Goal: Task Accomplishment & Management: Use online tool/utility

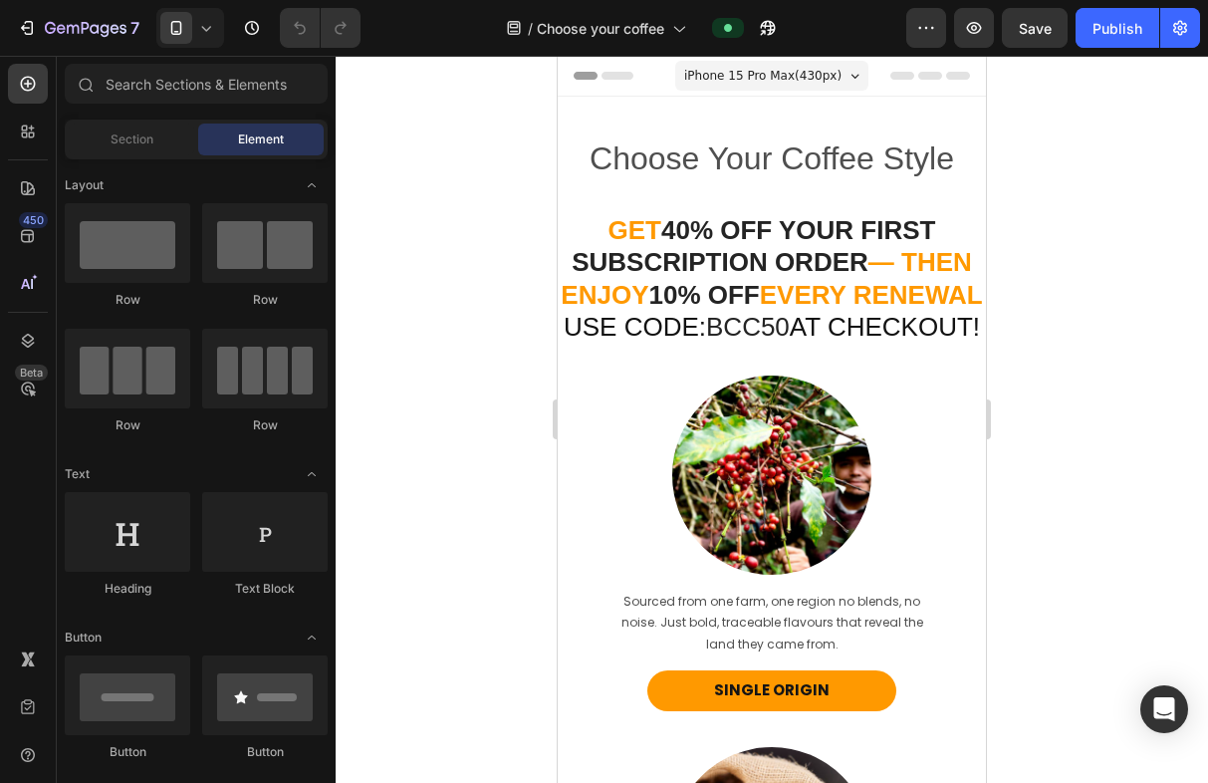
click at [160, 53] on div "7 Version history / Choose your coffee Preview Save Publish" at bounding box center [604, 28] width 1208 height 57
drag, startPoint x: 160, startPoint y: 53, endPoint x: 145, endPoint y: 109, distance: 57.7
click at [145, 0] on div "7 Version history / Choose your coffee Preview Save Publish 450 Beta Sections(1…" at bounding box center [604, 0] width 1208 height 0
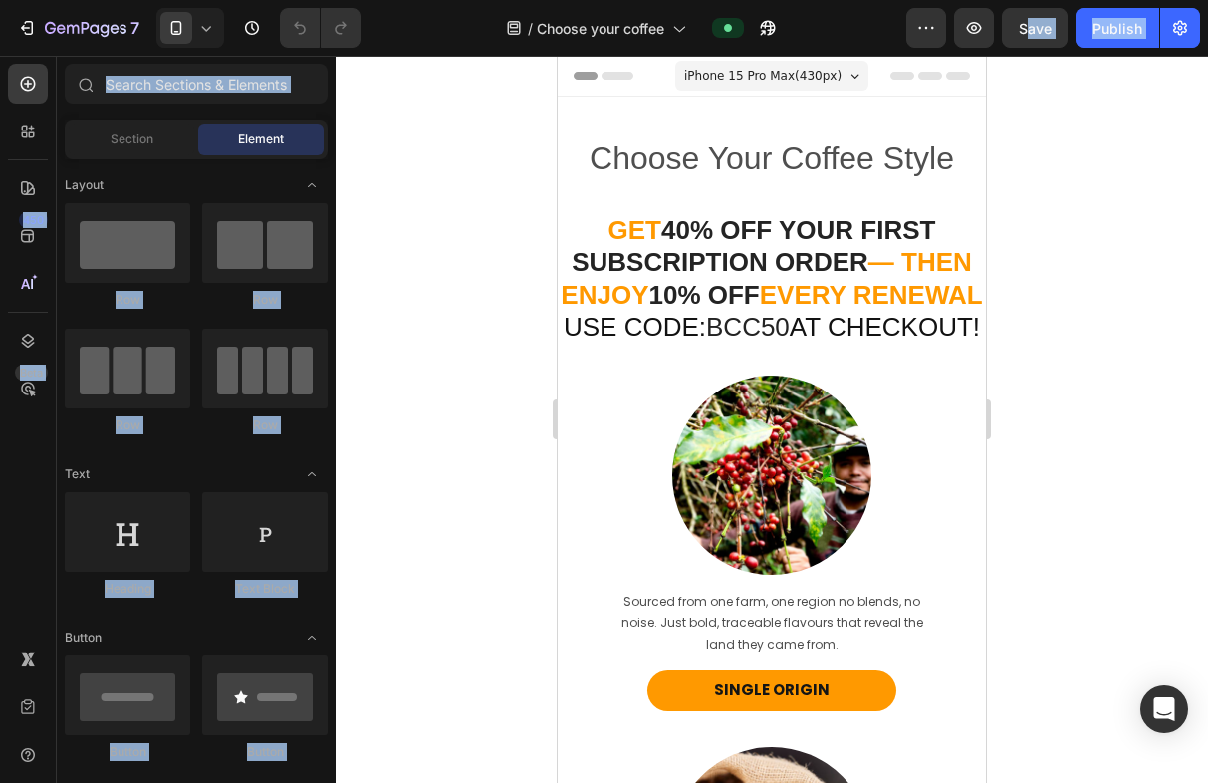
drag, startPoint x: 414, startPoint y: 44, endPoint x: 410, endPoint y: 87, distance: 43.0
click at [410, 0] on div "7 Version history / Choose your coffee Preview Save Publish 450 Beta Sections(1…" at bounding box center [604, 0] width 1208 height 0
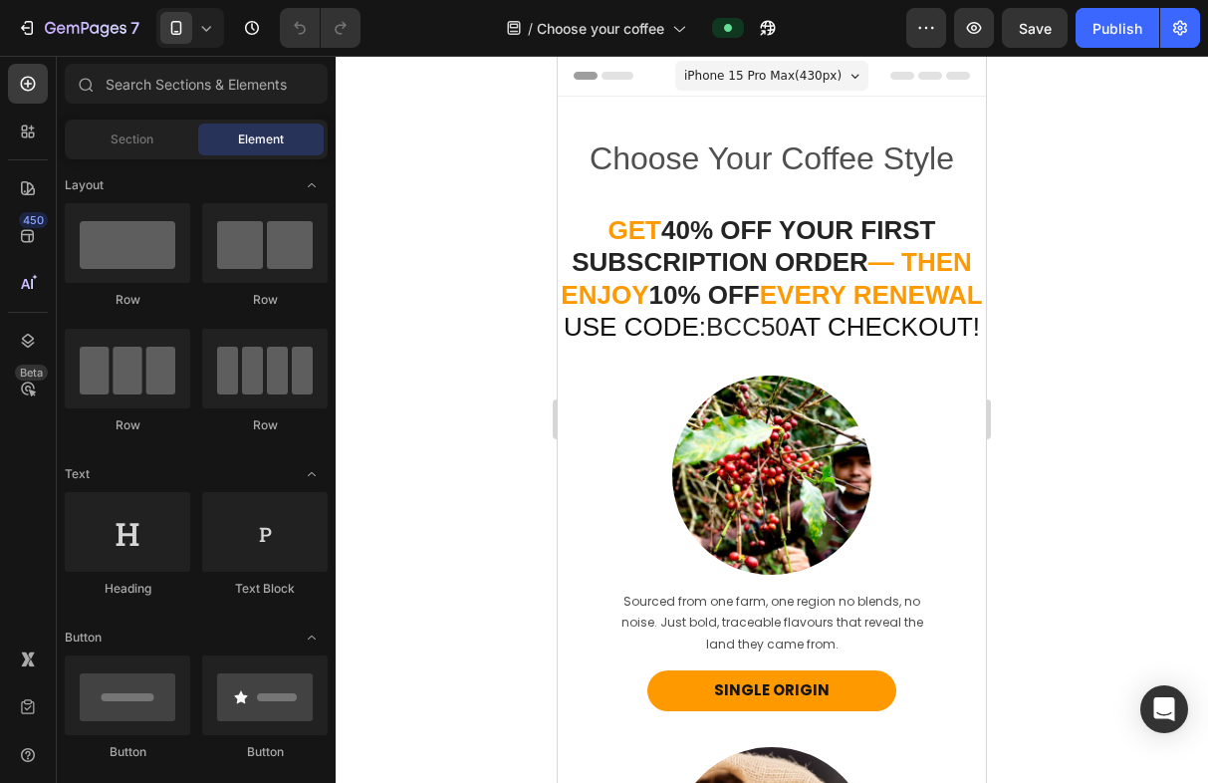
click at [426, 124] on div at bounding box center [772, 419] width 872 height 727
click at [68, 40] on button "7" at bounding box center [78, 28] width 140 height 40
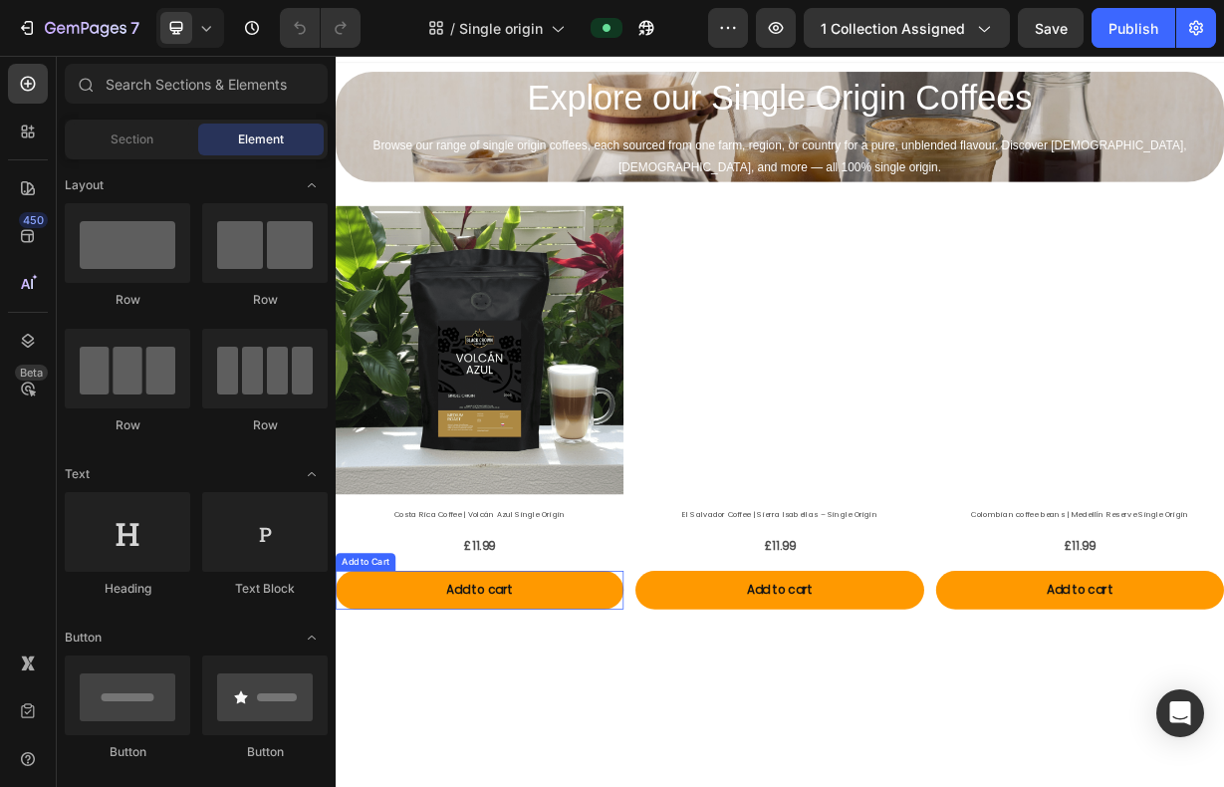
scroll to position [54, 0]
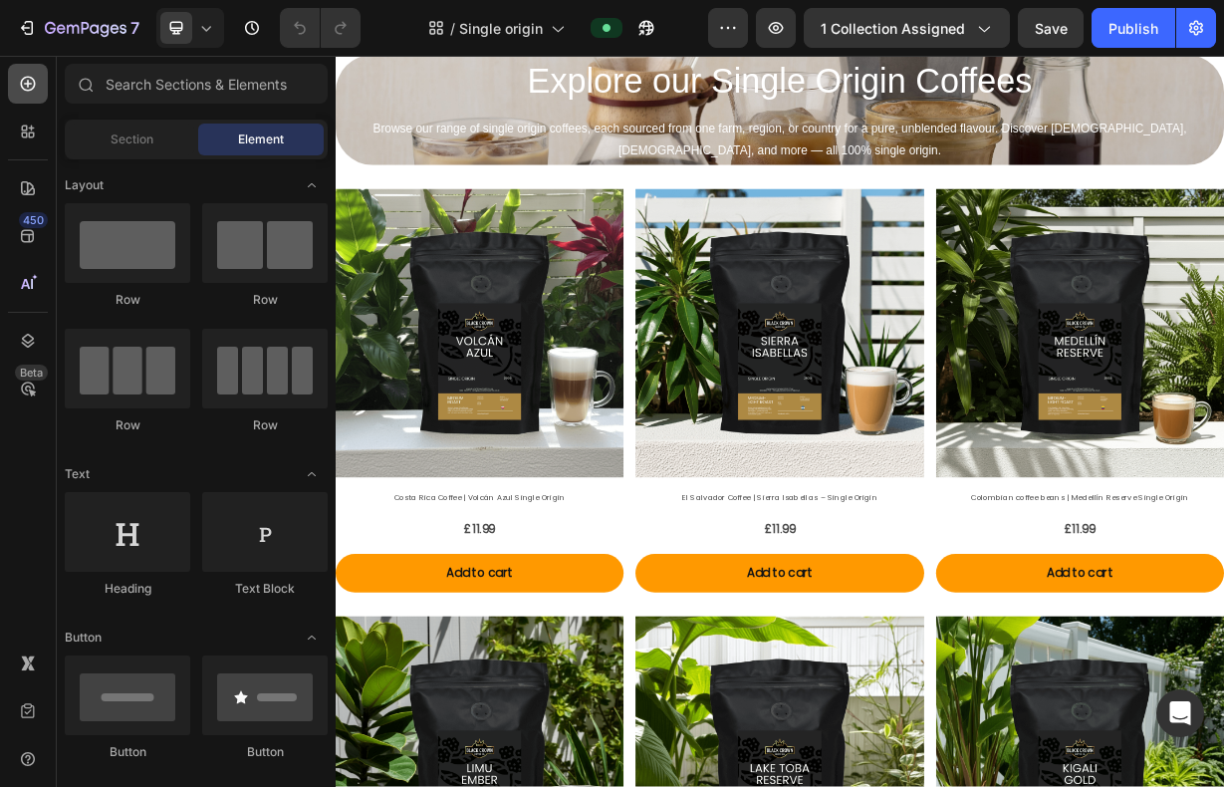
click at [33, 85] on icon at bounding box center [28, 84] width 20 height 20
click at [43, 123] on div at bounding box center [28, 132] width 40 height 40
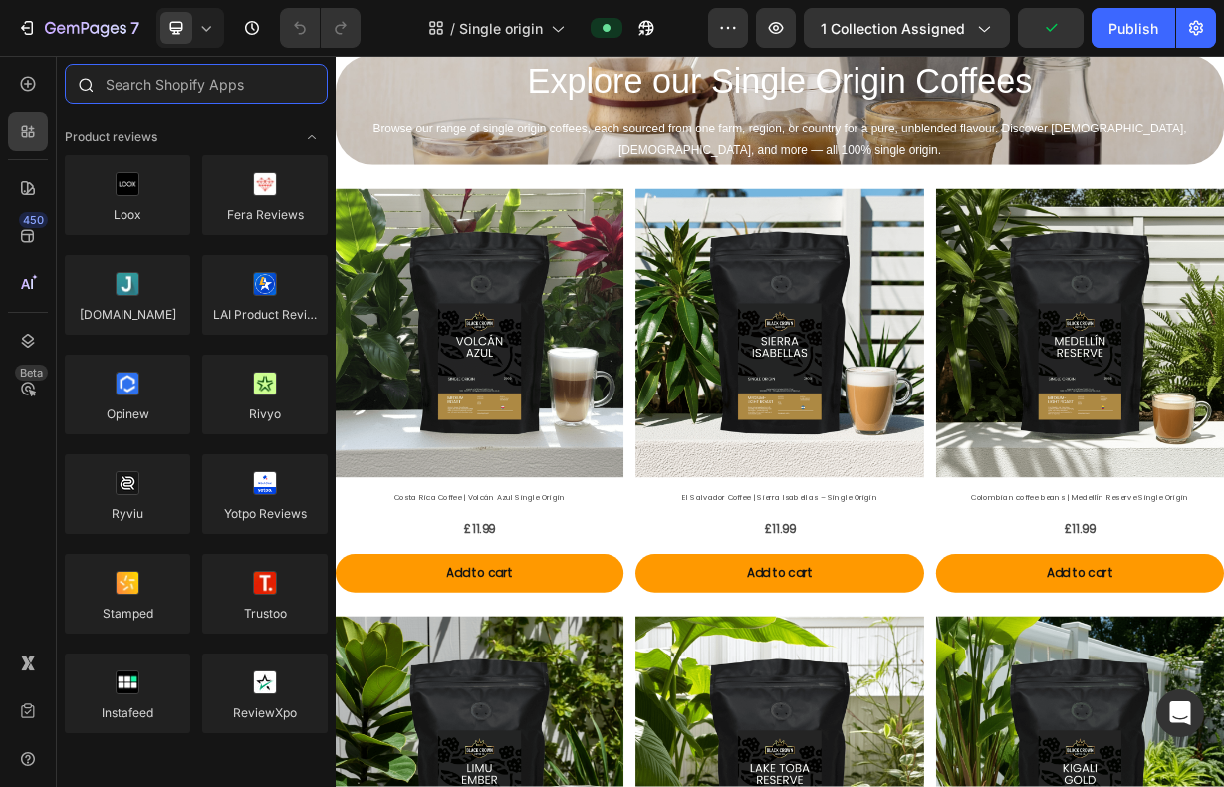
click at [173, 86] on input "text" at bounding box center [196, 84] width 263 height 40
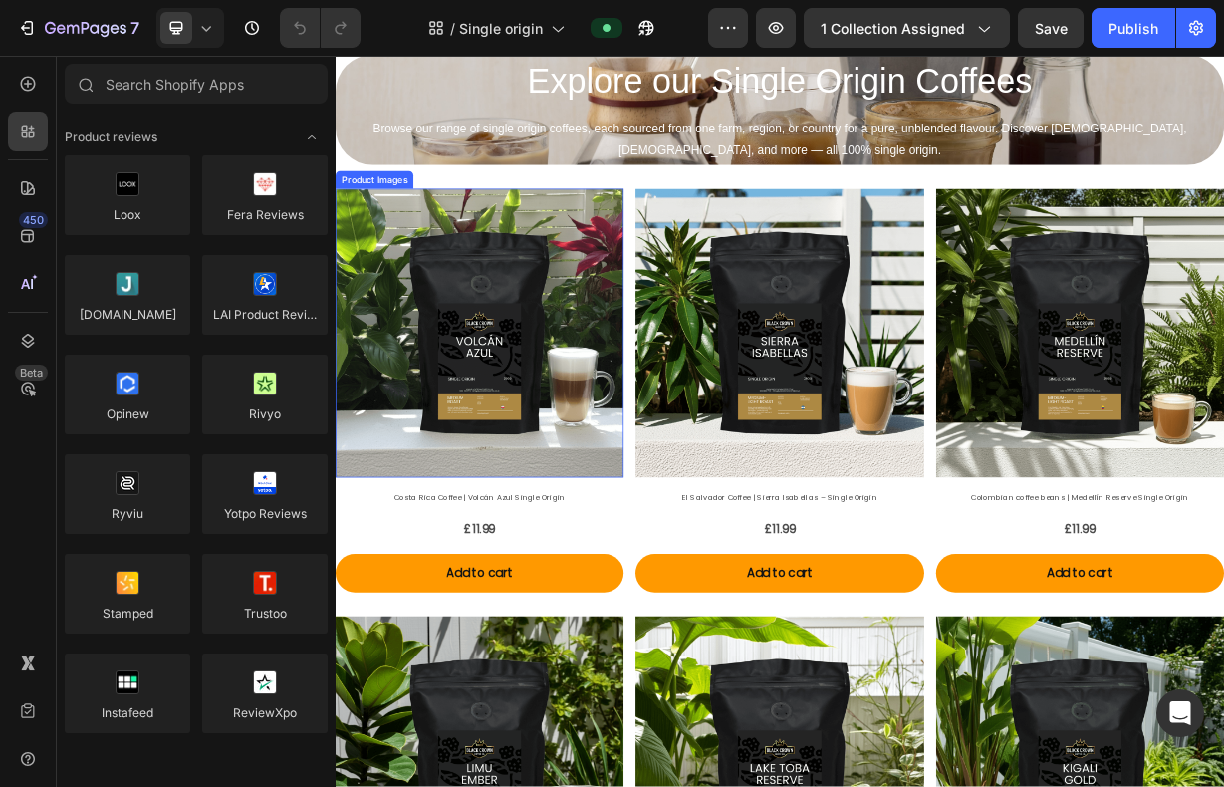
click at [645, 537] on img at bounding box center [529, 428] width 387 height 387
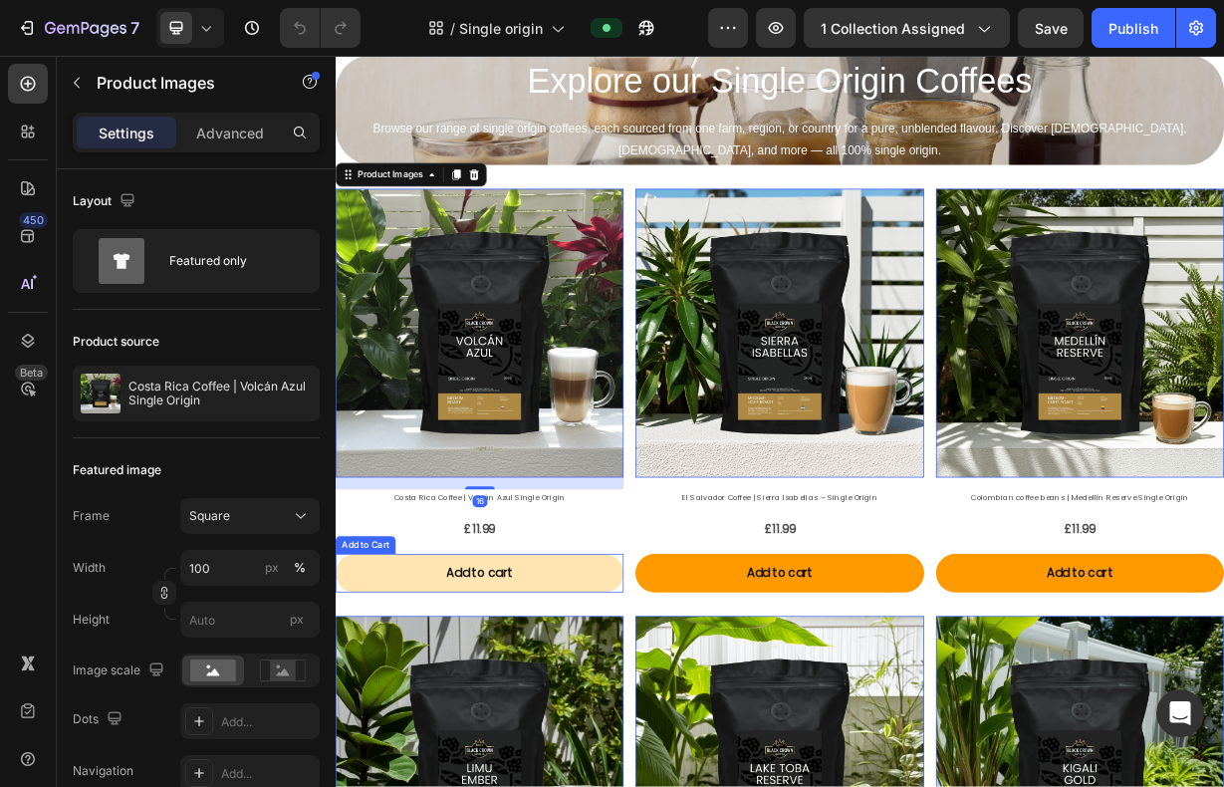
click at [575, 726] on button "Add to cart" at bounding box center [529, 752] width 387 height 53
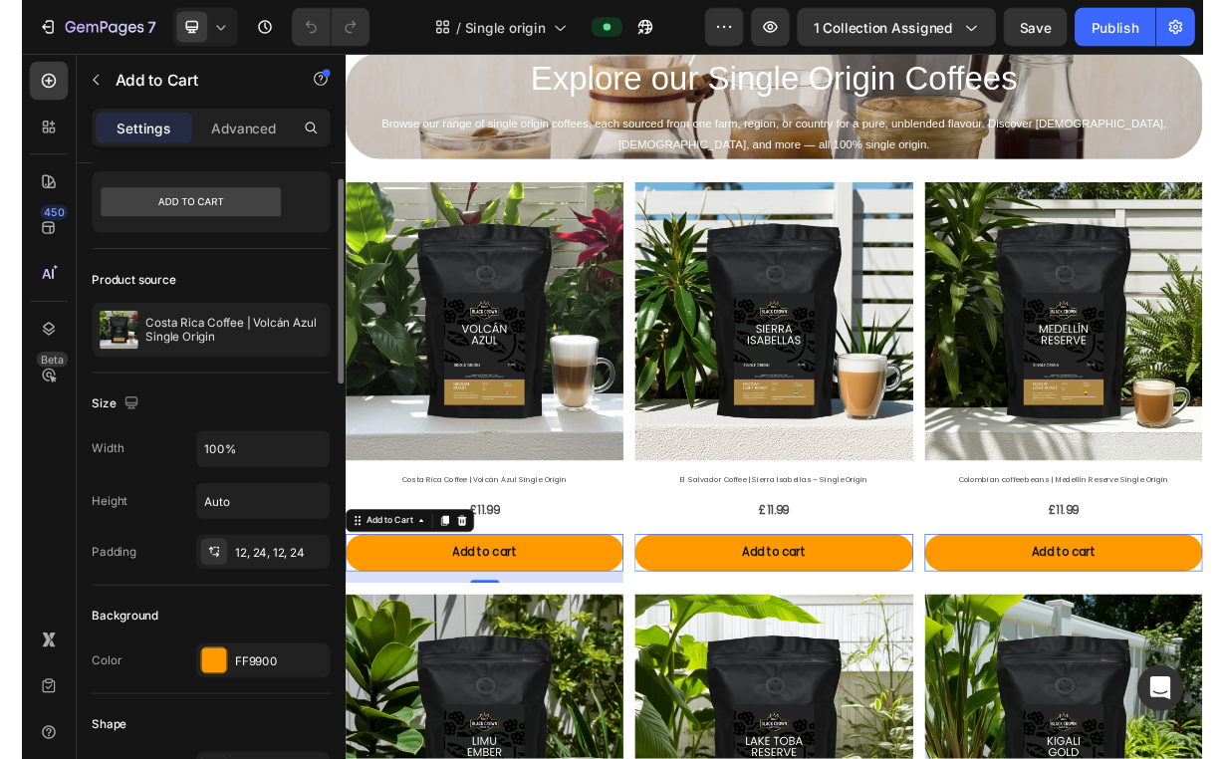
scroll to position [0, 0]
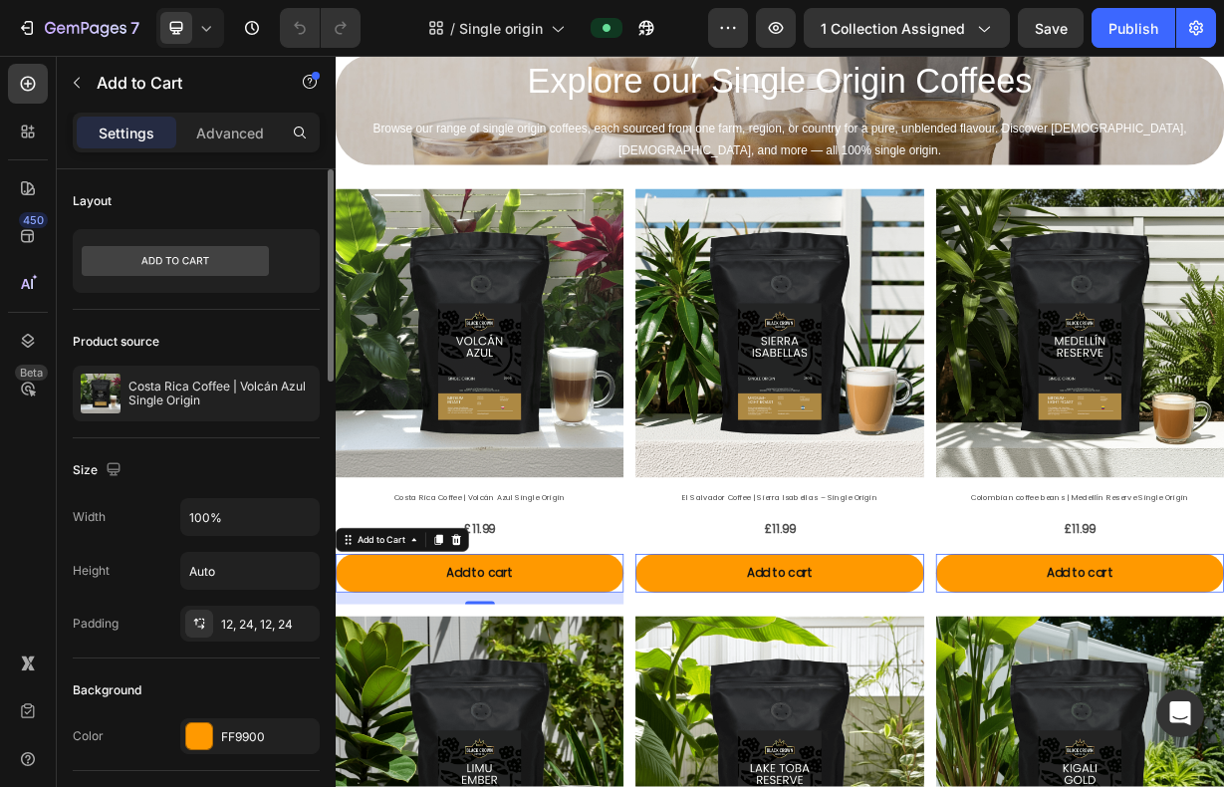
click at [233, 336] on div "Product source" at bounding box center [196, 342] width 247 height 32
click at [34, 117] on div at bounding box center [28, 132] width 40 height 40
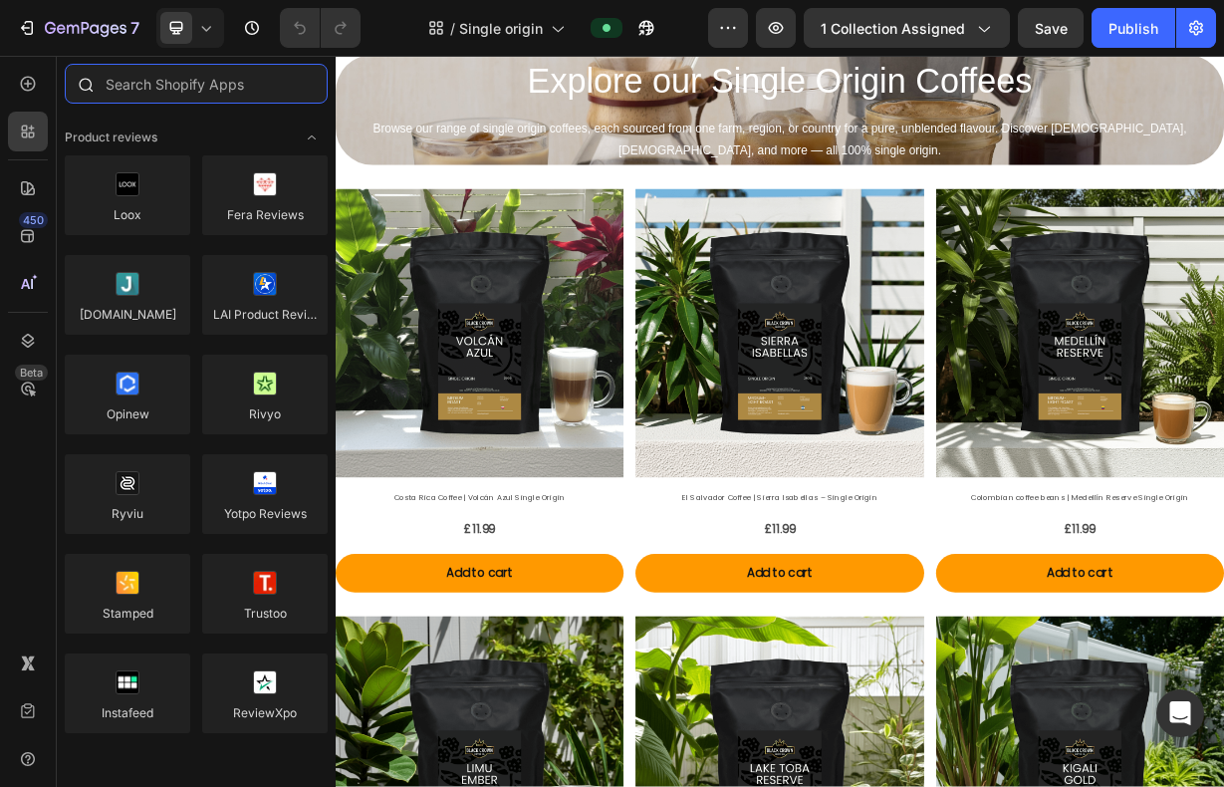
click at [212, 98] on input "text" at bounding box center [196, 84] width 263 height 40
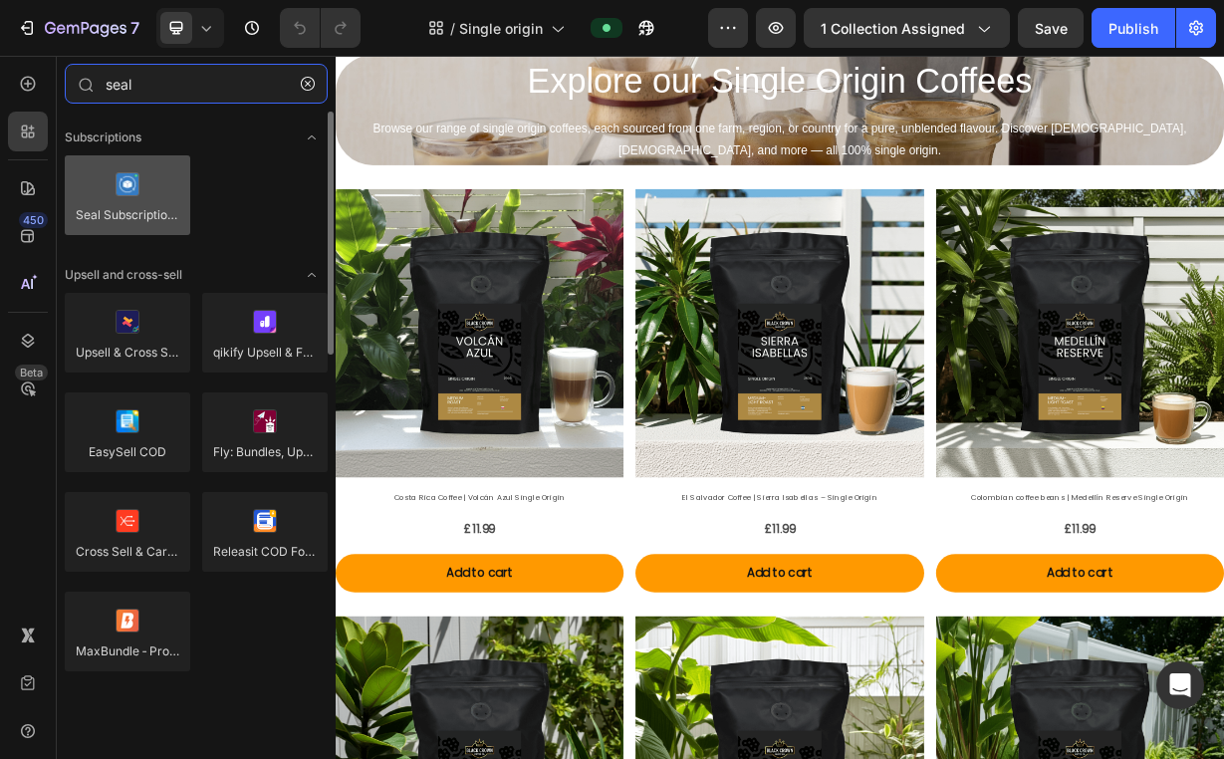
type input "seal"
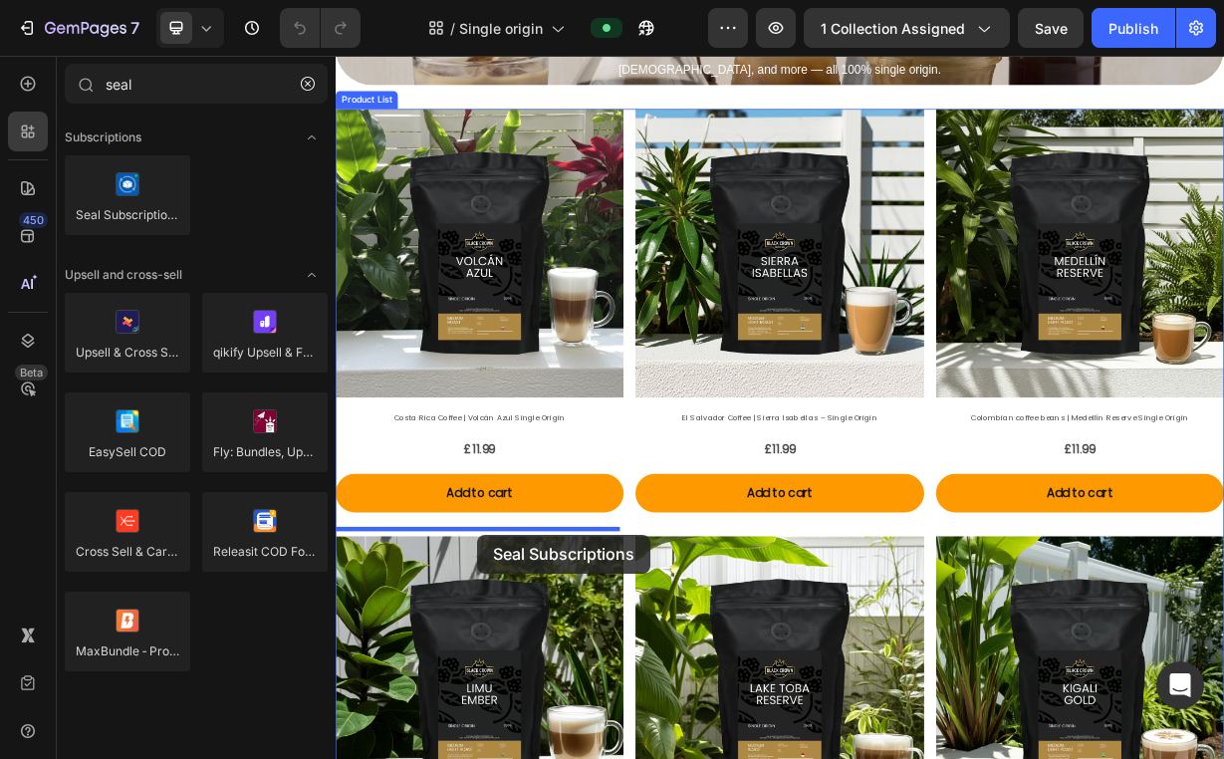
scroll to position [225, 0]
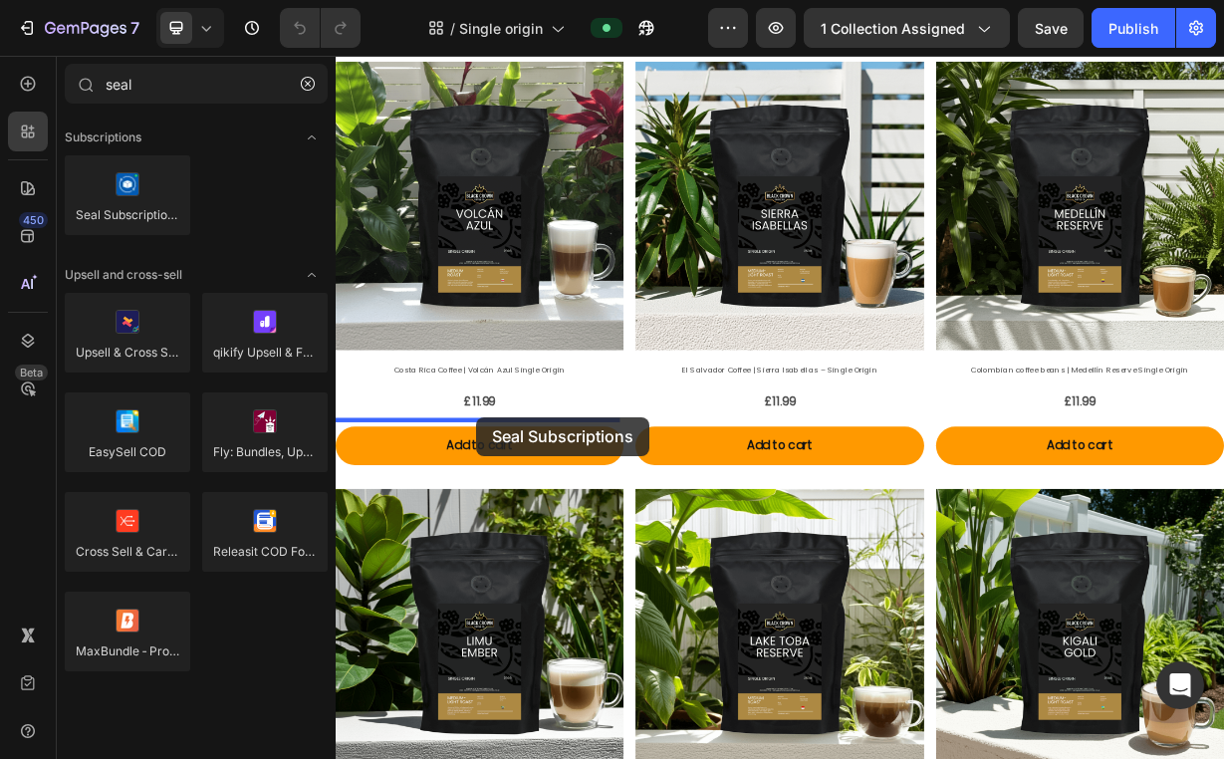
drag, startPoint x: 468, startPoint y: 246, endPoint x: 525, endPoint y: 542, distance: 301.1
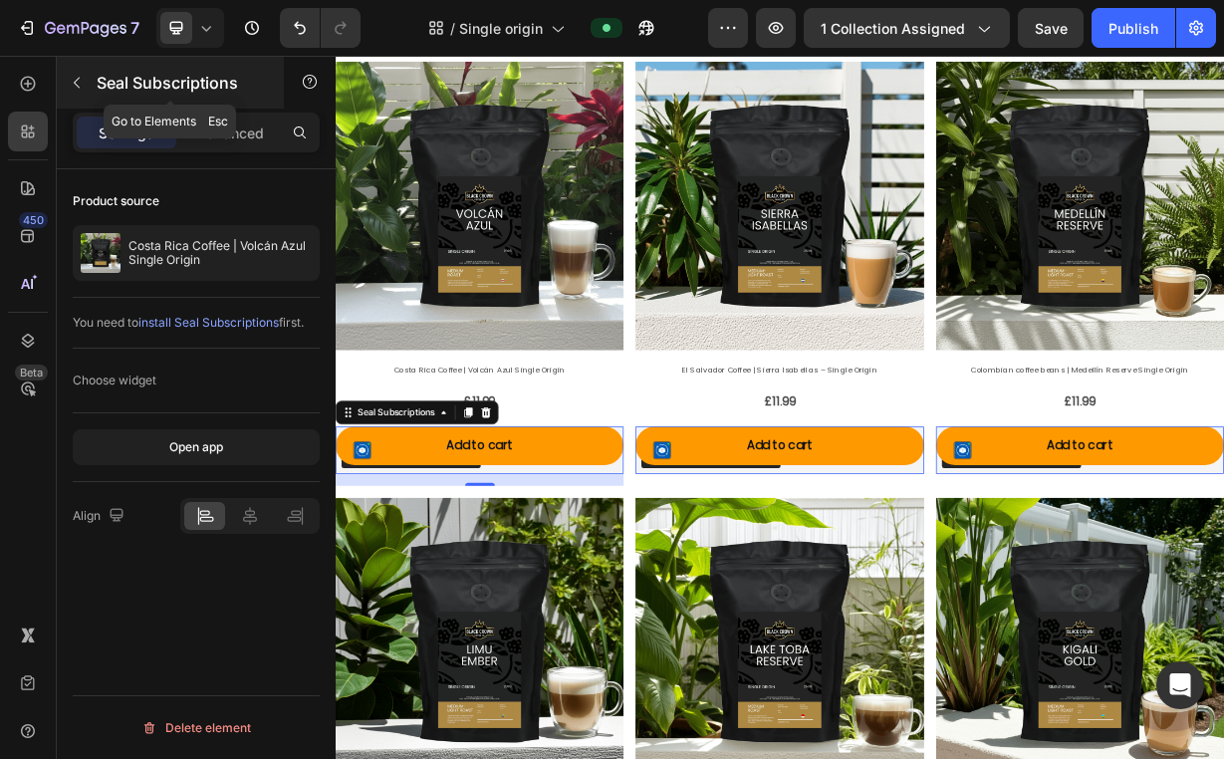
click at [79, 69] on button "button" at bounding box center [77, 83] width 32 height 32
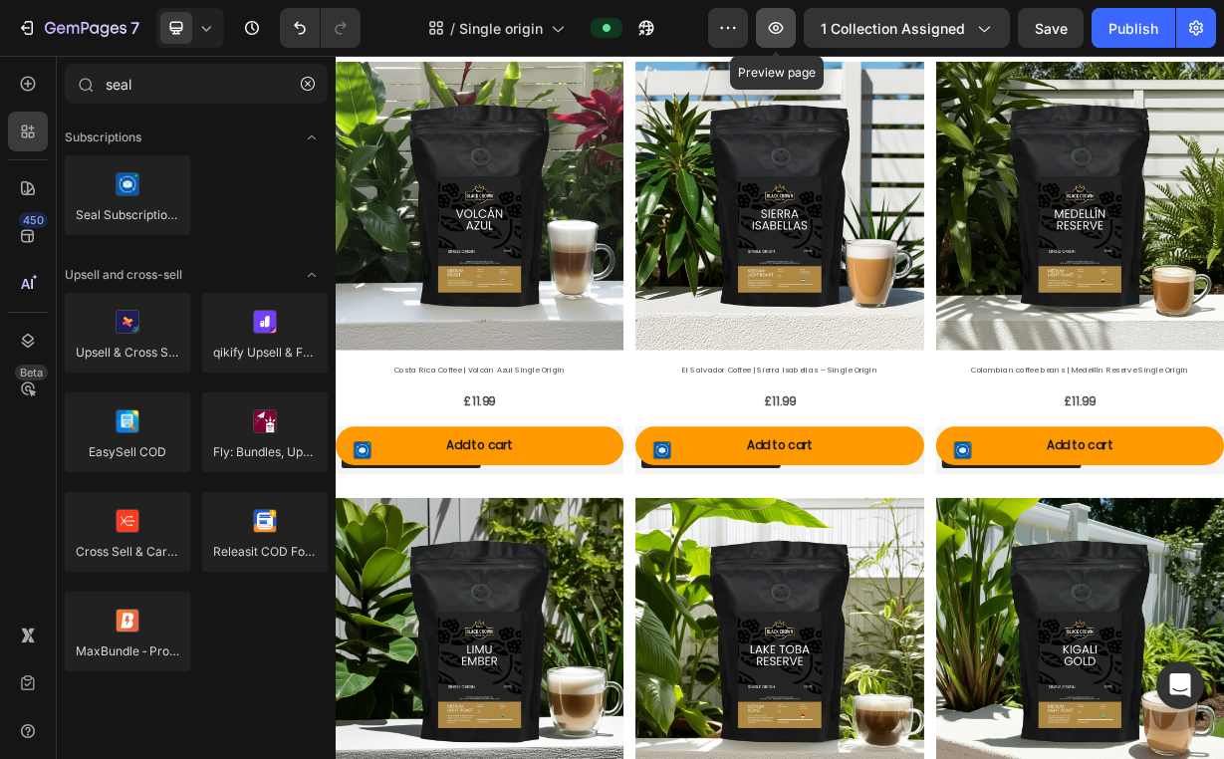
click at [763, 27] on button "button" at bounding box center [776, 28] width 40 height 40
click at [44, 89] on div at bounding box center [28, 84] width 40 height 40
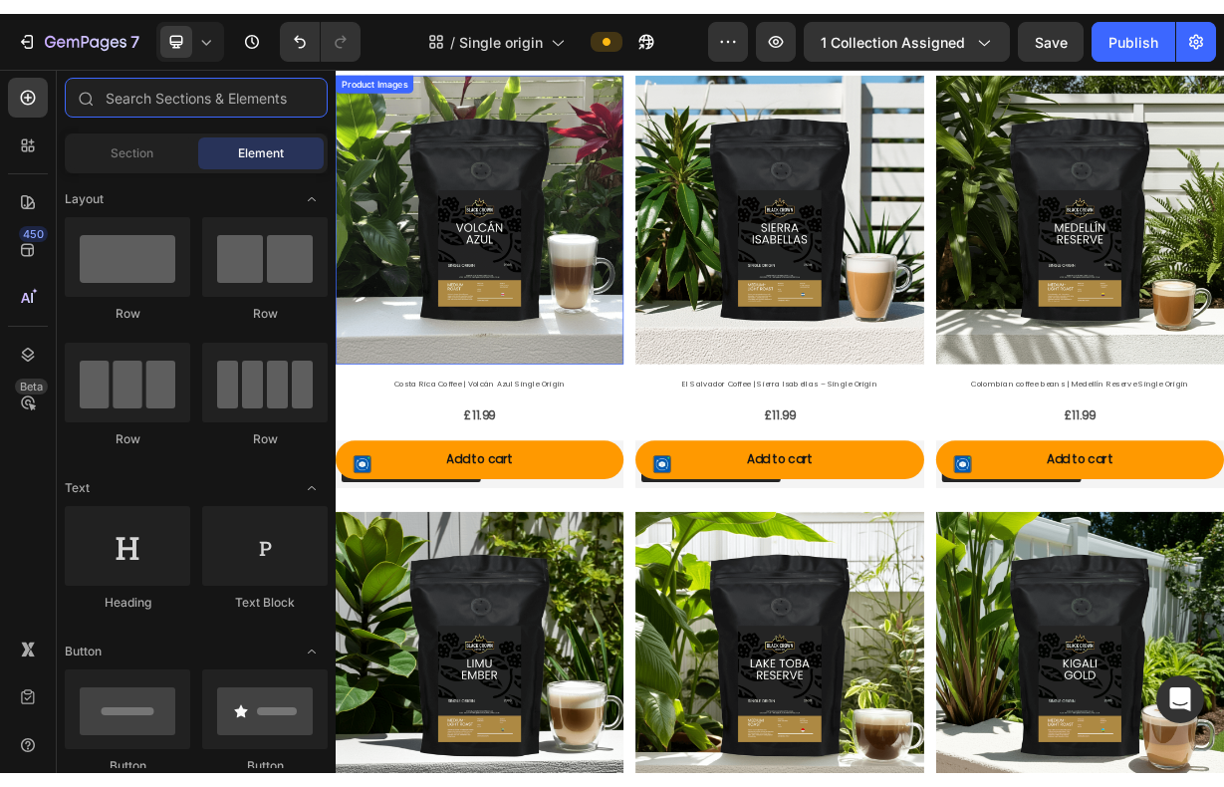
scroll to position [0, 0]
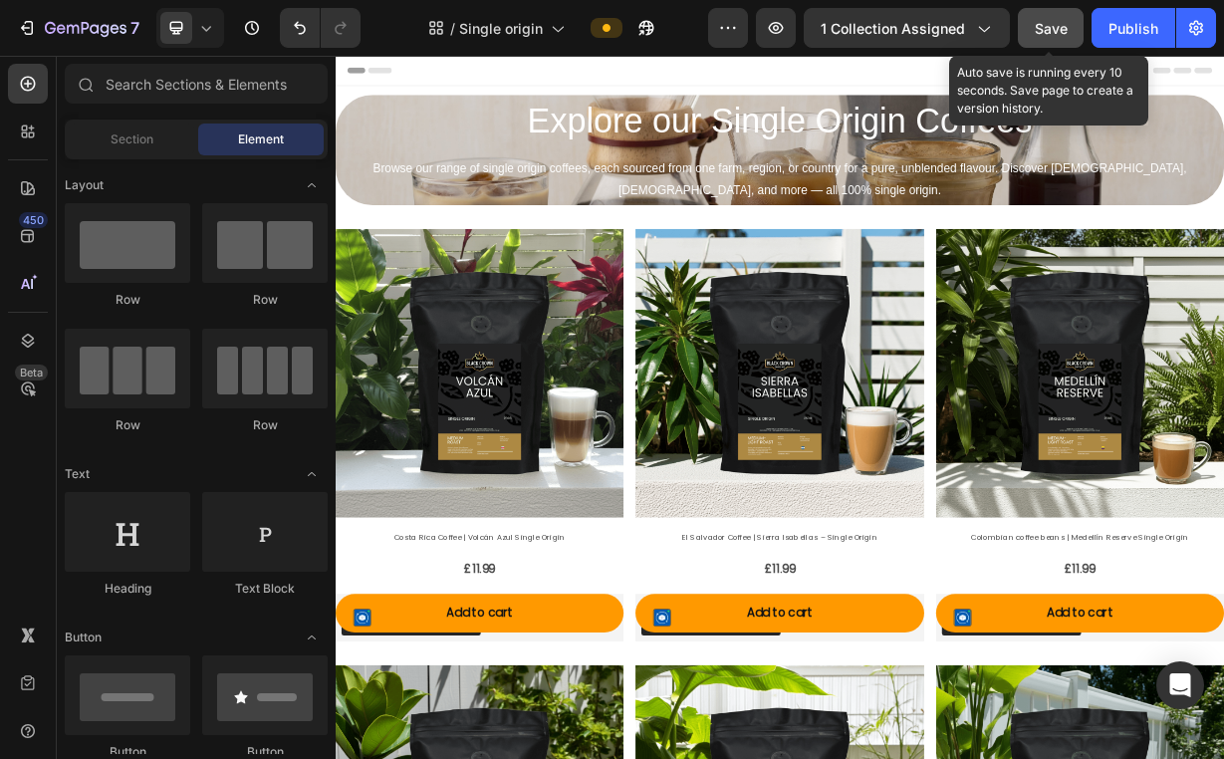
click at [1044, 25] on span "Save" at bounding box center [1050, 28] width 33 height 17
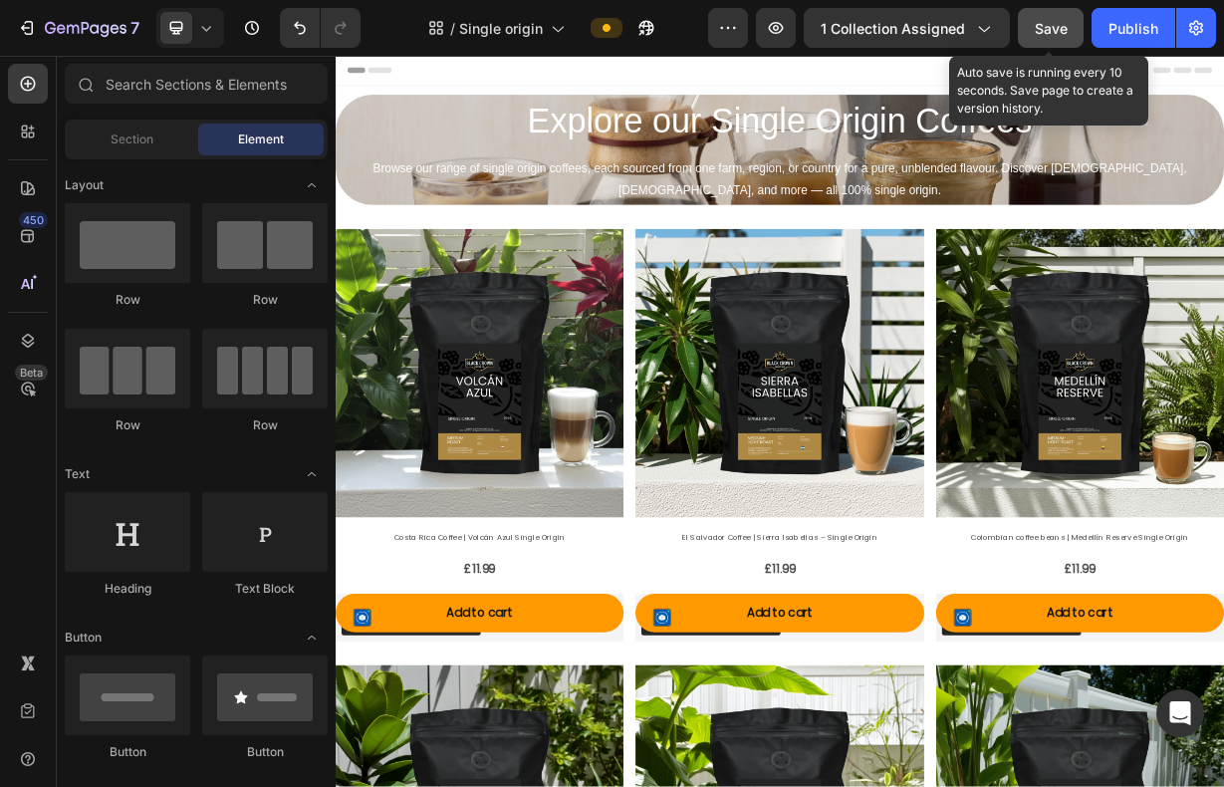
click at [1044, 40] on button "Save" at bounding box center [1051, 28] width 66 height 40
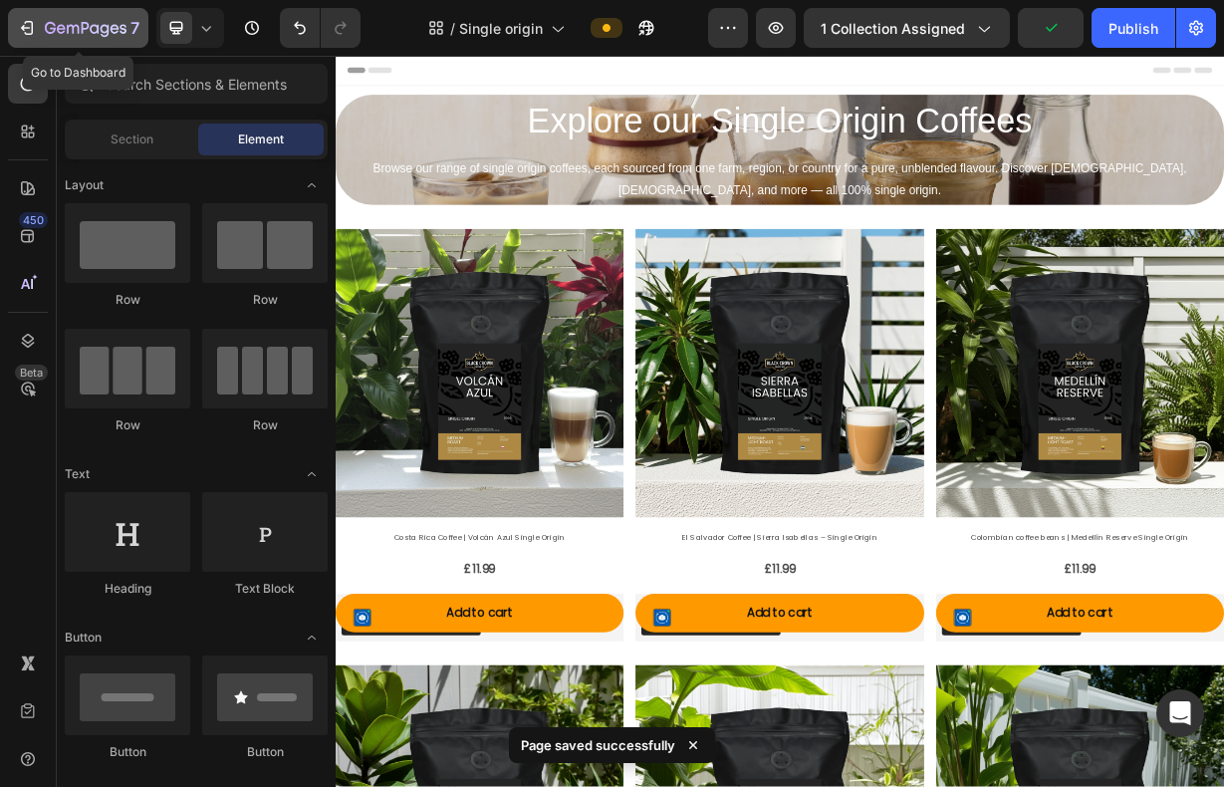
click at [58, 36] on icon "button" at bounding box center [86, 29] width 82 height 17
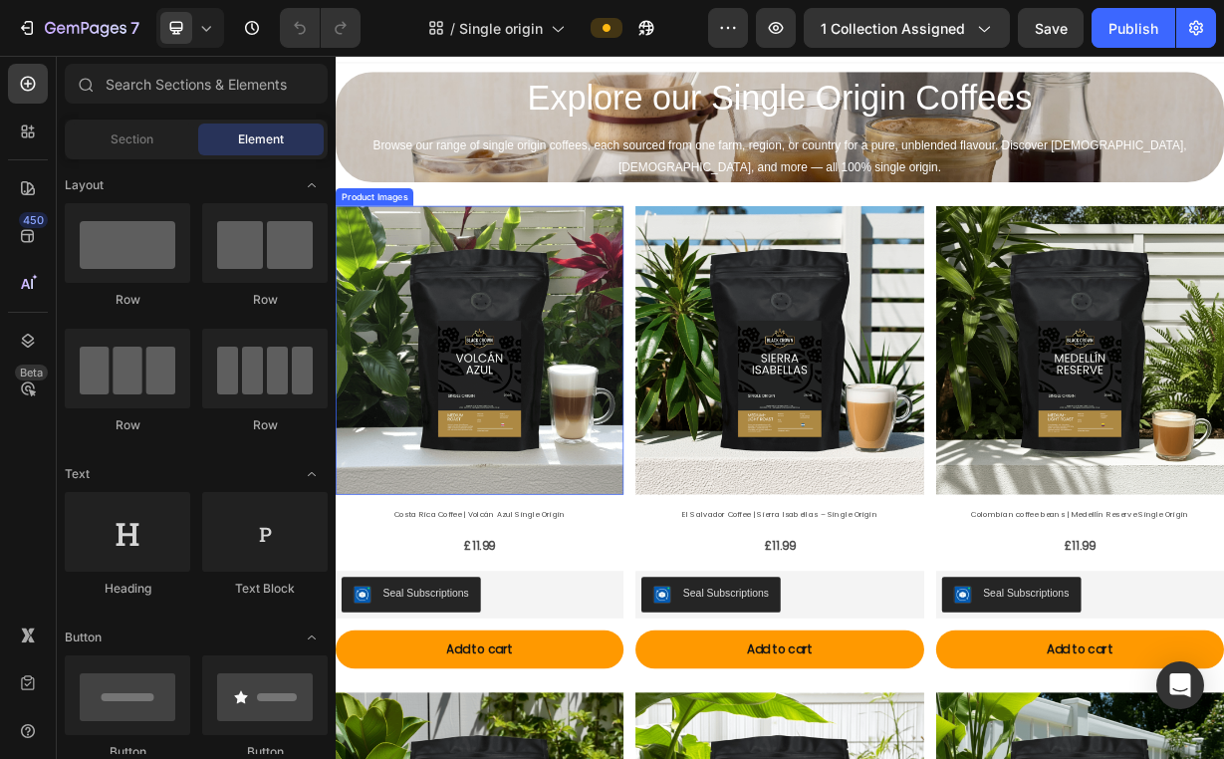
scroll to position [183, 0]
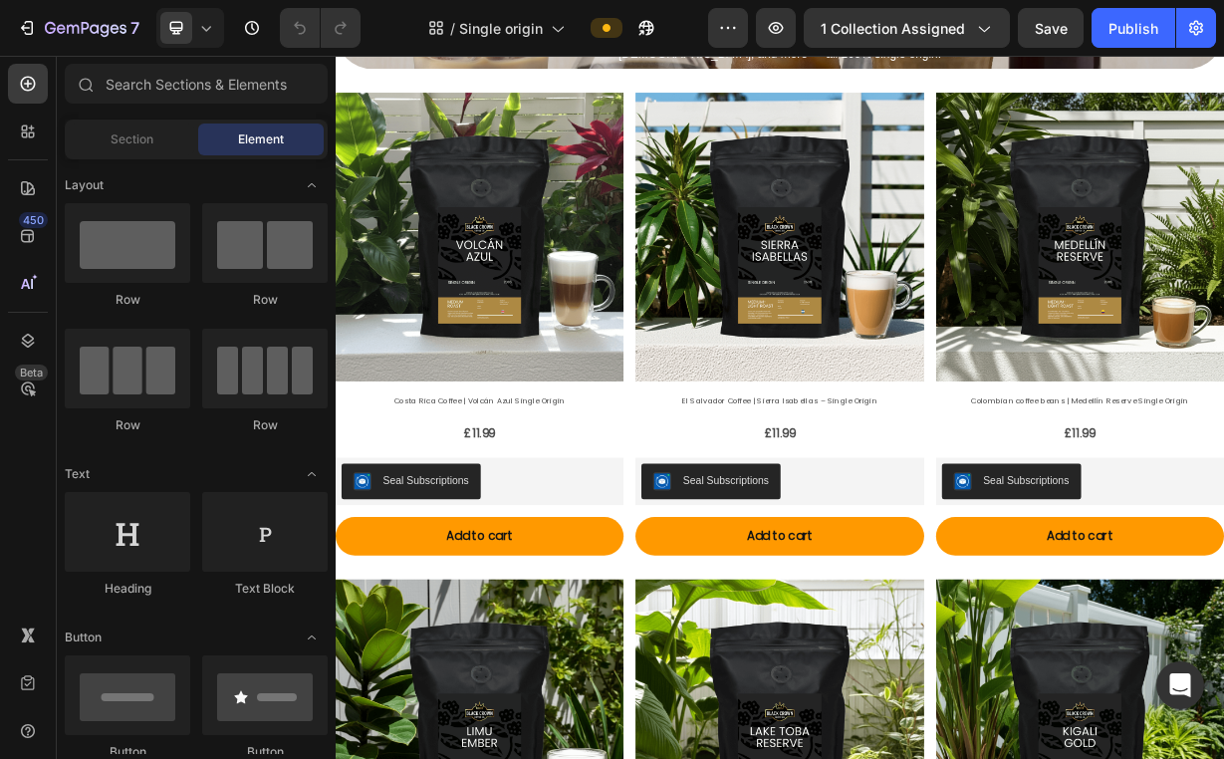
click at [803, 1] on div "7 Version history / Single origin Preview 1 collection assigned Save Publish" at bounding box center [612, 28] width 1224 height 57
click at [36, 94] on div at bounding box center [28, 84] width 40 height 40
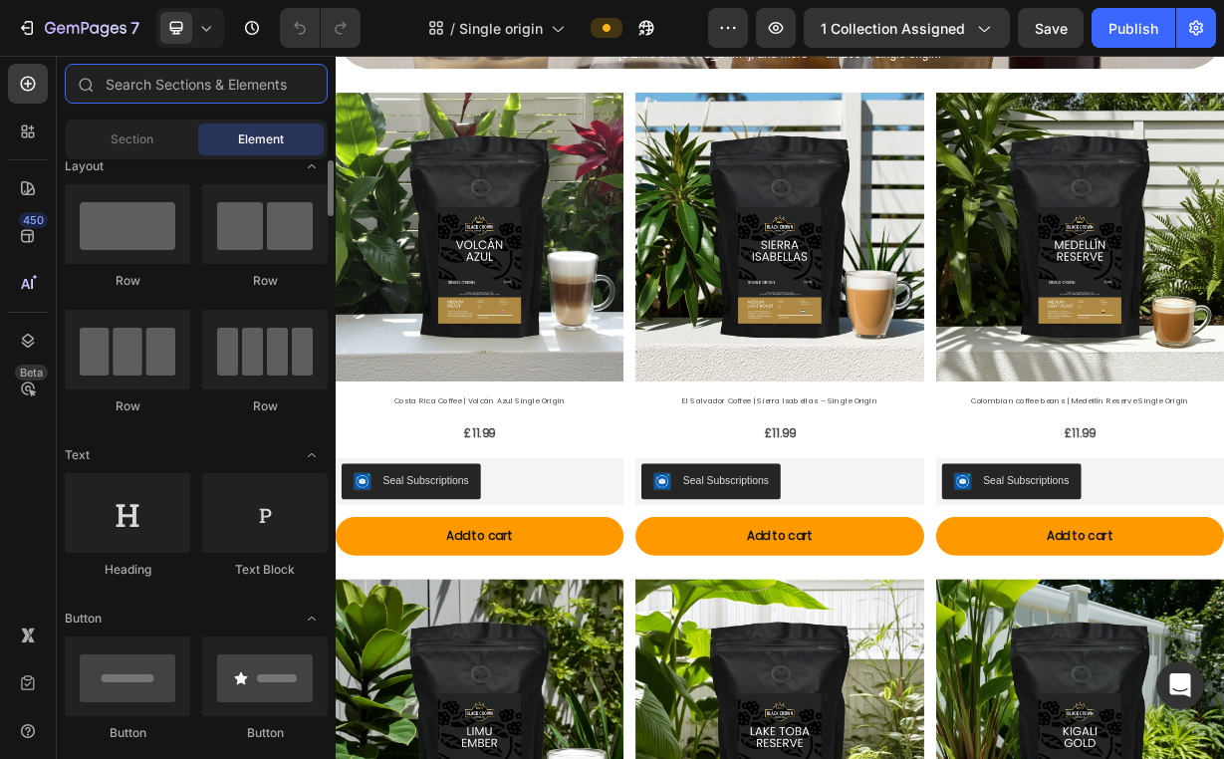
scroll to position [64, 0]
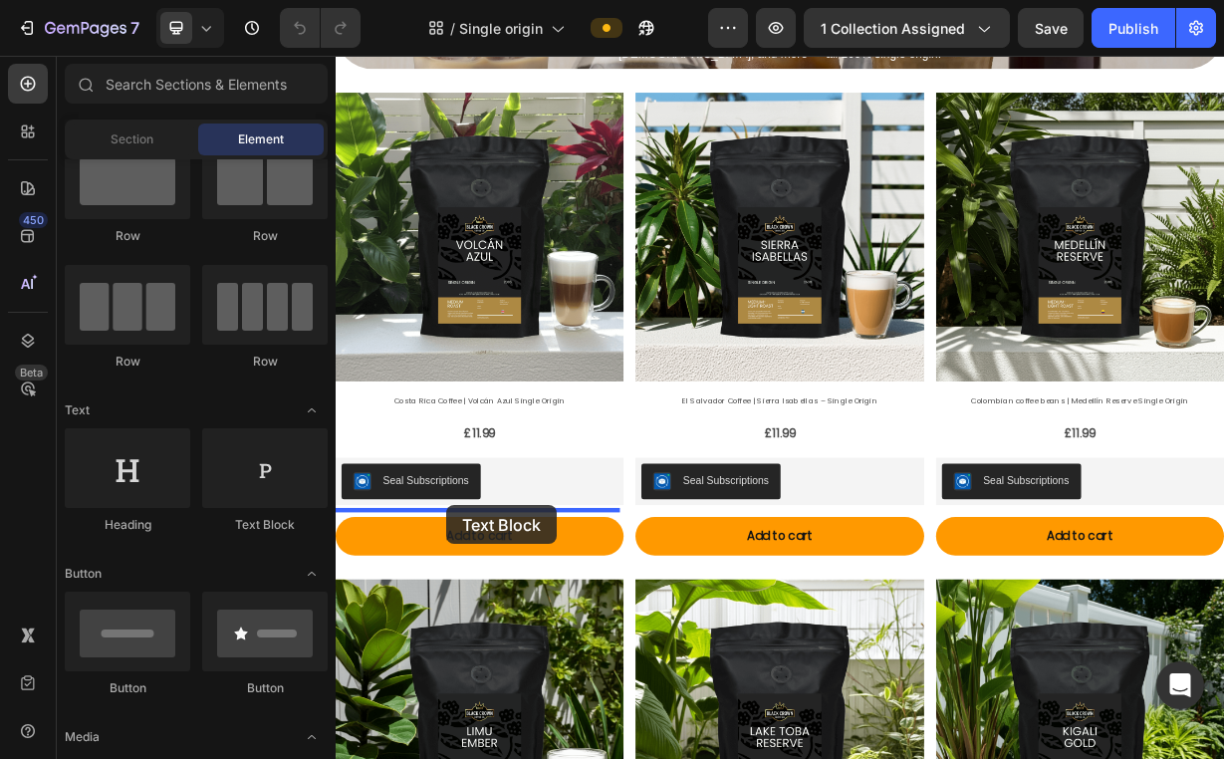
drag, startPoint x: 610, startPoint y: 545, endPoint x: 484, endPoint y: 660, distance: 171.3
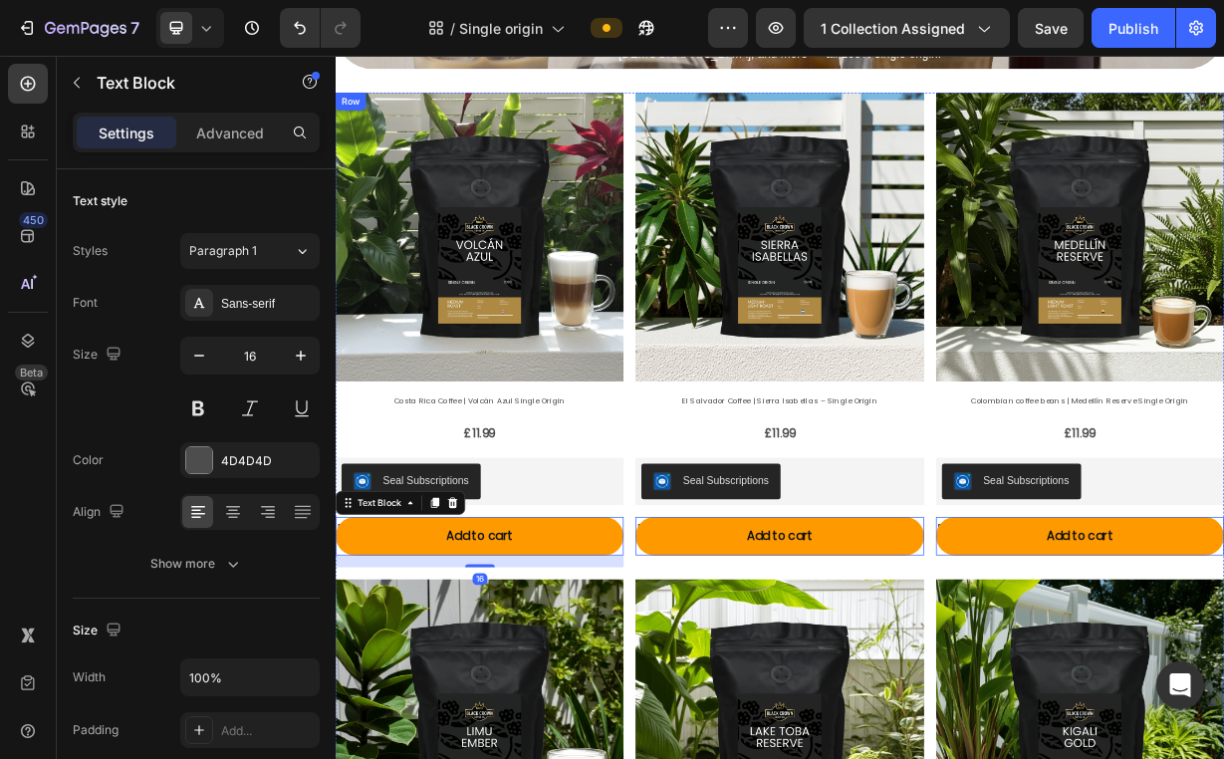
click at [645, 537] on div "Product Images Costa Rica Coffee | Volcán Azul Single Origin Product Title £11.…" at bounding box center [529, 425] width 387 height 638
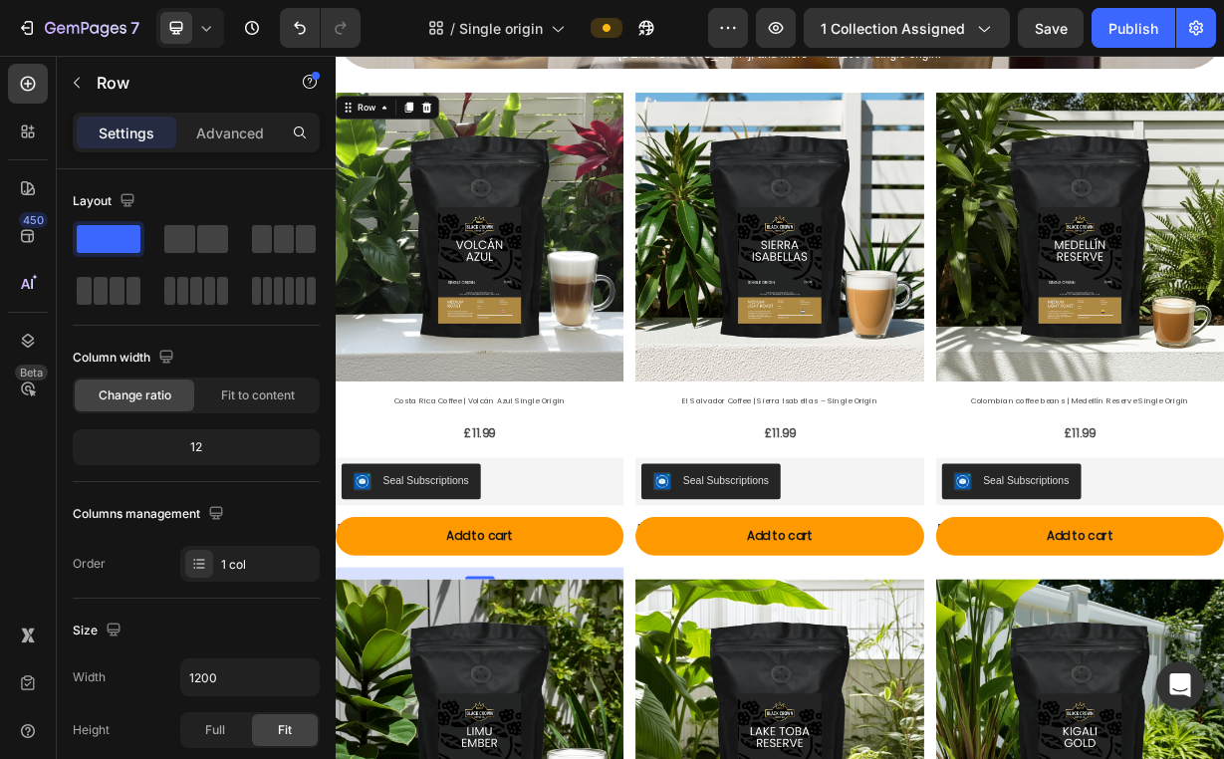
click at [529, 662] on div "Product Images Costa Rica Coffee | Volcán Azul Single Origin Product Title £11.…" at bounding box center [529, 425] width 387 height 638
click at [337, 664] on div "Product Images Costa Rica Coffee | Volcán Azul Single Origin Product Title £11.…" at bounding box center [529, 425] width 387 height 638
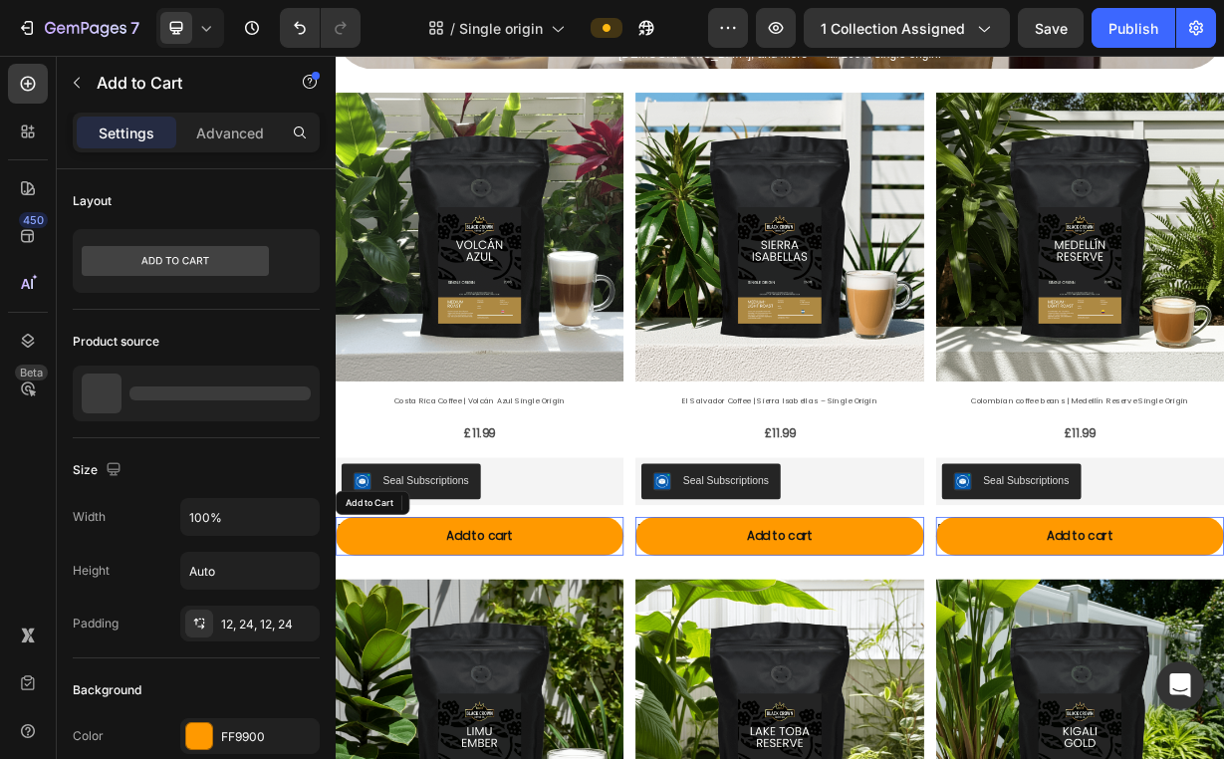
click at [337, 676] on div "Add to cart Add to Cart" at bounding box center [529, 702] width 387 height 53
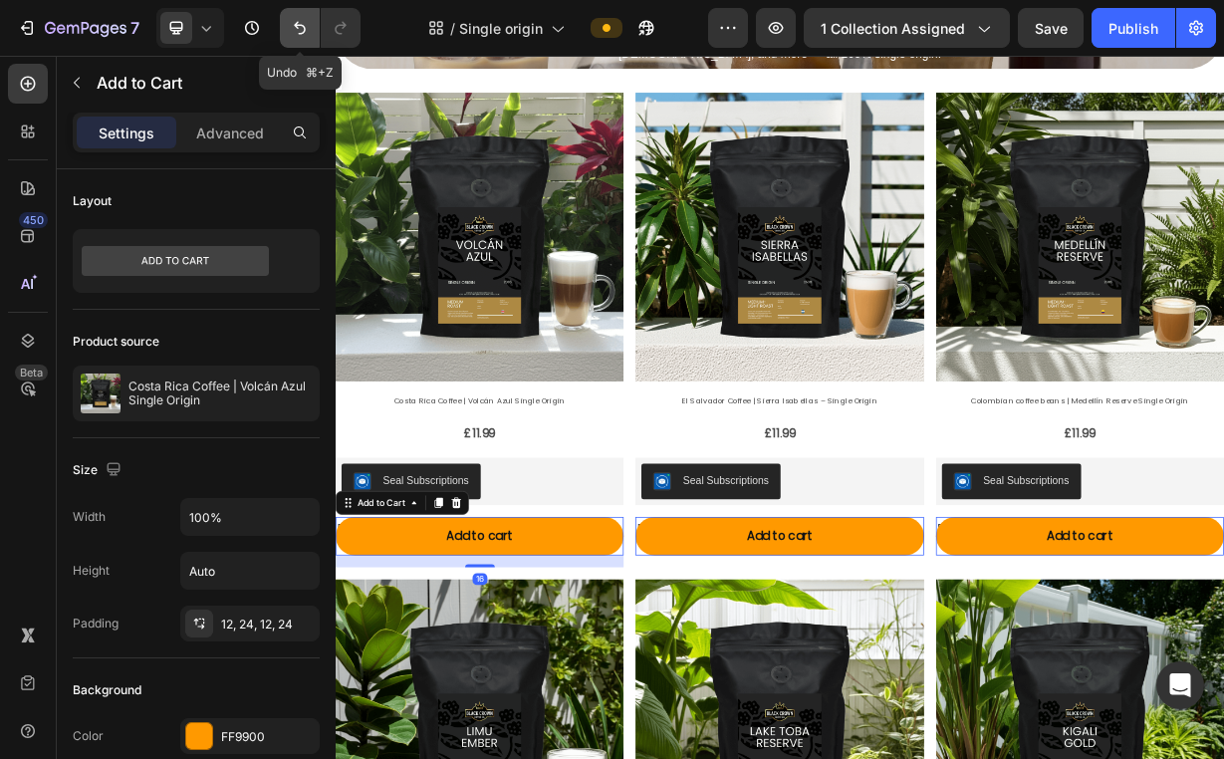
click at [299, 36] on icon "Undo/Redo" at bounding box center [300, 28] width 20 height 20
click at [32, 79] on icon at bounding box center [28, 84] width 15 height 15
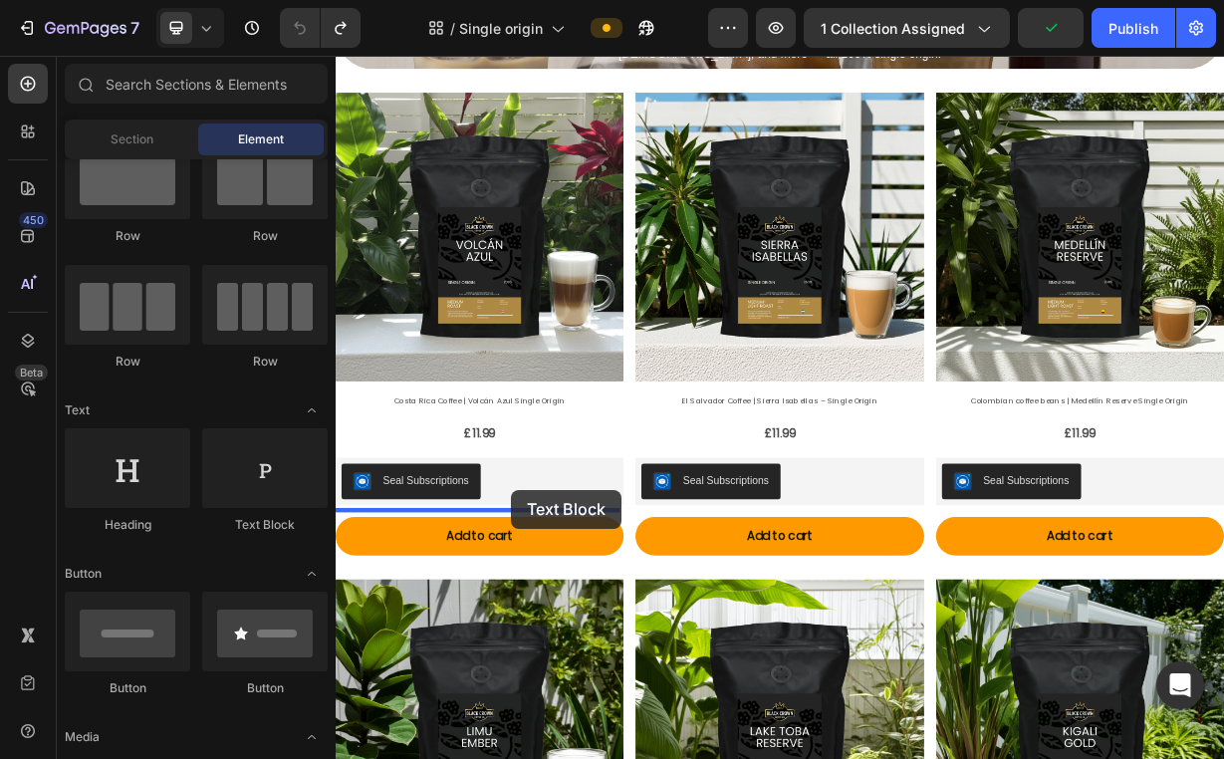
drag, startPoint x: 572, startPoint y: 519, endPoint x: 572, endPoint y: 639, distance: 120.5
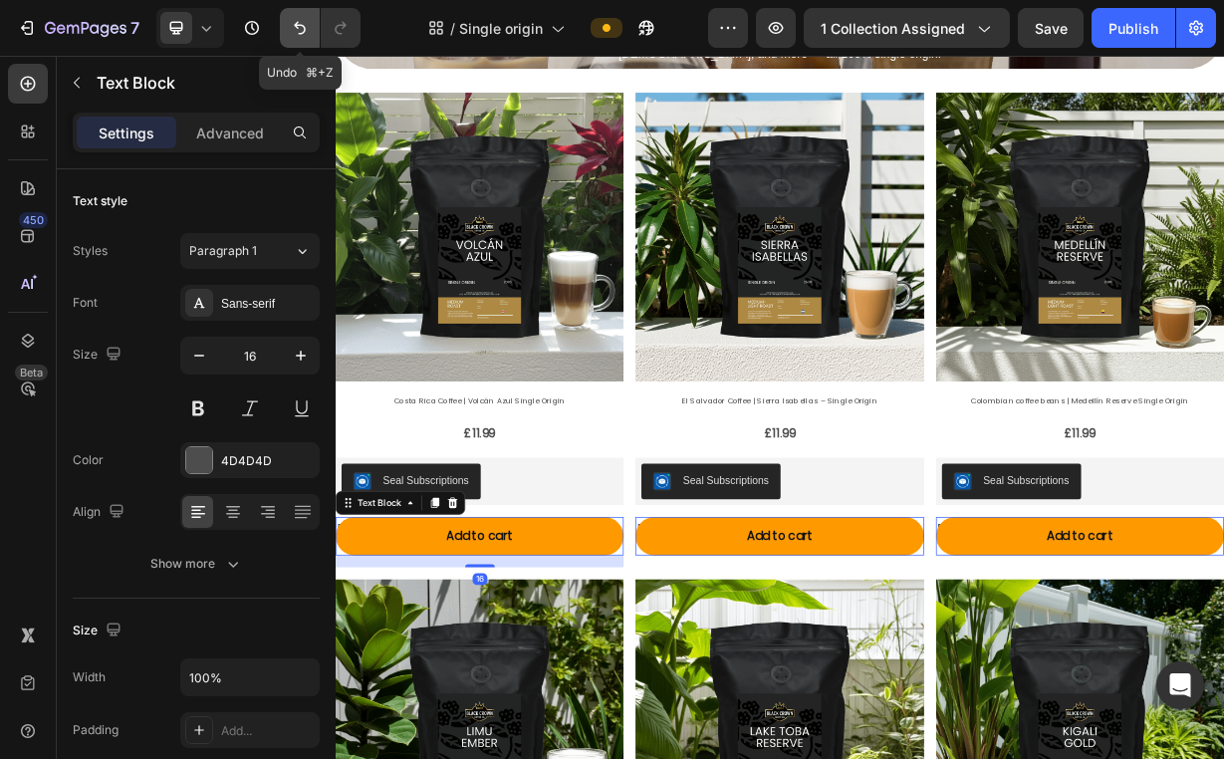
click at [298, 27] on icon "Undo/Redo" at bounding box center [300, 28] width 12 height 13
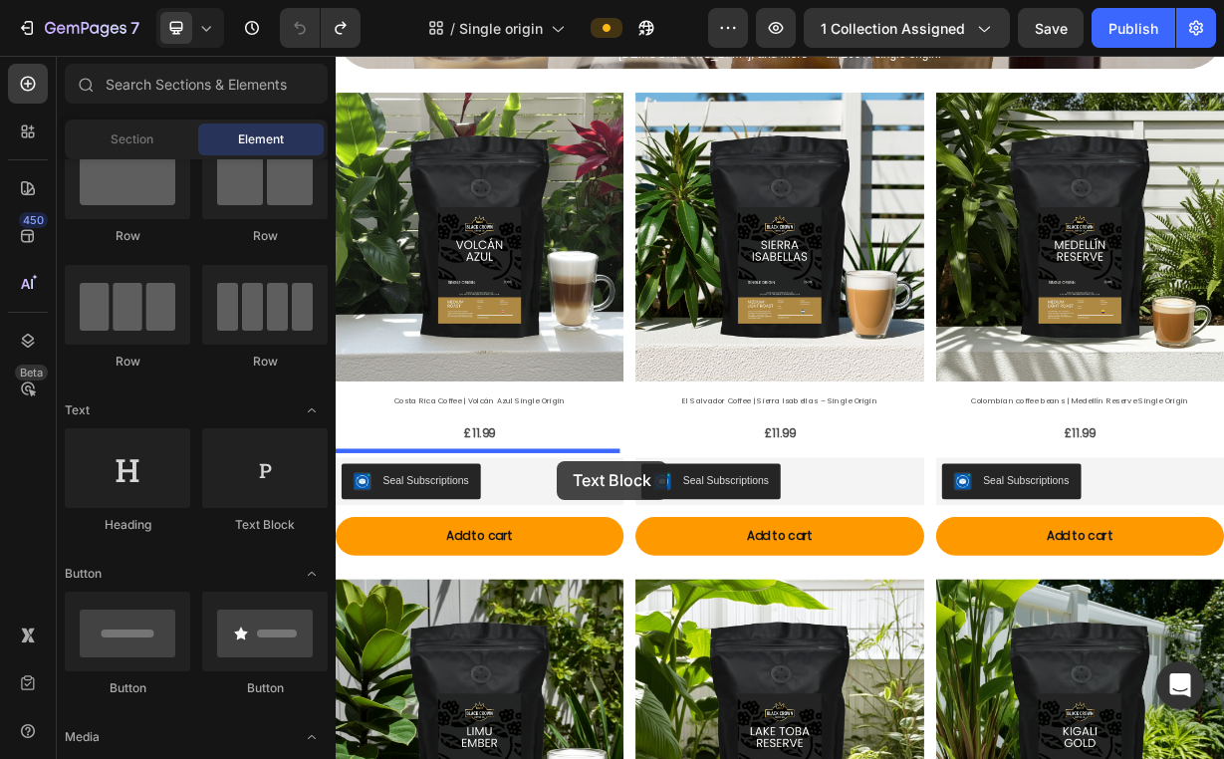
drag, startPoint x: 588, startPoint y: 553, endPoint x: 633, endPoint y: 600, distance: 65.5
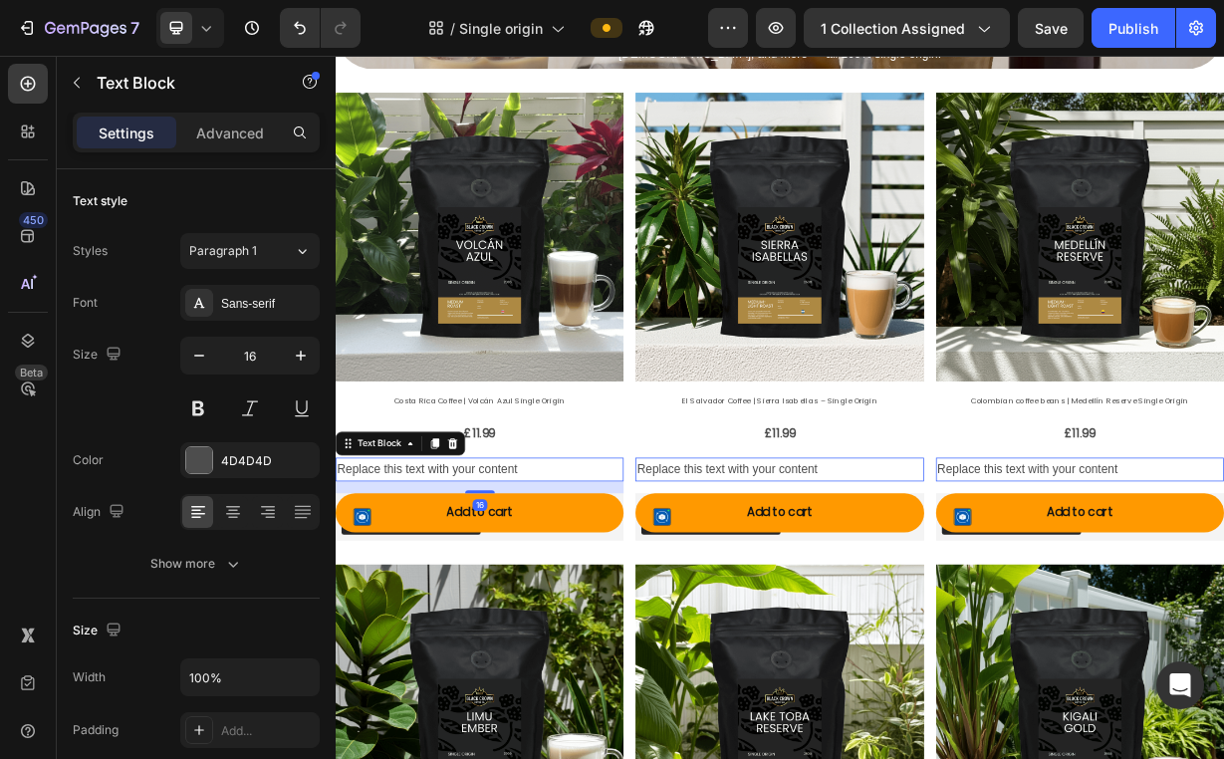
click at [600, 605] on div "Replace this text with your content" at bounding box center [529, 612] width 387 height 33
click at [600, 605] on p "Replace this text with your content" at bounding box center [529, 612] width 383 height 29
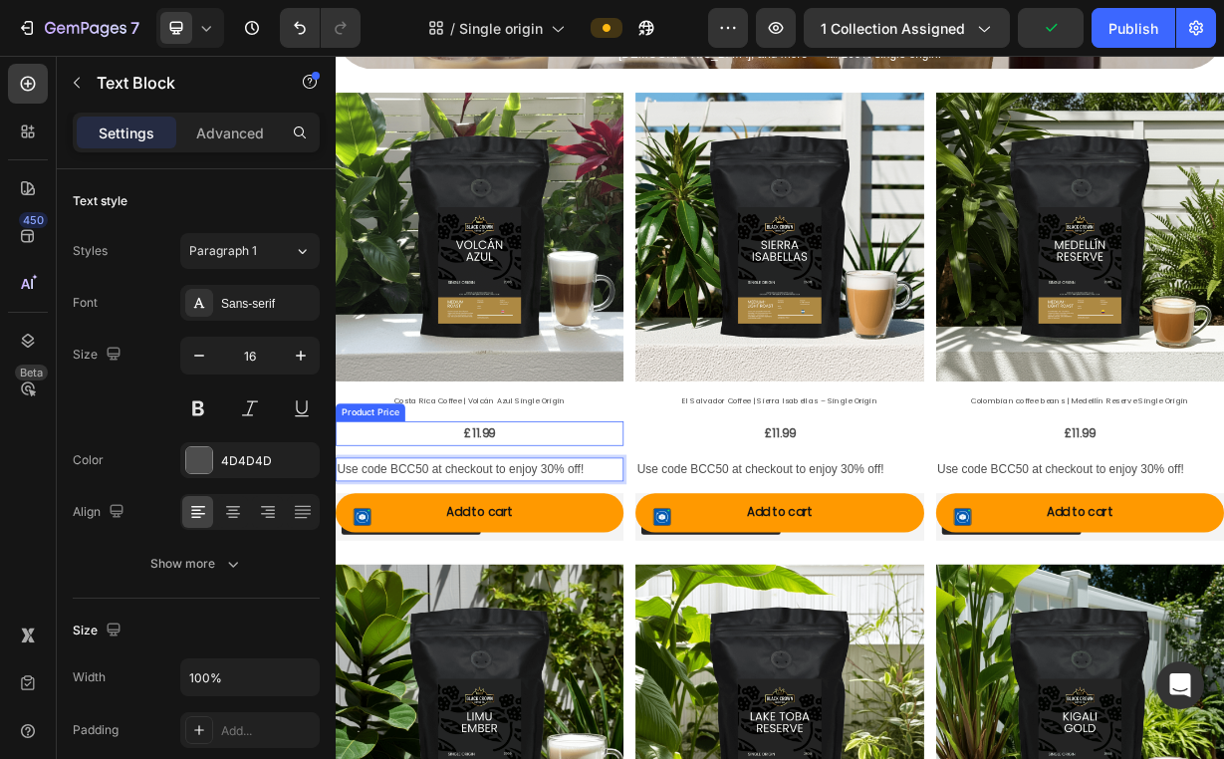
click at [700, 548] on div "£11.99" at bounding box center [529, 564] width 387 height 33
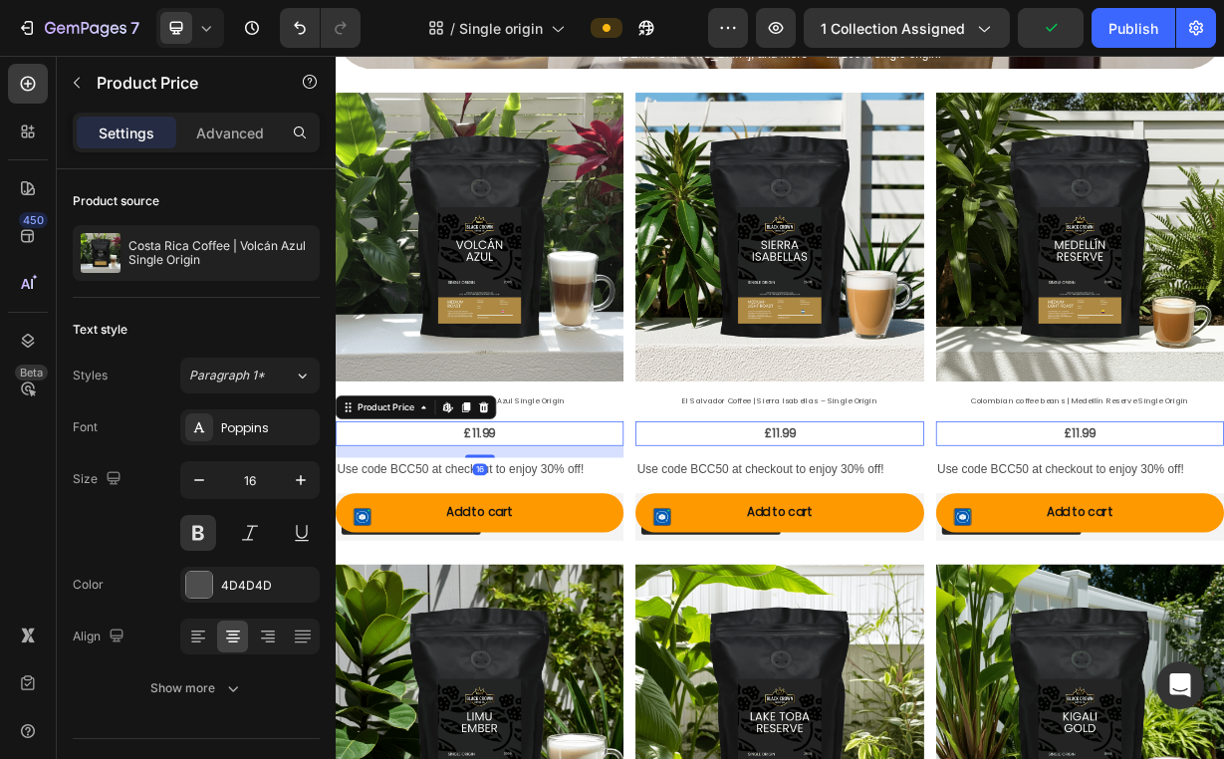
click at [686, 586] on div "16" at bounding box center [529, 588] width 387 height 16
click at [682, 598] on p "Use code BCC50 at checkout to enjoy 30% off!" at bounding box center [529, 612] width 383 height 29
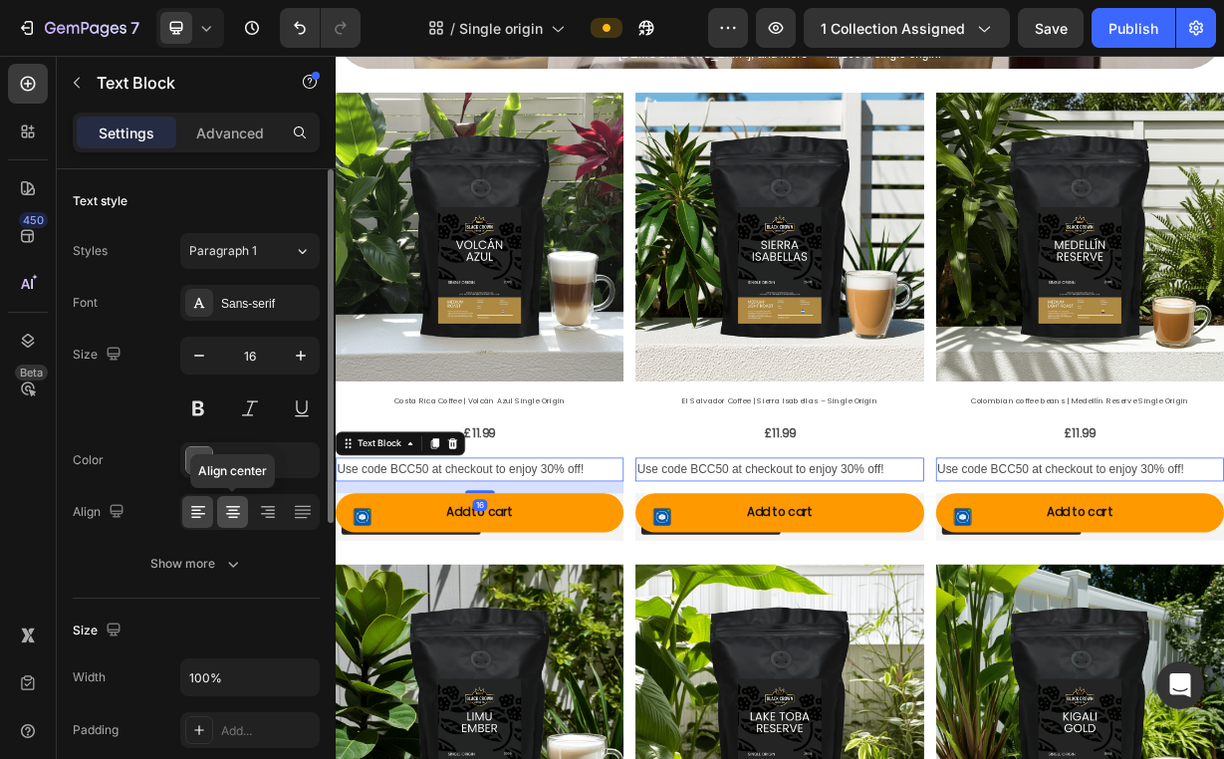
click at [236, 514] on icon at bounding box center [233, 514] width 14 height 2
click at [261, 318] on div "Sans-serif" at bounding box center [249, 303] width 139 height 36
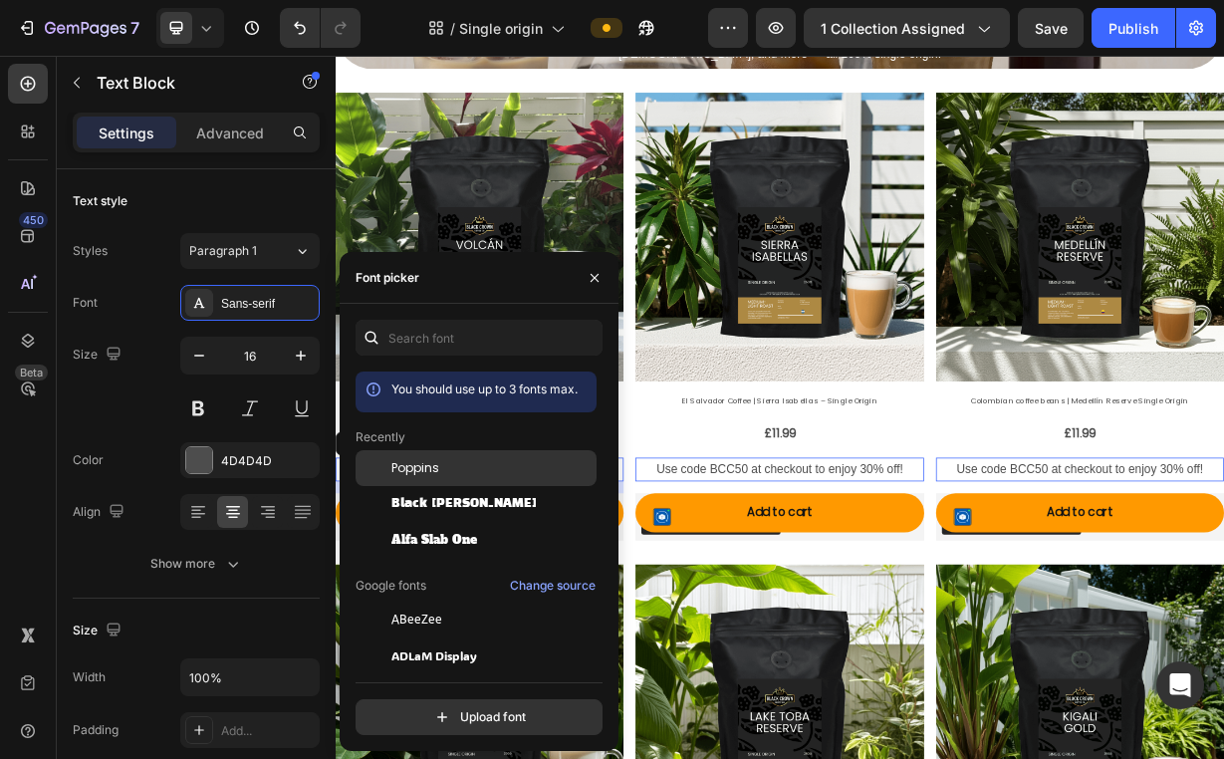
click at [446, 473] on div "Poppins" at bounding box center [491, 468] width 201 height 18
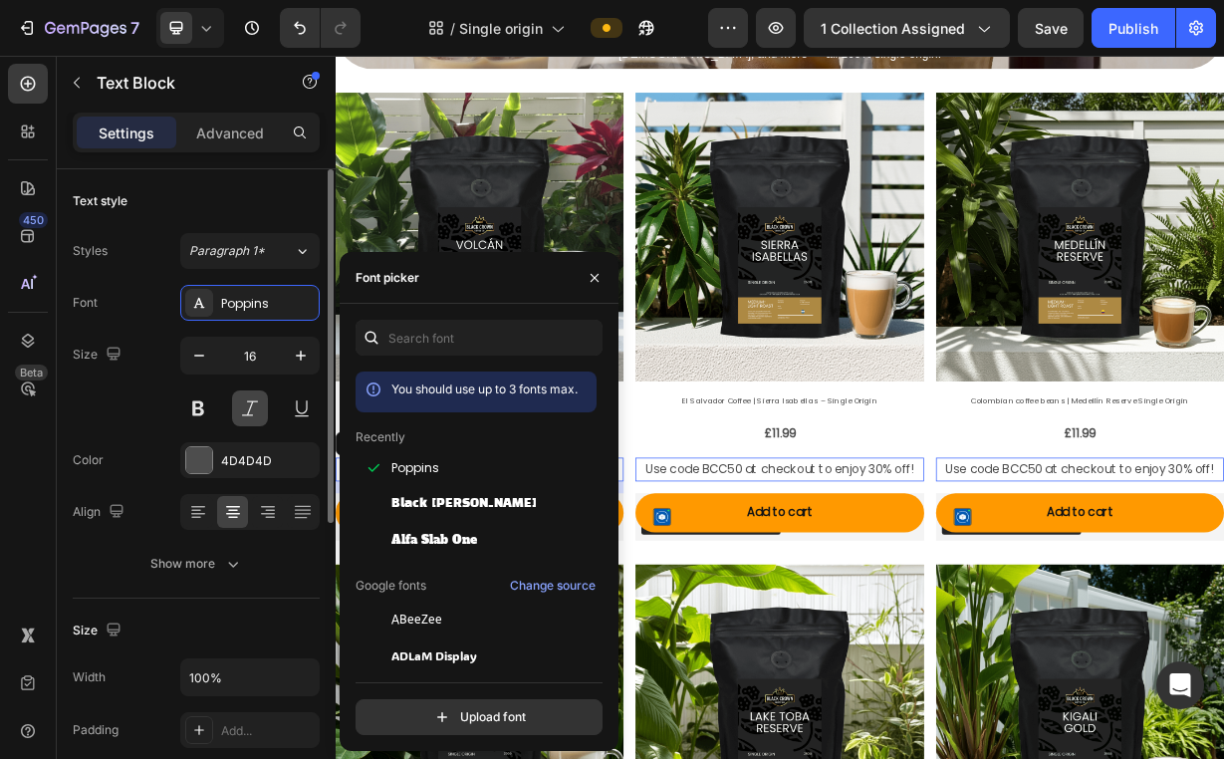
click at [252, 416] on button at bounding box center [250, 408] width 36 height 36
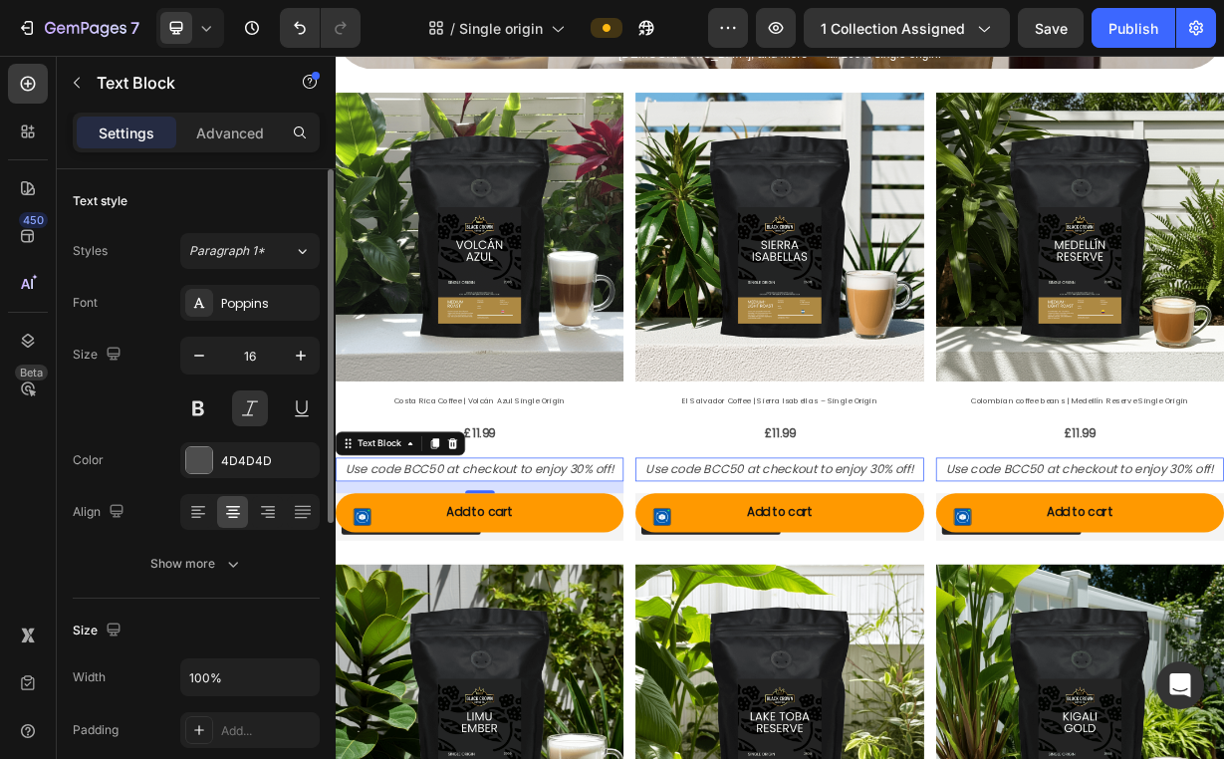
click at [131, 410] on div "Size 16" at bounding box center [196, 382] width 247 height 90
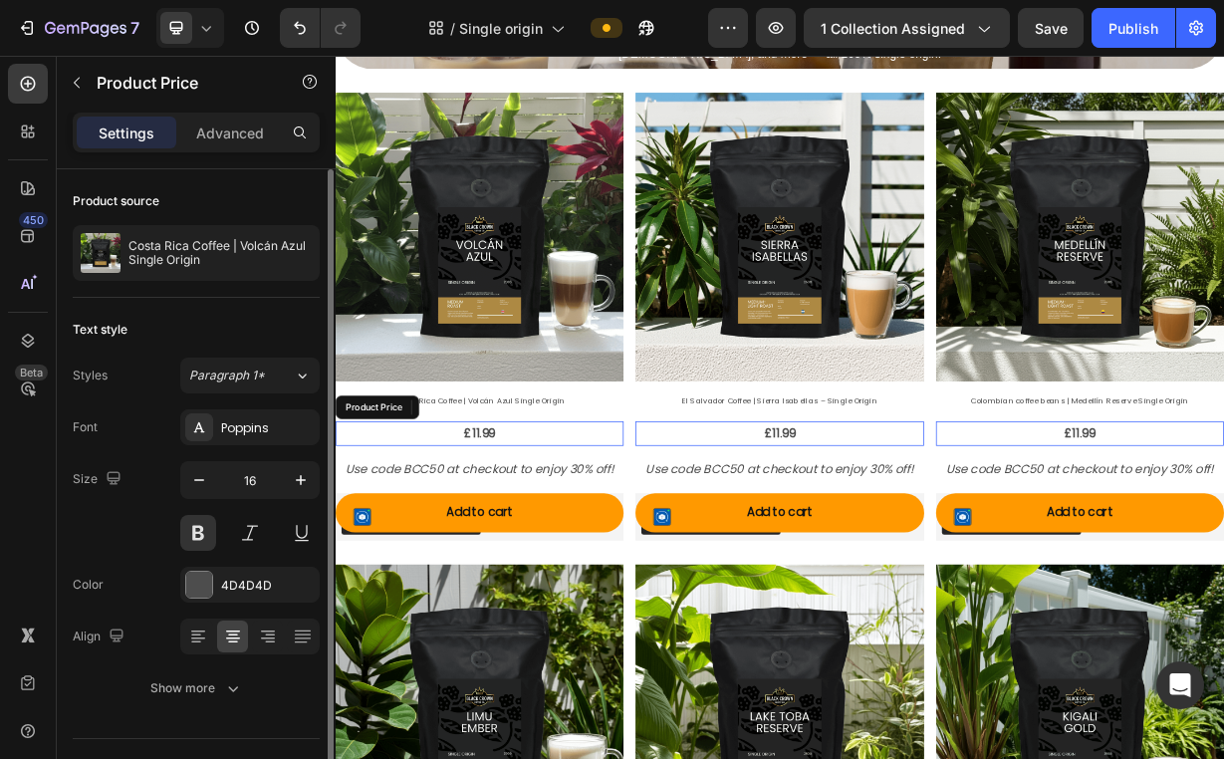
click at [696, 567] on div "£11.99" at bounding box center [529, 564] width 387 height 33
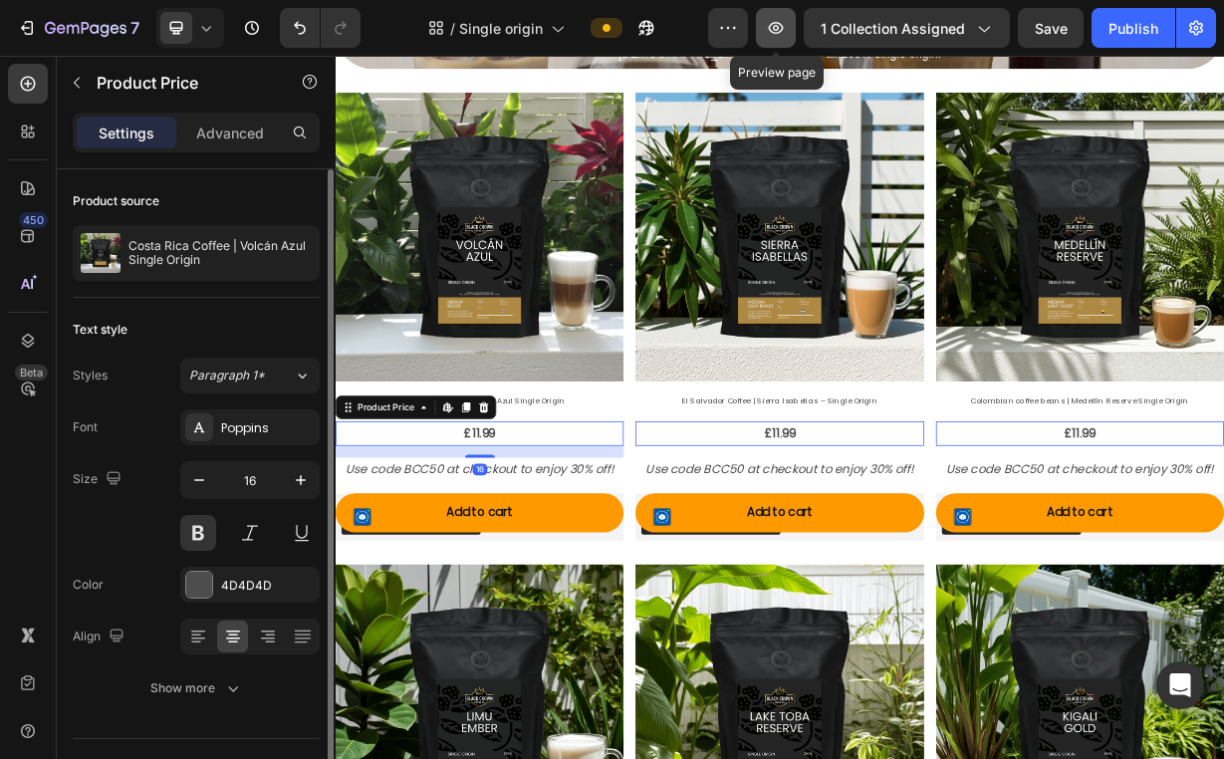
click at [778, 34] on icon "button" at bounding box center [776, 28] width 20 height 20
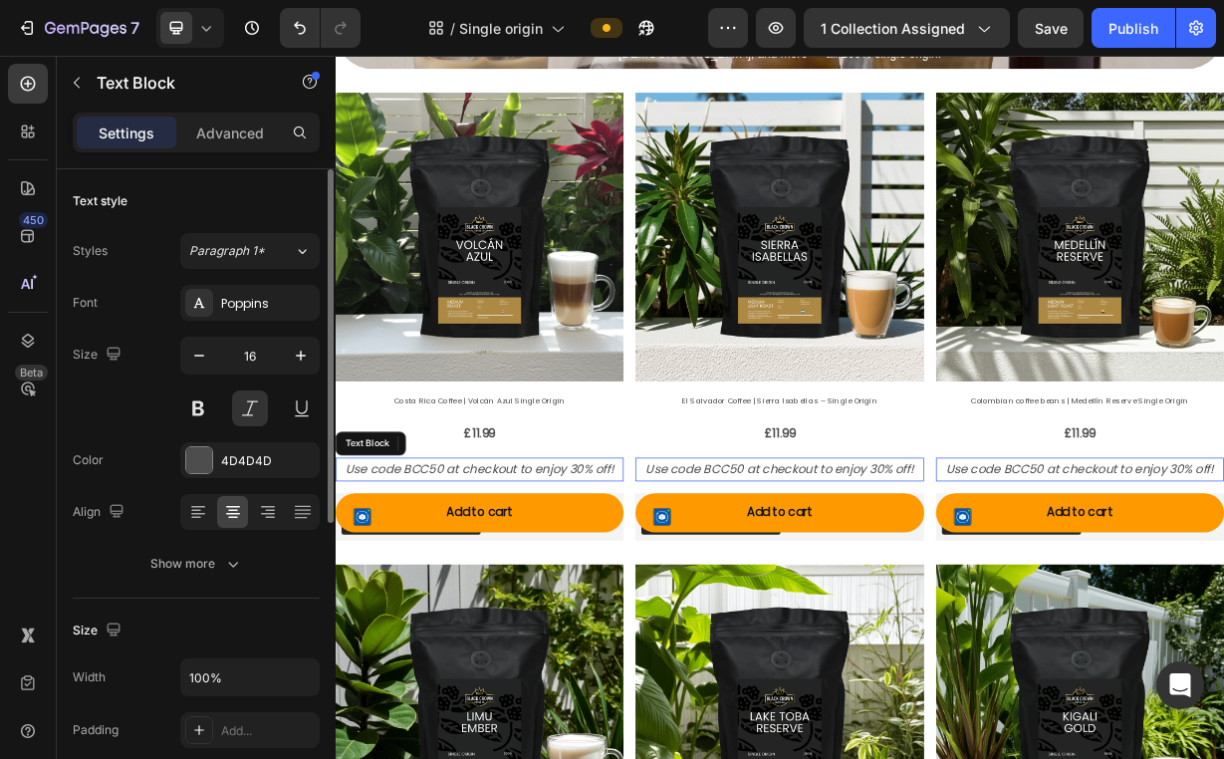
click at [626, 598] on p "Use code BCC50 at checkout to enjoy 30% off!" at bounding box center [529, 612] width 383 height 29
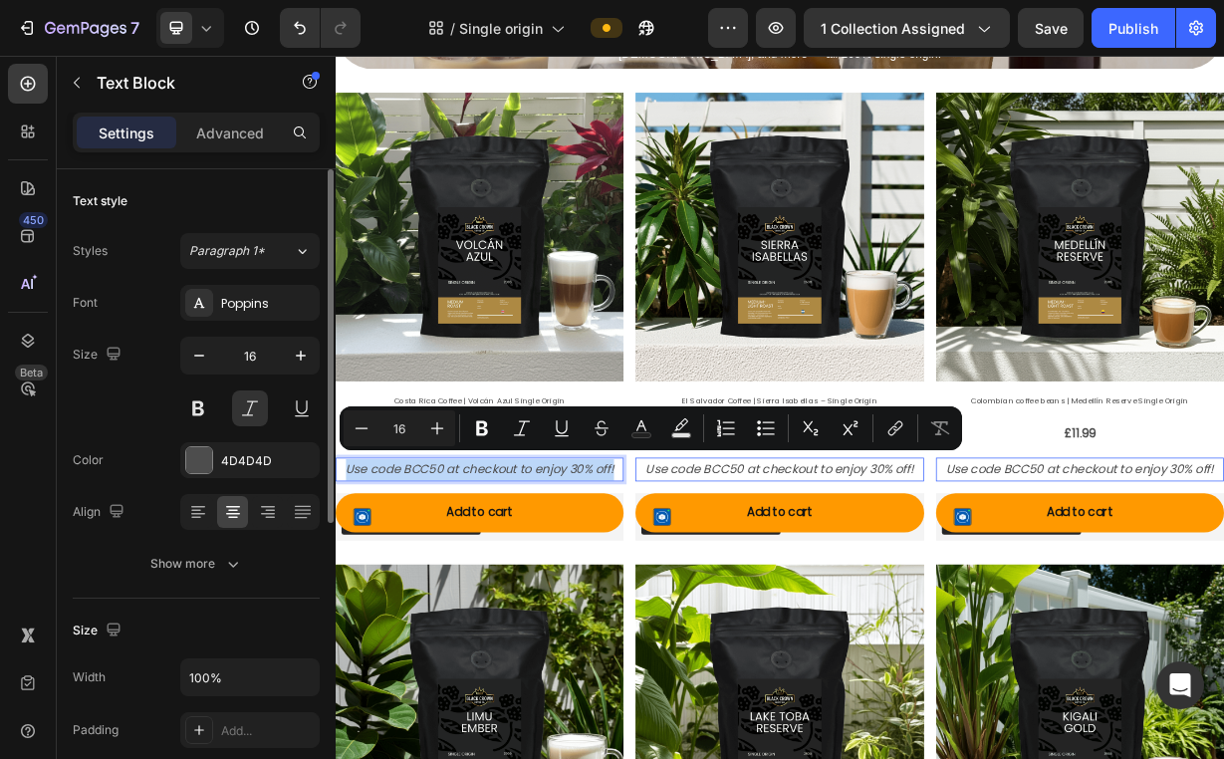
click at [492, 606] on p "Use code BCC50 at checkout to enjoy 30% off!" at bounding box center [529, 612] width 383 height 29
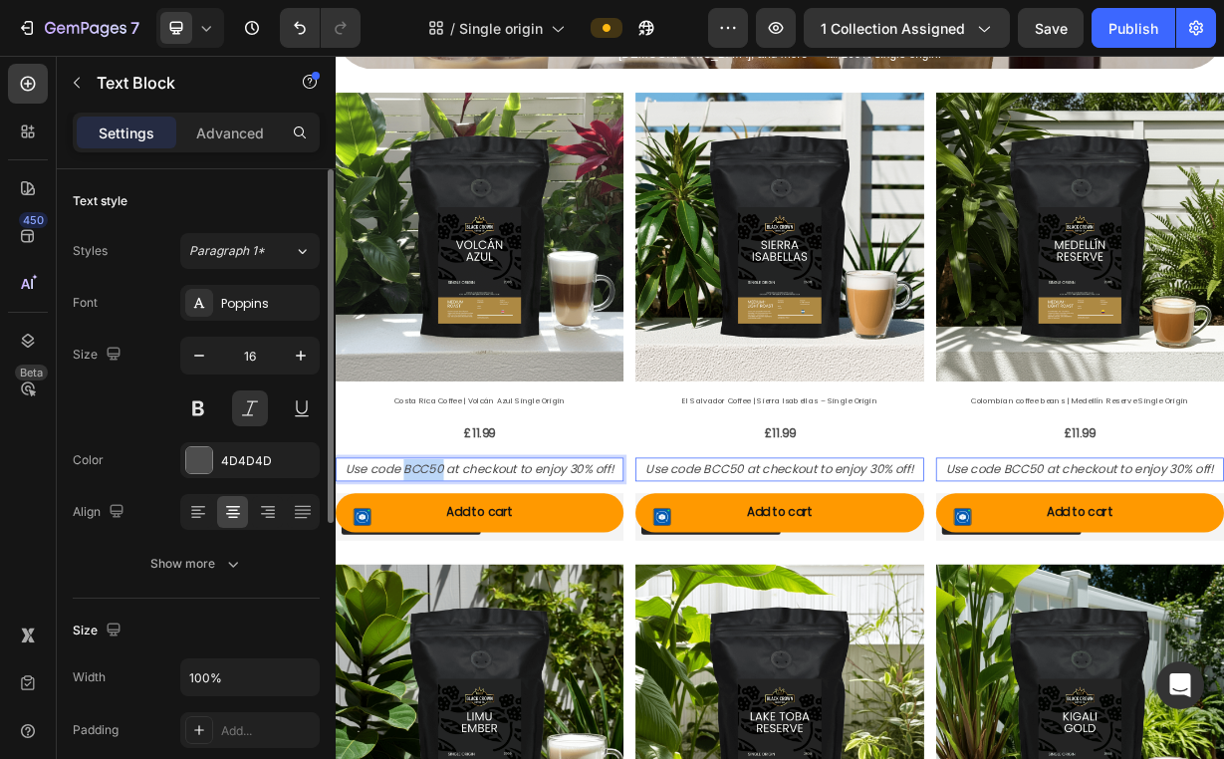
drag, startPoint x: 478, startPoint y: 603, endPoint x: 426, endPoint y: 606, distance: 51.9
click at [426, 606] on p "Use code BCC50 at checkout to enjoy 30% off!" at bounding box center [529, 612] width 383 height 29
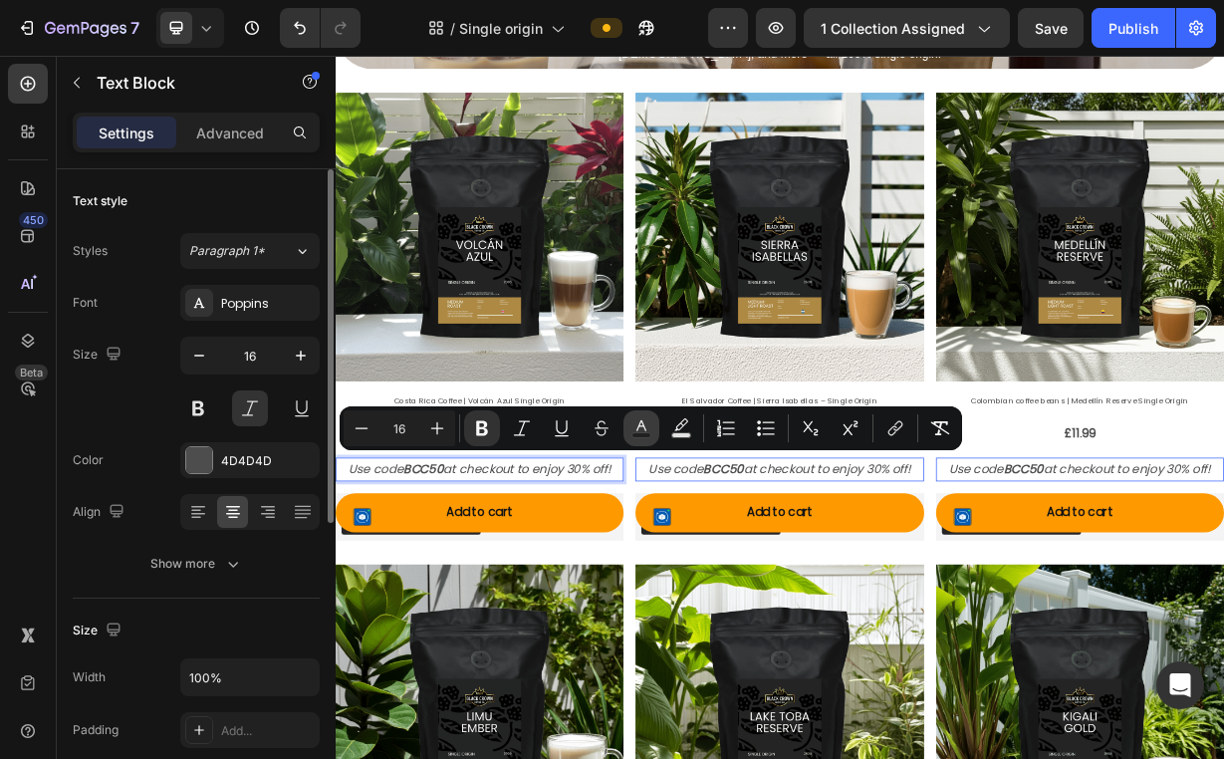
click at [637, 431] on icon "Editor contextual toolbar" at bounding box center [641, 428] width 20 height 20
type input "4D4D4D"
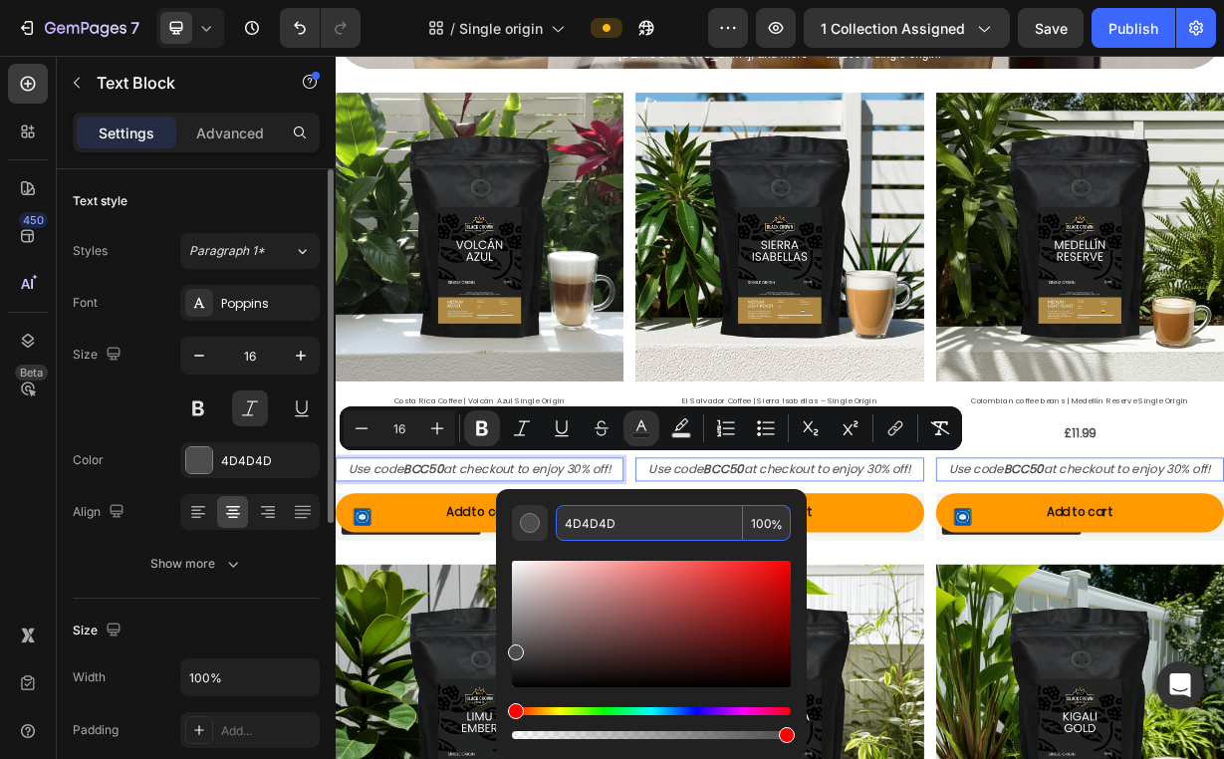
click at [635, 527] on input "4D4D4D" at bounding box center [649, 523] width 187 height 36
click at [634, 526] on input "4D4D4D" at bounding box center [649, 523] width 187 height 36
type input "ff9900"
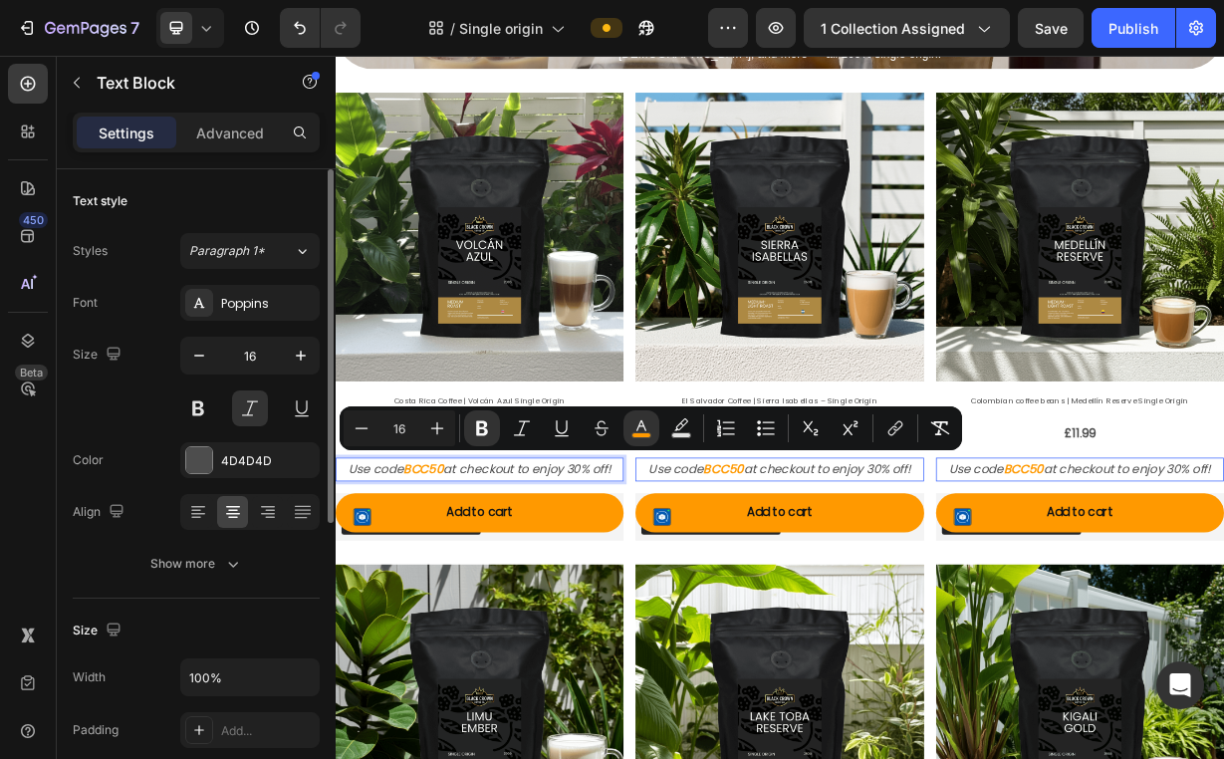
click at [566, 605] on p "Use code BCC50 at checkout to enjoy 30% off!" at bounding box center [529, 612] width 383 height 29
copy p "Use code BCC50 at checkout to enjoy 30% off!"
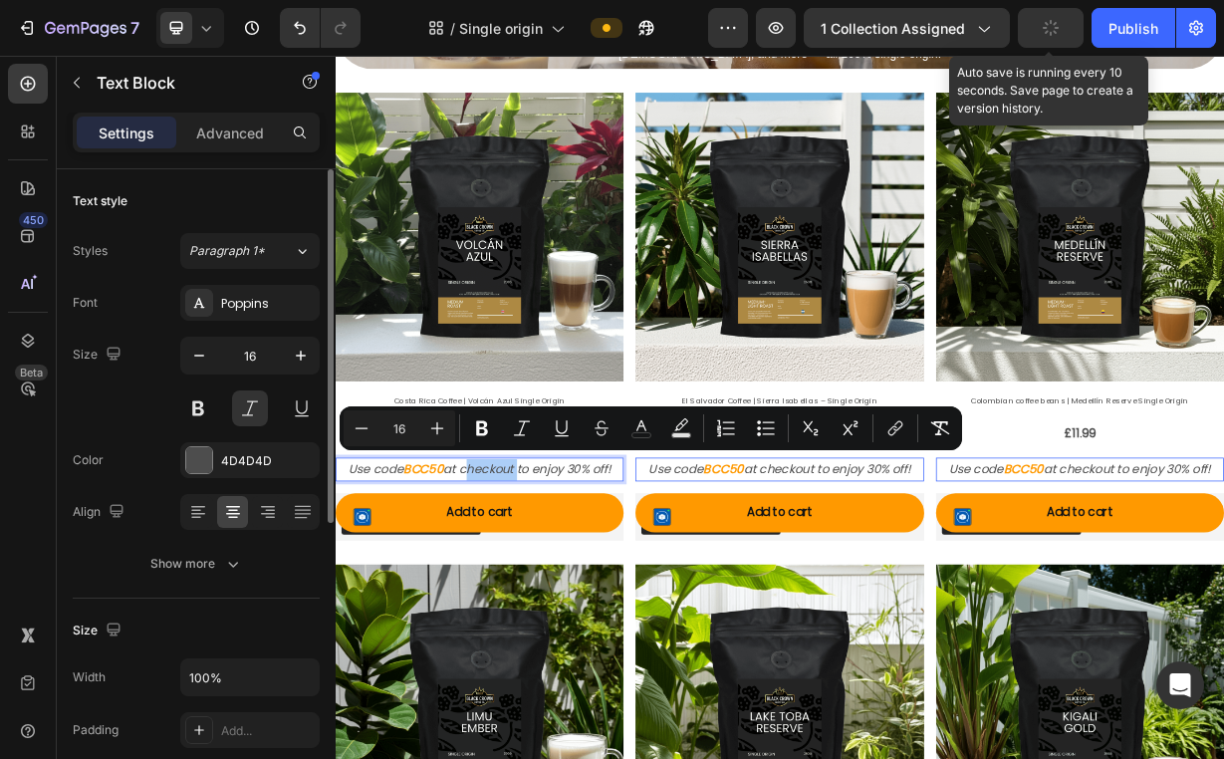
click at [1048, 22] on icon "button" at bounding box center [1050, 28] width 20 height 20
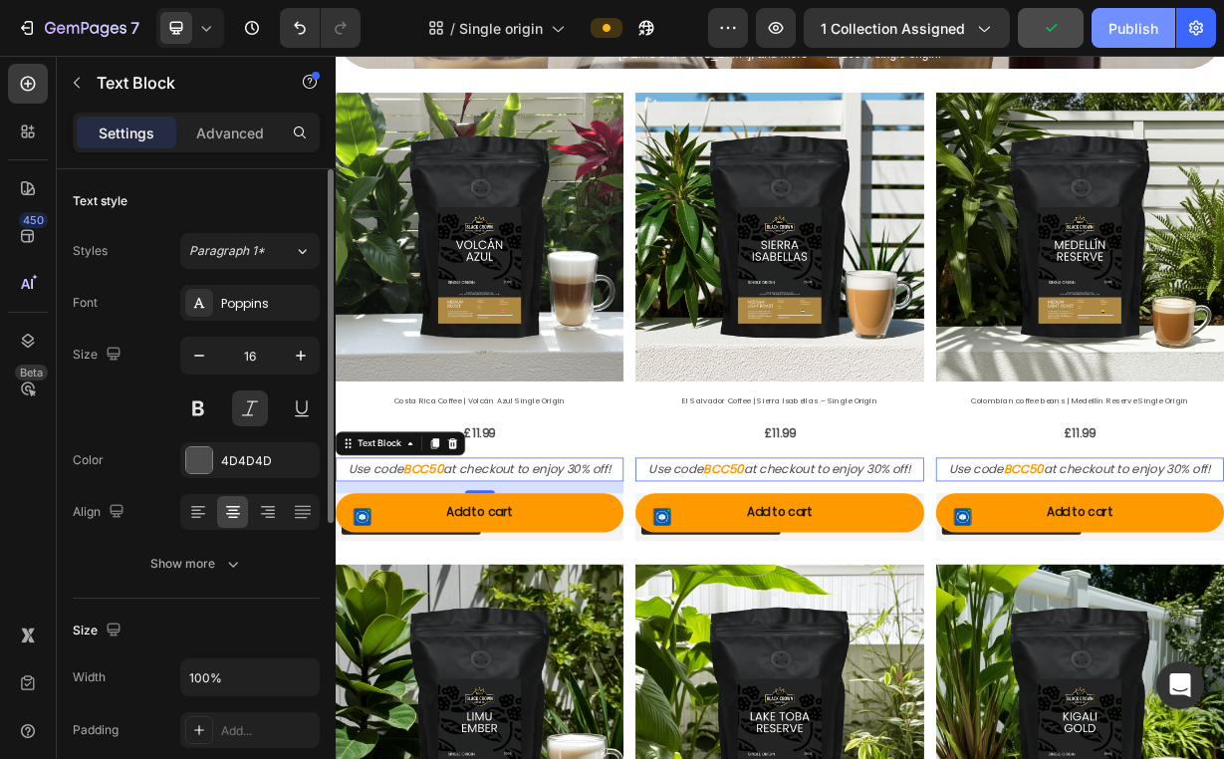
click at [1126, 23] on div "Publish" at bounding box center [1133, 28] width 50 height 21
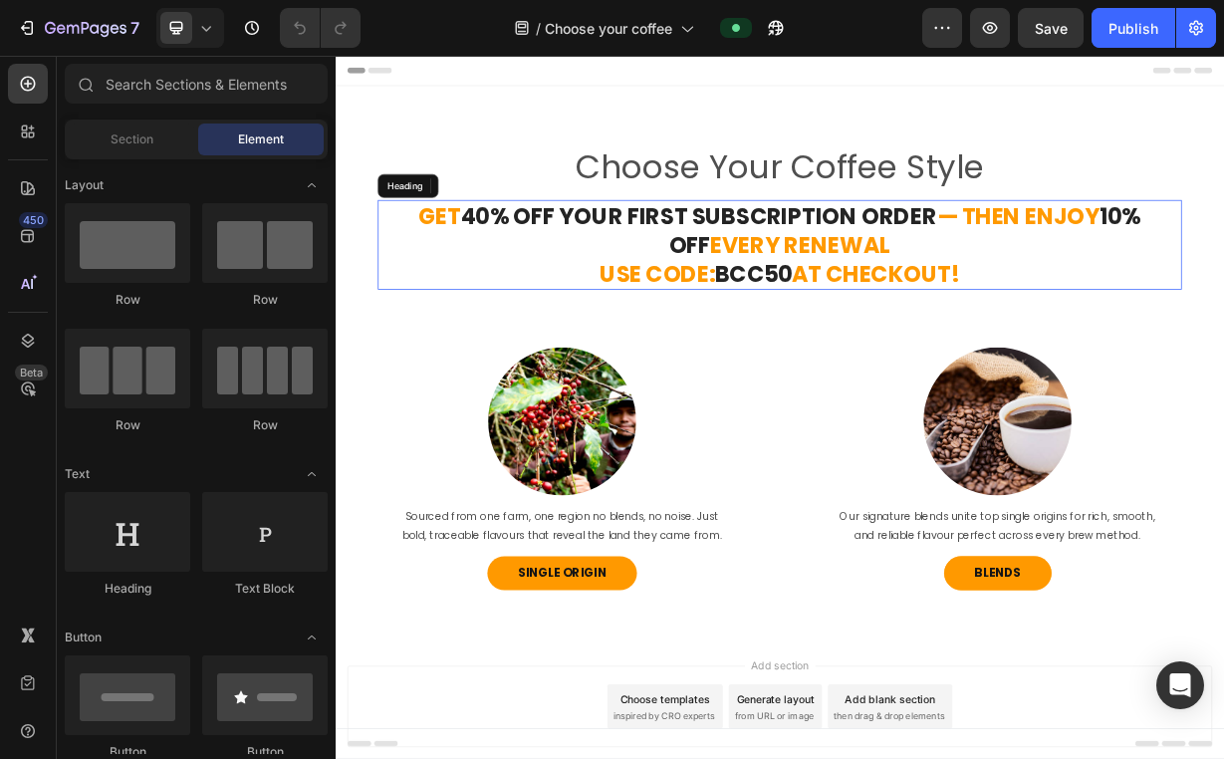
click at [504, 266] on strong "40% Off Your First Subscription Order" at bounding box center [824, 271] width 640 height 43
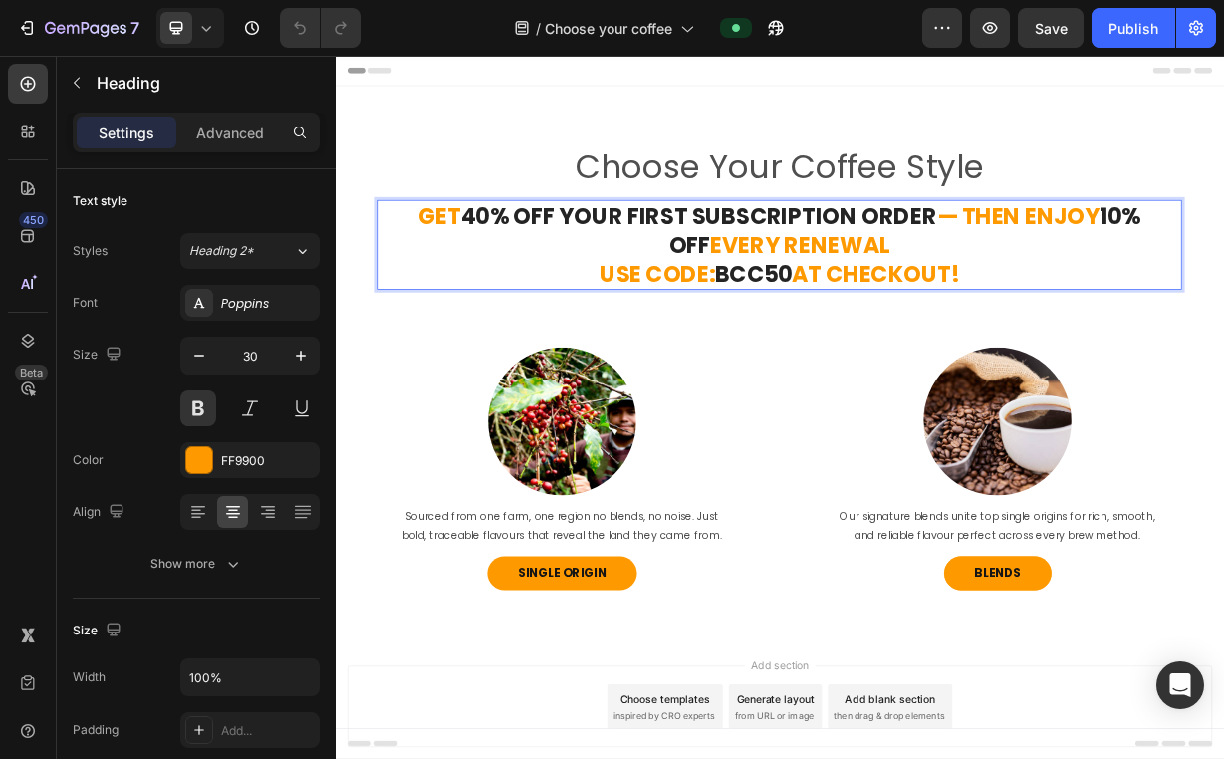
click at [504, 270] on strong "40% Off Your First Subscription Order" at bounding box center [824, 271] width 640 height 43
click at [1000, 272] on strong "0% Off Your First Subscription Order" at bounding box center [836, 271] width 620 height 43
drag, startPoint x: 1202, startPoint y: 350, endPoint x: 397, endPoint y: 277, distance: 807.9
click at [397, 277] on p "Get 3 0% Off Your First Subscription Order — then enjoy 10% off every renewal U…" at bounding box center [932, 310] width 1077 height 116
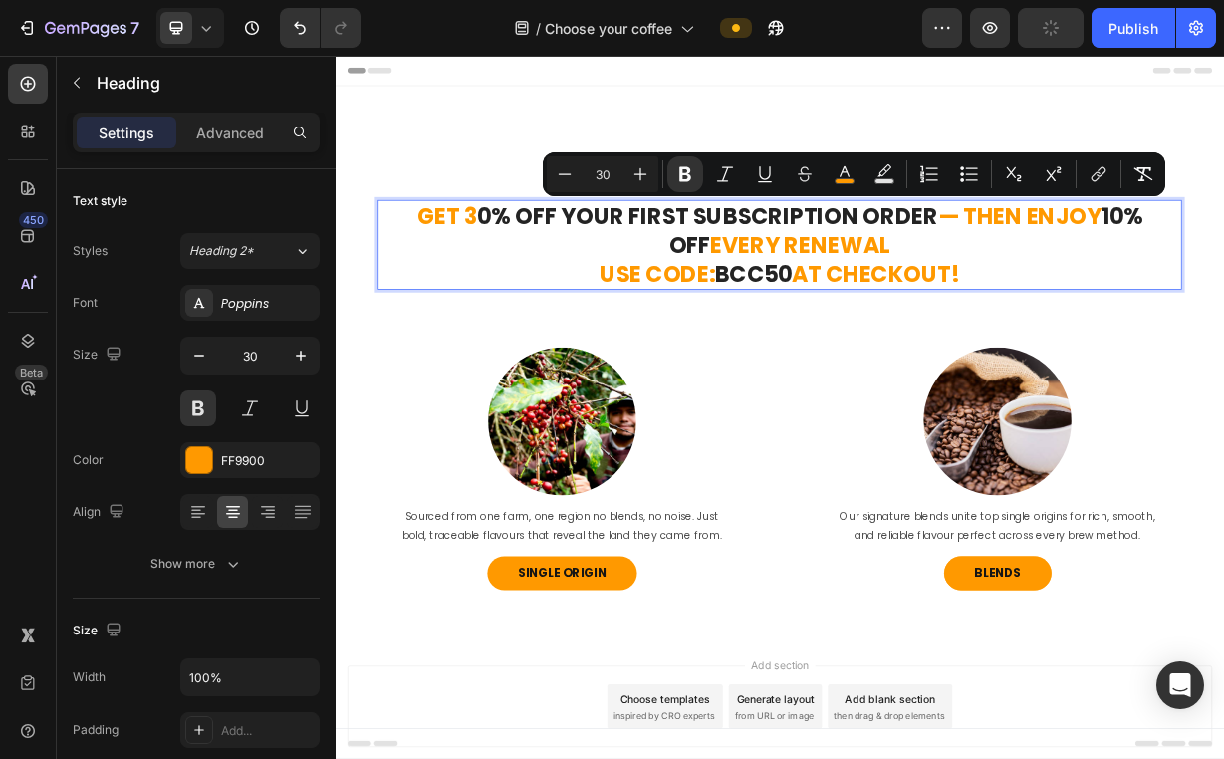
copy p "Get 3 0% Off Your First Subscription Order — then enjoy 10% off every renewal U…"
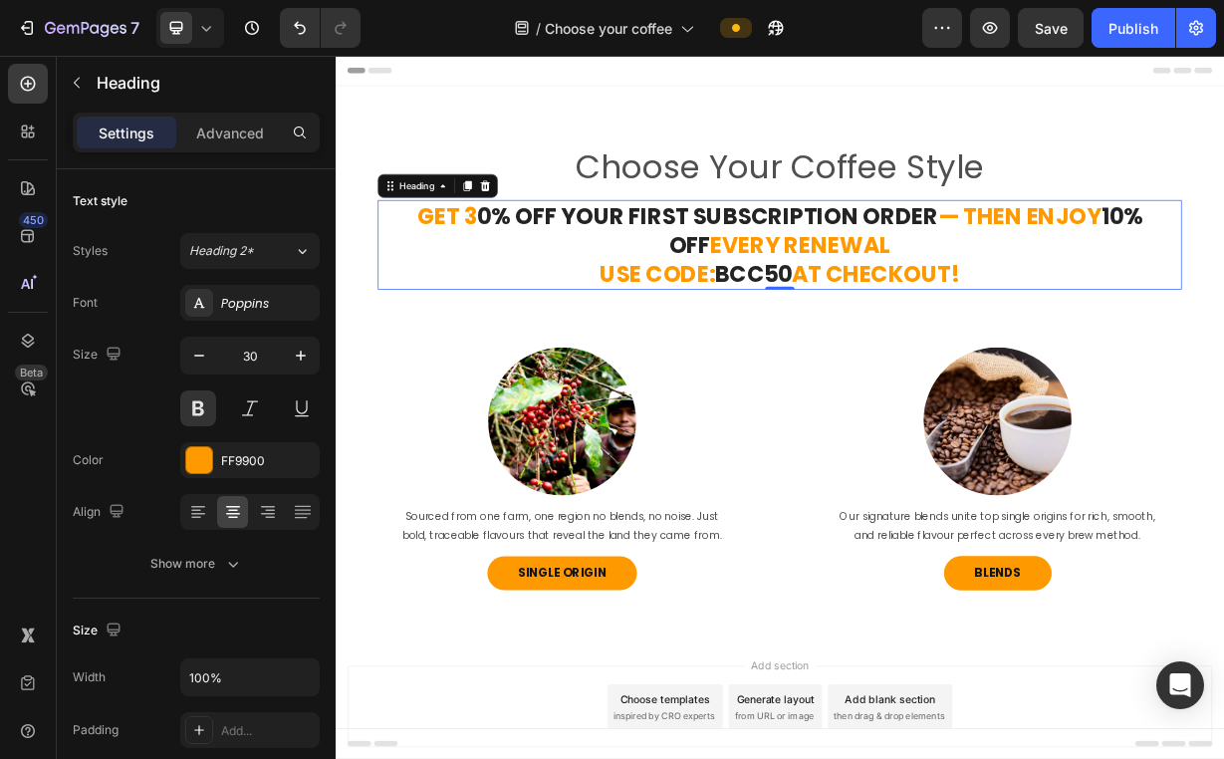
click at [699, 307] on p "Get 3 0% Off Your First Subscription Order — then enjoy 10% off every renewal U…" at bounding box center [932, 310] width 1077 height 116
click at [631, 304] on p "Get 3 0% Off Your First Subscription Order — then enjoy 10% off every renewal U…" at bounding box center [932, 310] width 1077 height 116
click at [591, 277] on strong "0% Off Your First Subscription Order" at bounding box center [836, 271] width 620 height 43
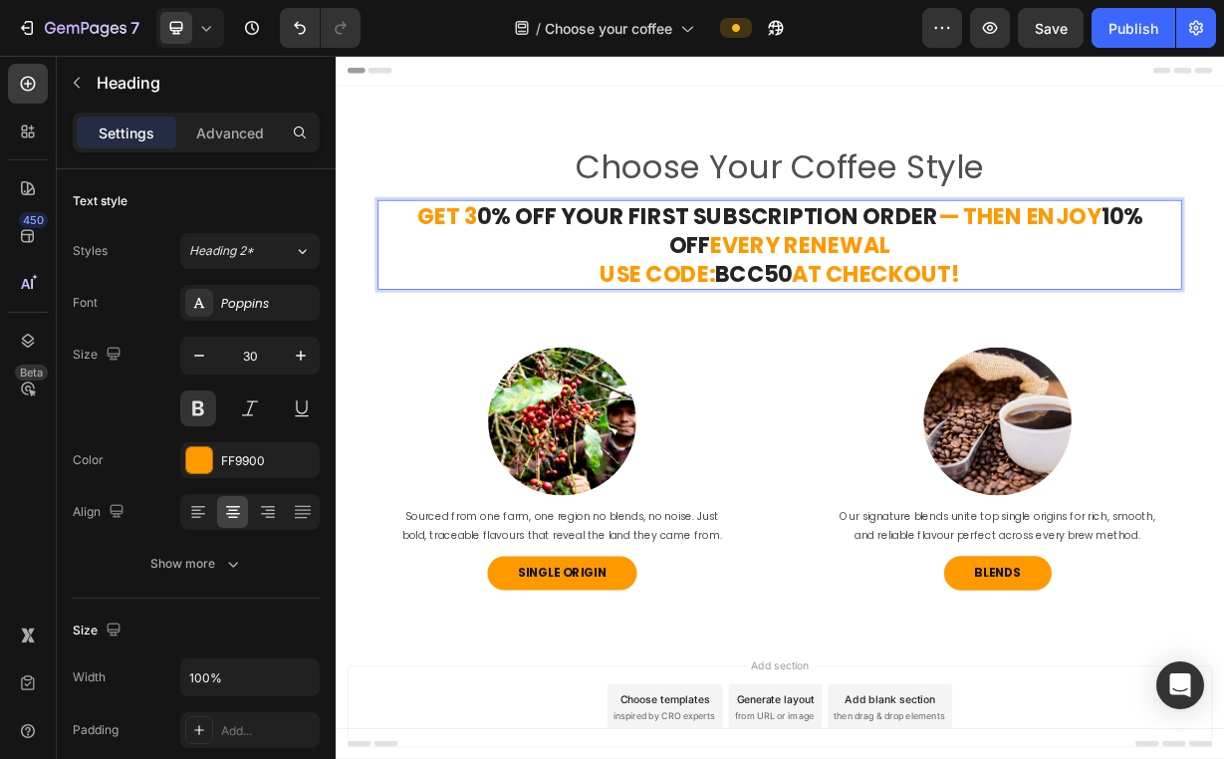
click at [591, 277] on strong "0% Off Your First Subscription Order" at bounding box center [836, 271] width 620 height 43
click at [734, 332] on span "USE CODE:" at bounding box center [768, 349] width 154 height 43
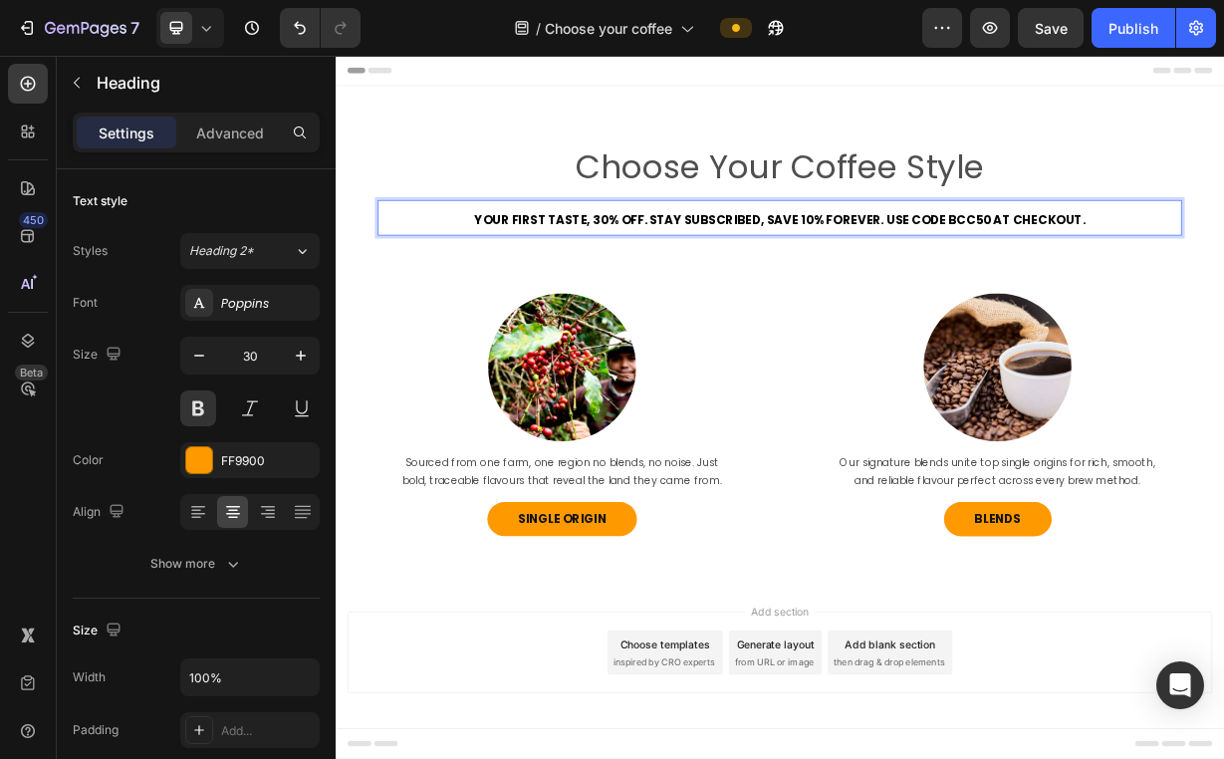
click at [498, 281] on p "Your First Taste, 30% Off. Stay Subscribed, Save 10% Forever. Use Code BCC50 at…" at bounding box center [932, 274] width 1077 height 44
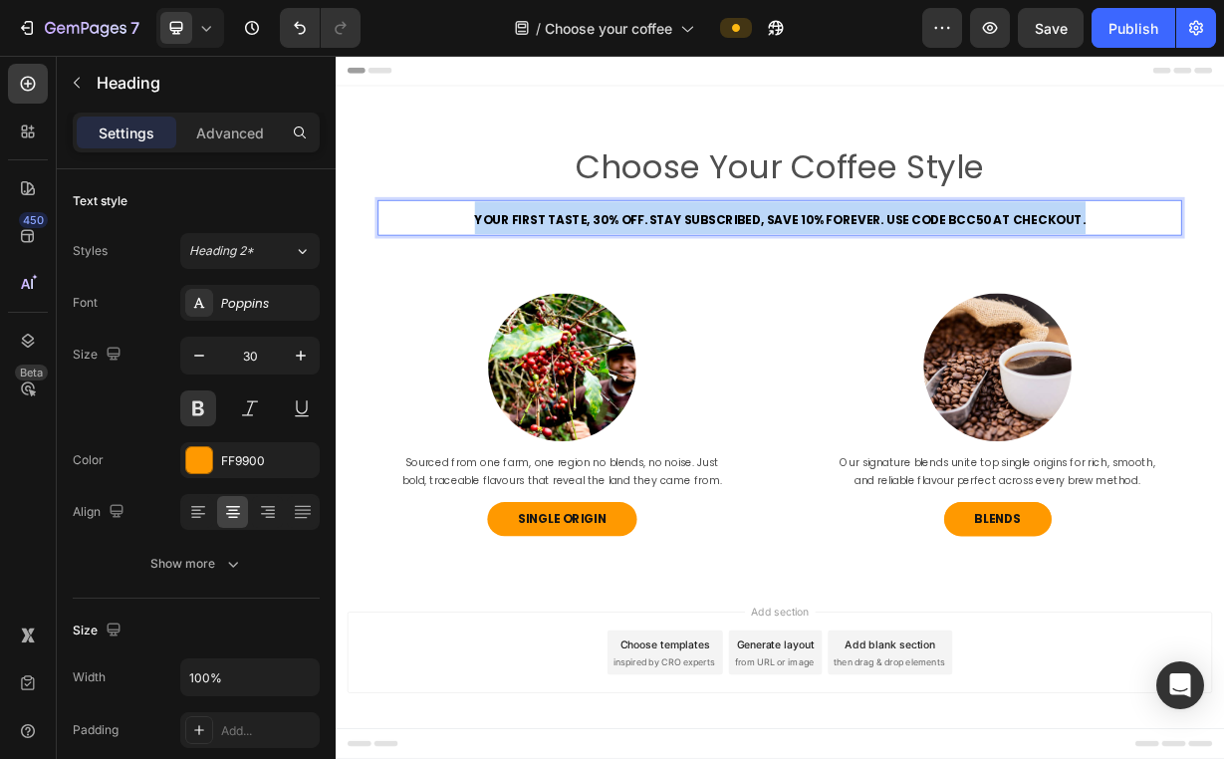
drag, startPoint x: 510, startPoint y: 278, endPoint x: 1322, endPoint y: 286, distance: 812.5
click at [1224, 286] on p "Your First Taste, 30% Off. Stay Subscribed, Save 10% Forever. Use Code BCC50 at…" at bounding box center [932, 274] width 1077 height 44
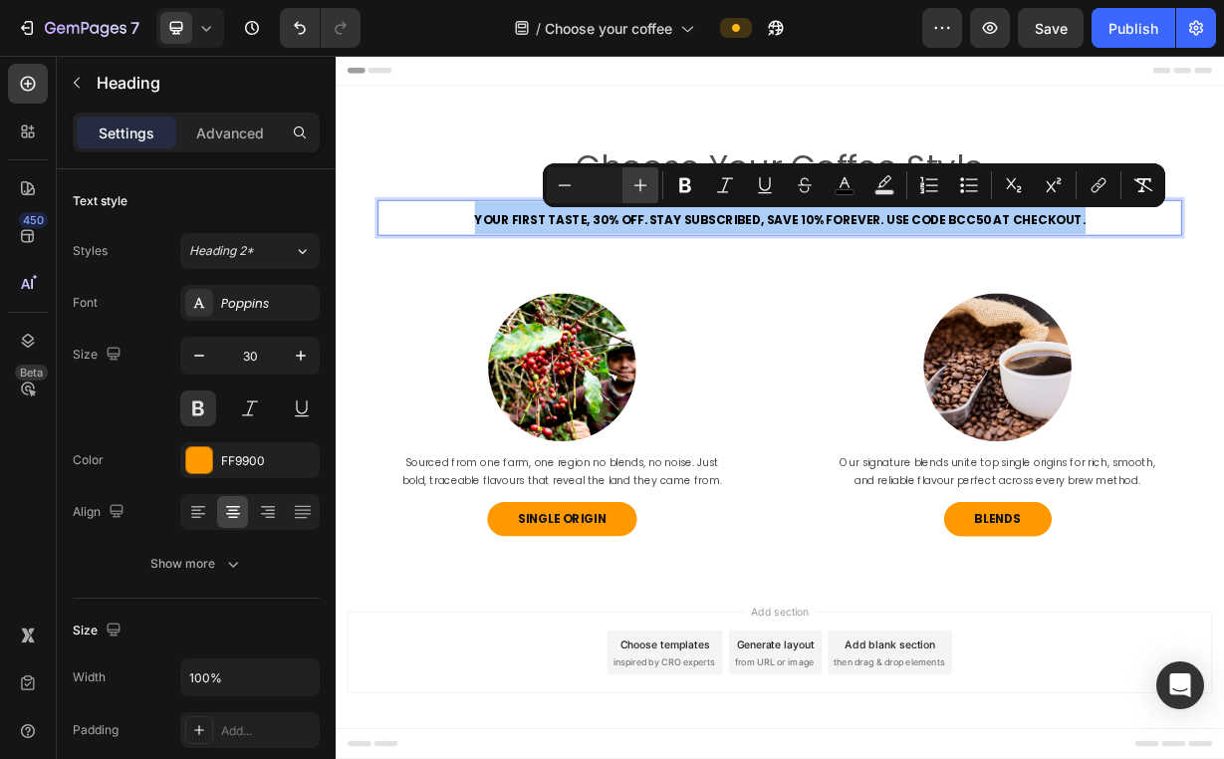
click at [645, 184] on icon "Editor contextual toolbar" at bounding box center [640, 185] width 20 height 20
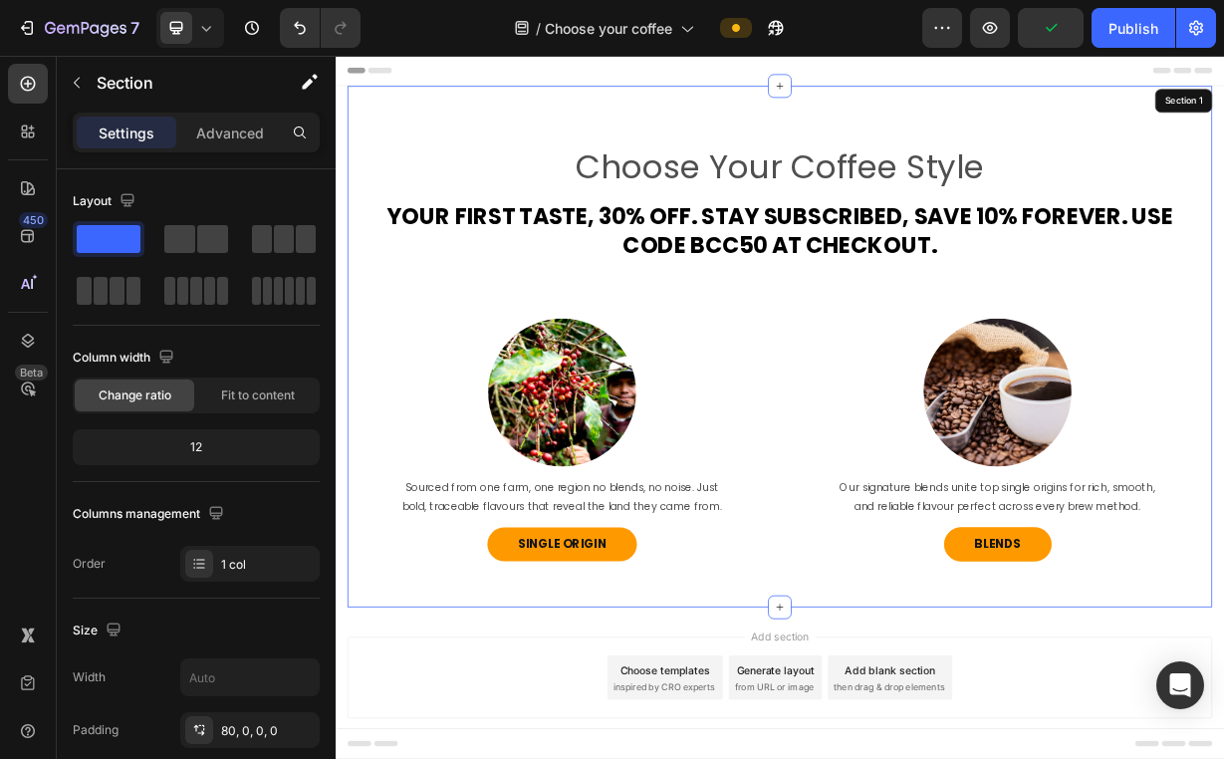
click at [797, 363] on div "Choose Your Coffee Style Heading ⁠⁠⁠⁠⁠⁠⁠ Your First Taste, 30% Off. Stay Subscr…" at bounding box center [932, 486] width 1163 height 621
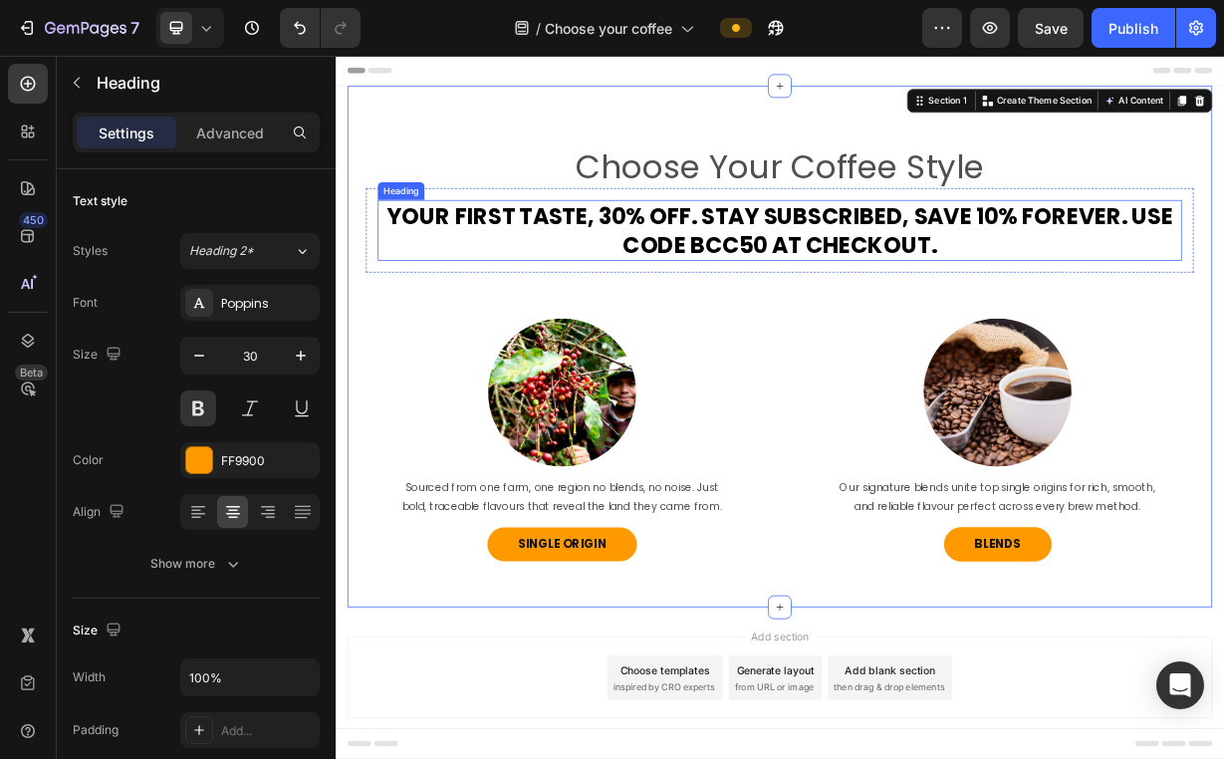
click at [678, 304] on p "⁠⁠⁠⁠⁠⁠⁠ Your First Taste, 30% Off. Stay Subscribed, Save 10% Forever. Use Code …" at bounding box center [932, 291] width 1077 height 78
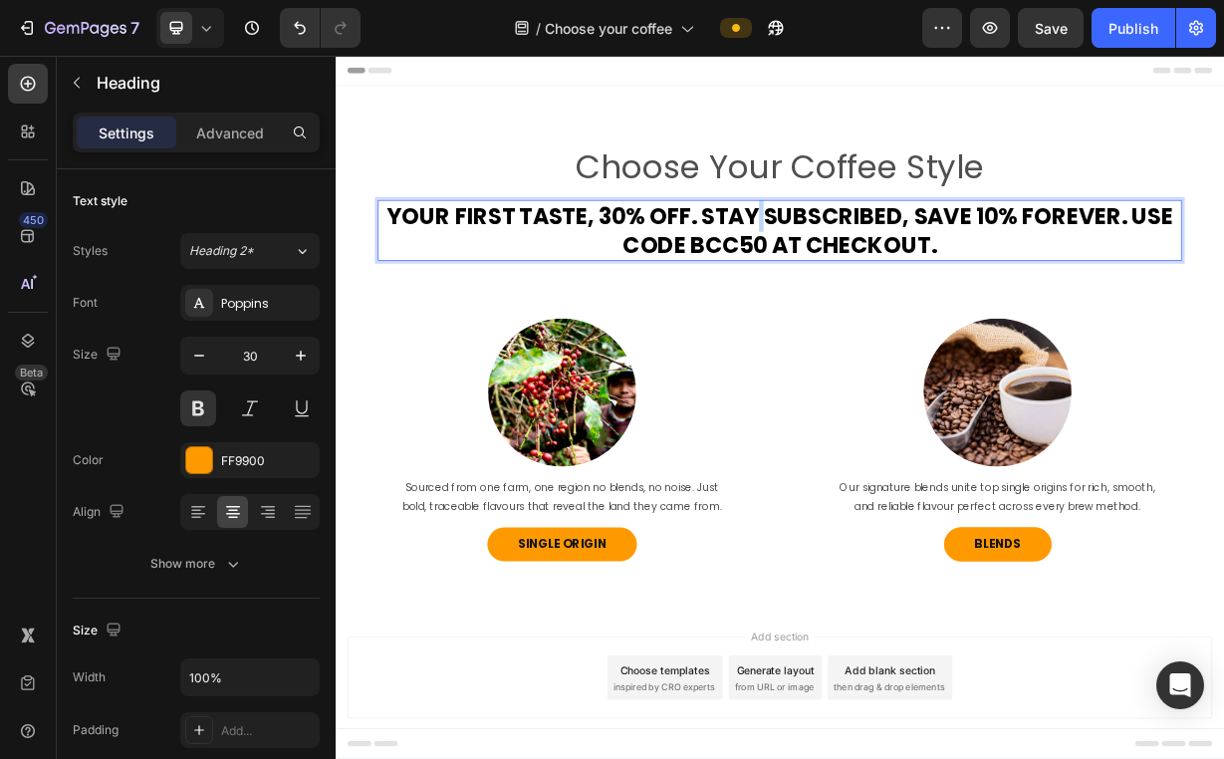
click at [895, 266] on span "Your First Taste, 30% Off. Stay Subscribed, Save 10% Forever. Use Code BCC50 at…" at bounding box center [932, 291] width 1057 height 82
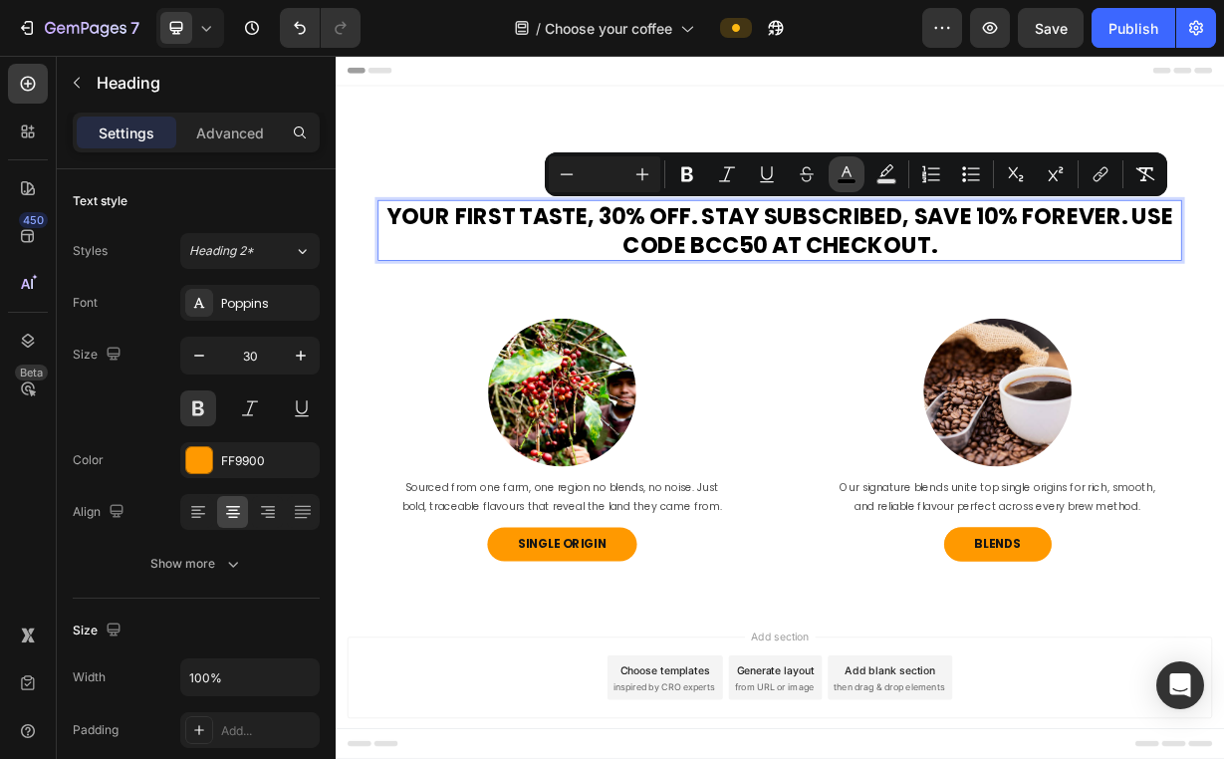
click at [841, 180] on rect "Editor contextual toolbar" at bounding box center [846, 181] width 19 height 5
type input "000000"
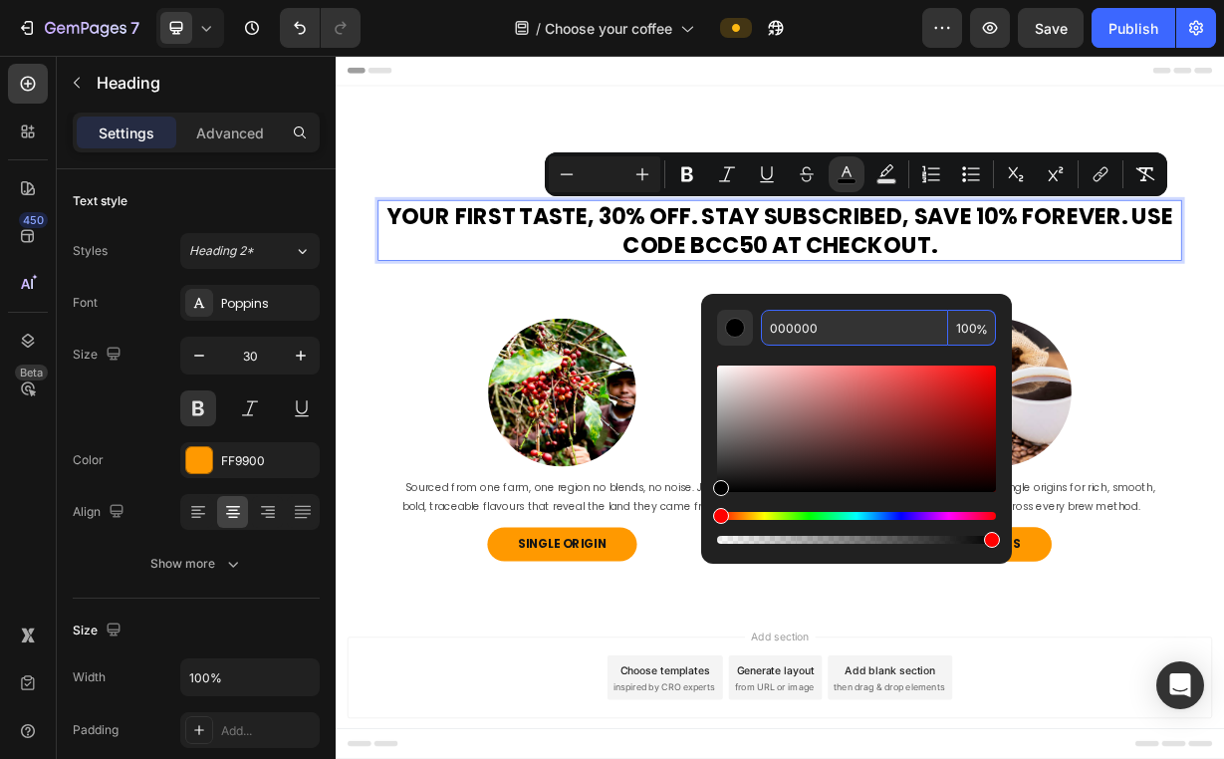
click at [865, 325] on input "000000" at bounding box center [854, 328] width 187 height 36
type input "FF9900"
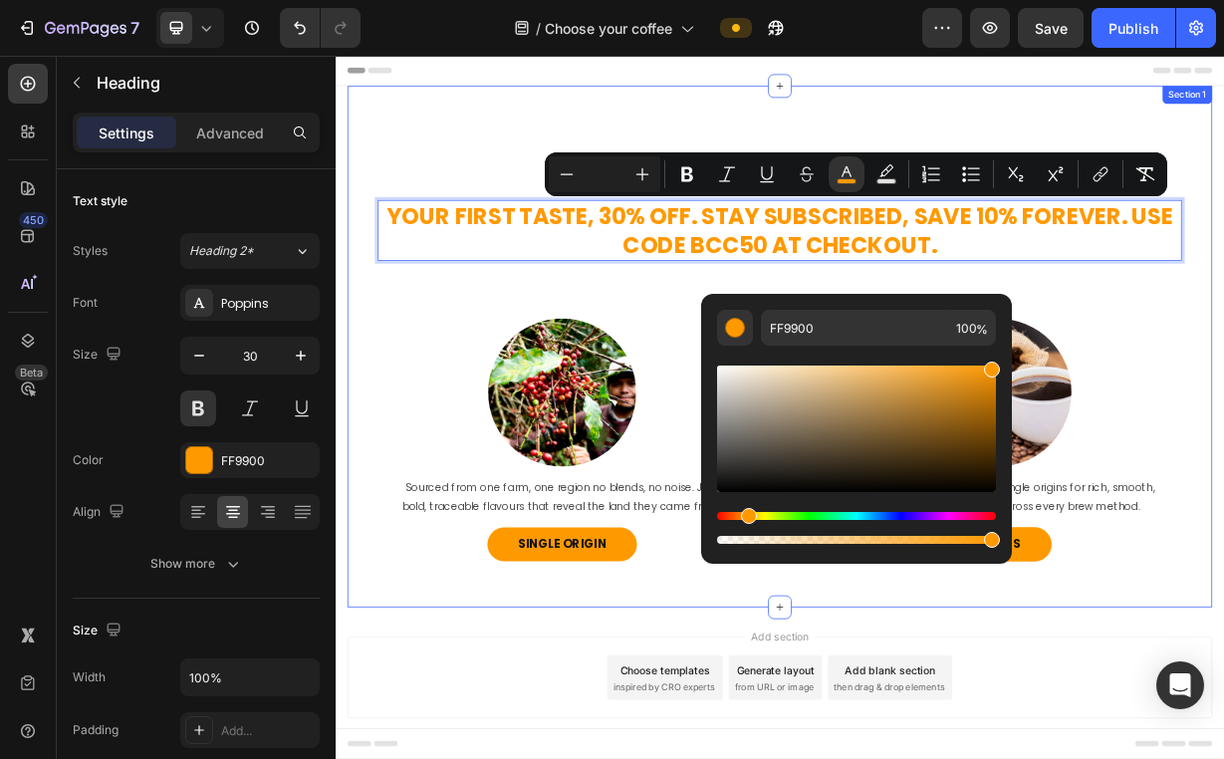
click at [704, 366] on div "Choose Your Coffee Style Heading Your First Taste, 30% Off. Stay Subscribed, Sa…" at bounding box center [932, 486] width 1163 height 621
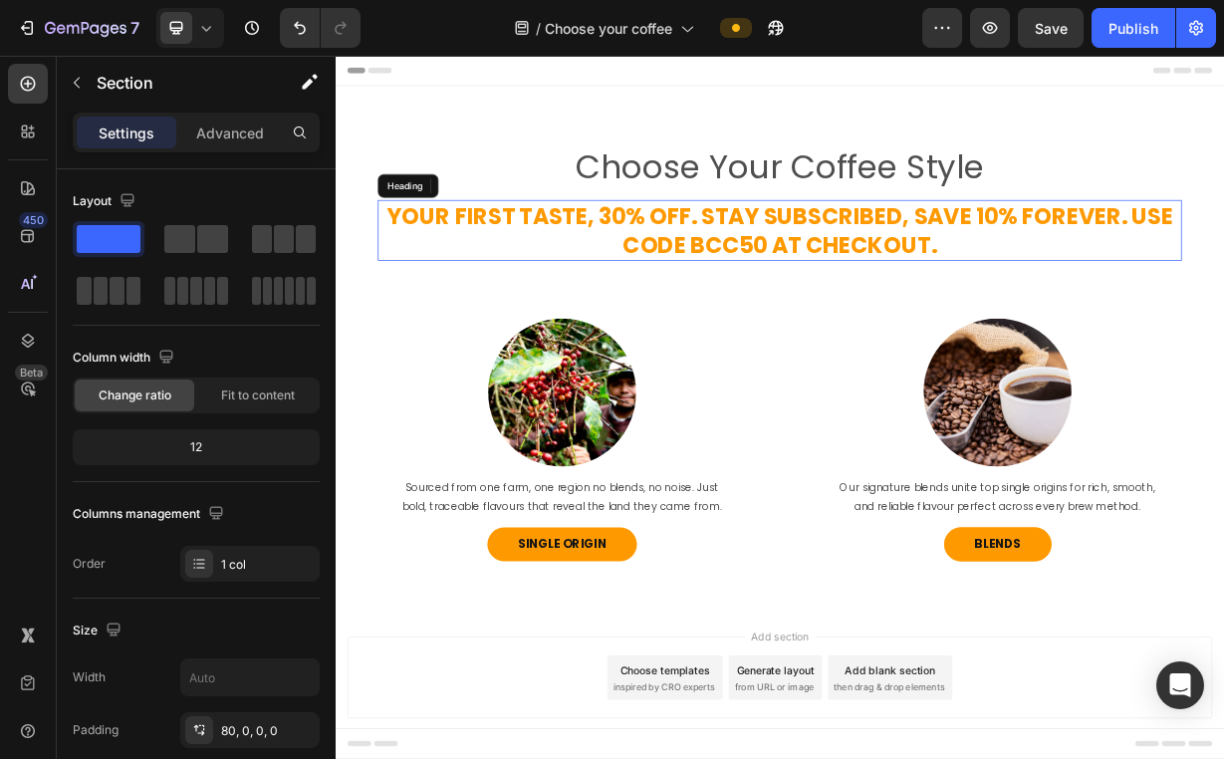
click at [832, 305] on span "Your First Taste, 30% Off. Stay Subscribed, Save 10% Forever. Use Code BCC50 at…" at bounding box center [932, 291] width 1057 height 82
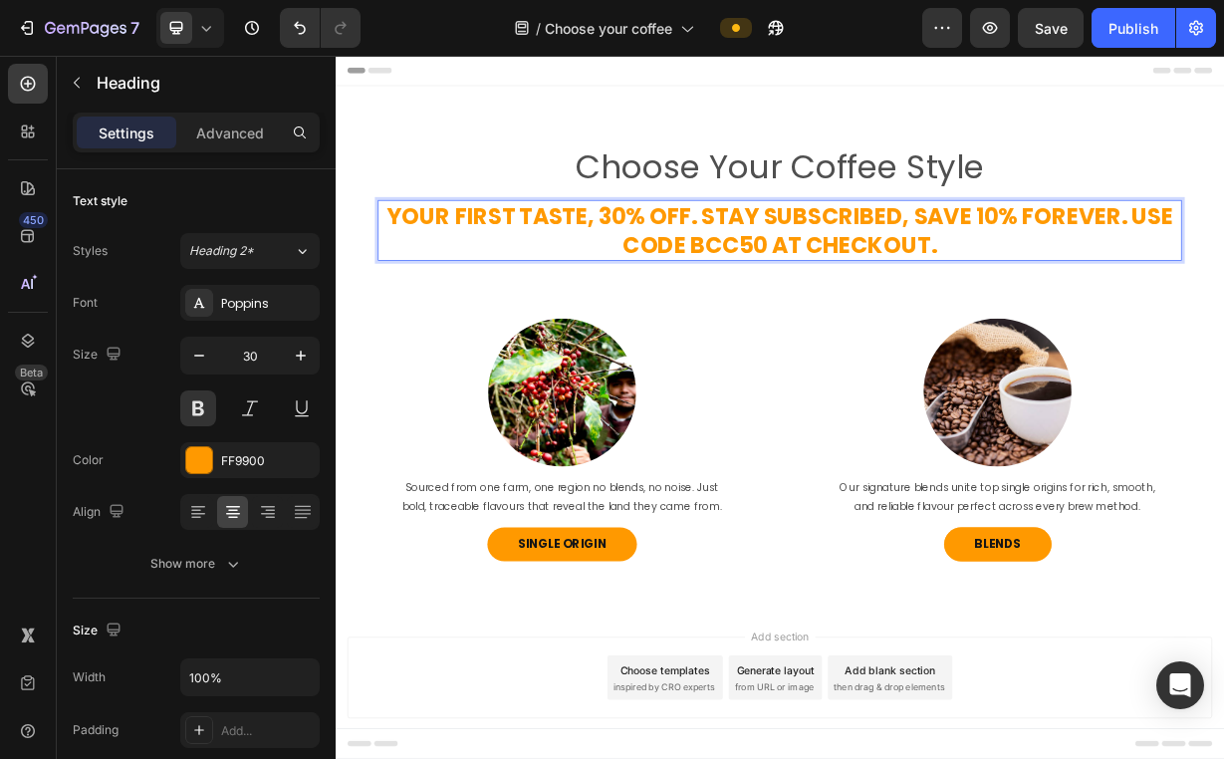
click at [813, 313] on span "Your First Taste, 30% Off. Stay Subscribed, Save 10% Forever. Use Code BCC50 at…" at bounding box center [932, 291] width 1057 height 82
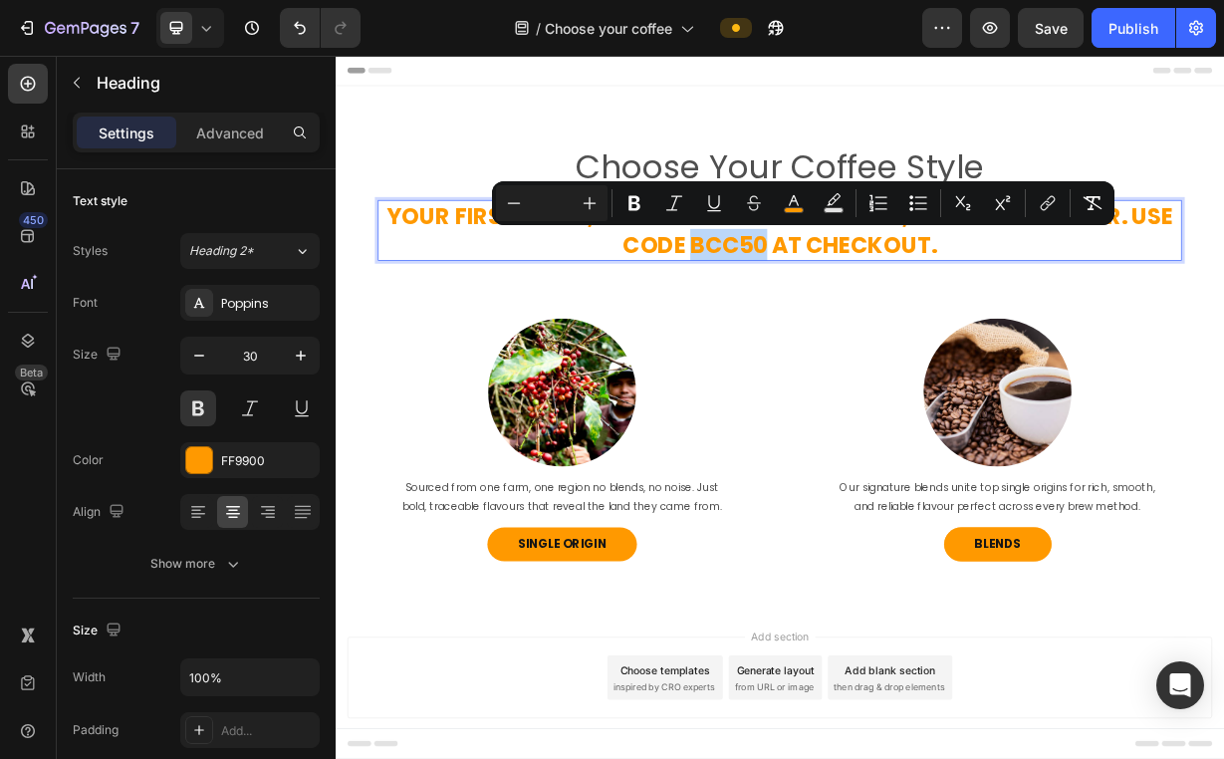
drag, startPoint x: 816, startPoint y: 313, endPoint x: 902, endPoint y: 315, distance: 85.6
click at [902, 315] on span "Your First Taste, 30% Off. Stay Subscribed, Save 10% Forever. Use Code BCC50 at…" at bounding box center [932, 291] width 1057 height 82
click at [780, 204] on button "color" at bounding box center [794, 203] width 36 height 36
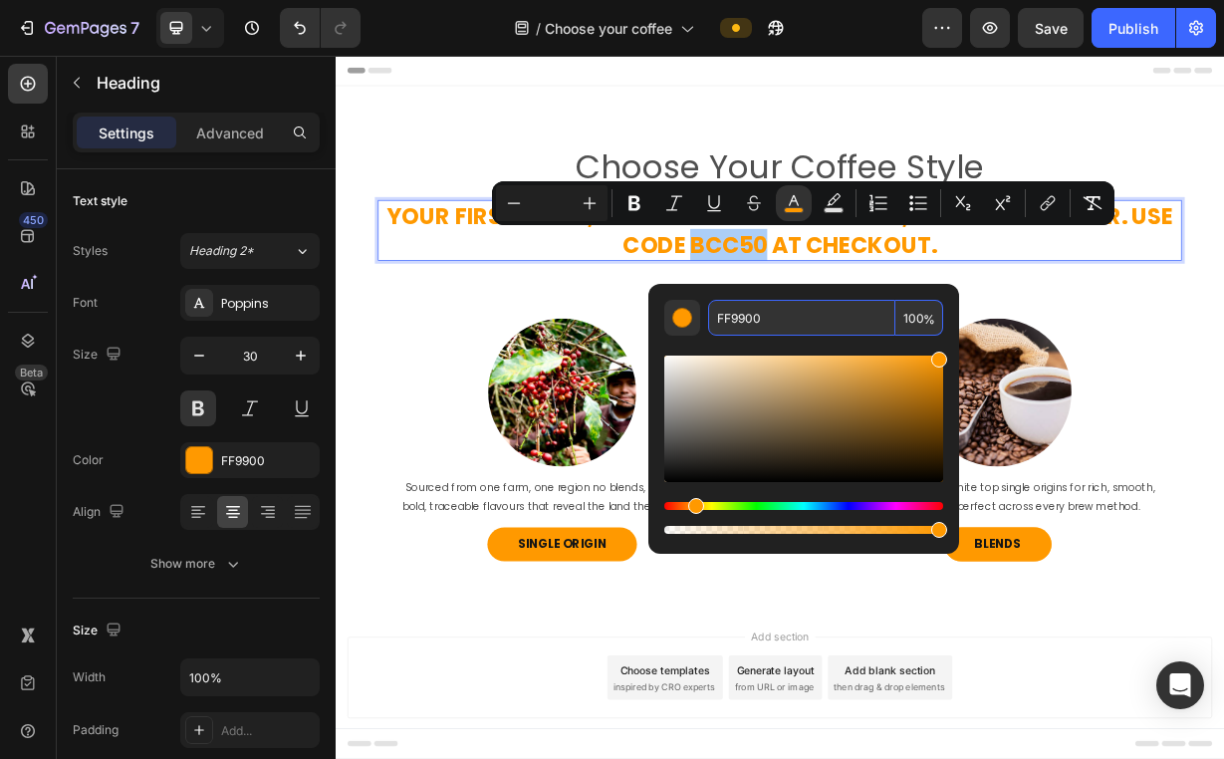
click at [797, 321] on input "FF9900" at bounding box center [801, 318] width 187 height 36
type input "242424"
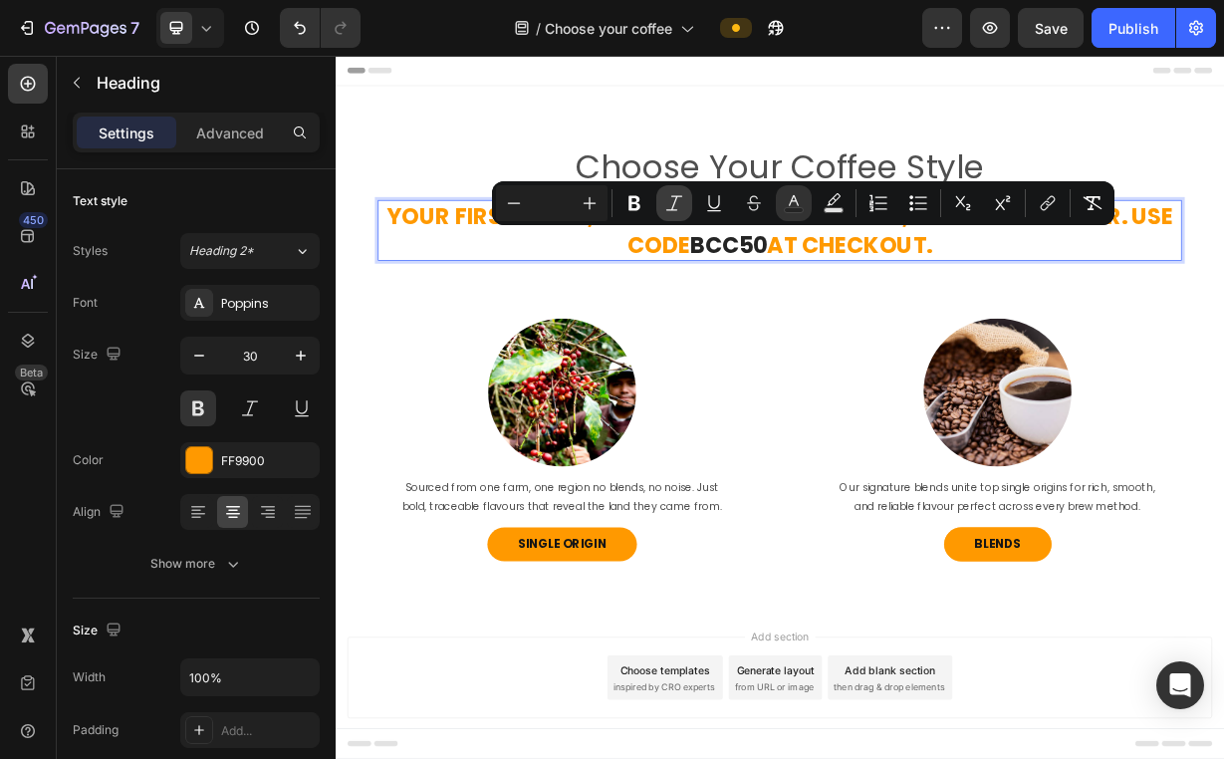
click at [686, 204] on button "Italic" at bounding box center [674, 203] width 36 height 36
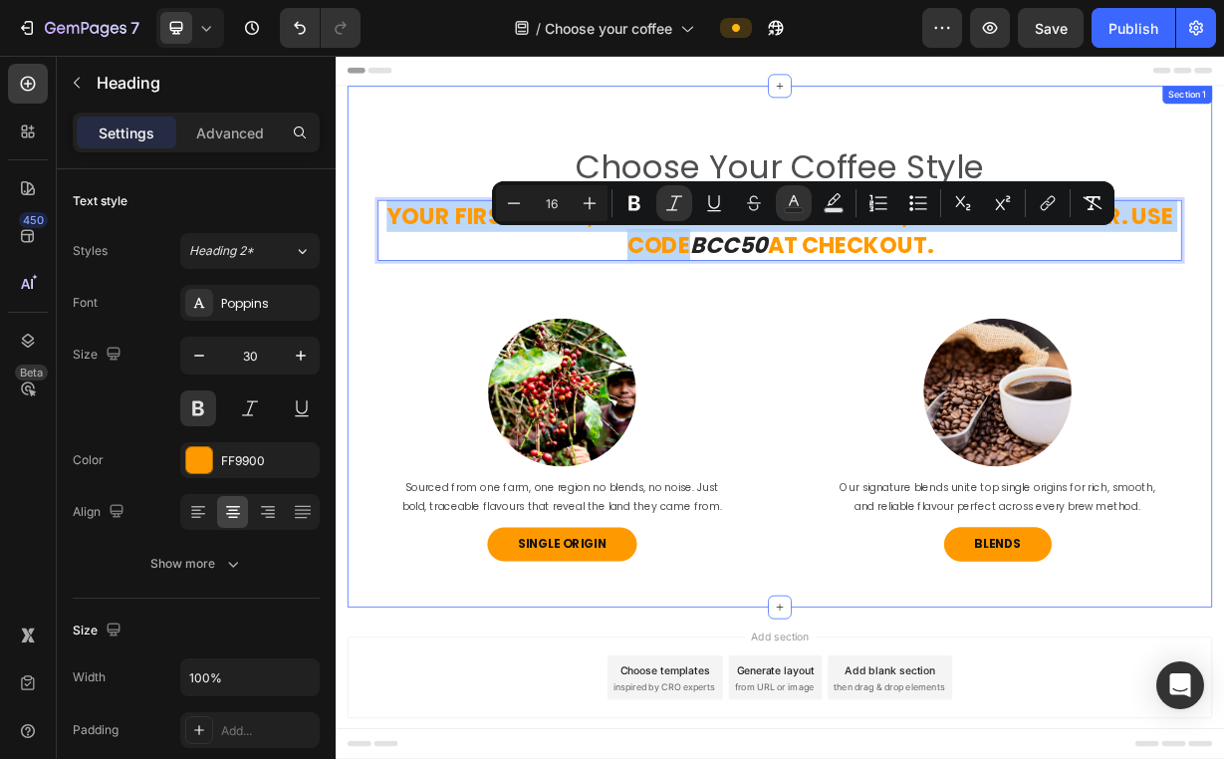
click at [839, 382] on div "Choose Your Coffee Style Heading Your First Taste, 30% Off. Stay Subscribed, Sa…" at bounding box center [932, 486] width 1163 height 621
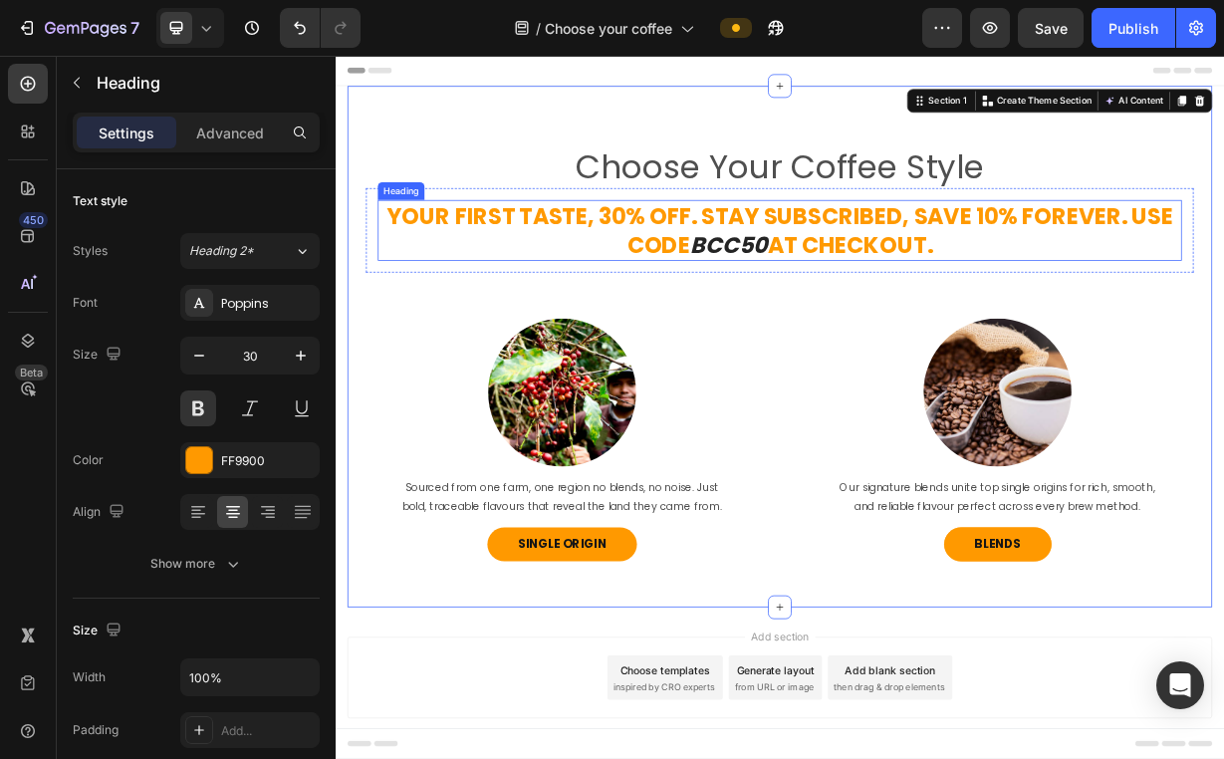
click at [1134, 301] on span "at Checkout." at bounding box center [1028, 310] width 222 height 43
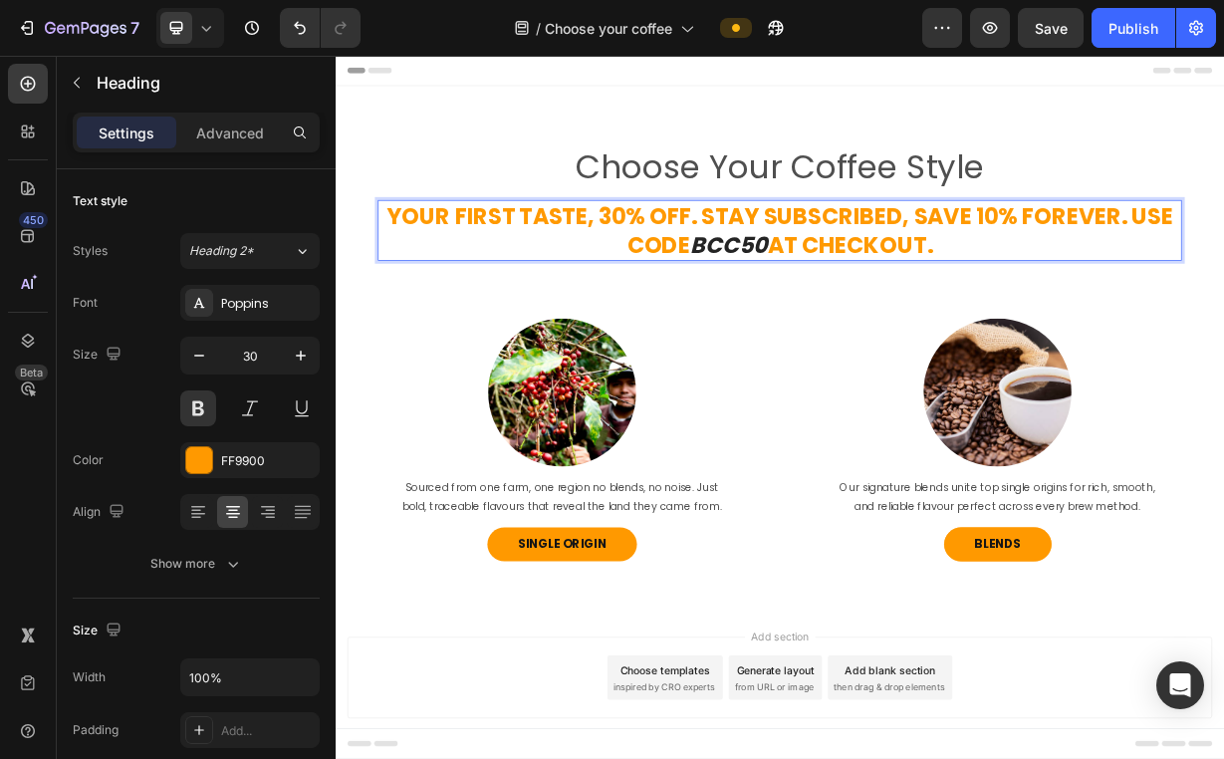
click at [1163, 308] on p "Your First Taste, 30% Off. Stay Subscribed, Save 10% Forever. Use Code BCC50 at…" at bounding box center [932, 291] width 1077 height 78
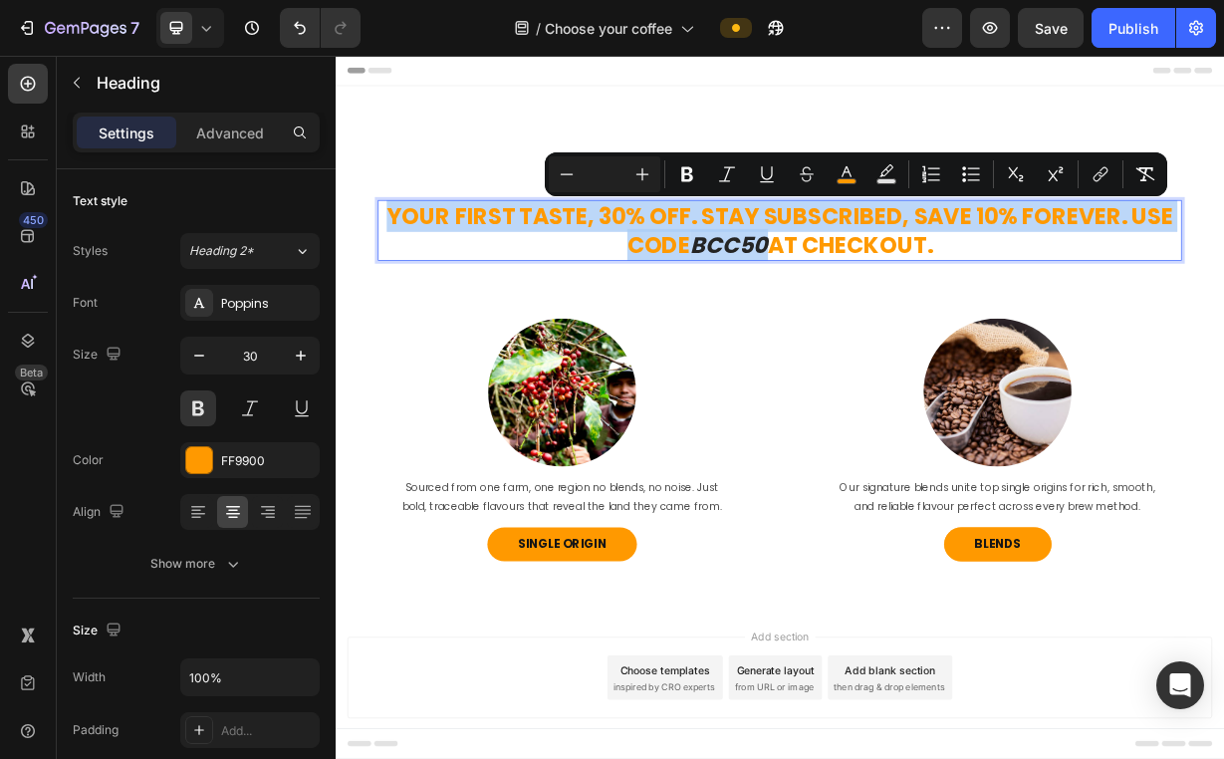
copy p "Your First Taste, 30% Off. Stay Subscribed, Save 10% Forever. Use Code BCC50"
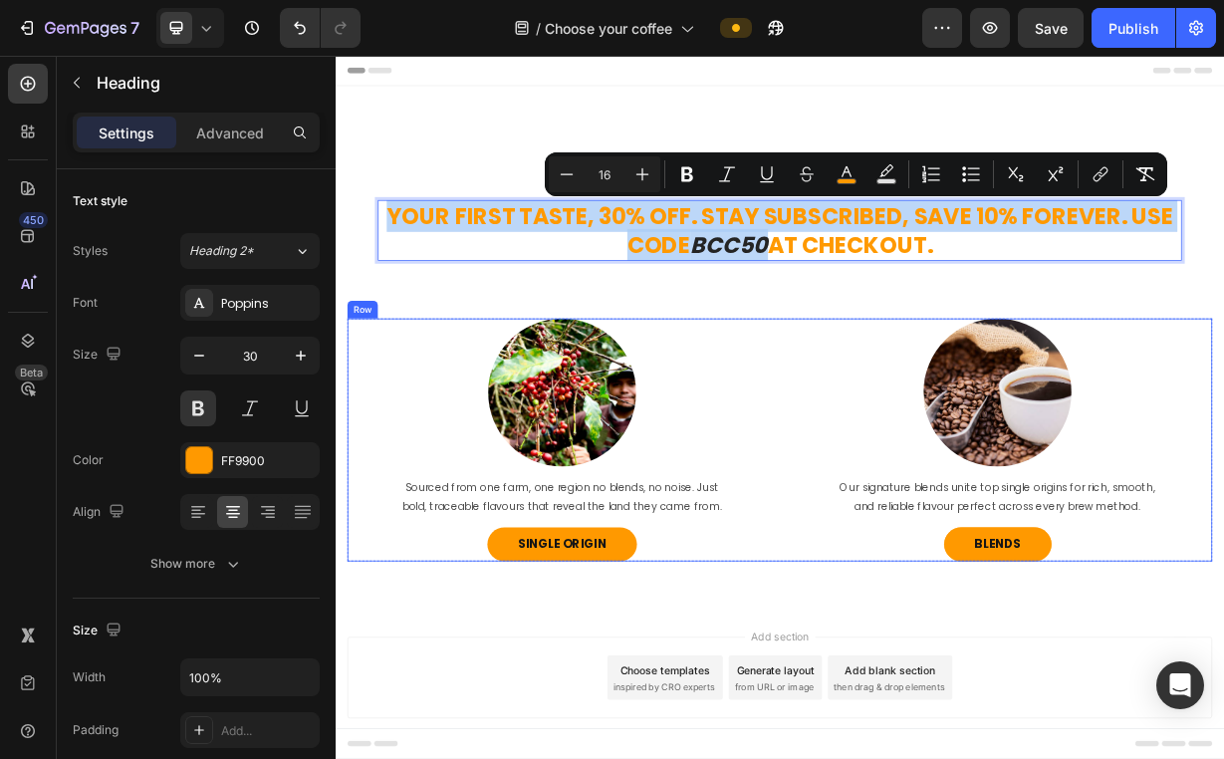
click at [922, 424] on div "choose your coffee style Heading Get 40% Off Your First Subscription Order — th…" at bounding box center [932, 572] width 1163 height 327
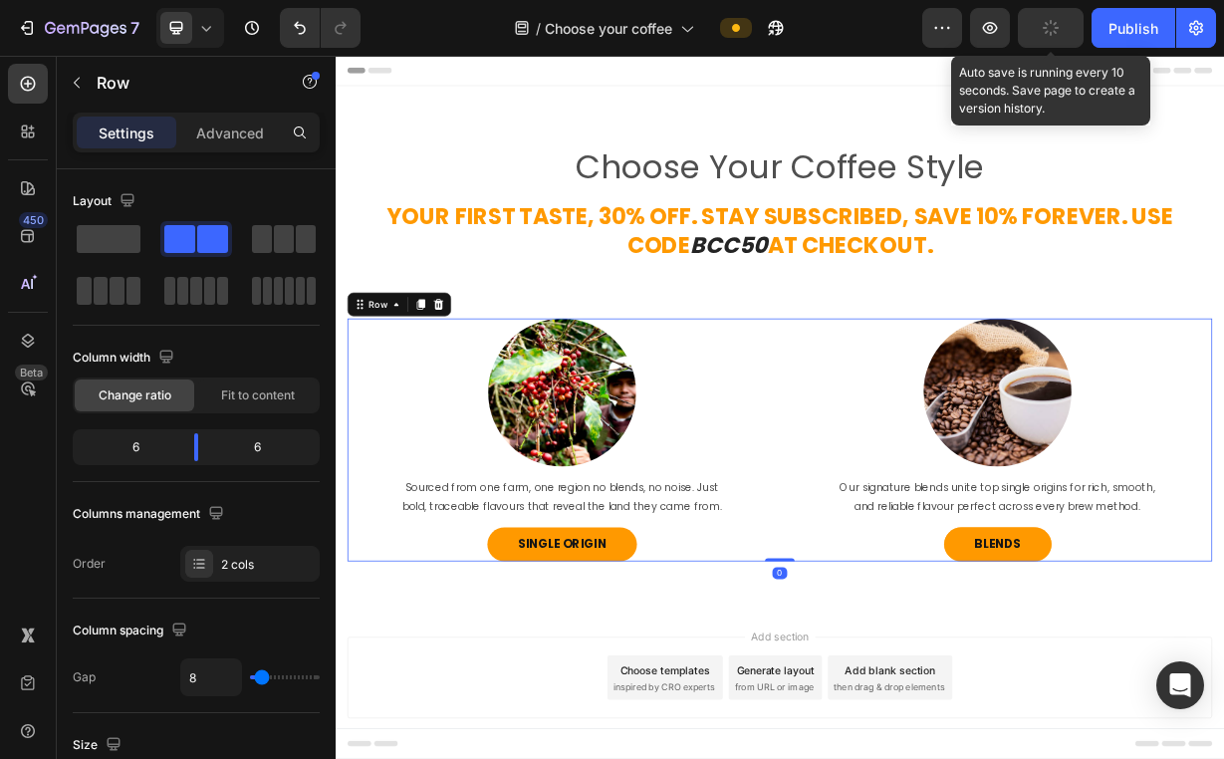
click at [1041, 37] on button "button" at bounding box center [1051, 28] width 66 height 40
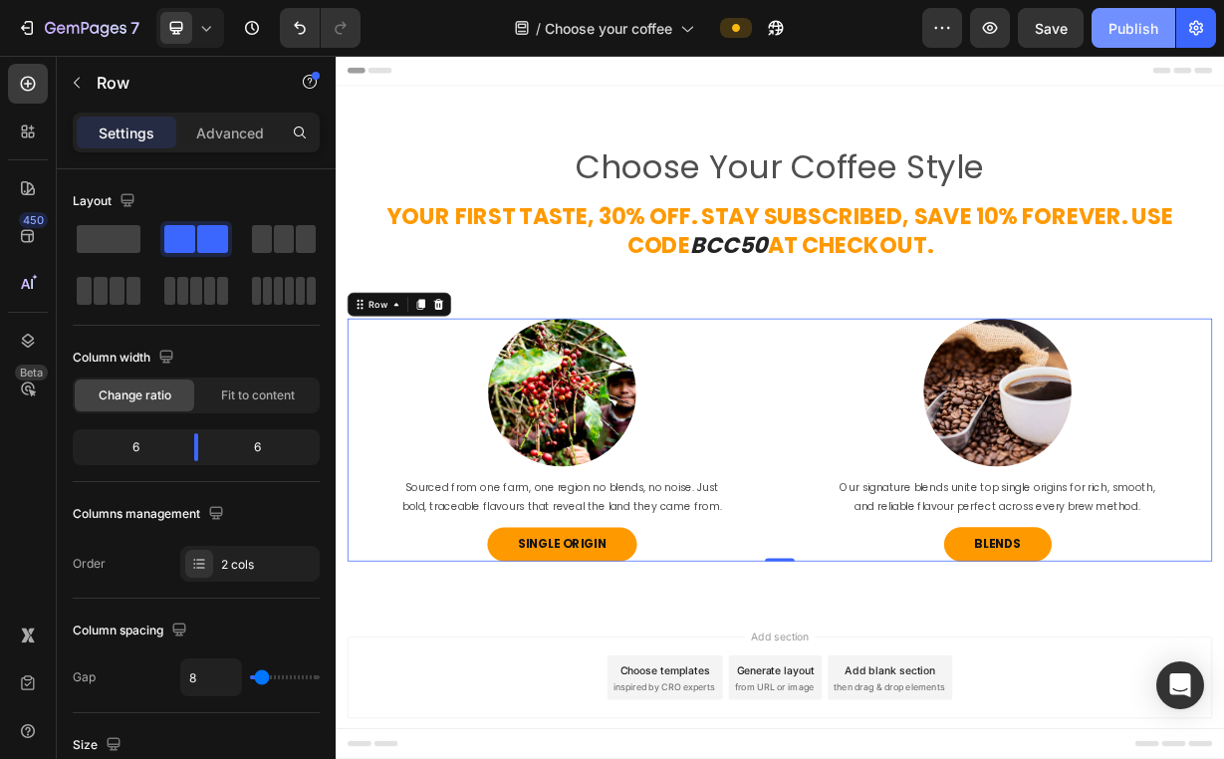
click at [1145, 44] on button "Publish" at bounding box center [1133, 28] width 84 height 40
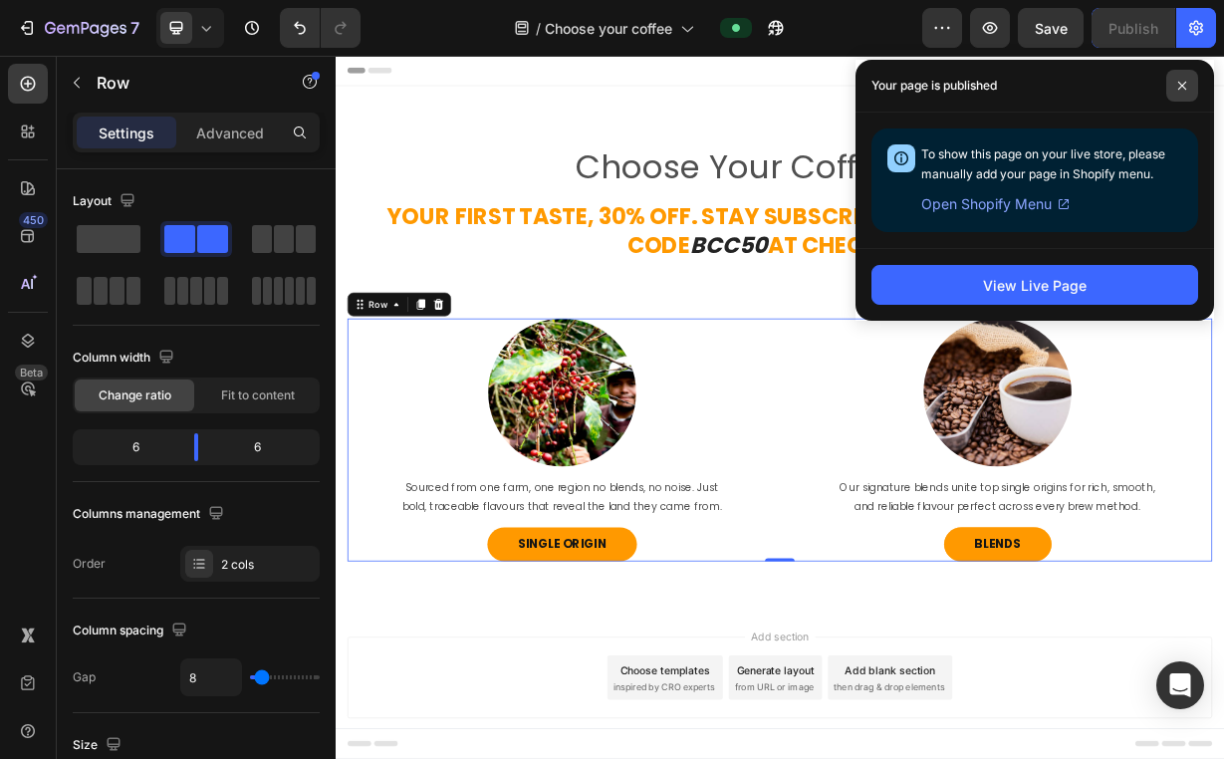
click at [1180, 79] on span at bounding box center [1182, 86] width 32 height 32
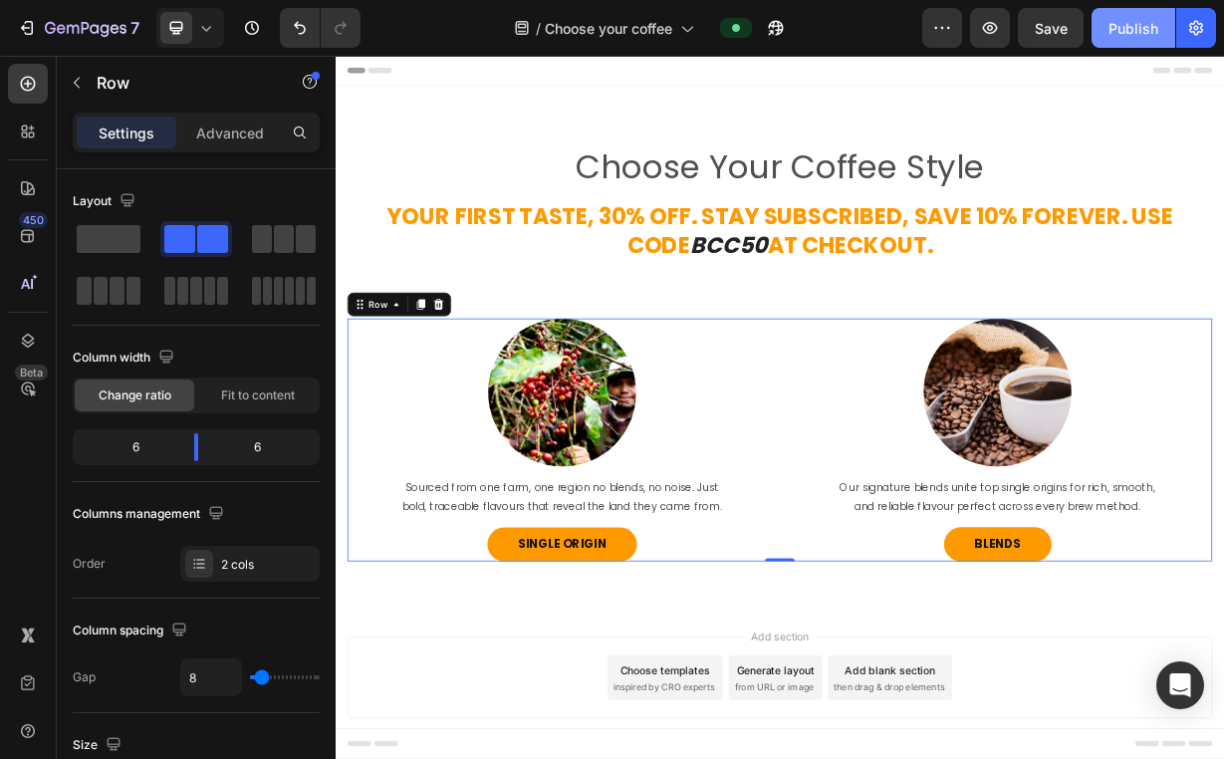
click at [1128, 28] on div "Publish" at bounding box center [1133, 28] width 50 height 21
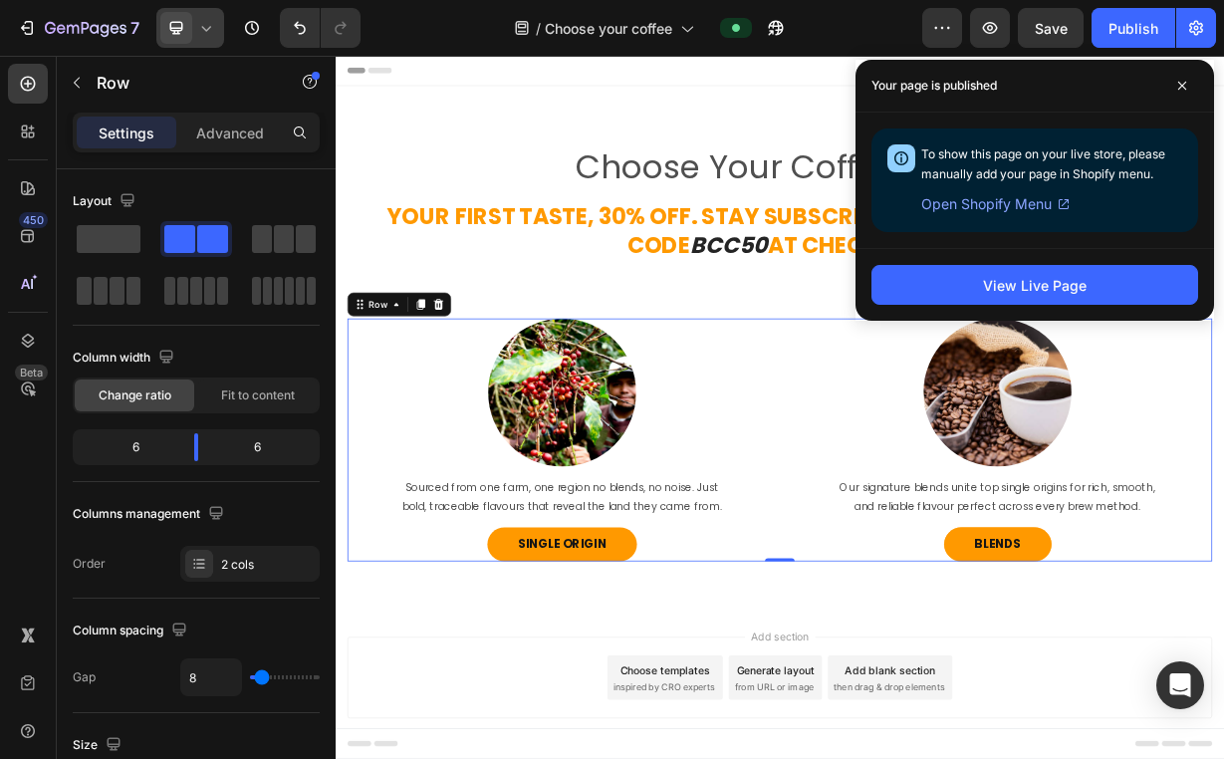
click at [201, 36] on icon at bounding box center [206, 28] width 20 height 20
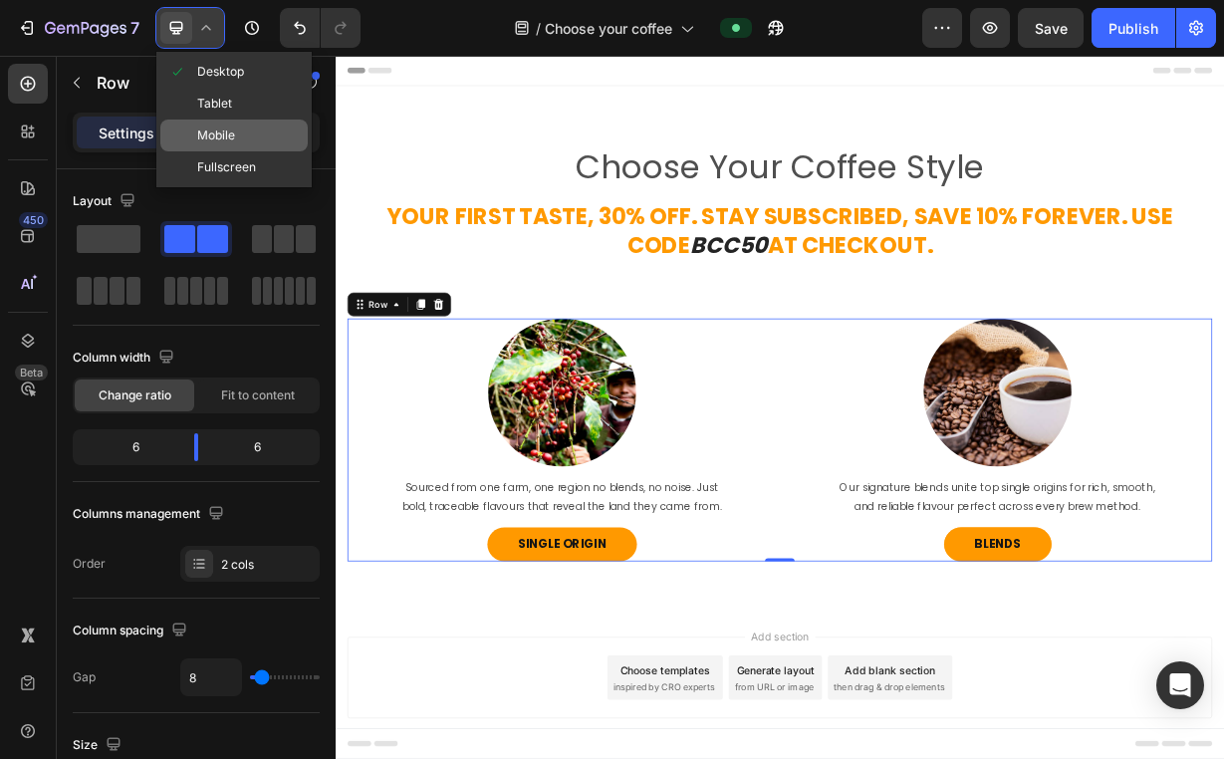
click at [238, 123] on div "Mobile" at bounding box center [233, 135] width 147 height 32
type input "0"
type input "100%"
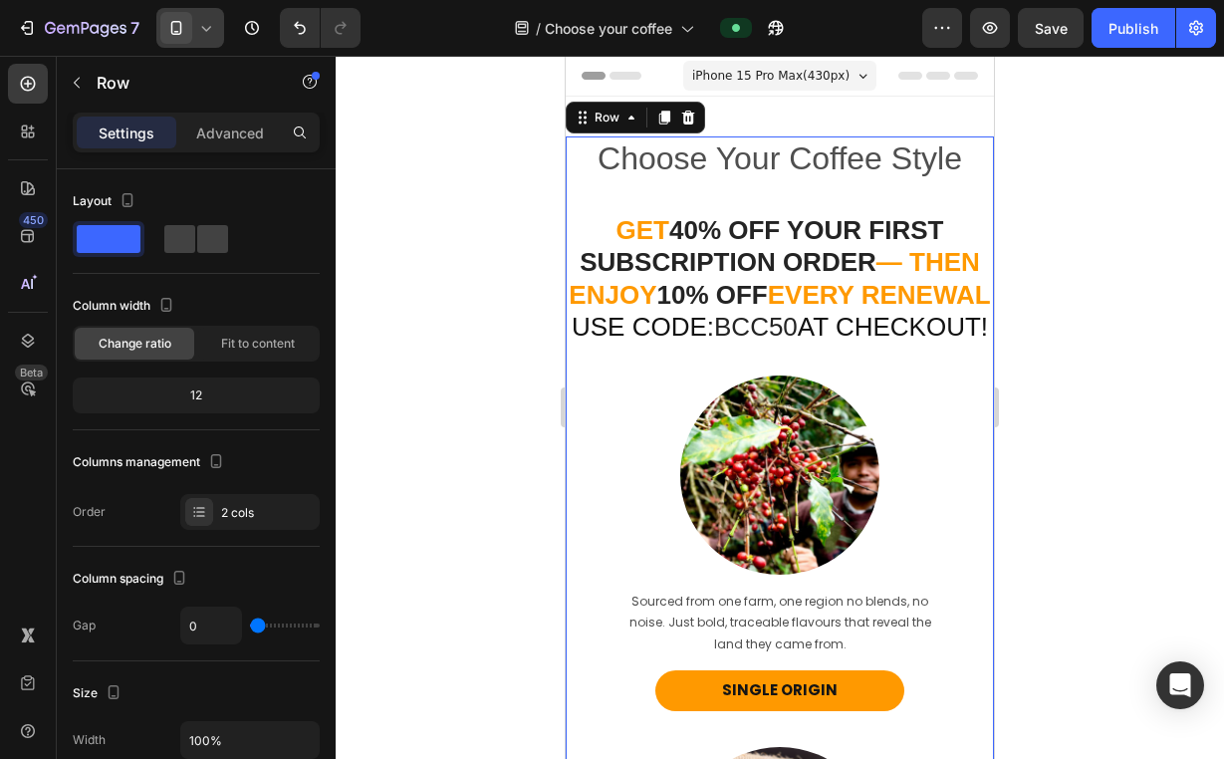
scroll to position [11, 0]
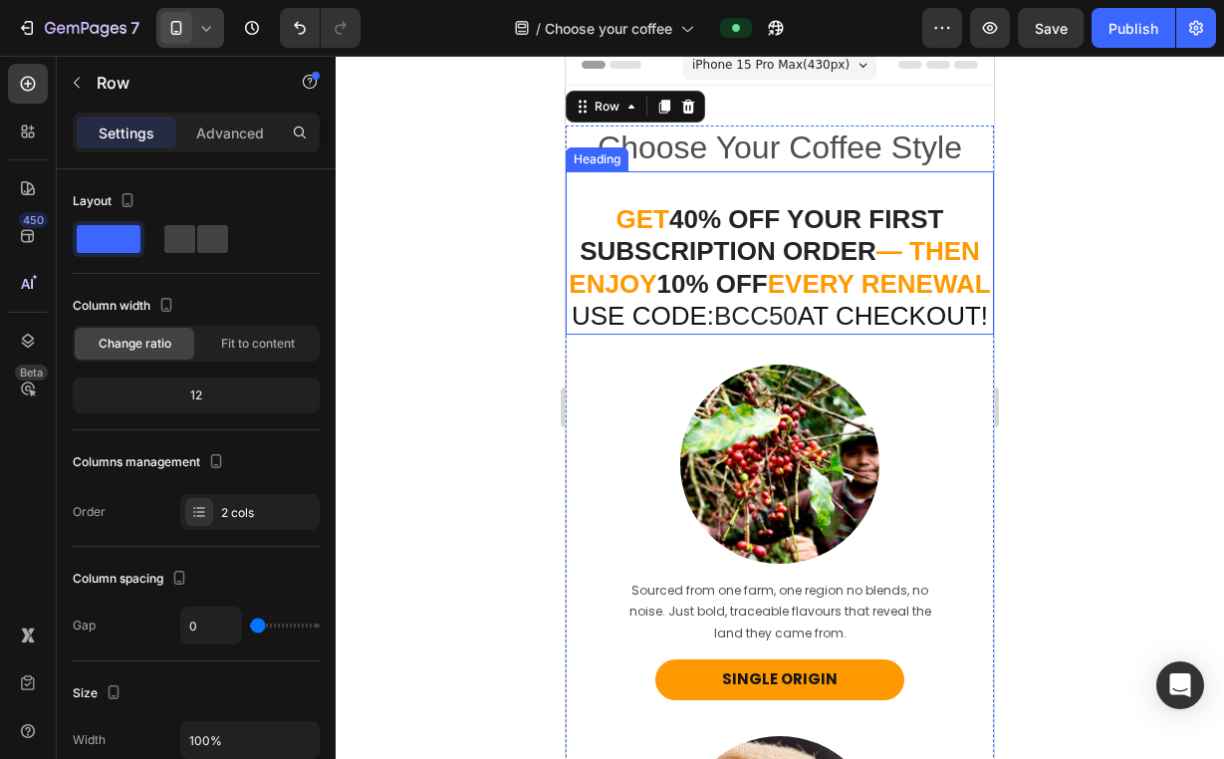
click at [767, 269] on strong "10% off" at bounding box center [711, 284] width 111 height 30
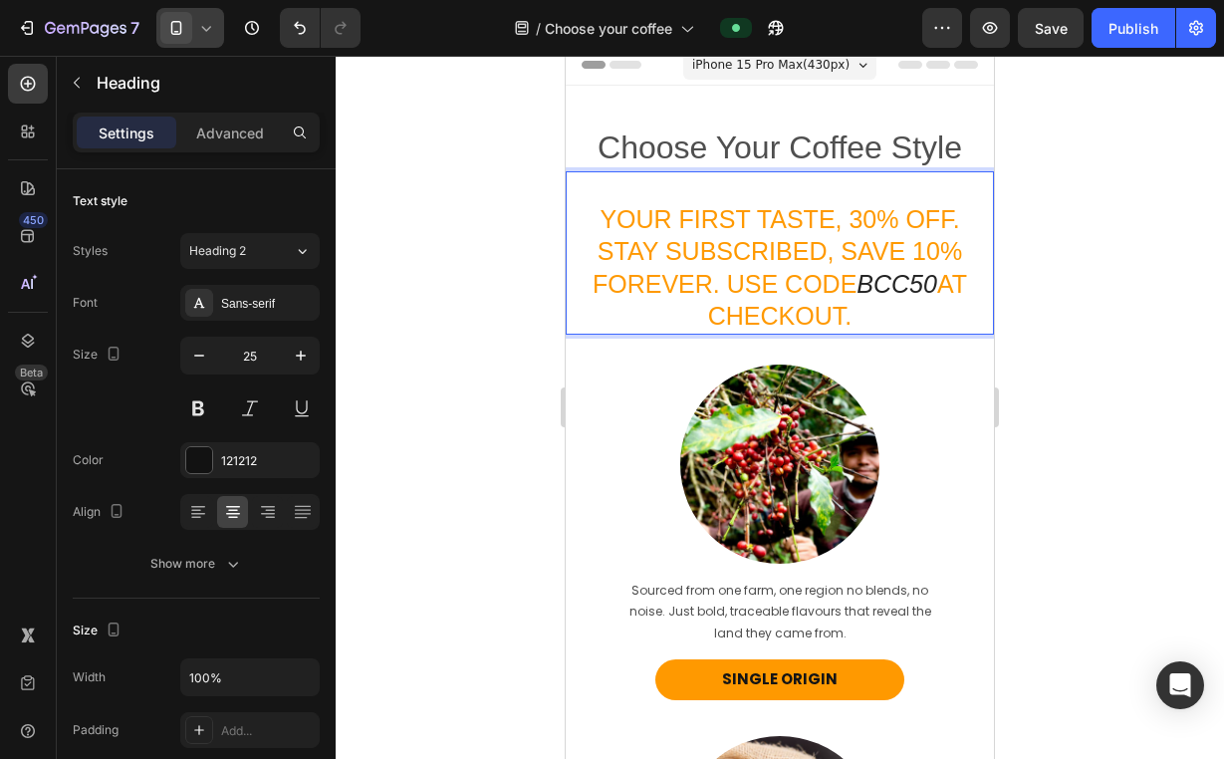
drag, startPoint x: 845, startPoint y: 309, endPoint x: 590, endPoint y: 207, distance: 274.4
click at [590, 207] on p "Your First Taste, 30% Off. Stay Subscribed, Save 10% Forever. Use Code BCC50 at…" at bounding box center [780, 267] width 424 height 129
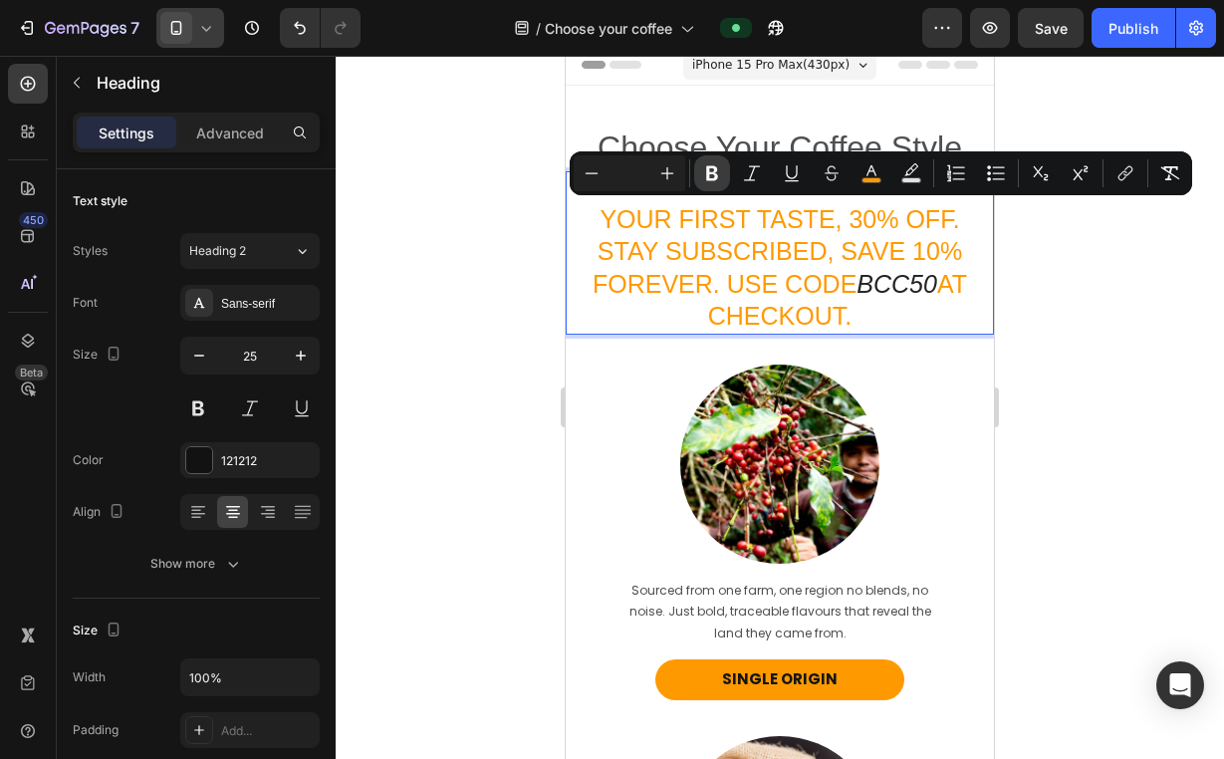
click at [701, 182] on button "Bold" at bounding box center [712, 173] width 36 height 36
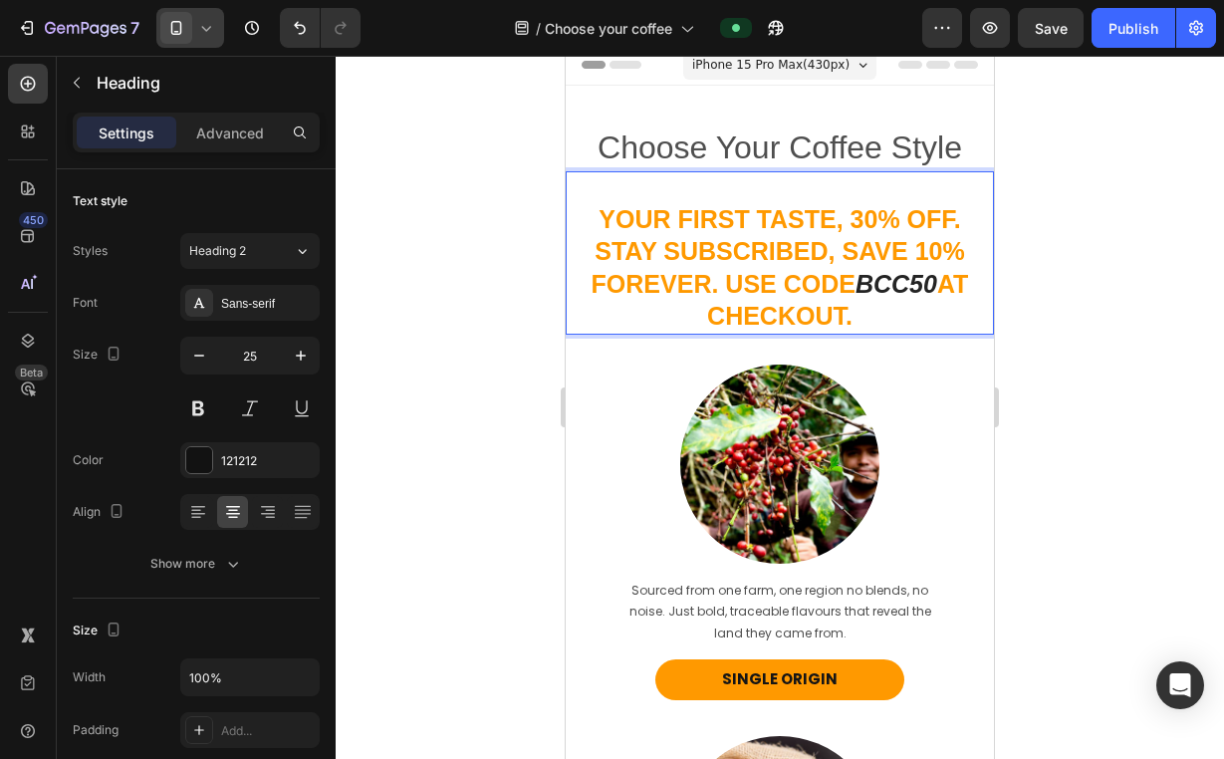
click at [1078, 327] on div at bounding box center [780, 407] width 888 height 703
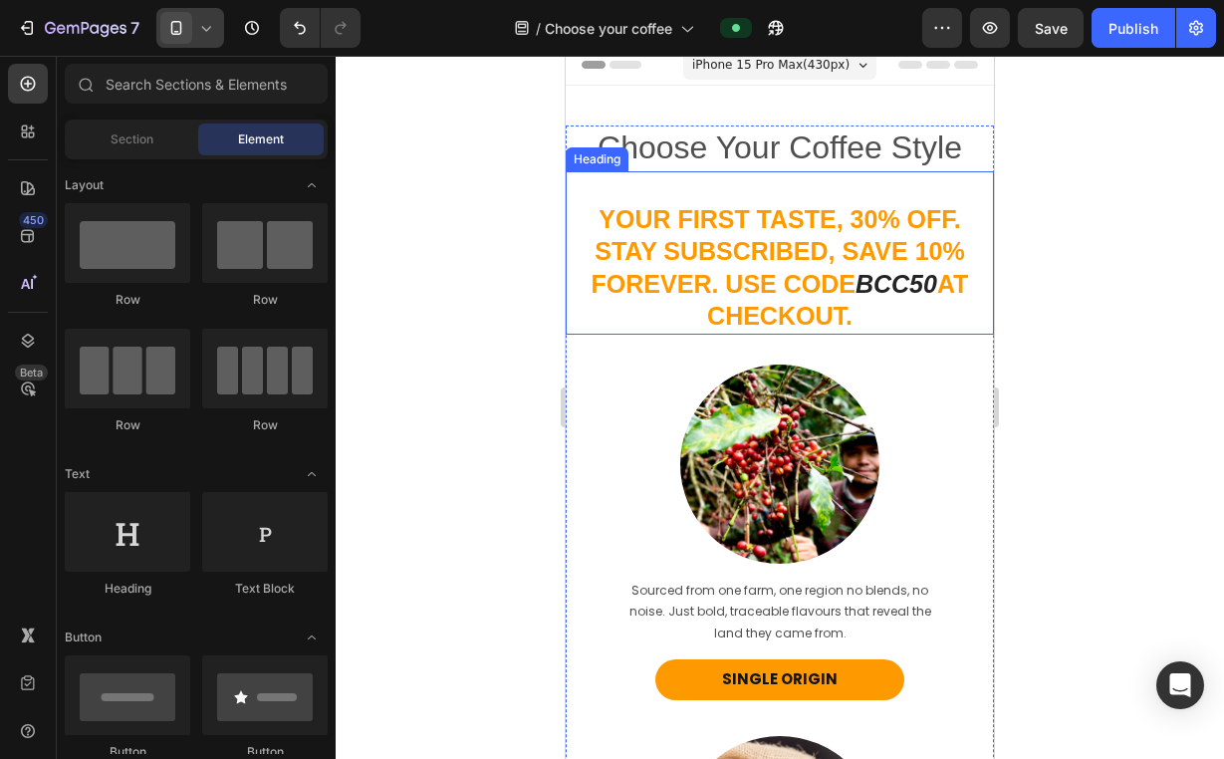
click at [900, 294] on strong "BCC50" at bounding box center [896, 284] width 82 height 28
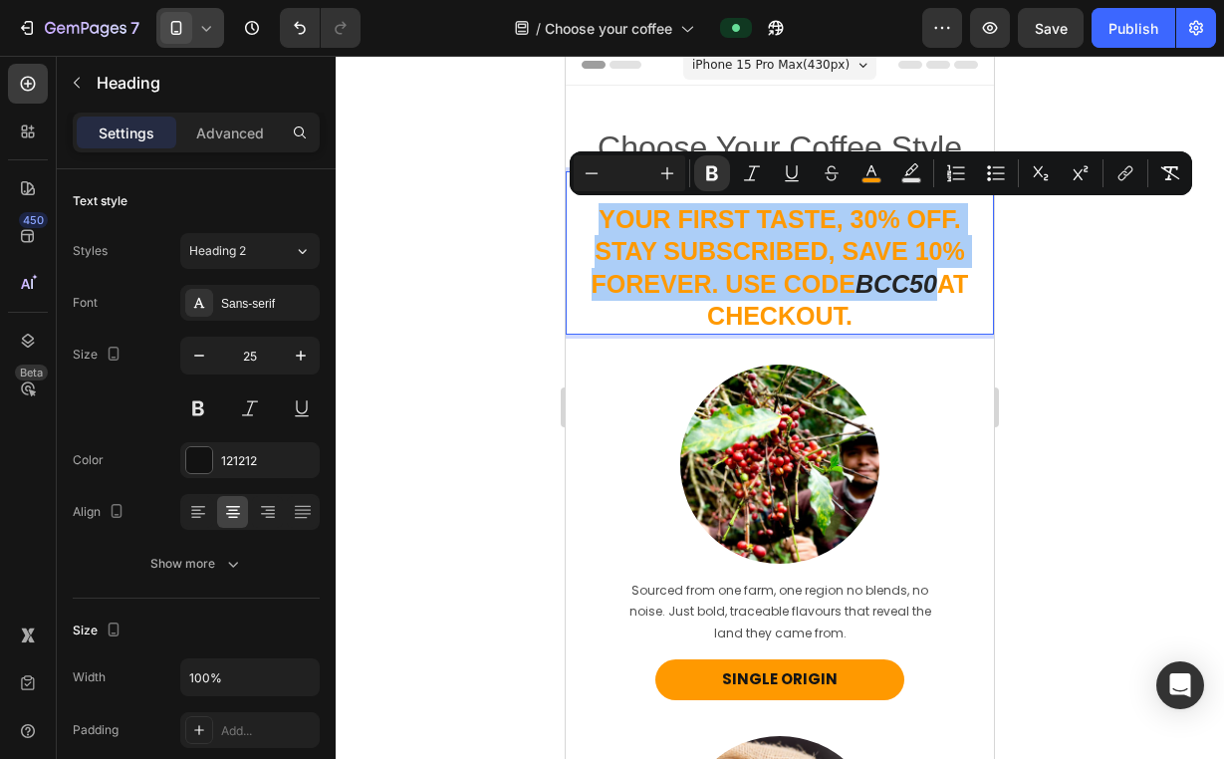
click at [631, 173] on input "Editor contextual toolbar" at bounding box center [629, 173] width 40 height 24
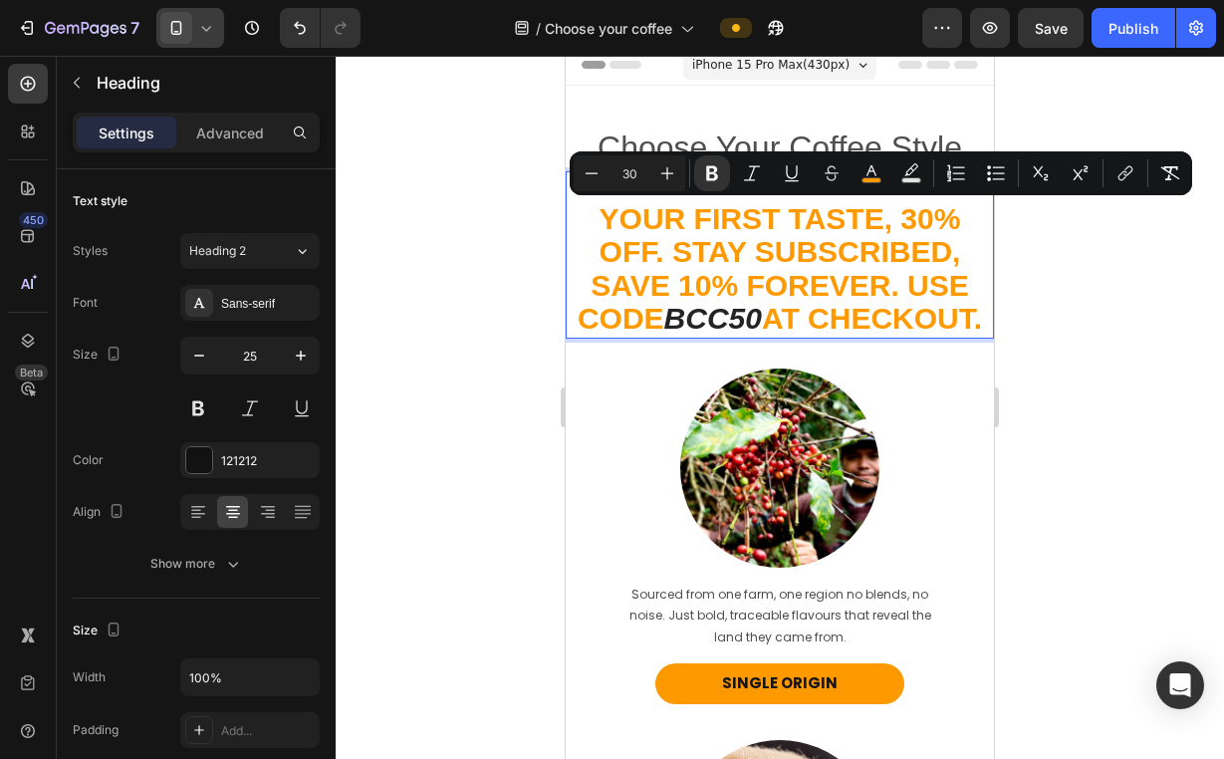
drag, startPoint x: 646, startPoint y: 176, endPoint x: 613, endPoint y: 169, distance: 33.6
click at [613, 169] on input "30" at bounding box center [629, 173] width 40 height 24
type input "20"
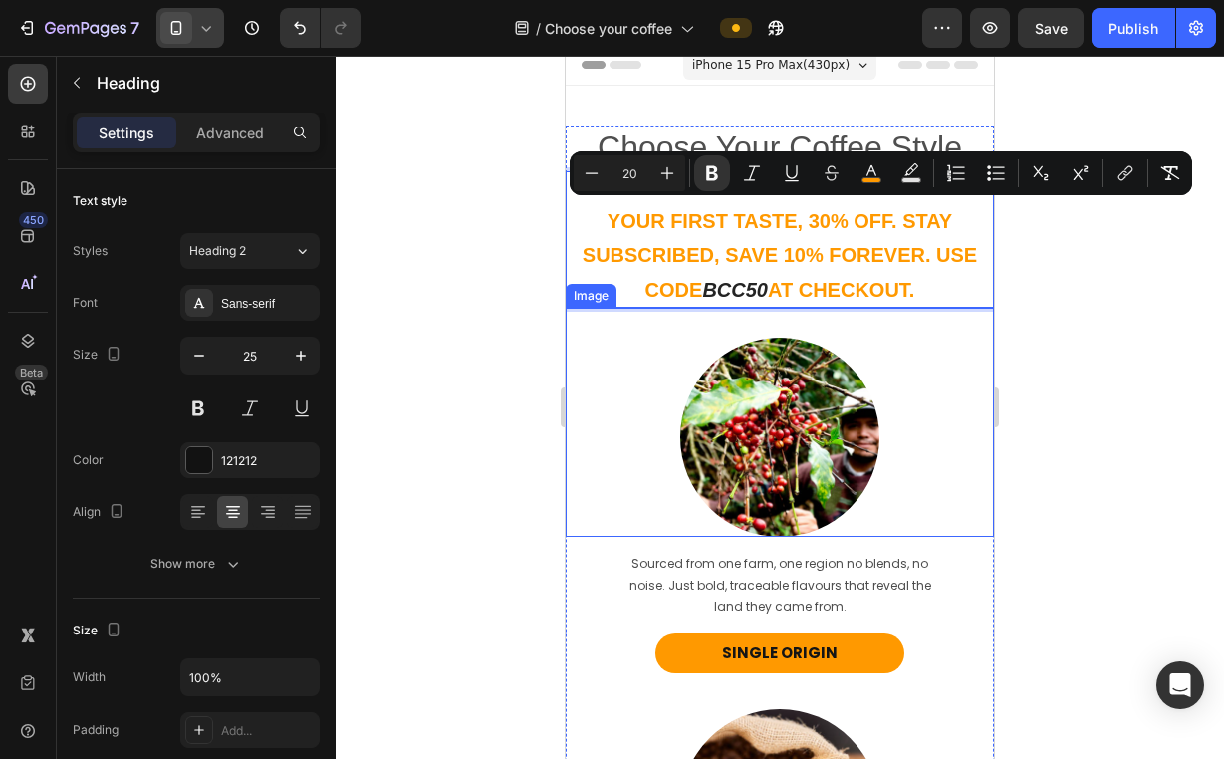
click at [958, 349] on div at bounding box center [780, 437] width 428 height 199
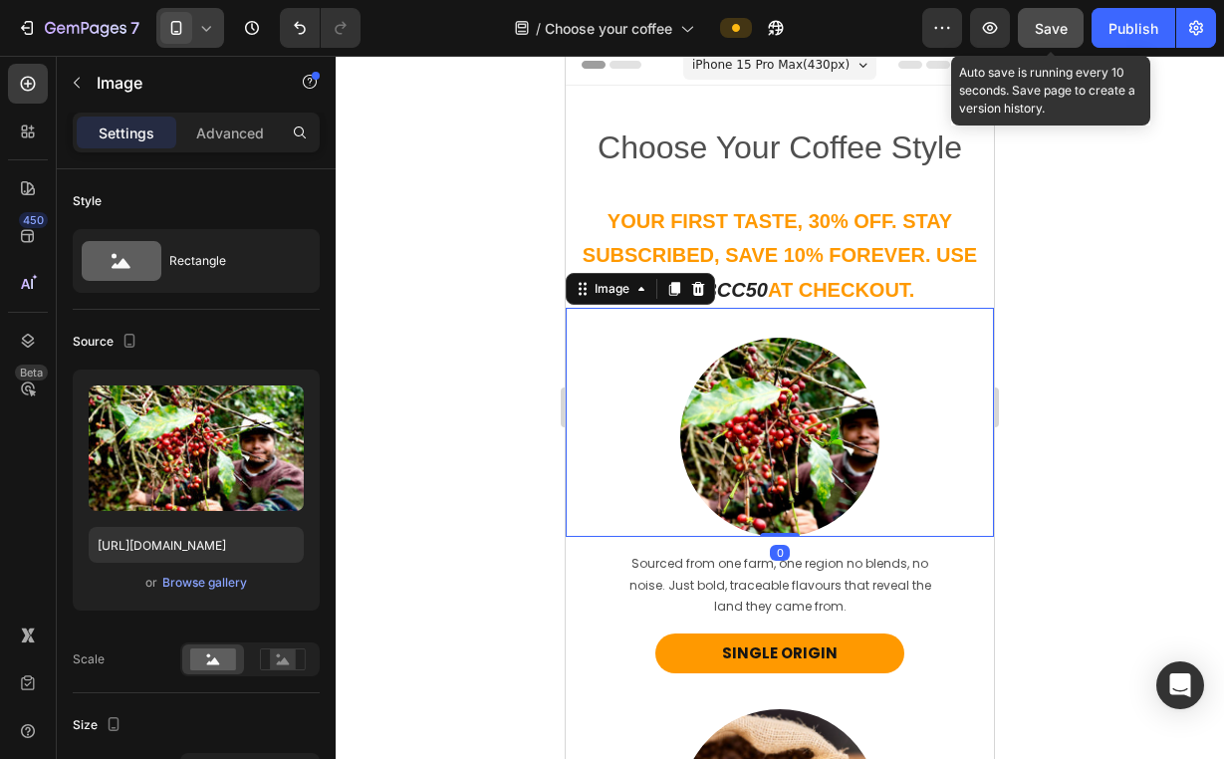
click at [1051, 33] on span "Save" at bounding box center [1050, 28] width 33 height 17
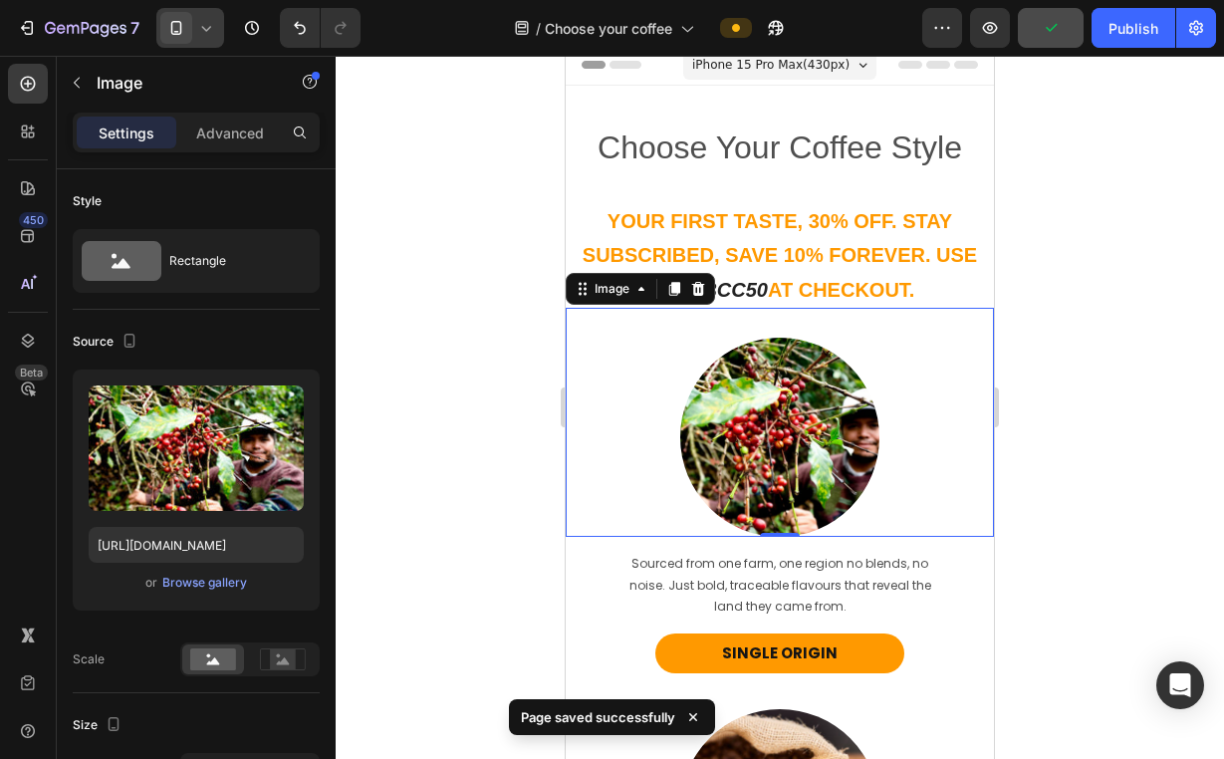
click at [202, 31] on icon at bounding box center [206, 28] width 20 height 20
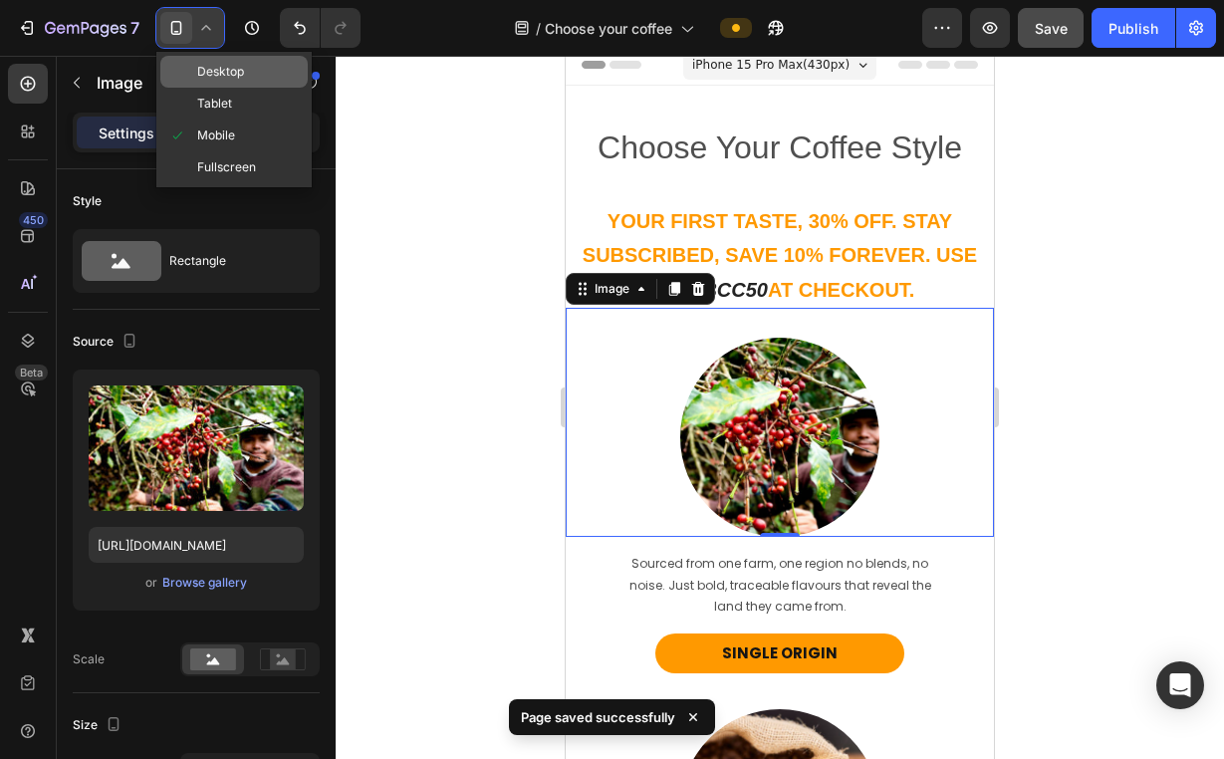
click at [218, 67] on span "Desktop" at bounding box center [220, 72] width 47 height 20
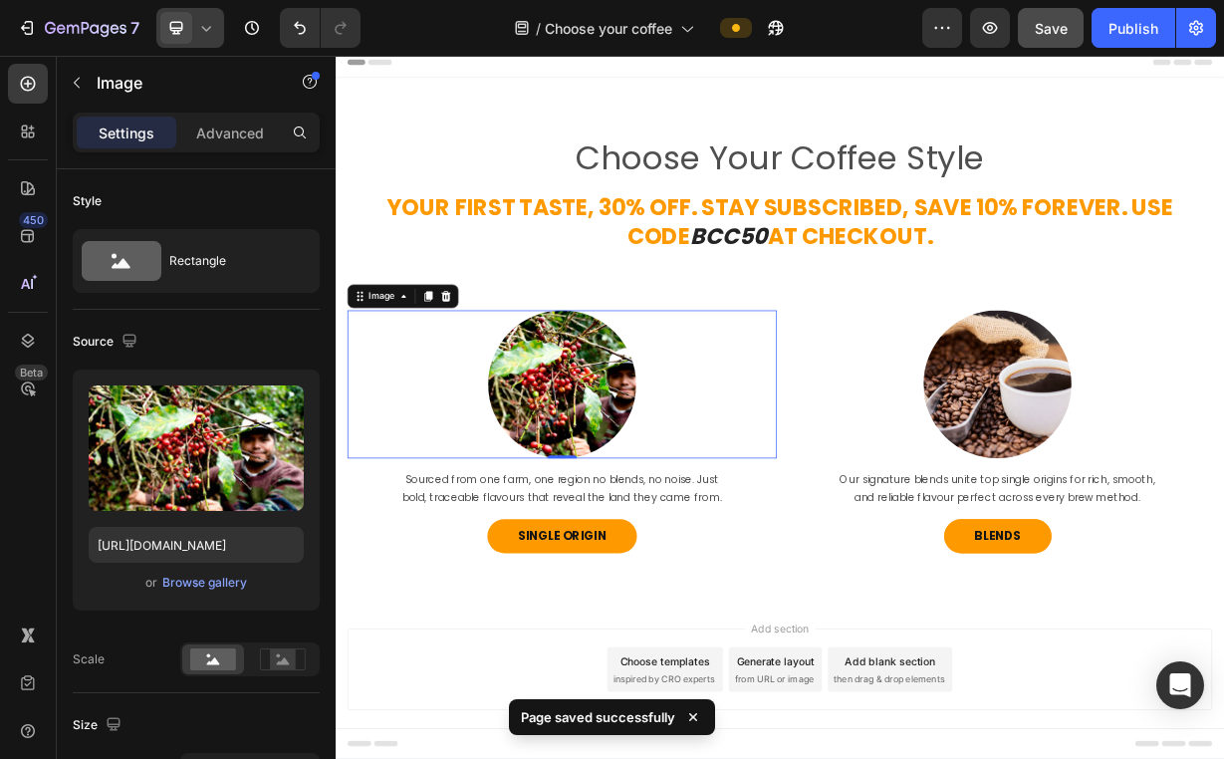
scroll to position [41, 0]
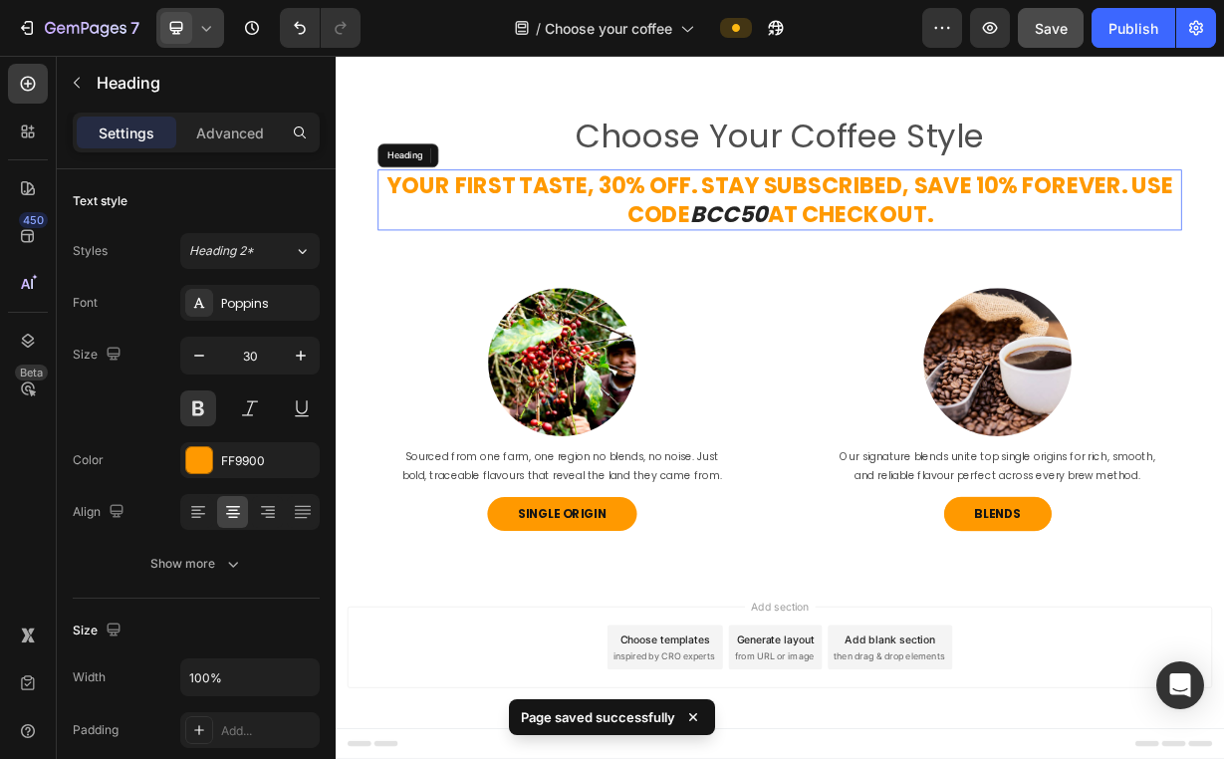
click at [583, 226] on span "Your First Taste, 30% Off. Stay Subscribed, Save 10% Forever. Use Code" at bounding box center [932, 250] width 1057 height 82
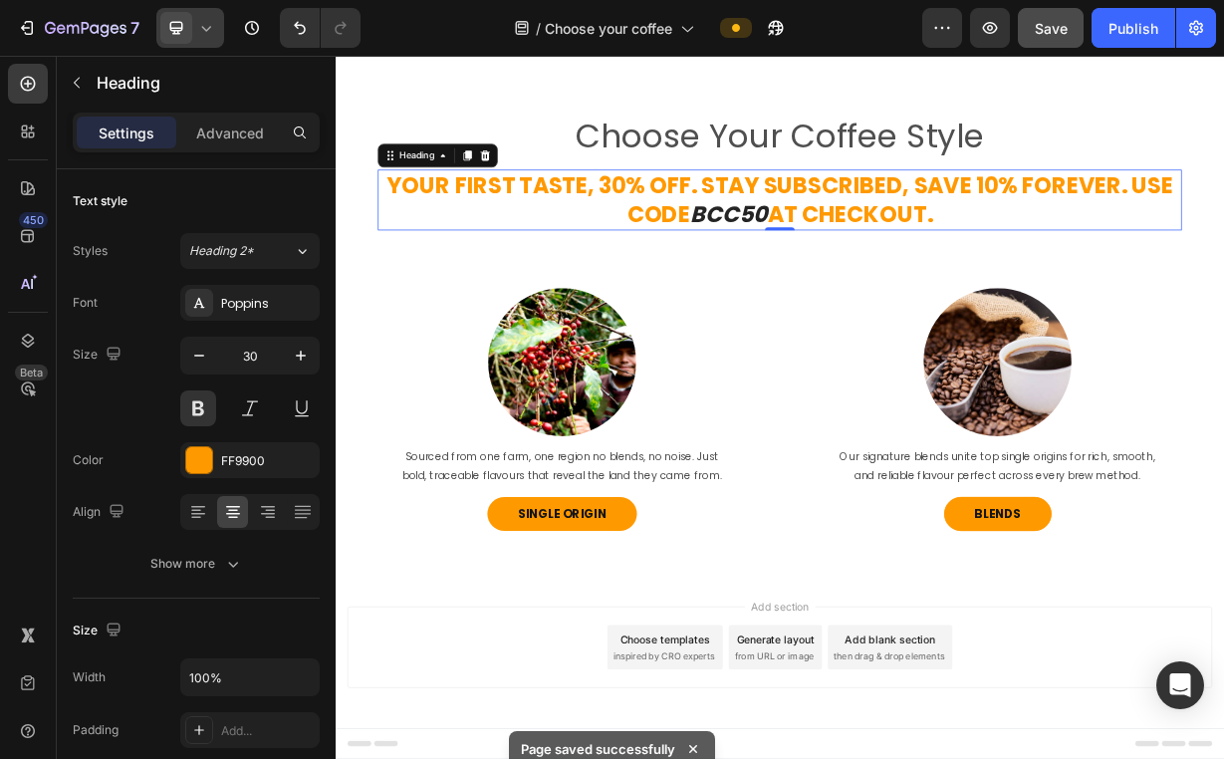
scroll to position [0, 0]
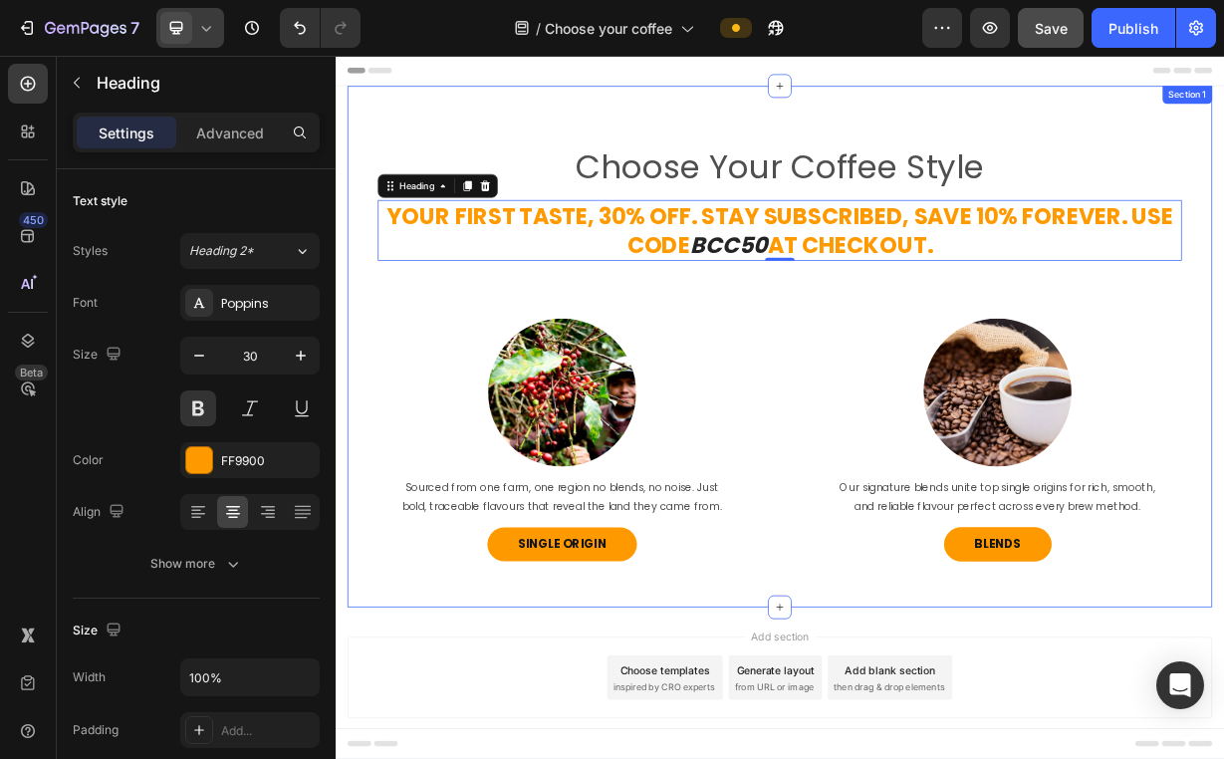
click at [894, 390] on div "Choose Your Coffee Style Heading ⁠⁠⁠⁠⁠⁠⁠ Your First Taste, 30% Off. Stay Subscr…" at bounding box center [932, 486] width 1163 height 621
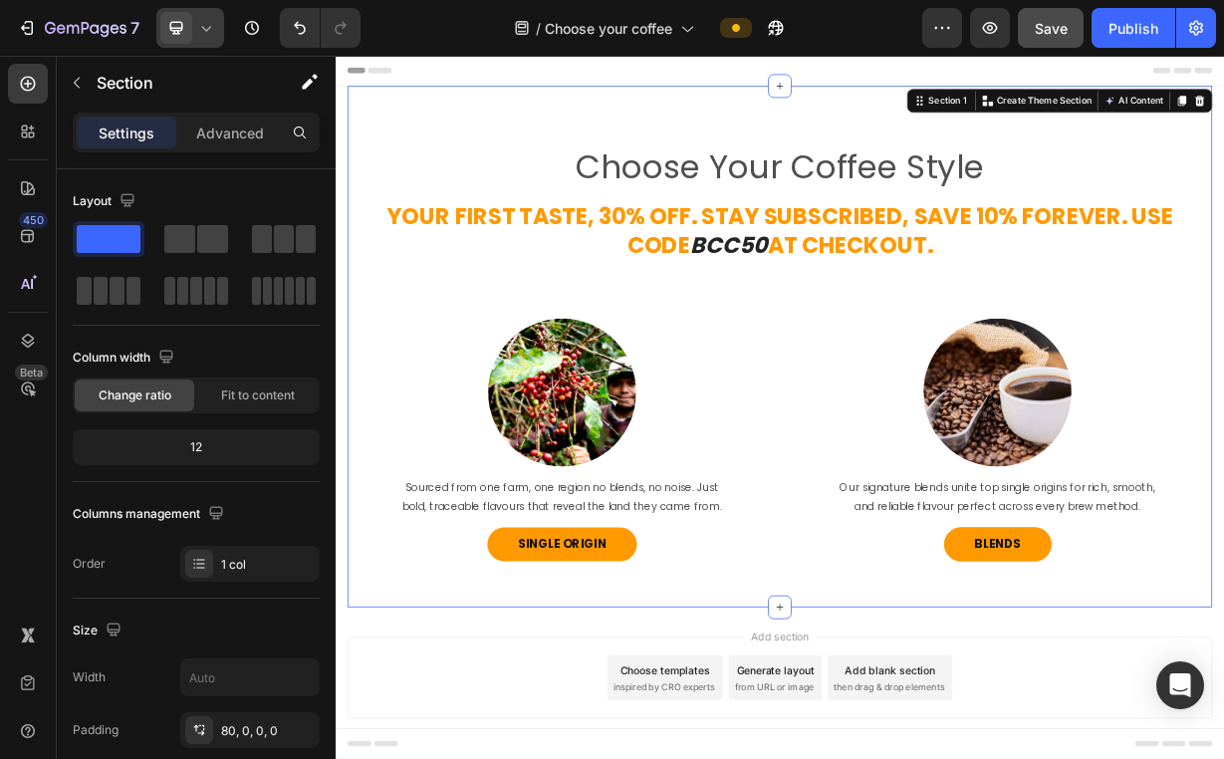
click at [205, 32] on icon at bounding box center [206, 28] width 20 height 20
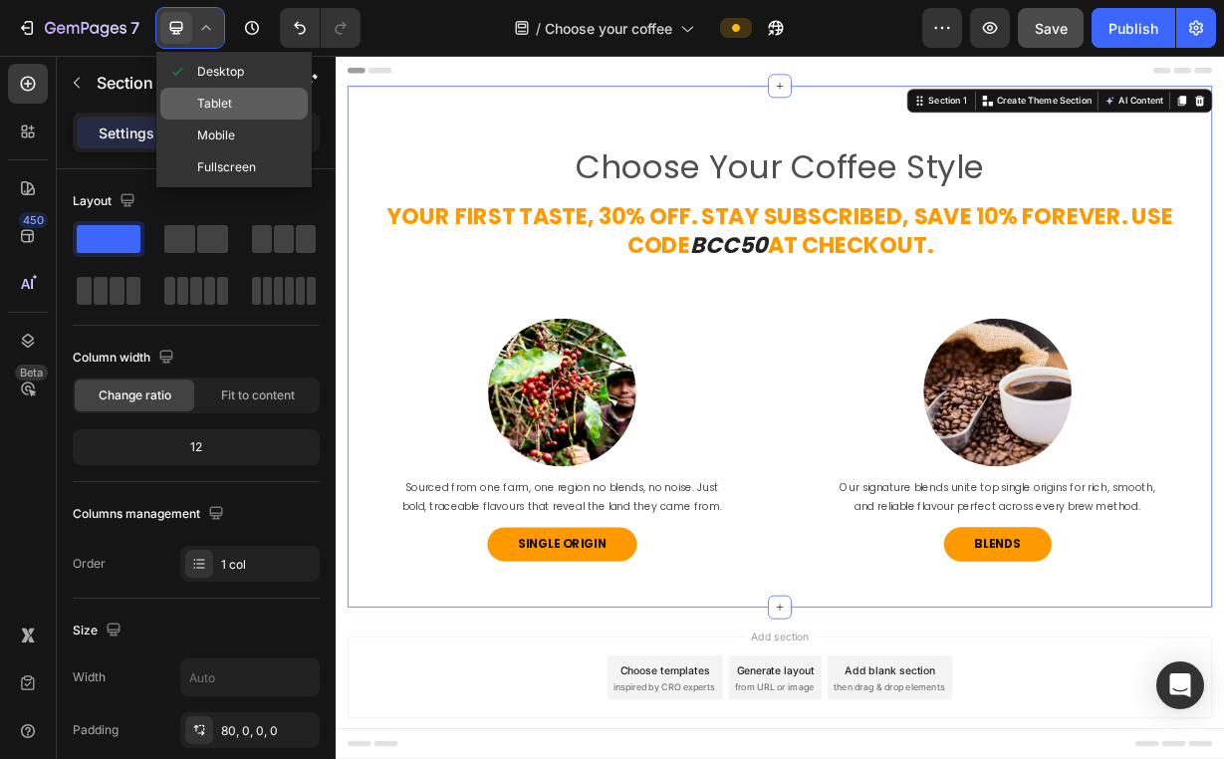
click at [228, 93] on div "Tablet" at bounding box center [233, 104] width 147 height 32
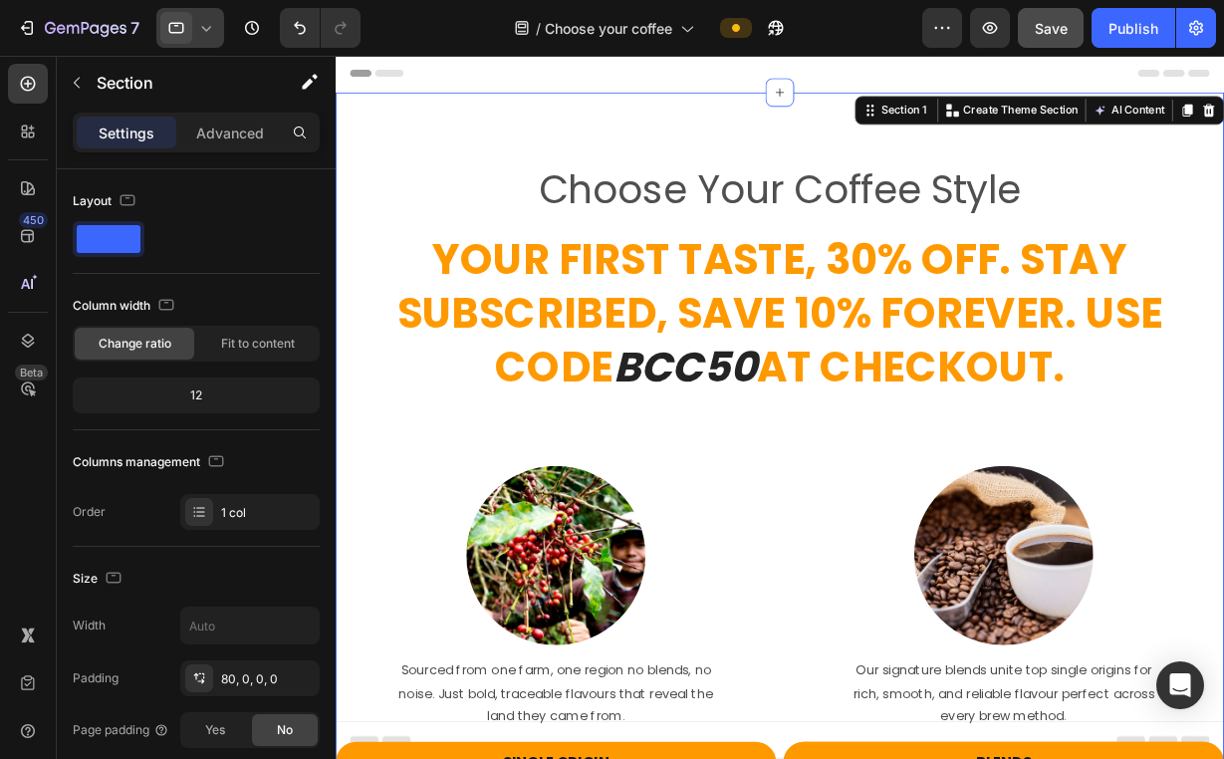
type input "100%"
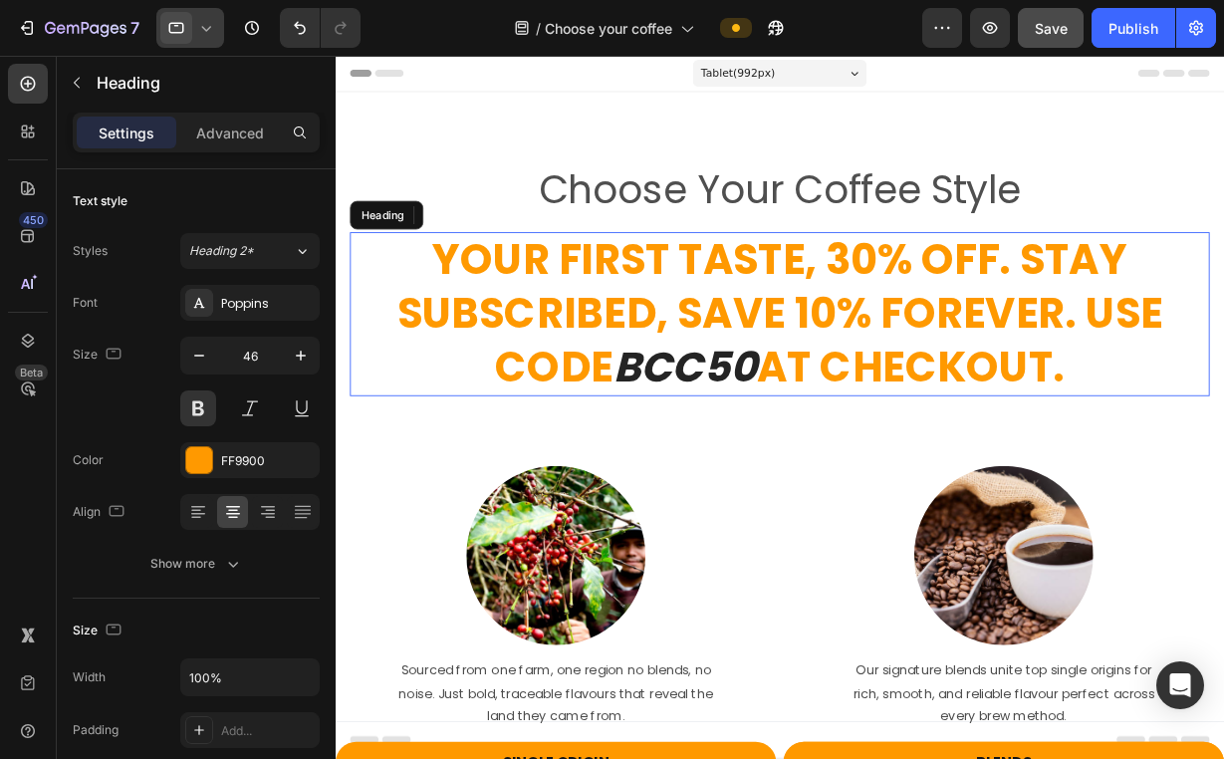
click at [787, 353] on span "Your First Taste, 30% Off. Stay Subscribed, Save 10% Forever. Use Code" at bounding box center [829, 342] width 851 height 183
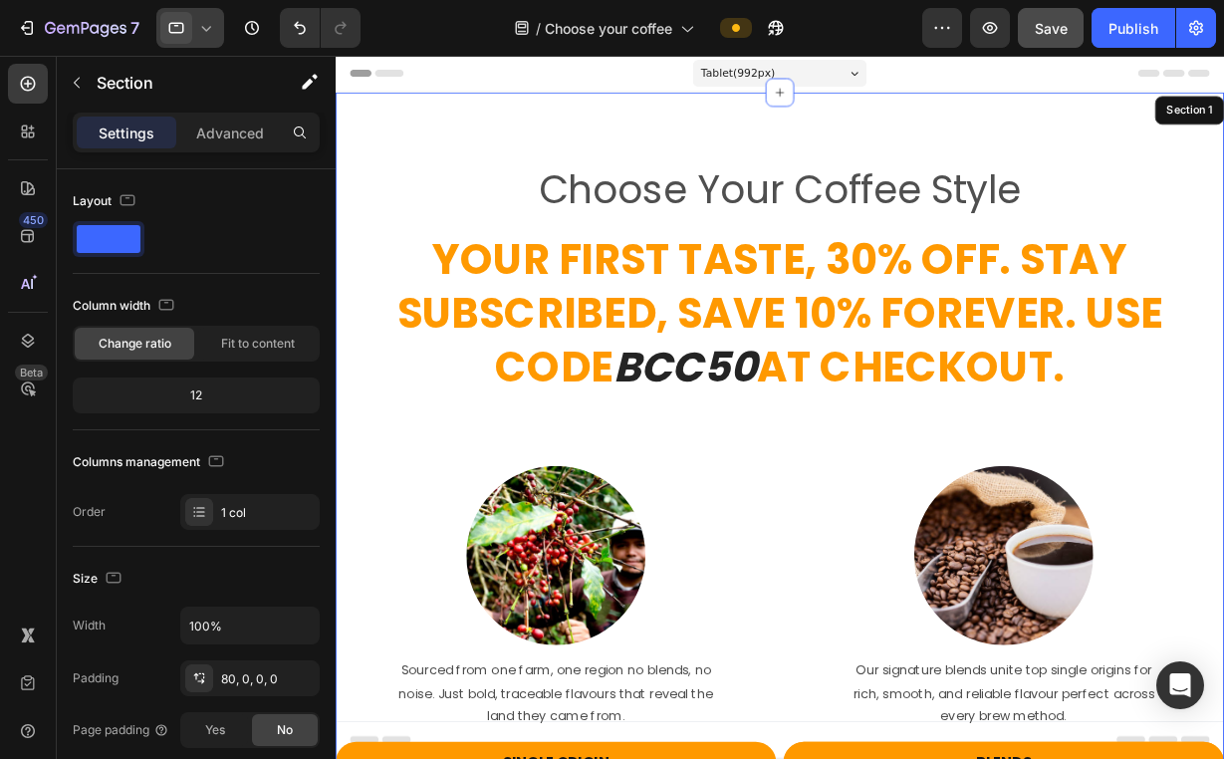
click at [745, 465] on div "Choose Your Coffee Style Heading ⁠⁠⁠⁠⁠⁠⁠ Your First Taste, 30% Off. Stay Subscr…" at bounding box center [830, 551] width 988 height 750
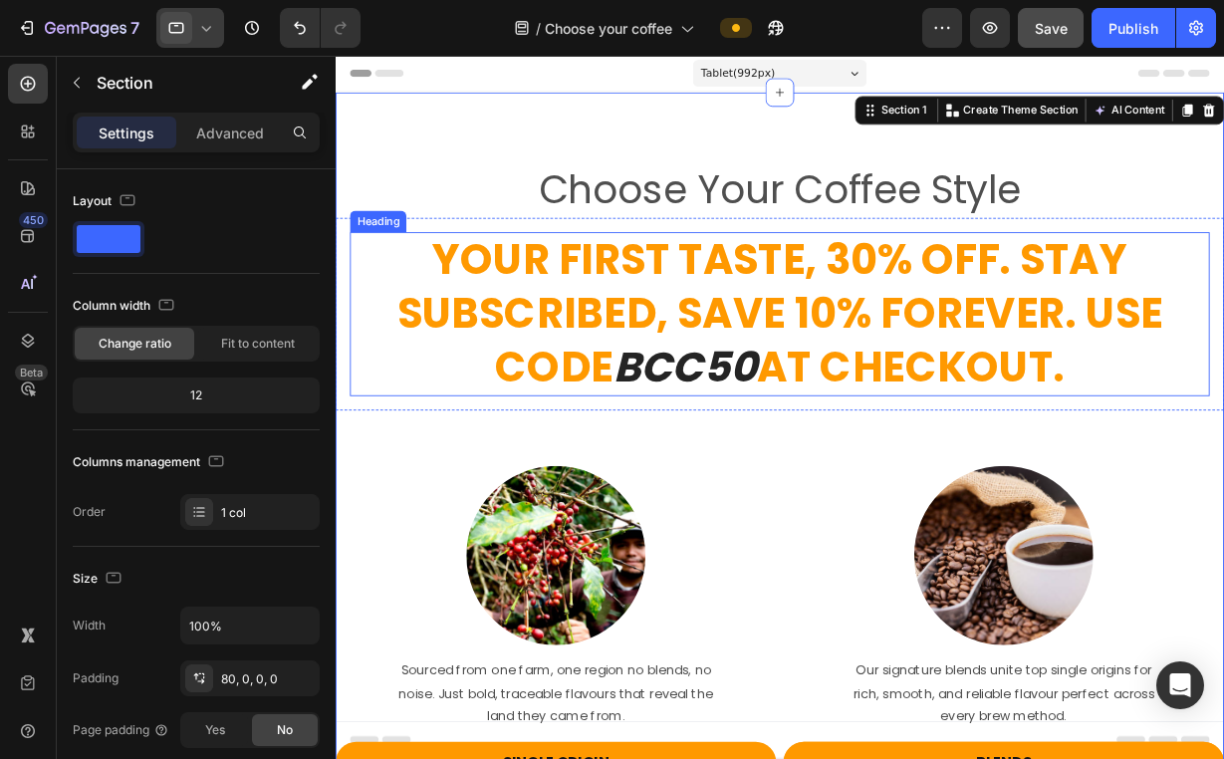
click at [723, 379] on icon "BCC50" at bounding box center [723, 402] width 159 height 64
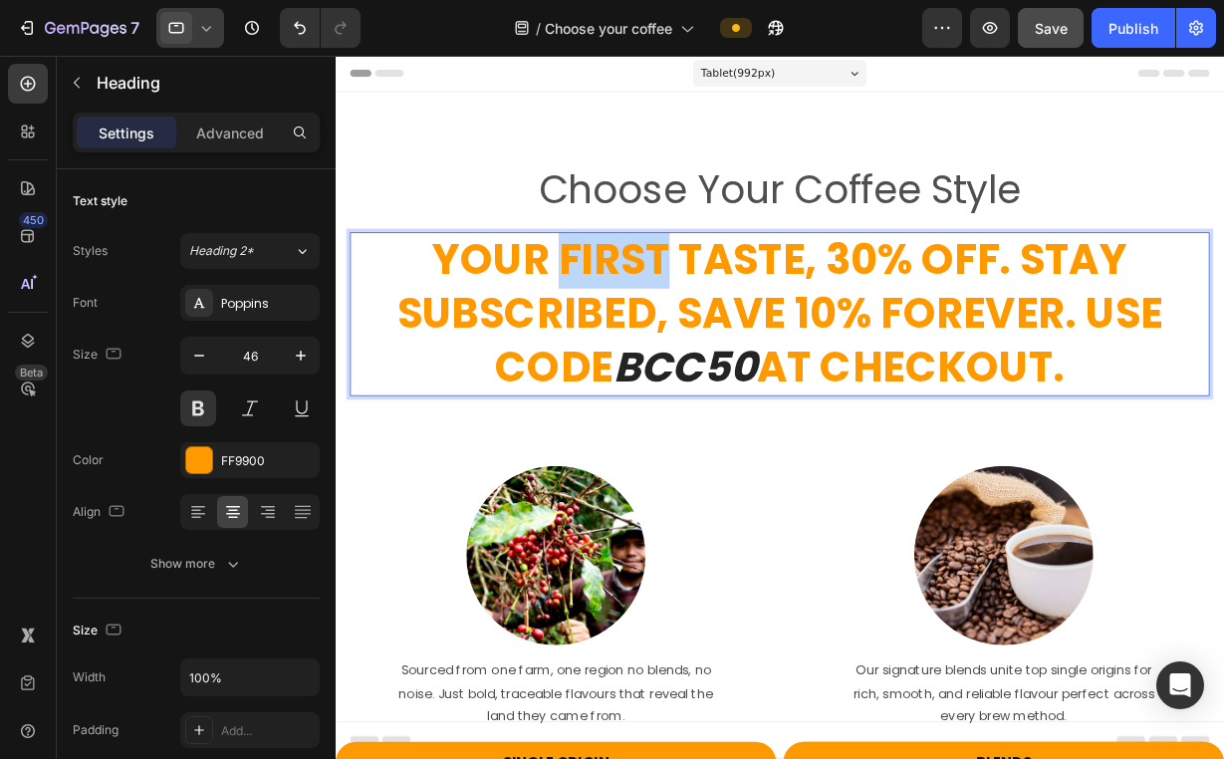
click at [679, 286] on span "Your First Taste, 30% Off. Stay Subscribed, Save 10% Forever. Use Code" at bounding box center [829, 342] width 851 height 183
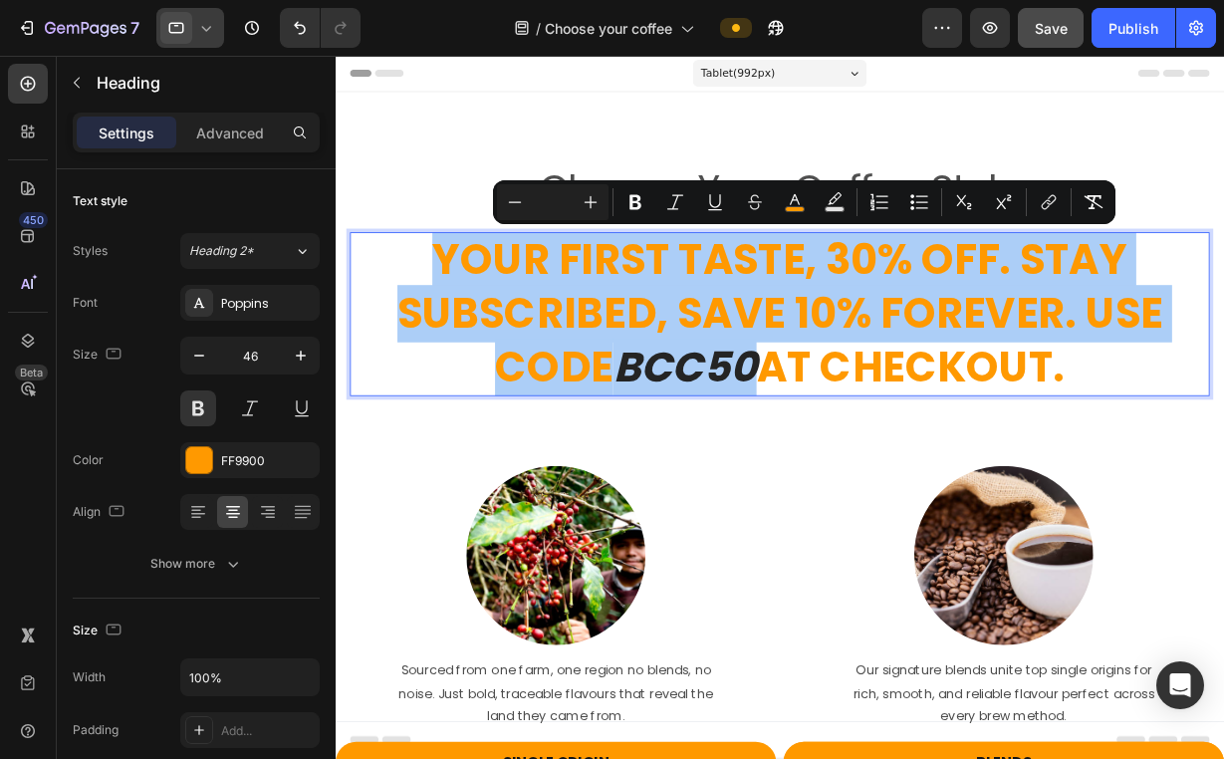
click at [543, 198] on input "Editor contextual toolbar" at bounding box center [553, 202] width 40 height 24
type input "30"
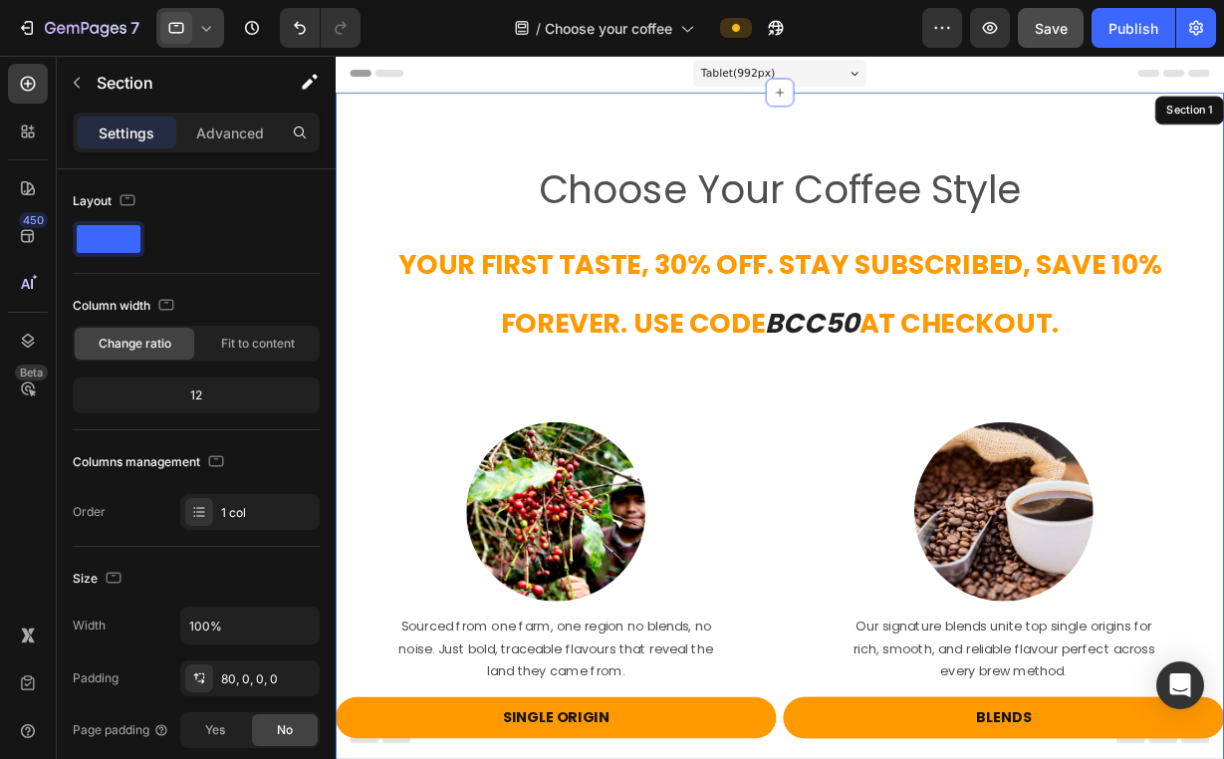
click at [721, 423] on div "Choose Your Coffee Style Heading ⁠⁠⁠⁠⁠⁠⁠ Your First Taste, 30% Off. Stay Subscr…" at bounding box center [830, 526] width 988 height 700
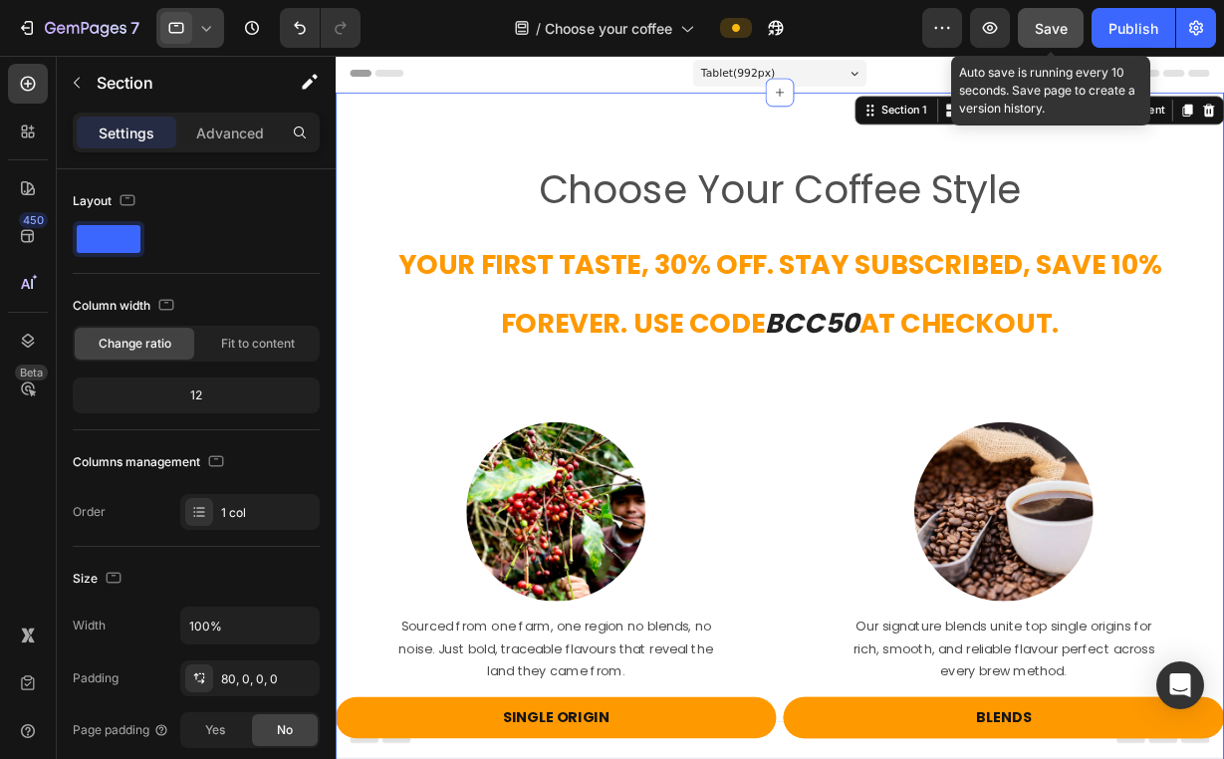
click at [1038, 27] on span "Save" at bounding box center [1050, 28] width 33 height 17
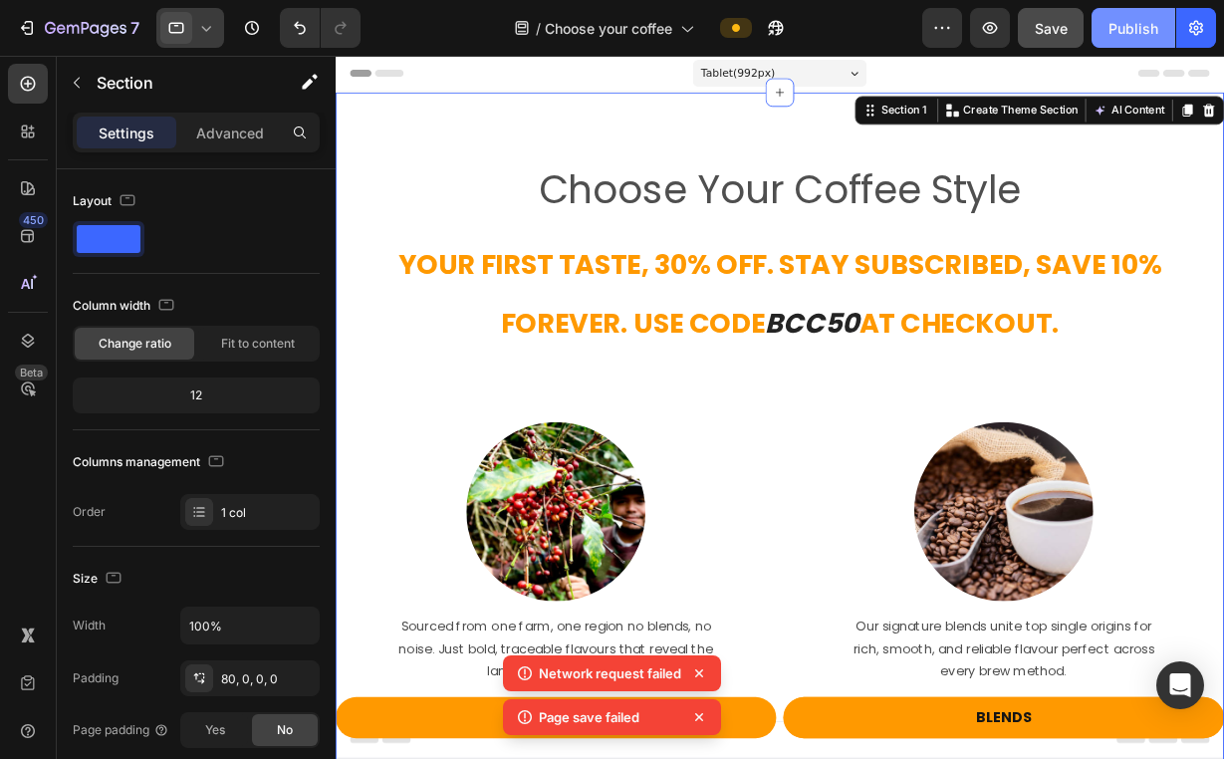
click at [1114, 30] on div "Publish" at bounding box center [1133, 28] width 50 height 21
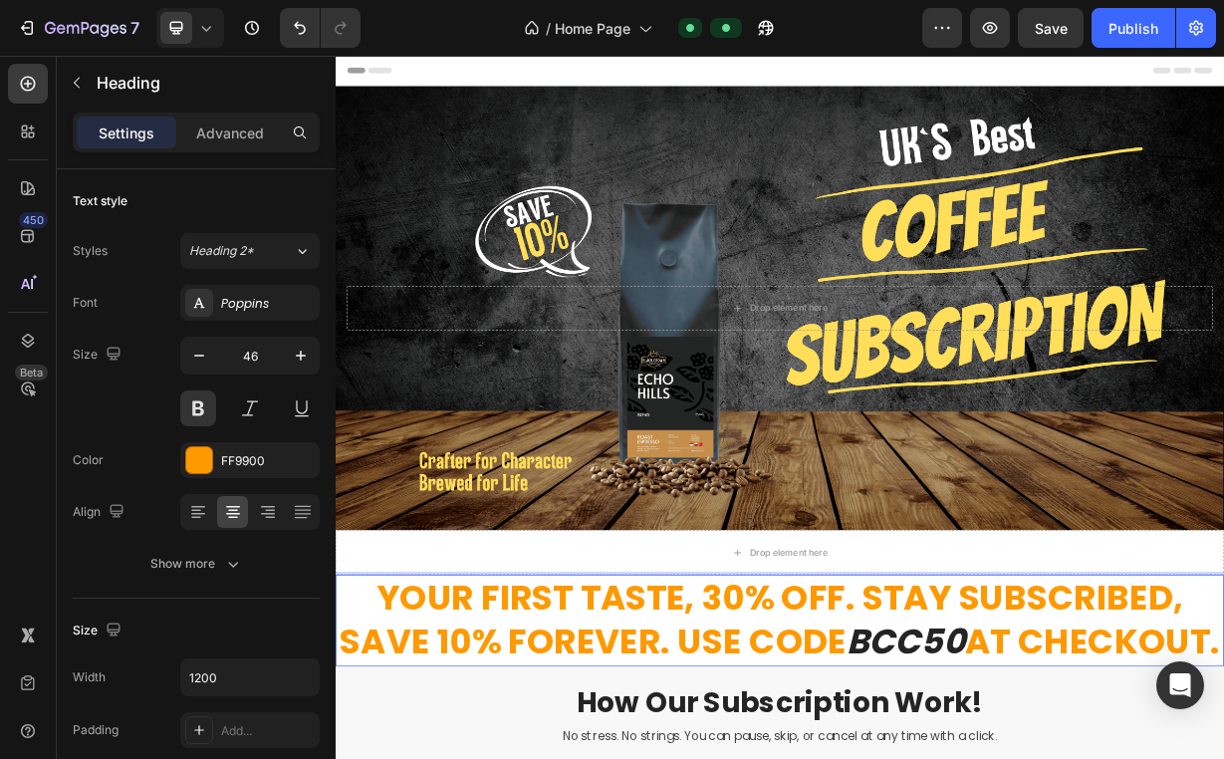
drag, startPoint x: 1040, startPoint y: 901, endPoint x: 385, endPoint y: 777, distance: 666.9
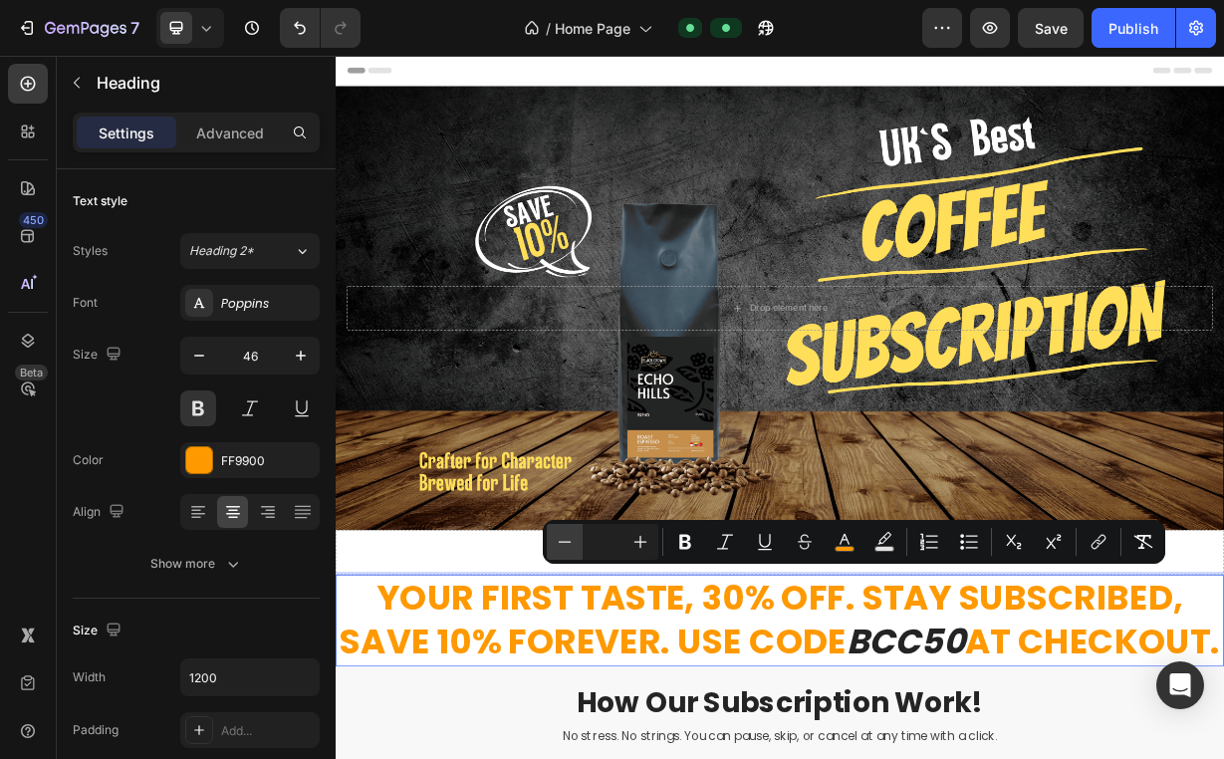
click at [559, 541] on icon "Editor contextual toolbar" at bounding box center [565, 542] width 20 height 20
click at [562, 541] on icon "Editor contextual toolbar" at bounding box center [565, 542] width 20 height 20
click at [614, 542] on input "Editor contextual toolbar" at bounding box center [602, 542] width 40 height 24
type input "30"
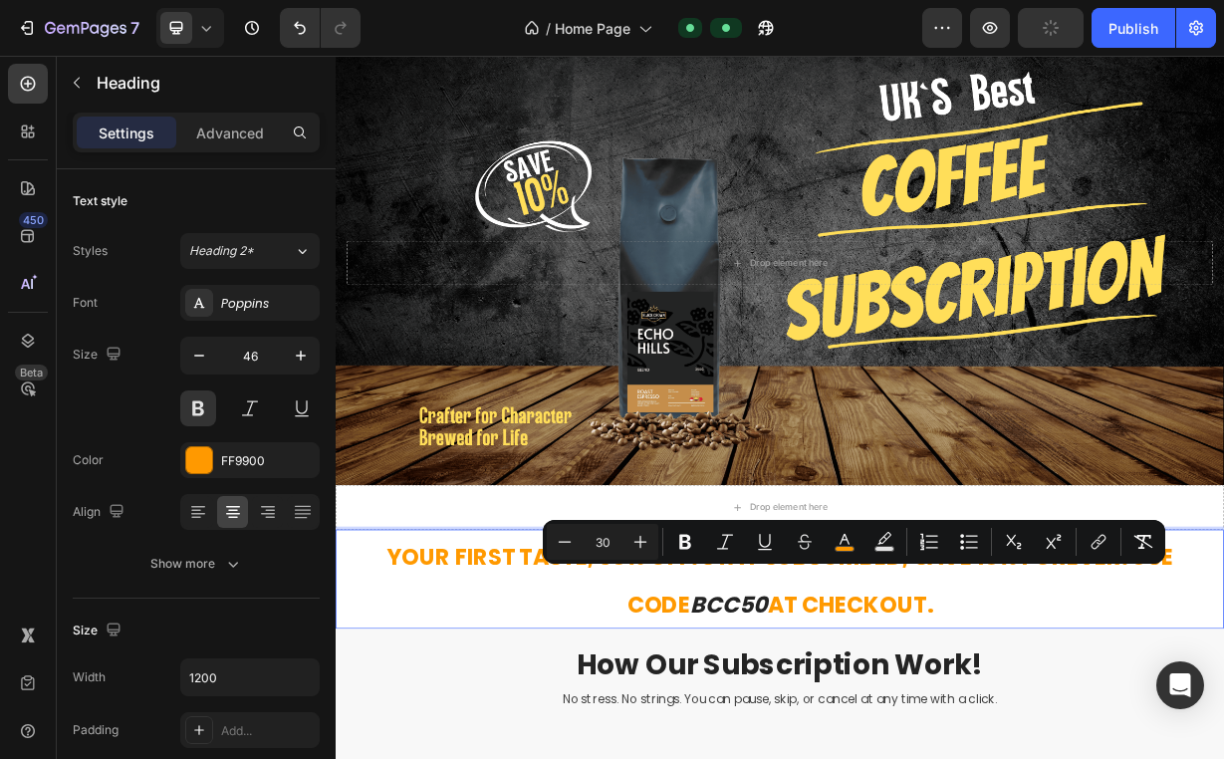
scroll to position [252, 0]
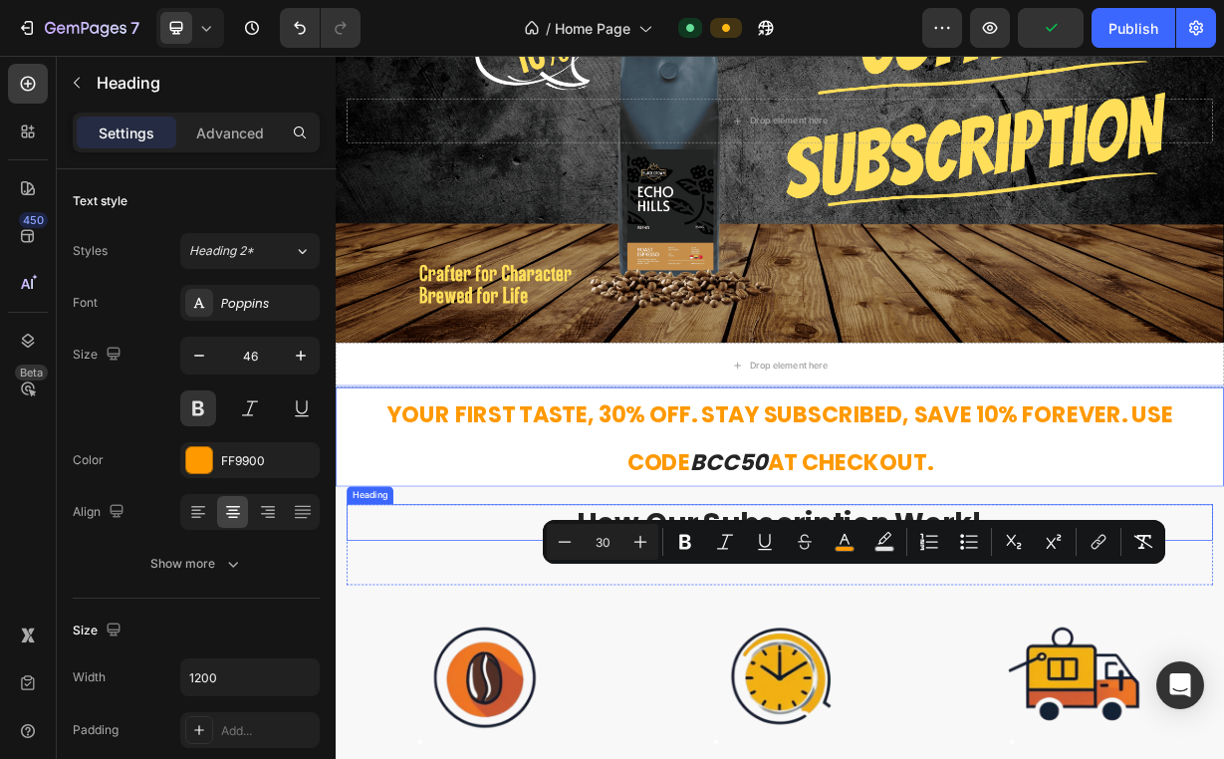
click at [505, 670] on h2 "How Our Subscription Work!" at bounding box center [932, 684] width 1165 height 50
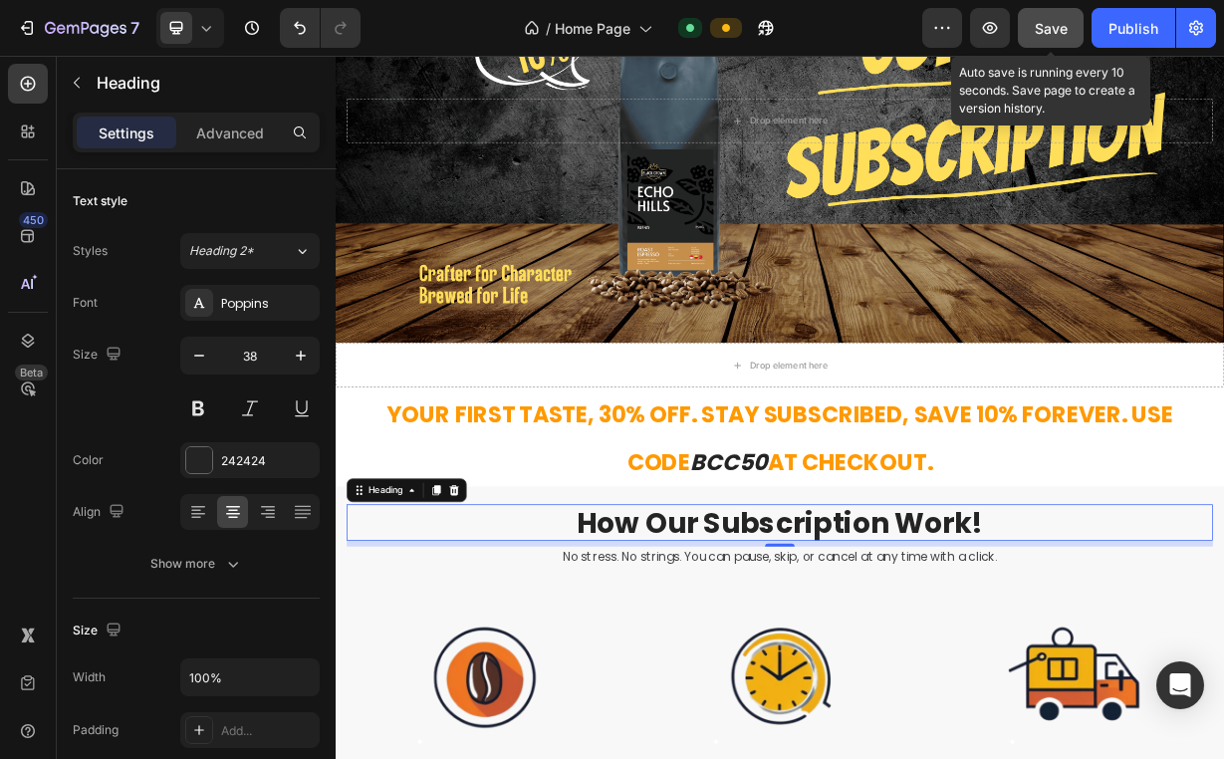
click at [1049, 35] on span "Save" at bounding box center [1050, 28] width 33 height 17
click at [1062, 18] on div "Save" at bounding box center [1050, 28] width 33 height 21
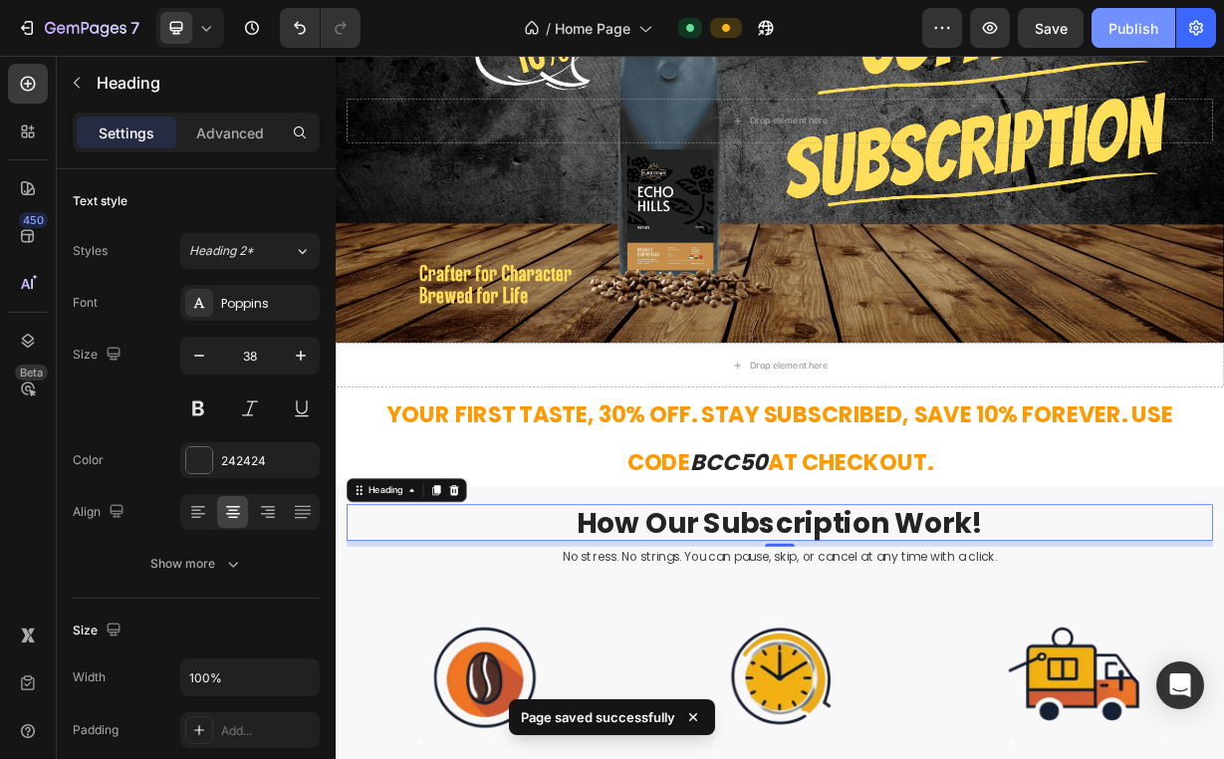
click at [1133, 41] on button "Publish" at bounding box center [1133, 28] width 84 height 40
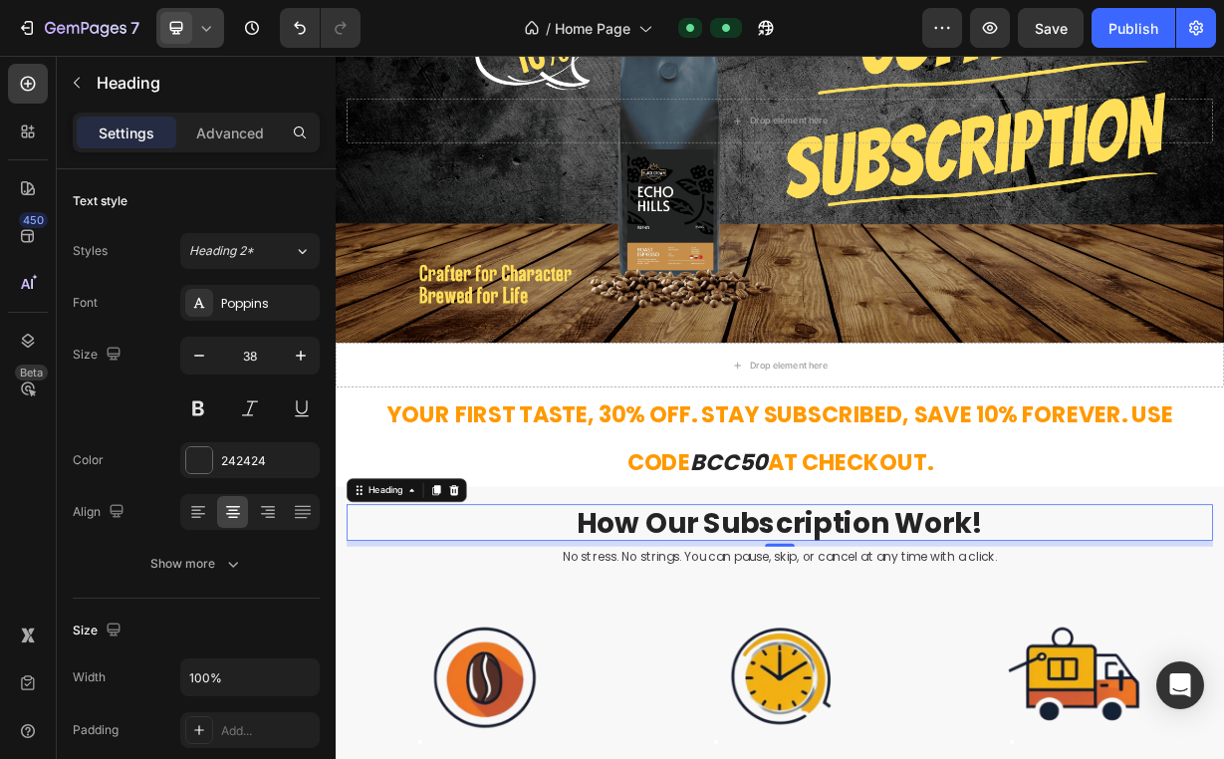
click at [219, 29] on div at bounding box center [190, 28] width 68 height 40
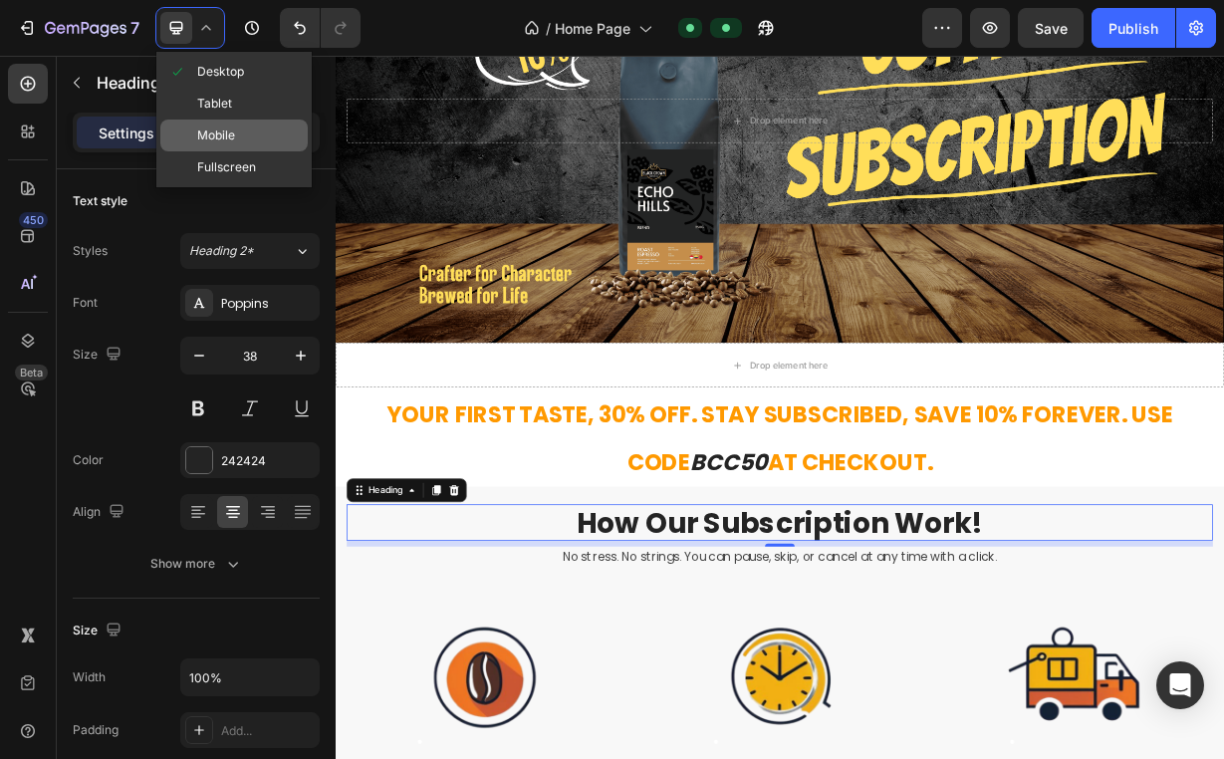
click at [220, 146] on div "Mobile" at bounding box center [233, 135] width 147 height 32
type input "33"
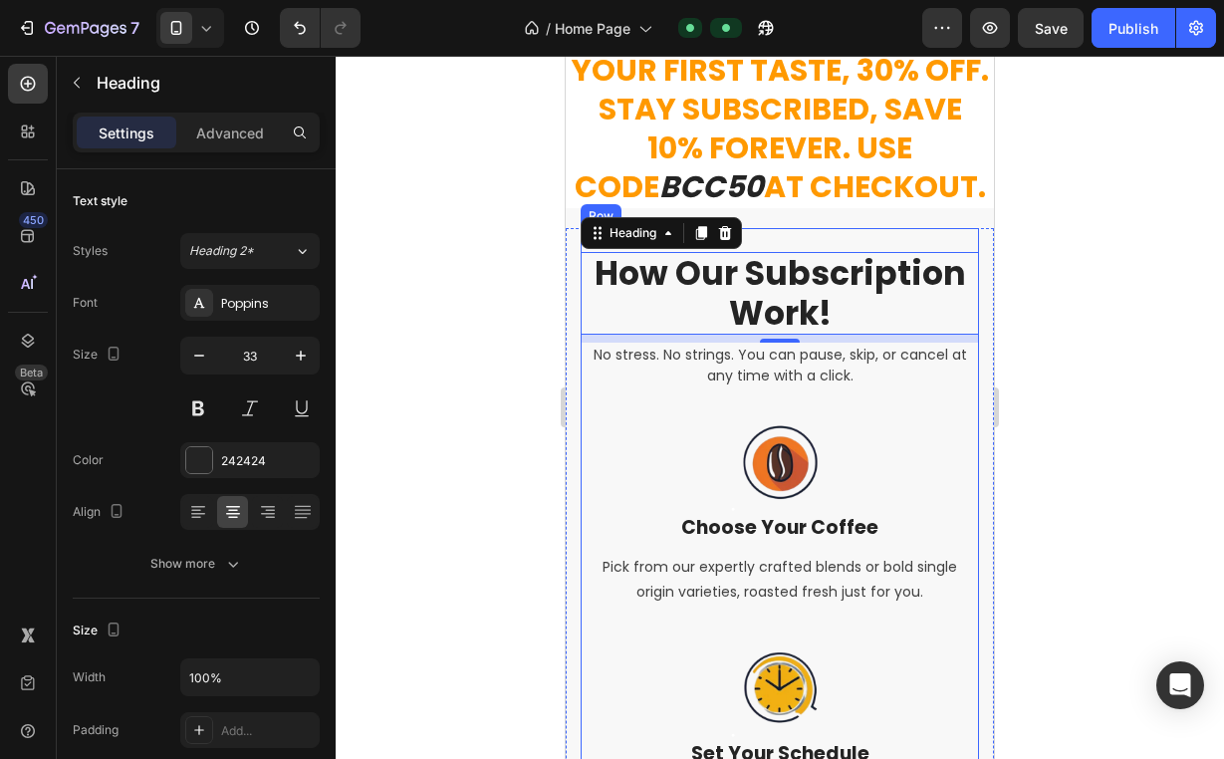
scroll to position [441, 0]
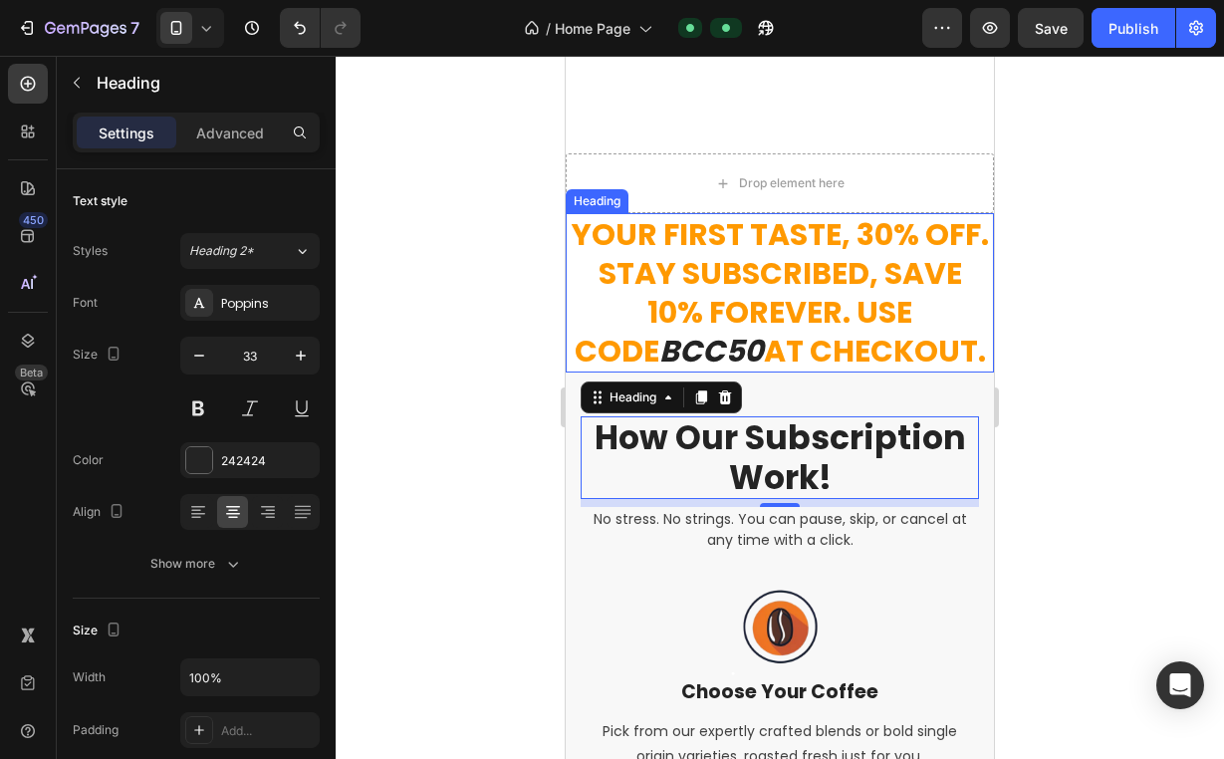
click at [874, 300] on span "Your First Taste, 30% Off. Stay Subscribed, Save 10% Forever. Use Code" at bounding box center [780, 292] width 417 height 159
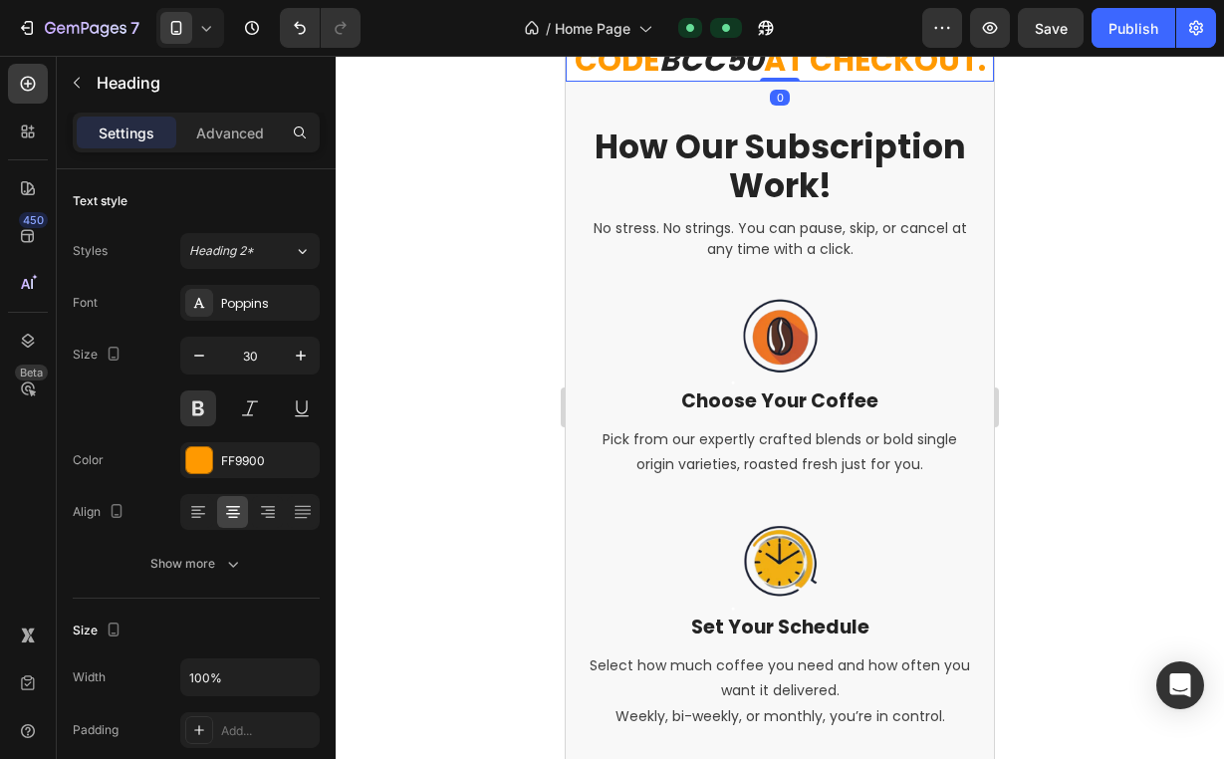
scroll to position [62, 0]
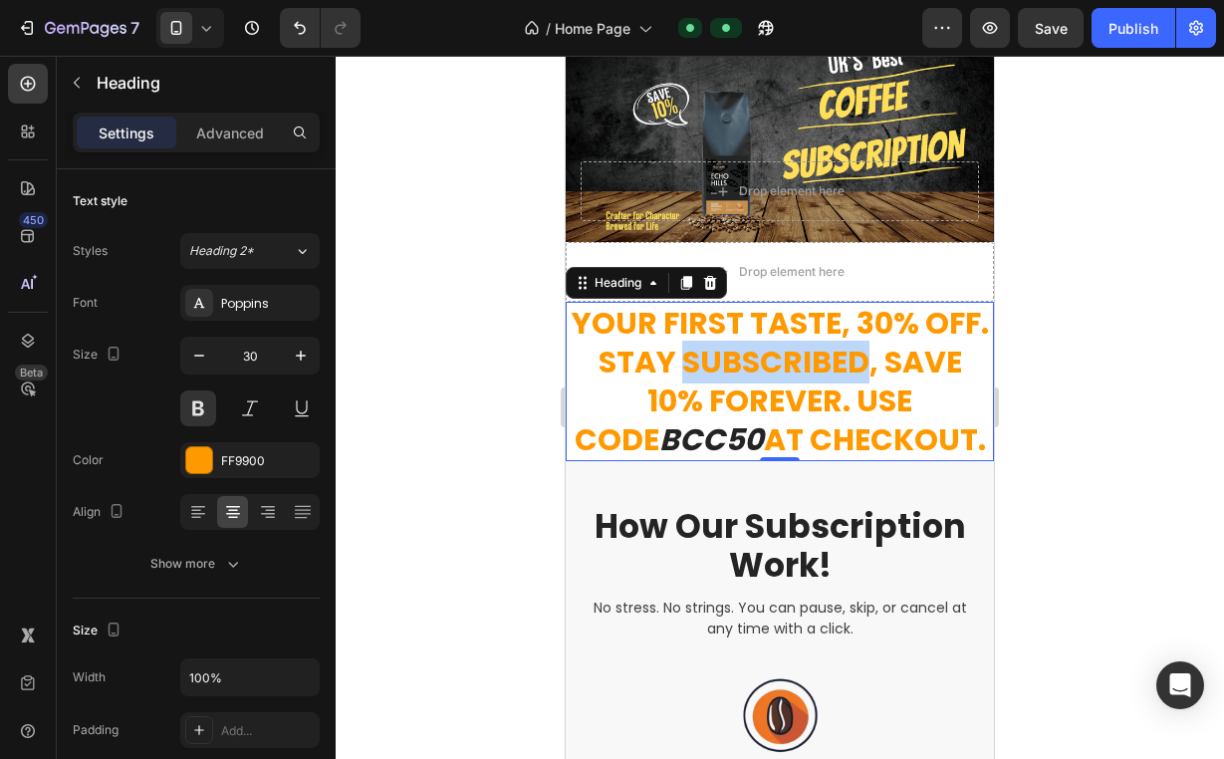
click at [781, 369] on span "Your First Taste, 30% Off. Stay Subscribed, Save 10% Forever. Use Code" at bounding box center [780, 381] width 417 height 159
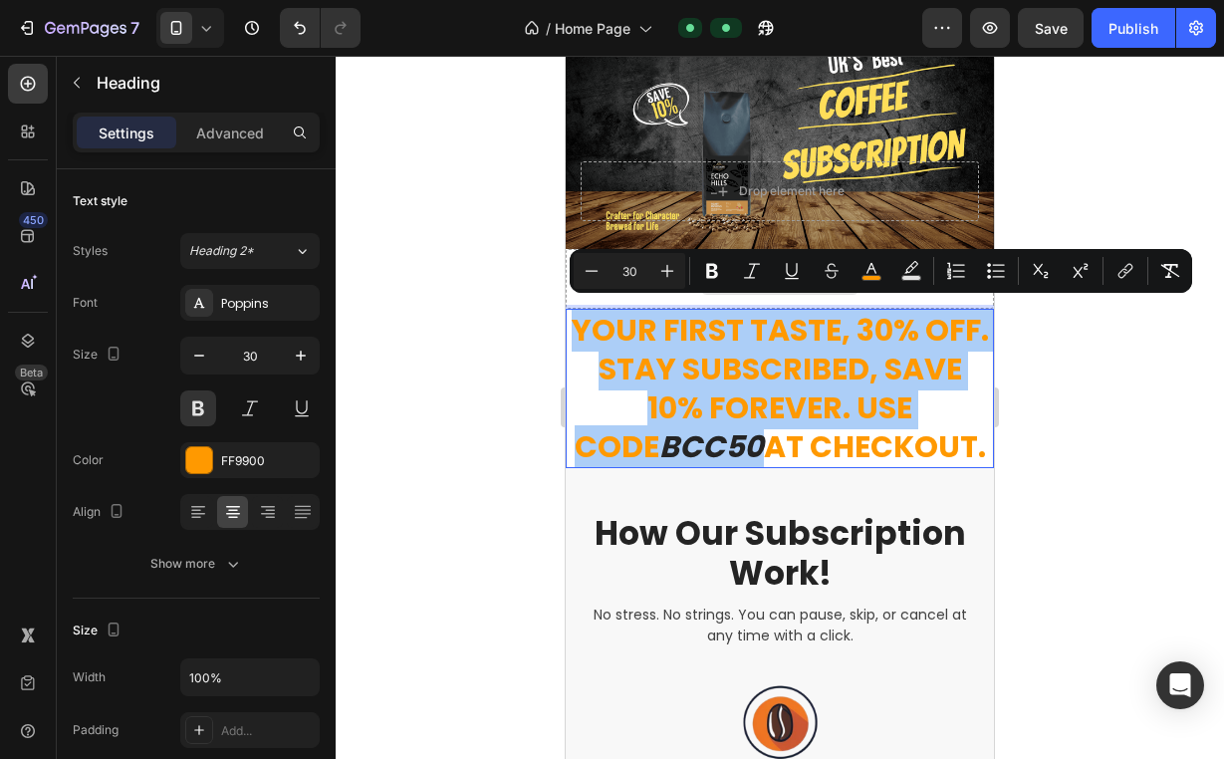
click at [646, 277] on input "30" at bounding box center [629, 271] width 40 height 24
type input "2"
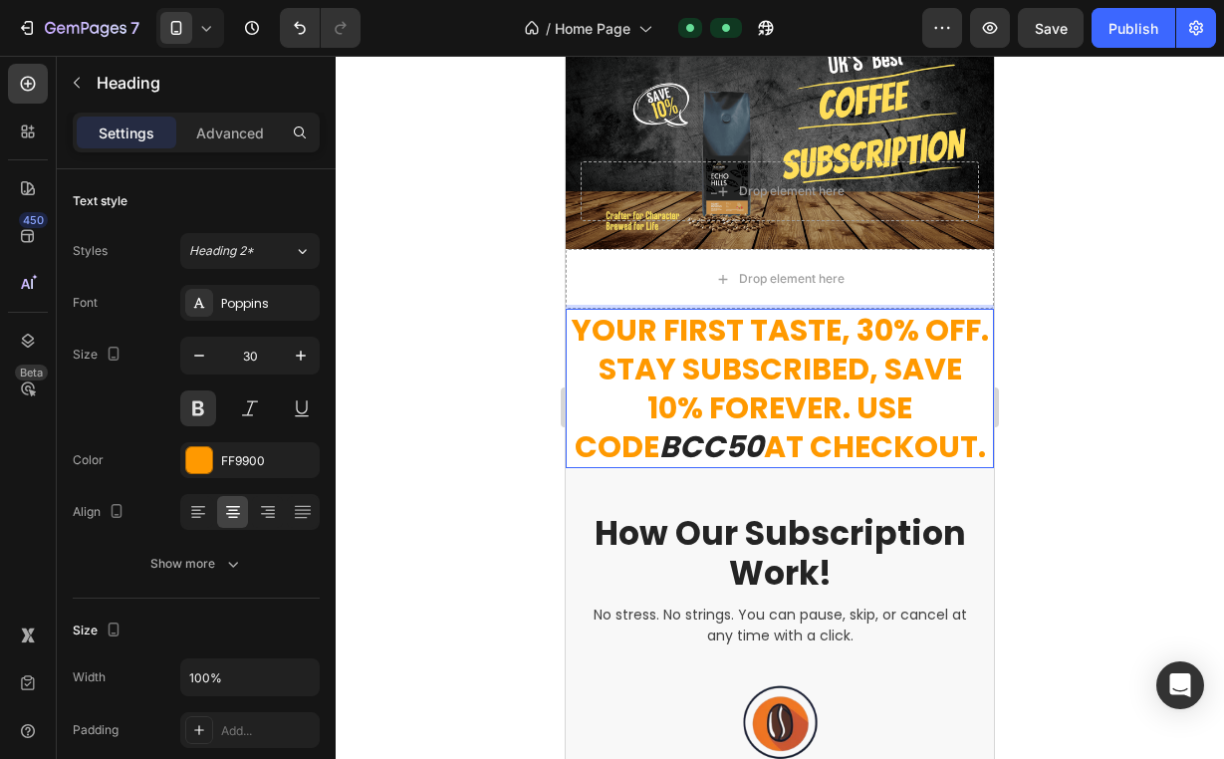
click at [764, 425] on icon "BCC50" at bounding box center [711, 446] width 105 height 43
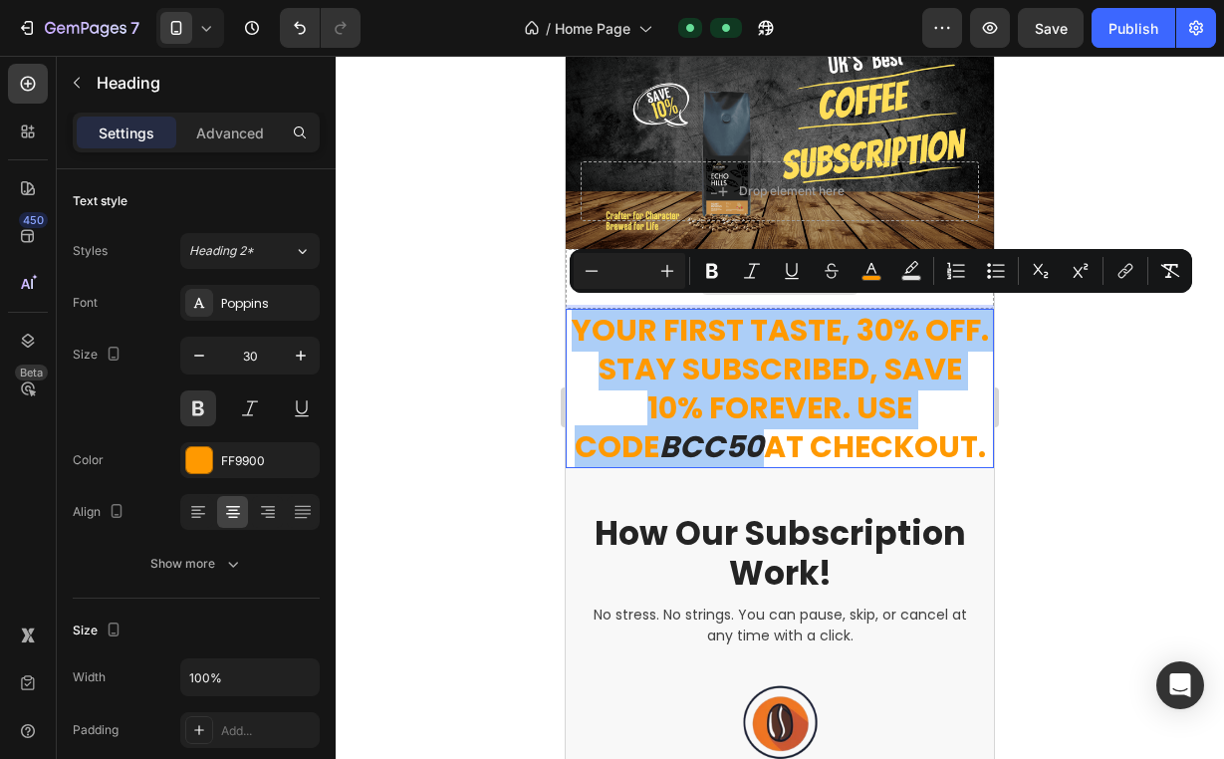
click at [635, 281] on input "Editor contextual toolbar" at bounding box center [629, 271] width 40 height 24
type input "25"
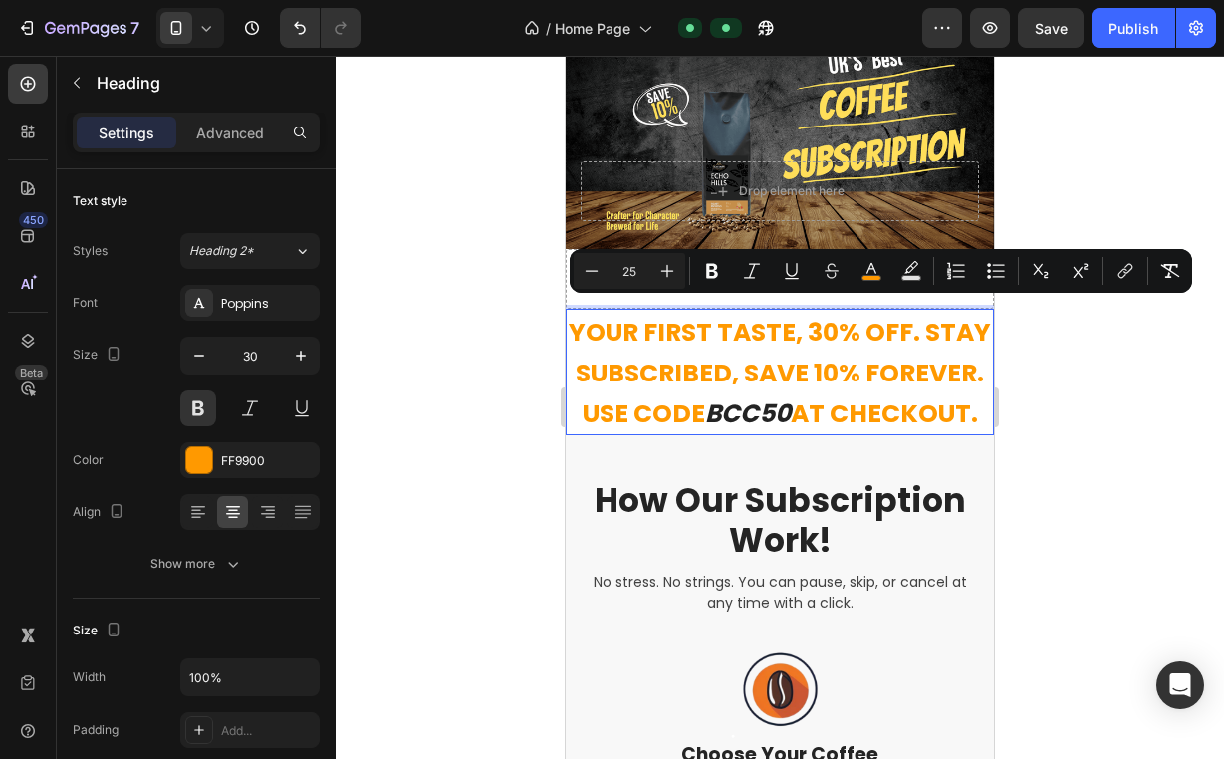
click at [1136, 360] on div at bounding box center [780, 407] width 888 height 703
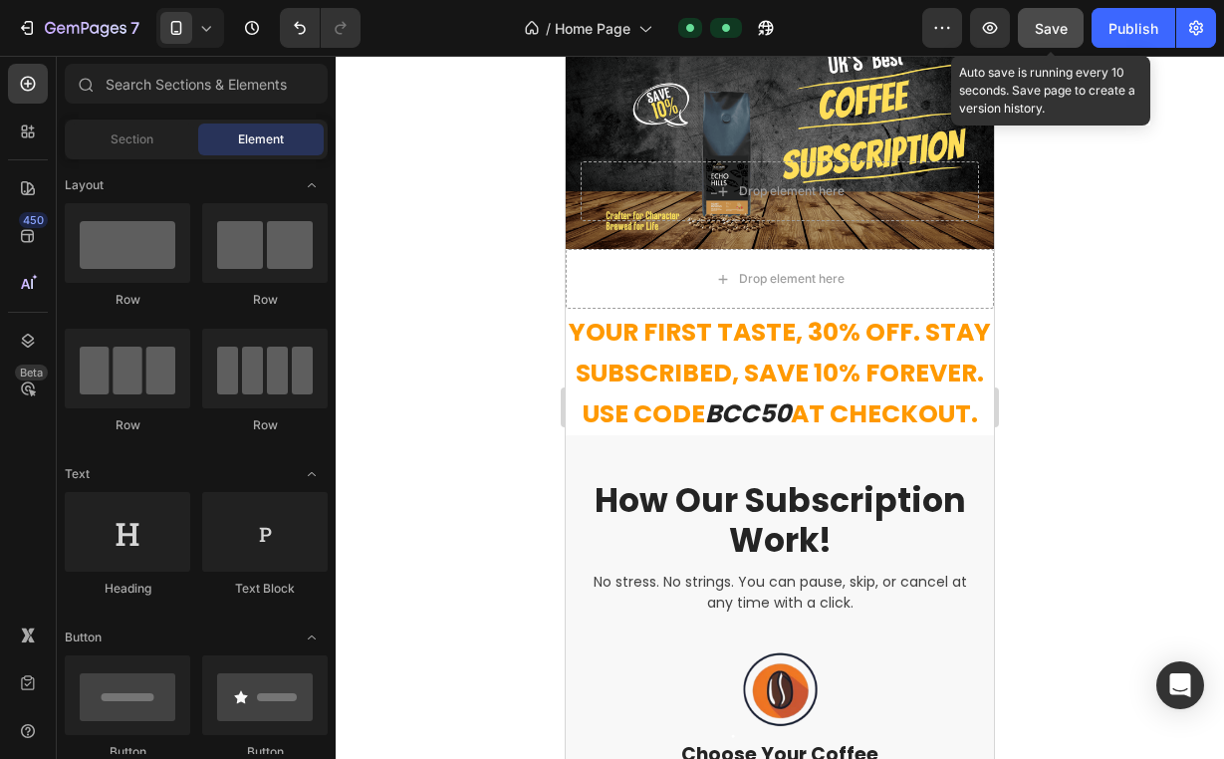
click at [1056, 36] on span "Save" at bounding box center [1050, 28] width 33 height 17
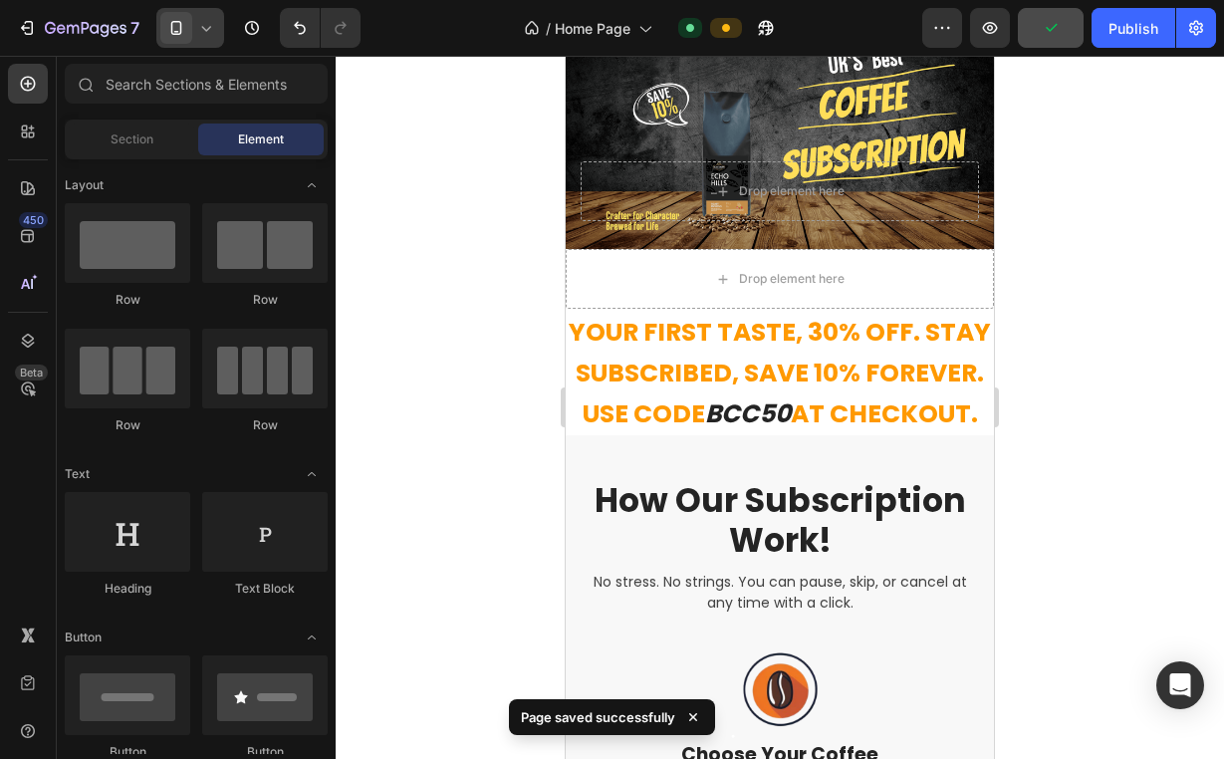
click at [209, 32] on icon at bounding box center [206, 28] width 20 height 20
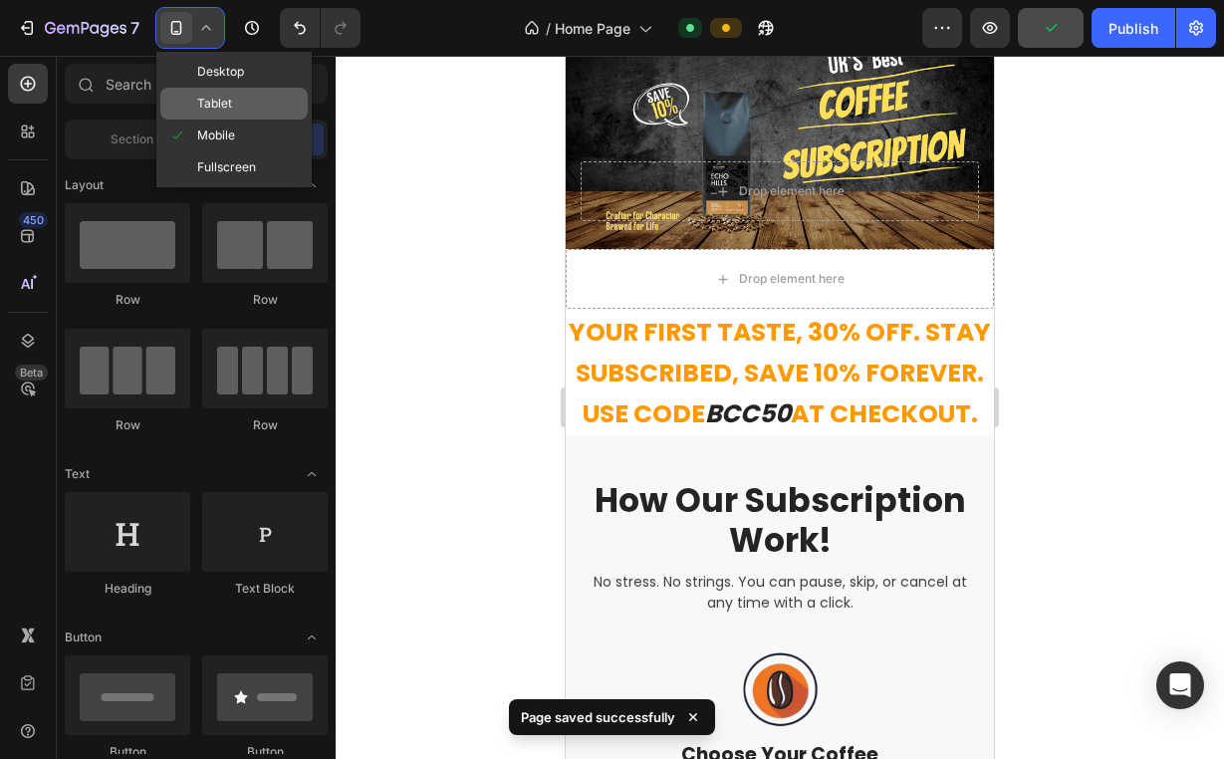
click at [231, 93] on div "Tablet" at bounding box center [233, 104] width 147 height 32
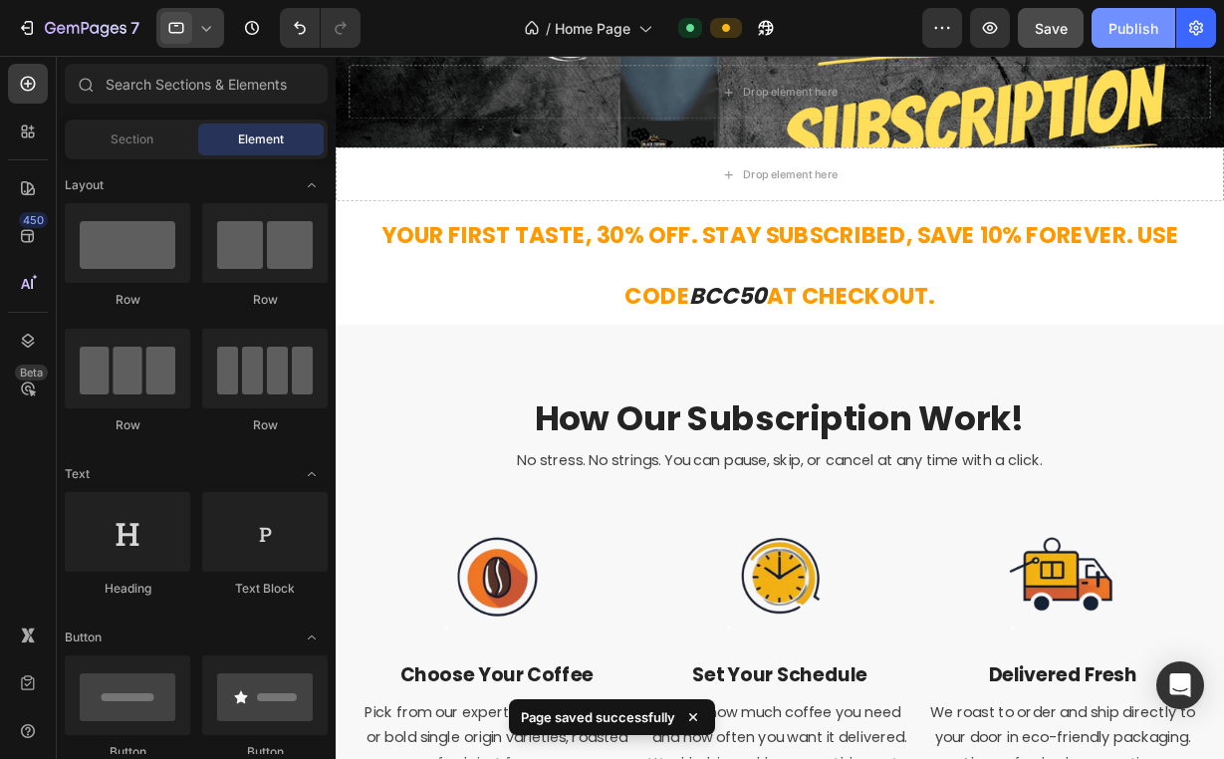
click at [1128, 31] on div "Publish" at bounding box center [1133, 28] width 50 height 21
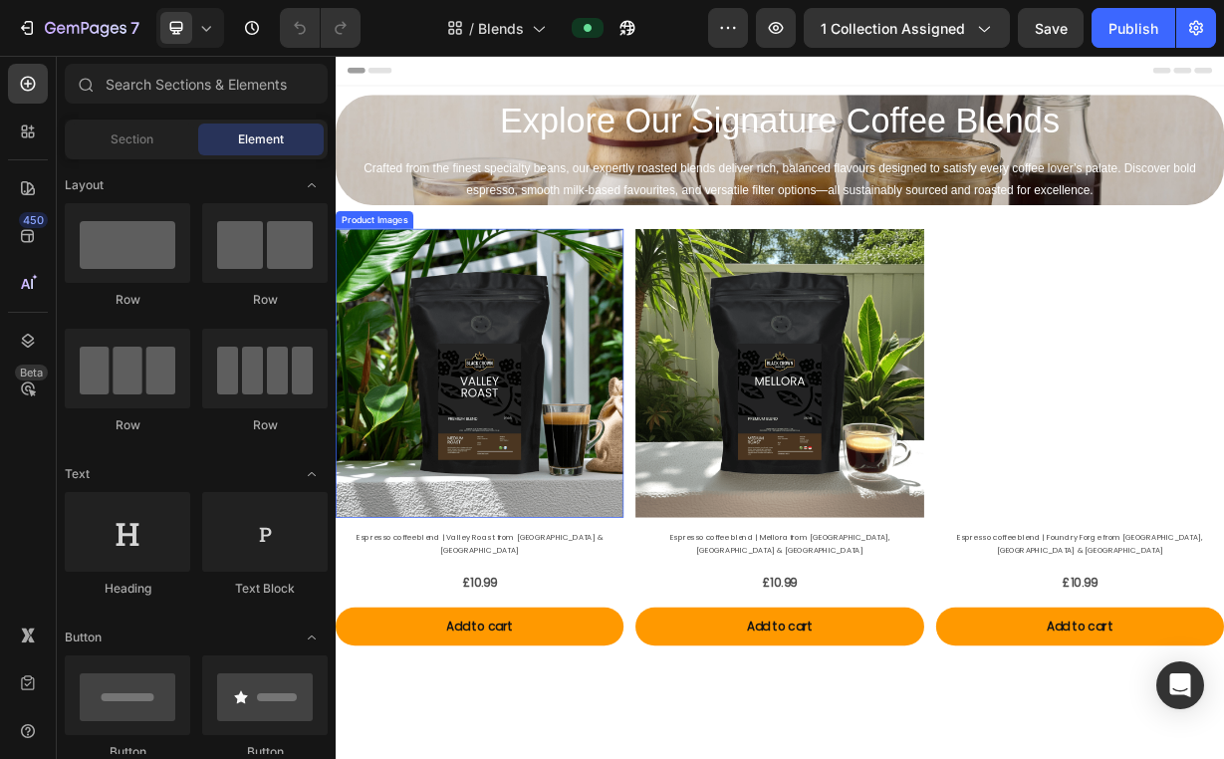
scroll to position [23, 0]
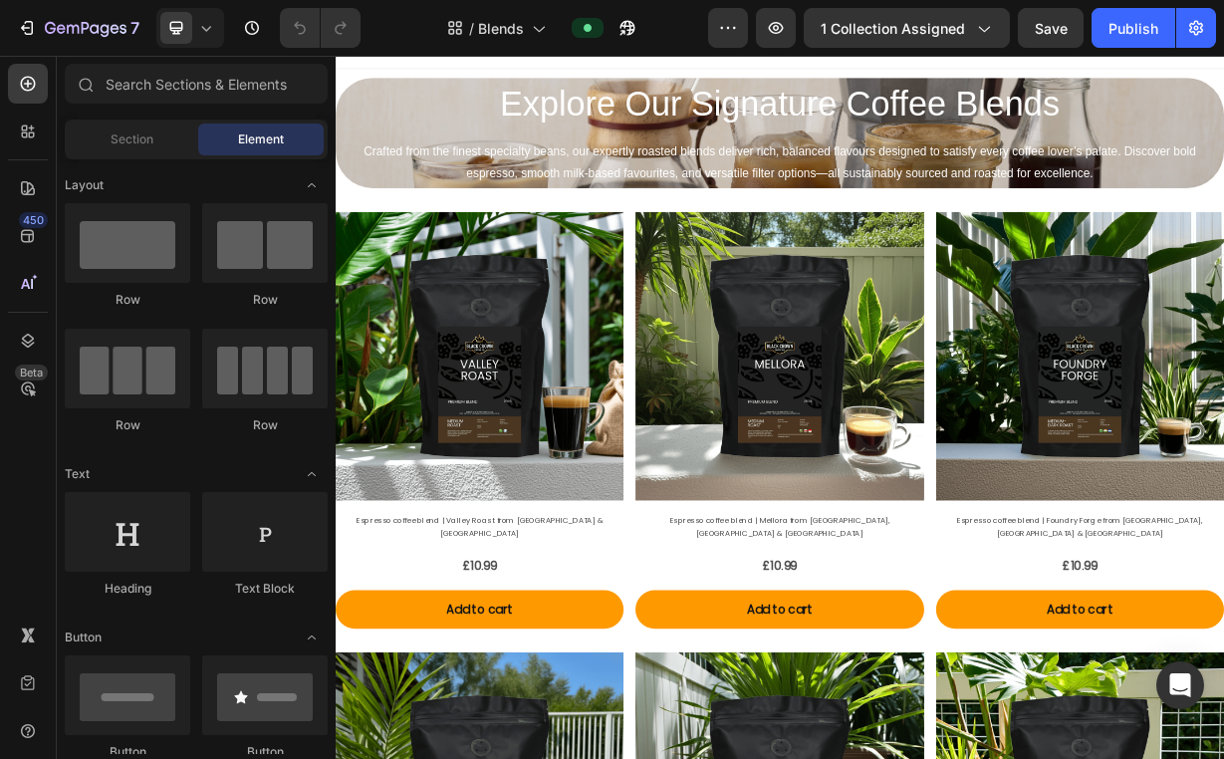
click at [4, 122] on div "450 Beta" at bounding box center [28, 407] width 57 height 703
click at [192, 80] on input "text" at bounding box center [196, 84] width 263 height 40
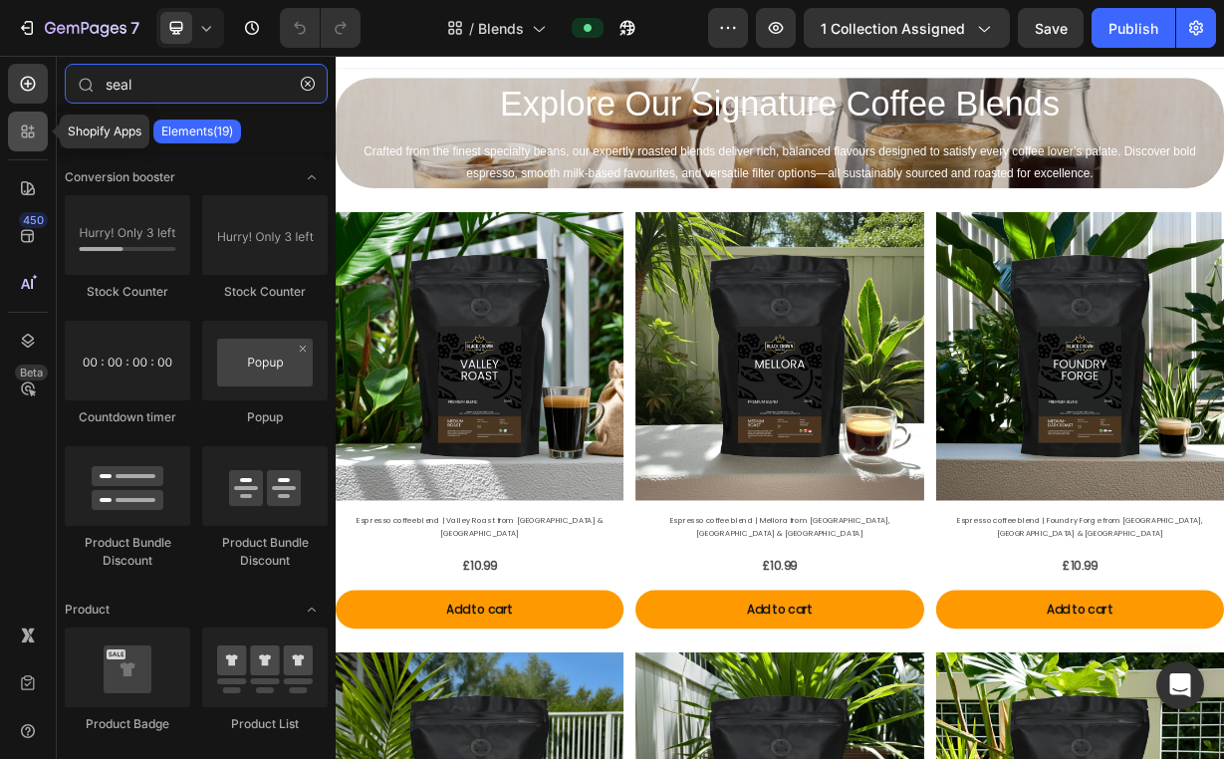
type input "seal"
click at [33, 143] on div at bounding box center [28, 132] width 40 height 40
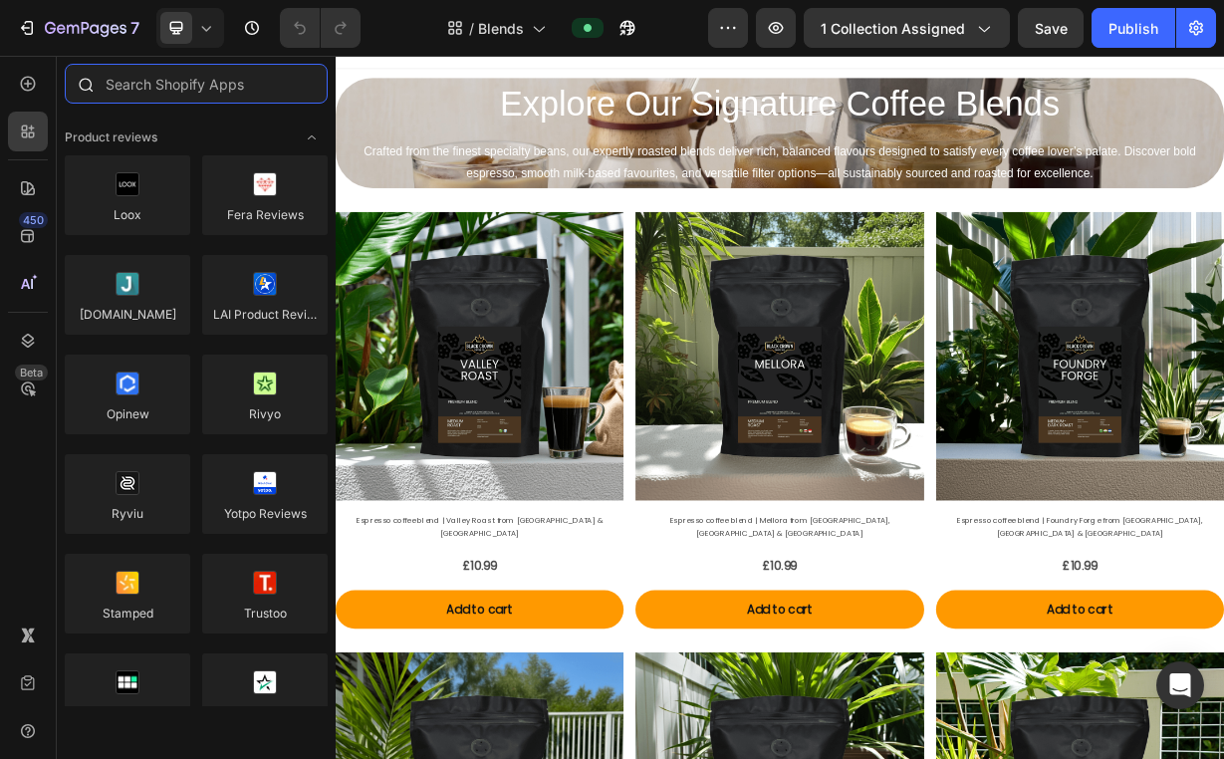
click at [128, 93] on input "text" at bounding box center [196, 84] width 263 height 40
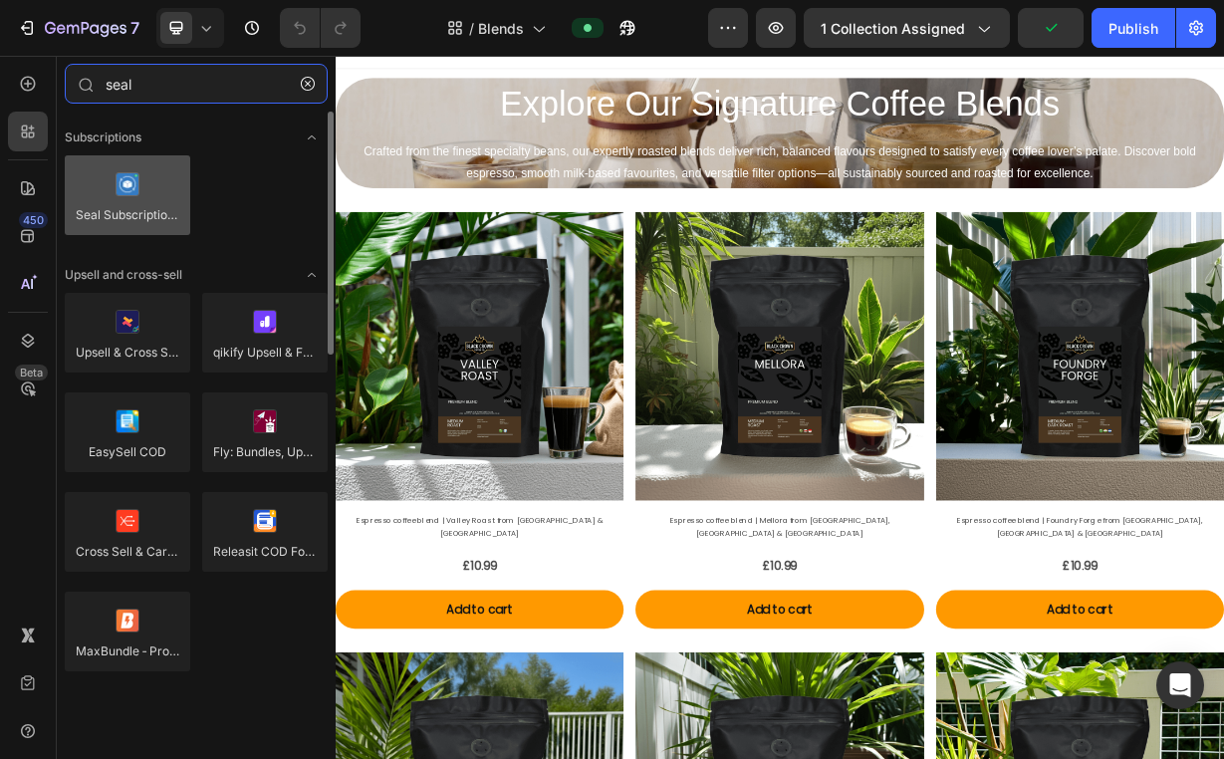
type input "seal"
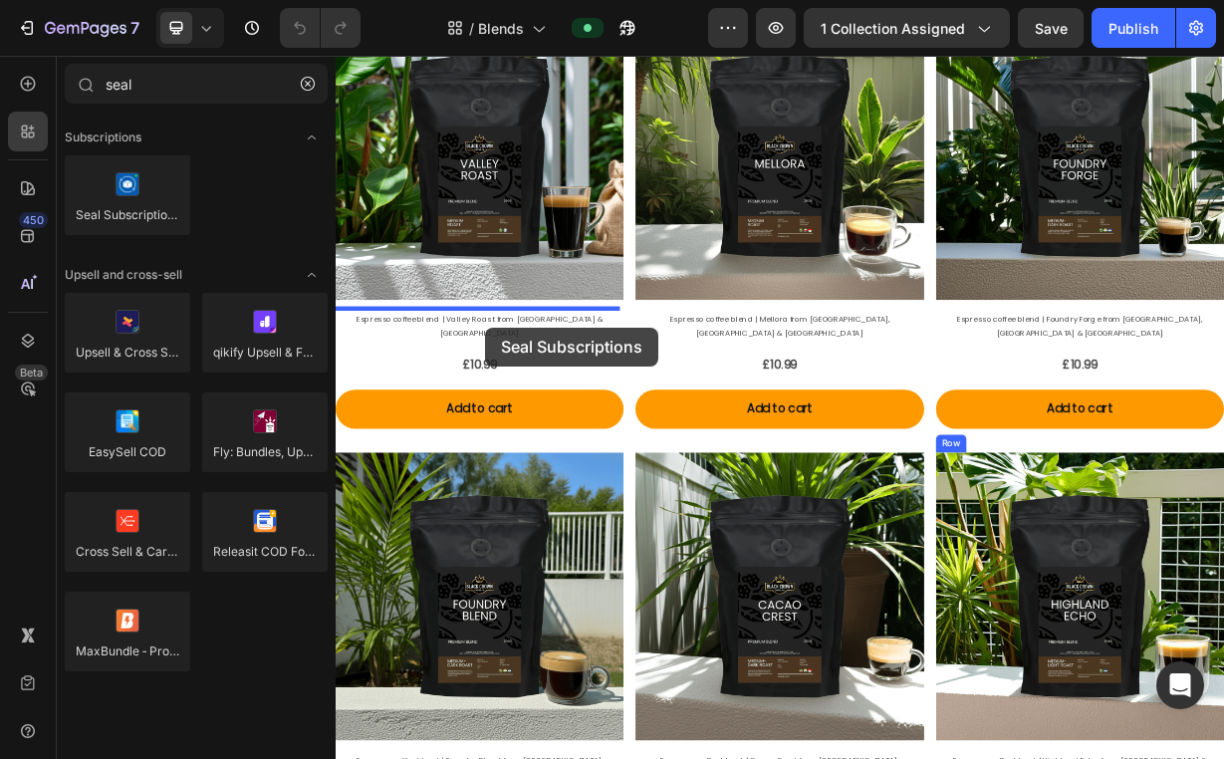
scroll to position [205, 0]
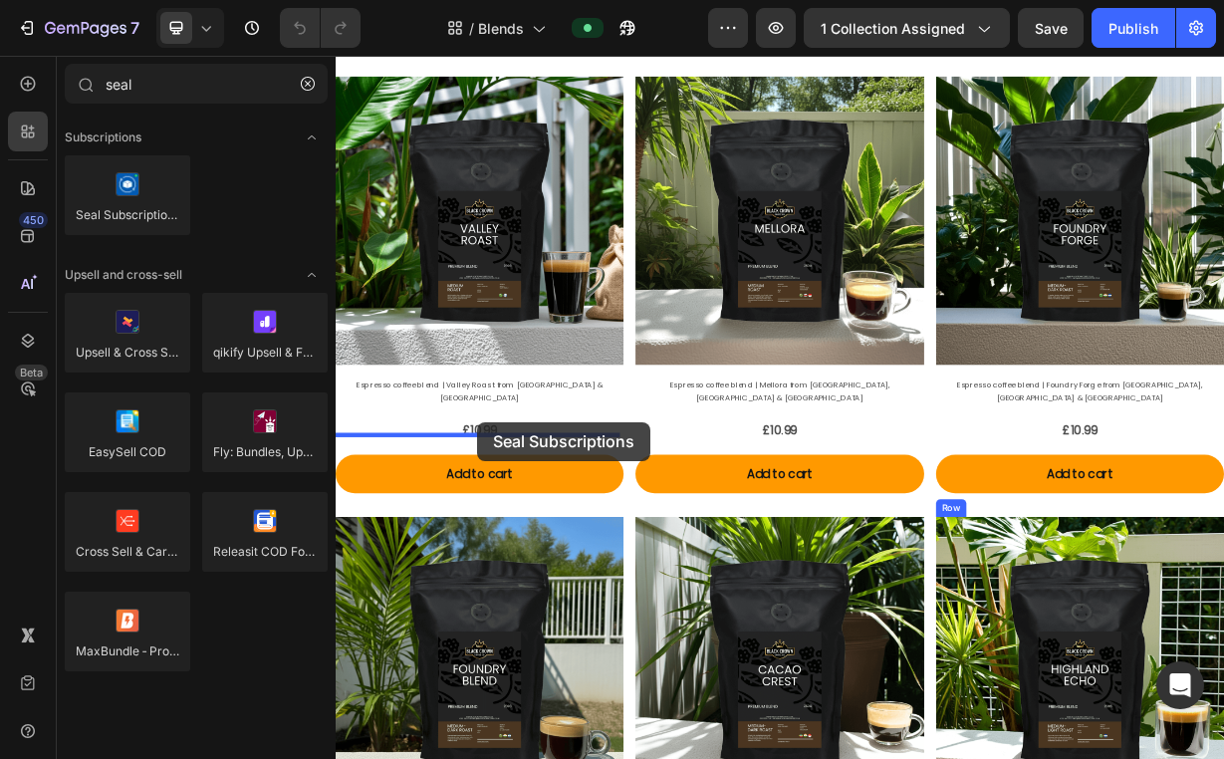
drag, startPoint x: 462, startPoint y: 248, endPoint x: 526, endPoint y: 549, distance: 307.4
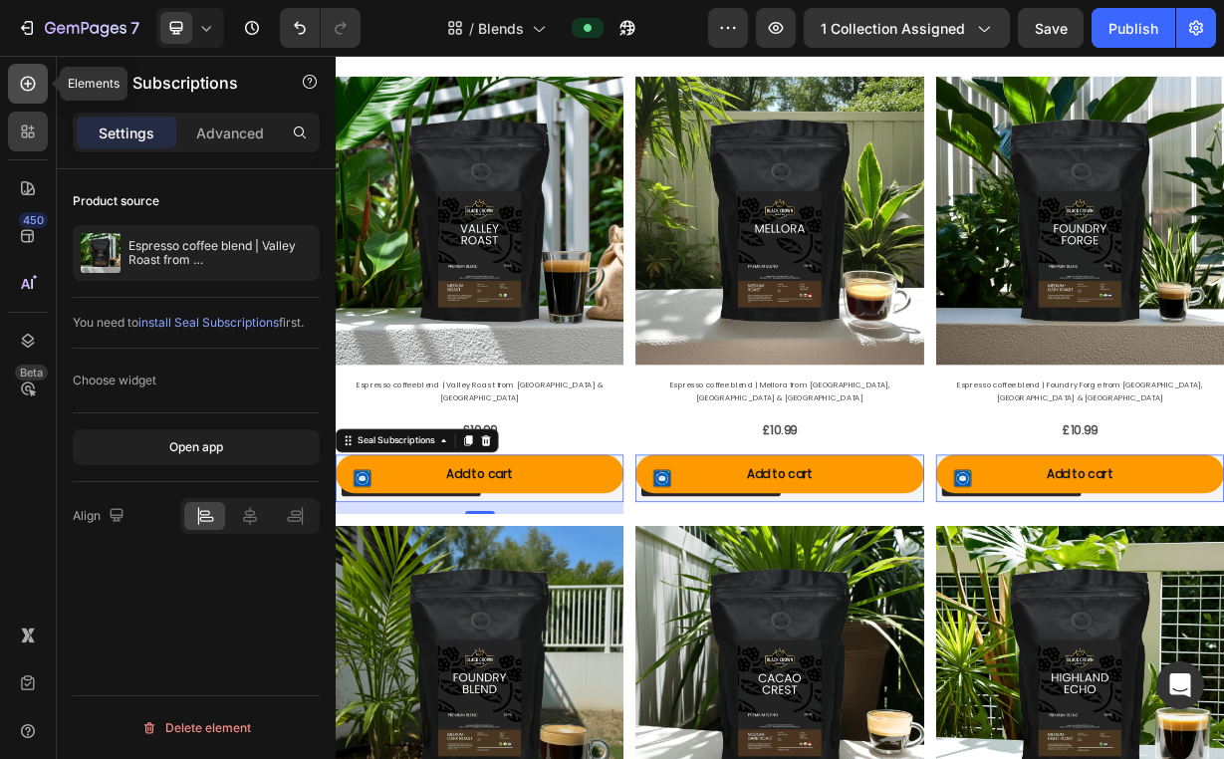
click at [23, 83] on icon at bounding box center [28, 84] width 20 height 20
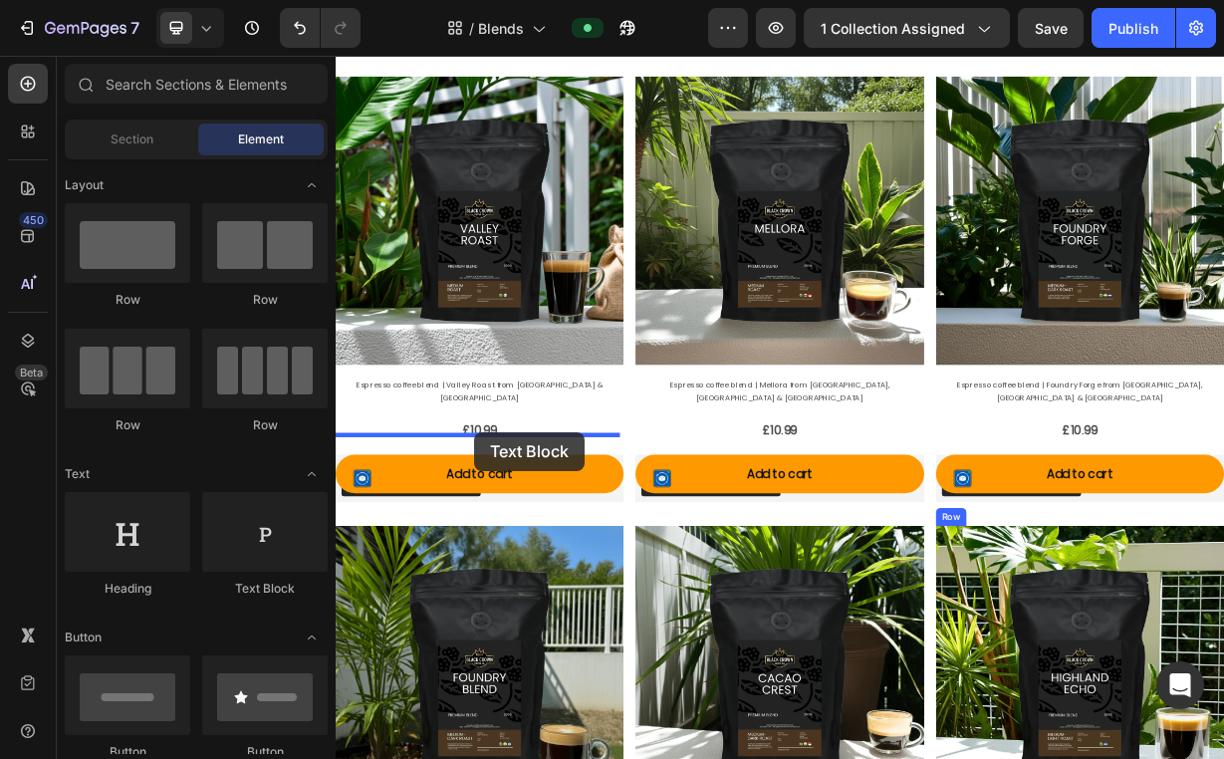
drag, startPoint x: 588, startPoint y: 610, endPoint x: 522, endPoint y: 562, distance: 82.6
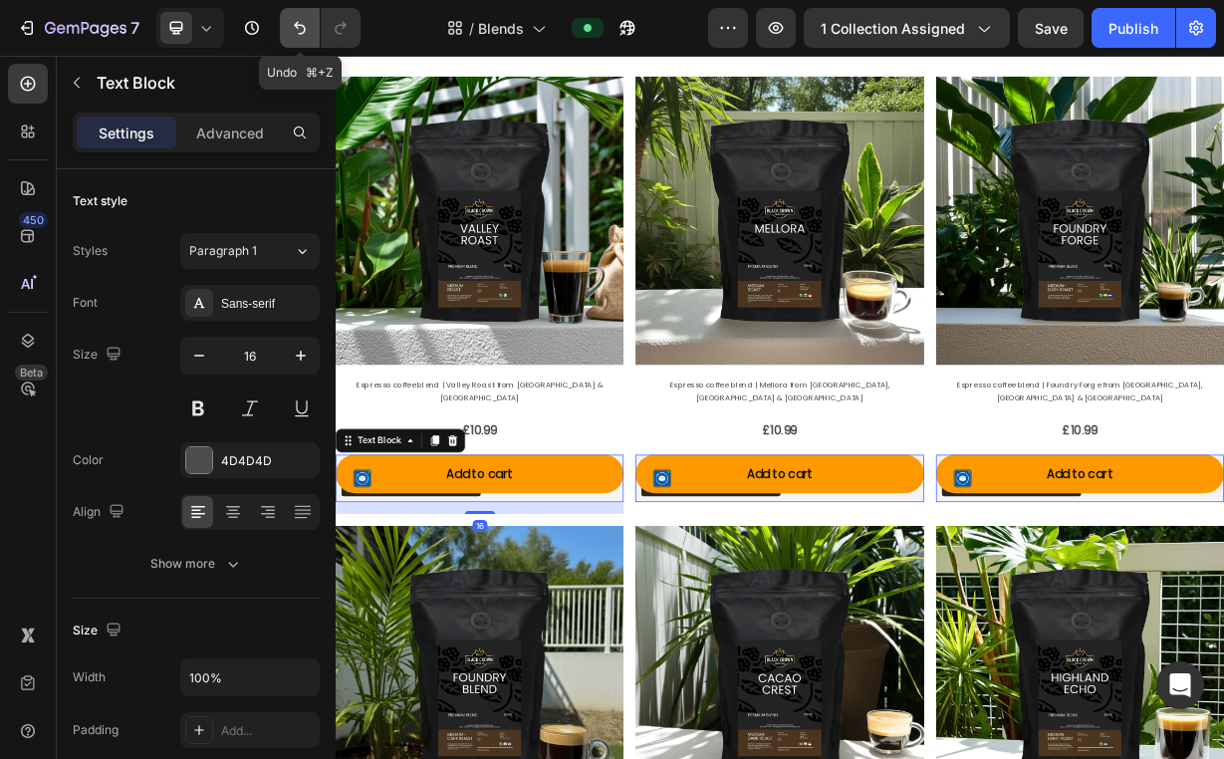
click at [307, 40] on button "Undo/Redo" at bounding box center [300, 28] width 40 height 40
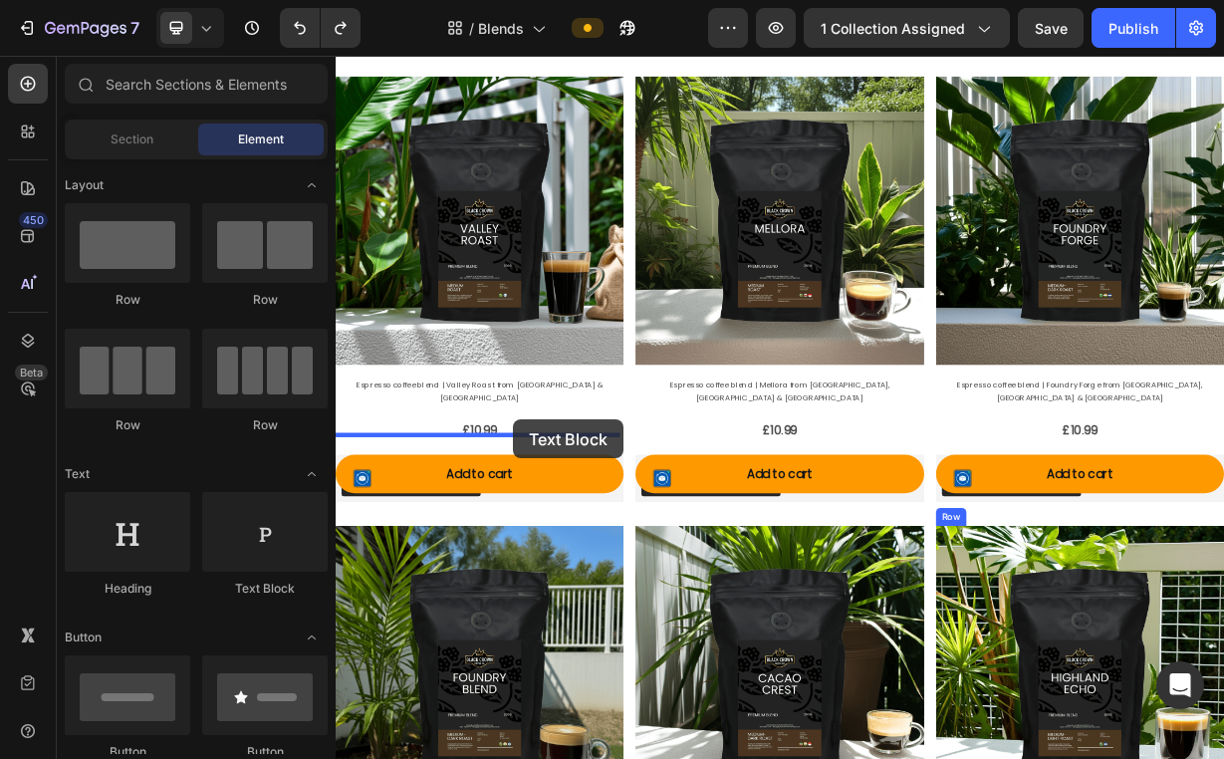
drag, startPoint x: 625, startPoint y: 575, endPoint x: 573, endPoint y: 545, distance: 60.3
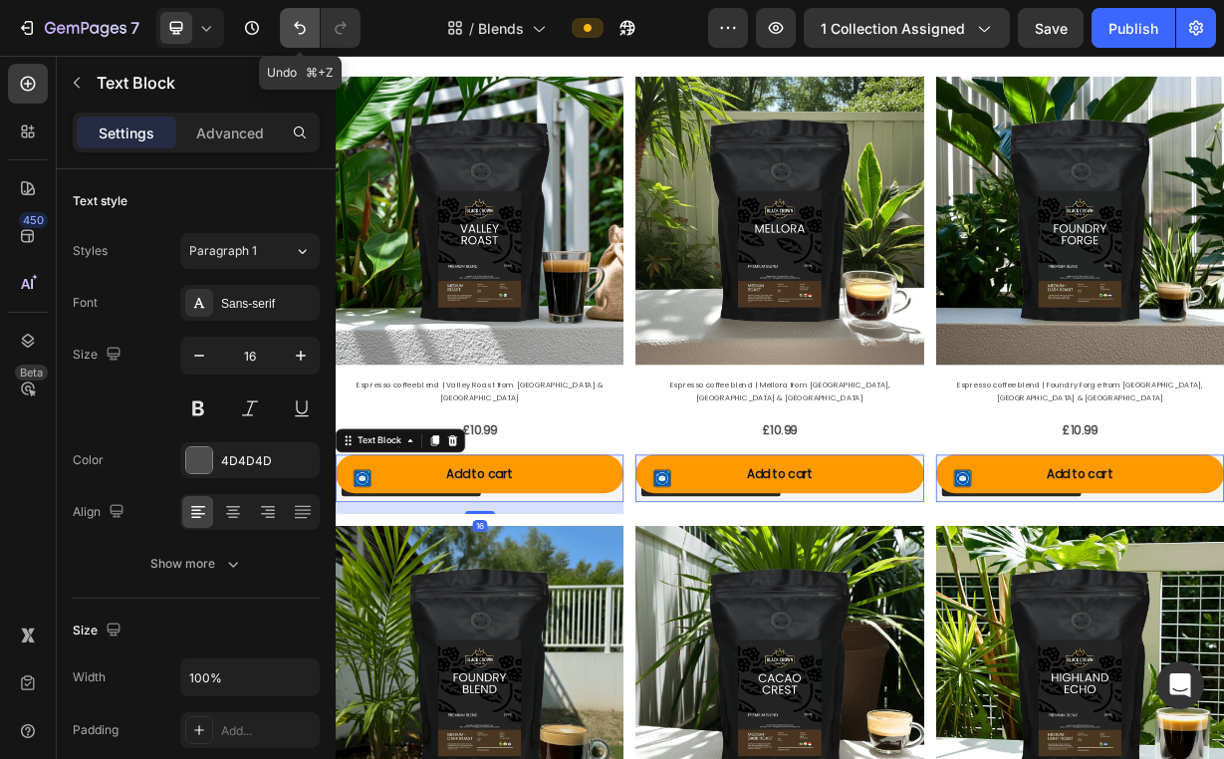
click at [305, 27] on icon "Undo/Redo" at bounding box center [300, 28] width 12 height 13
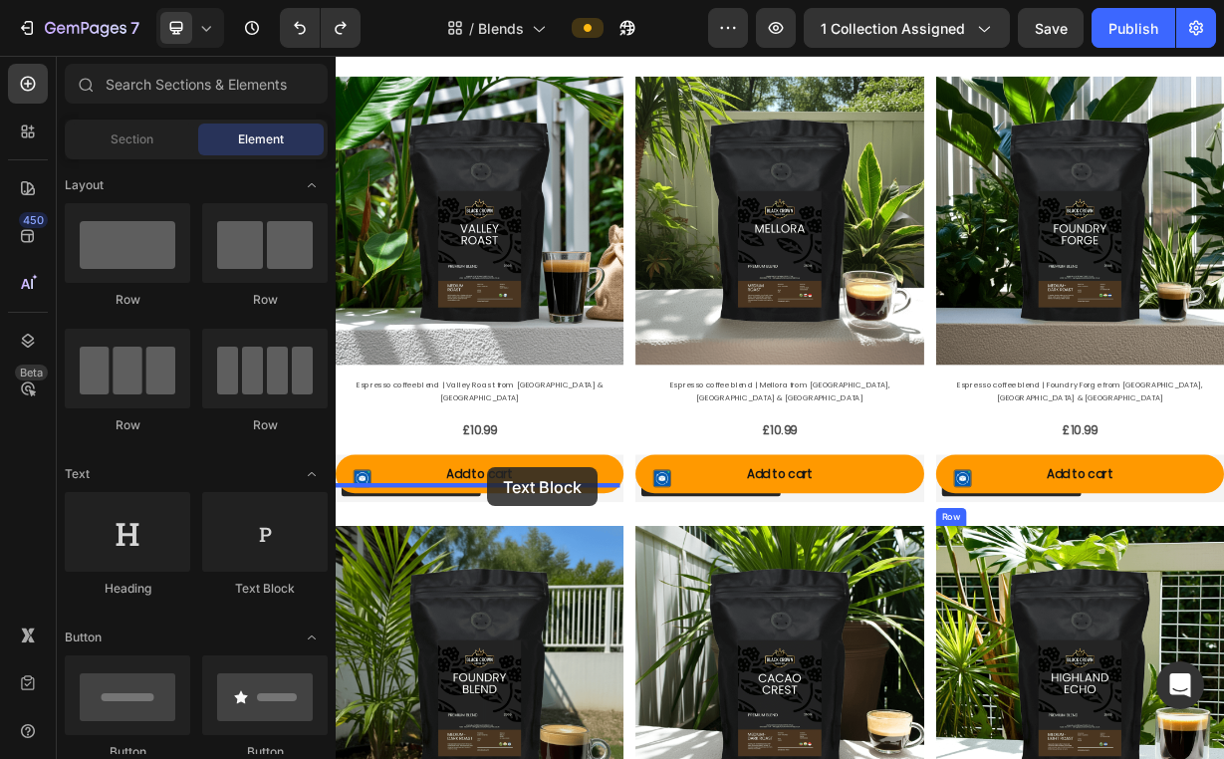
drag, startPoint x: 597, startPoint y: 594, endPoint x: 539, endPoint y: 609, distance: 60.6
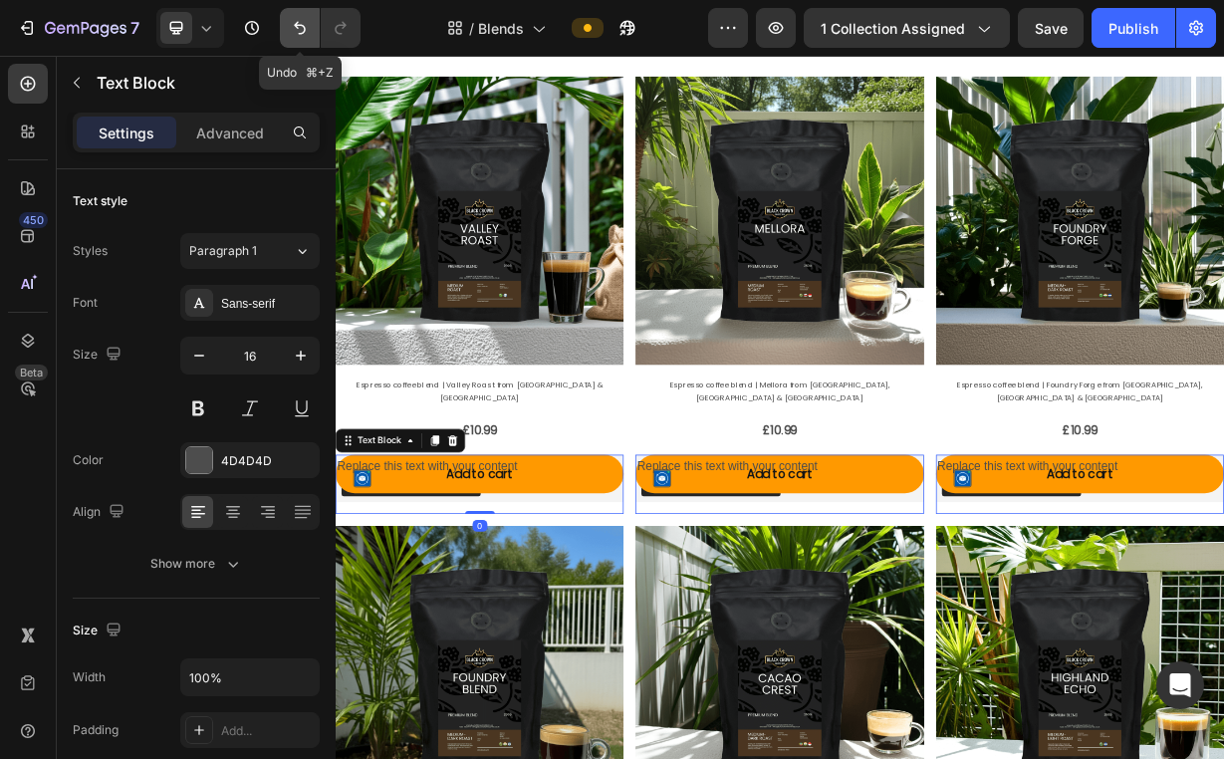
click at [289, 33] on button "Undo/Redo" at bounding box center [300, 28] width 40 height 40
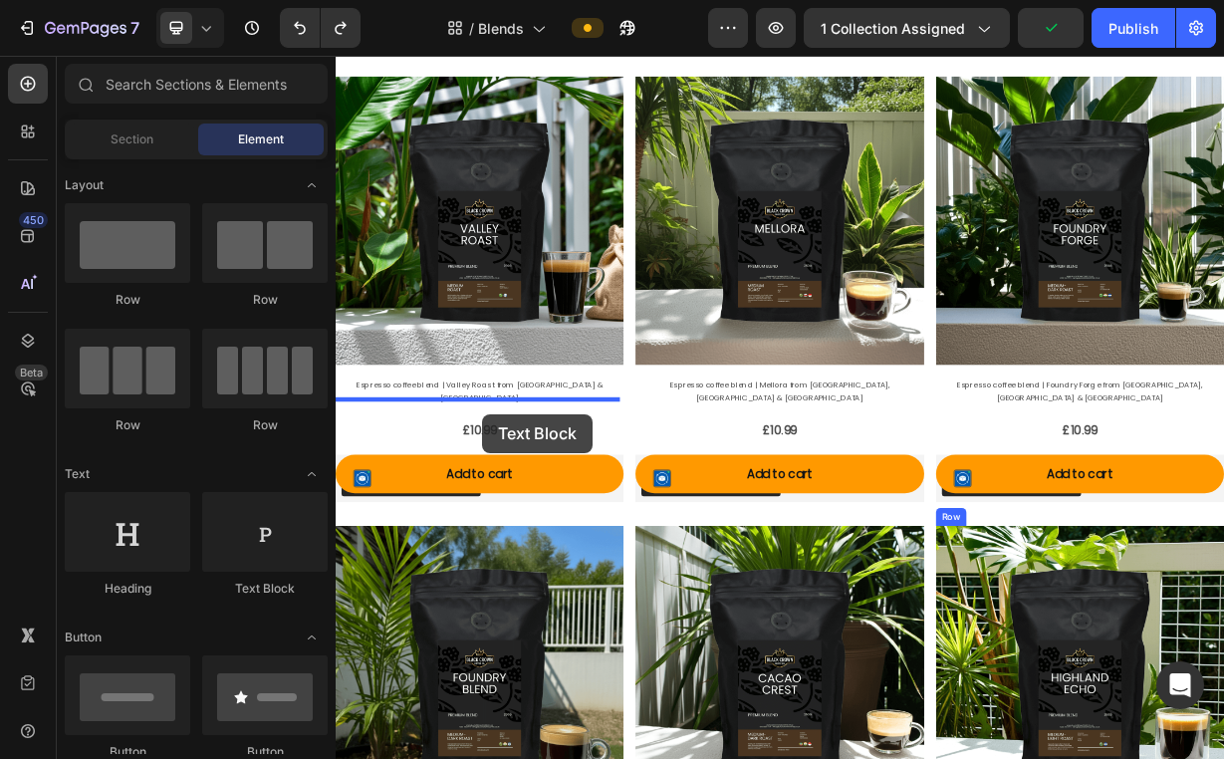
drag, startPoint x: 626, startPoint y: 577, endPoint x: 533, endPoint y: 538, distance: 101.7
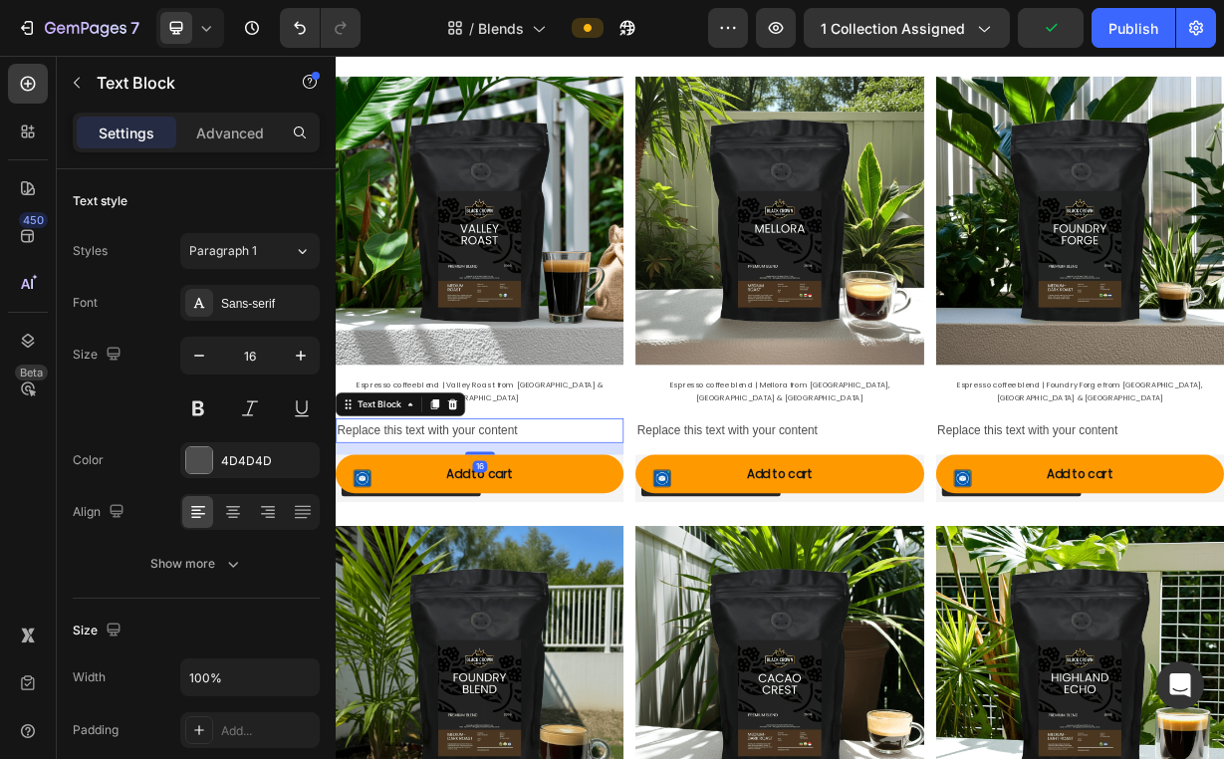
click at [594, 544] on div "Replace this text with your content" at bounding box center [529, 560] width 387 height 33
click at [594, 546] on p "Replace this text with your content" at bounding box center [529, 560] width 383 height 29
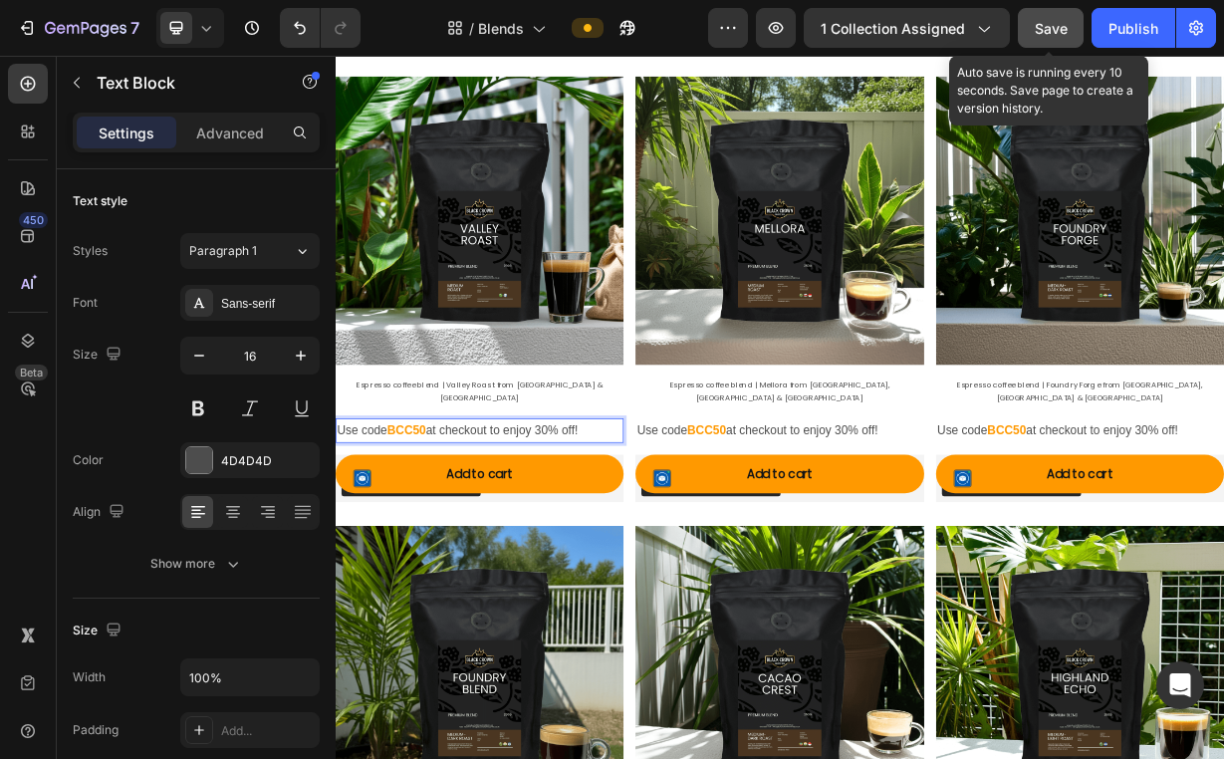
click at [1045, 29] on span "Save" at bounding box center [1050, 28] width 33 height 17
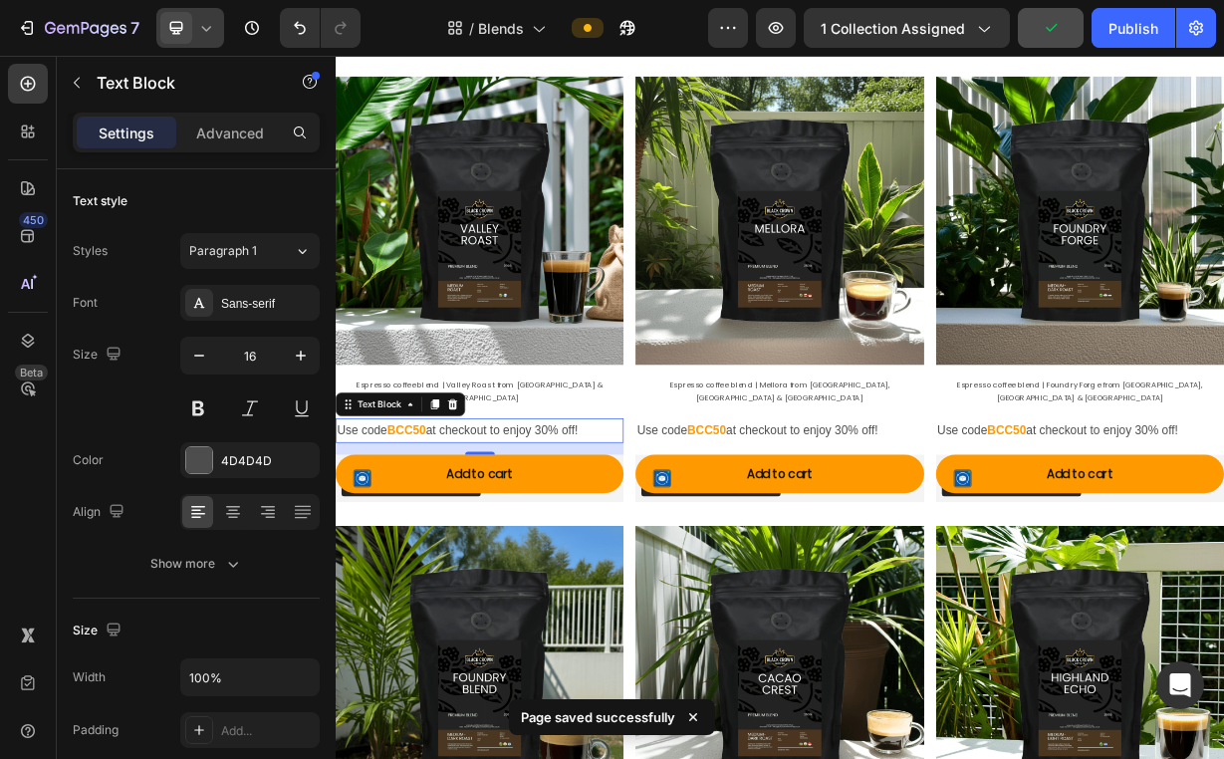
click at [219, 27] on div at bounding box center [190, 28] width 68 height 40
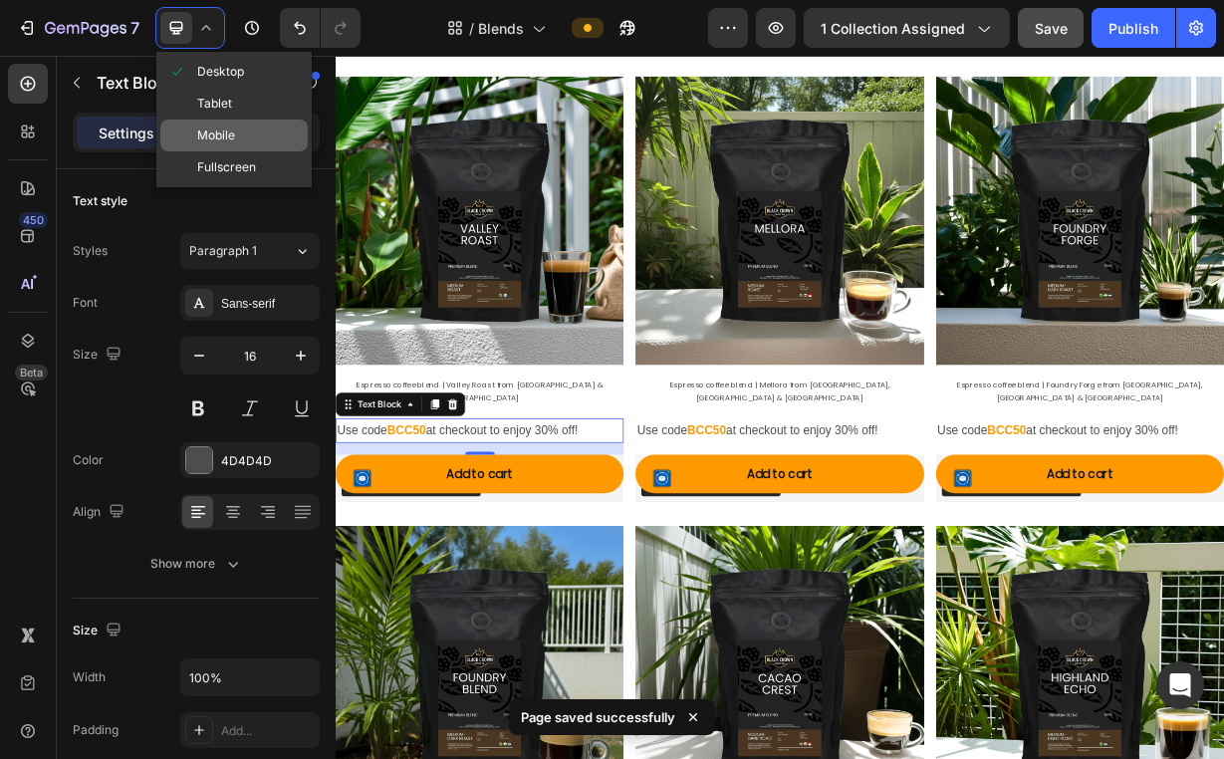
click at [241, 125] on div "Mobile" at bounding box center [233, 135] width 147 height 32
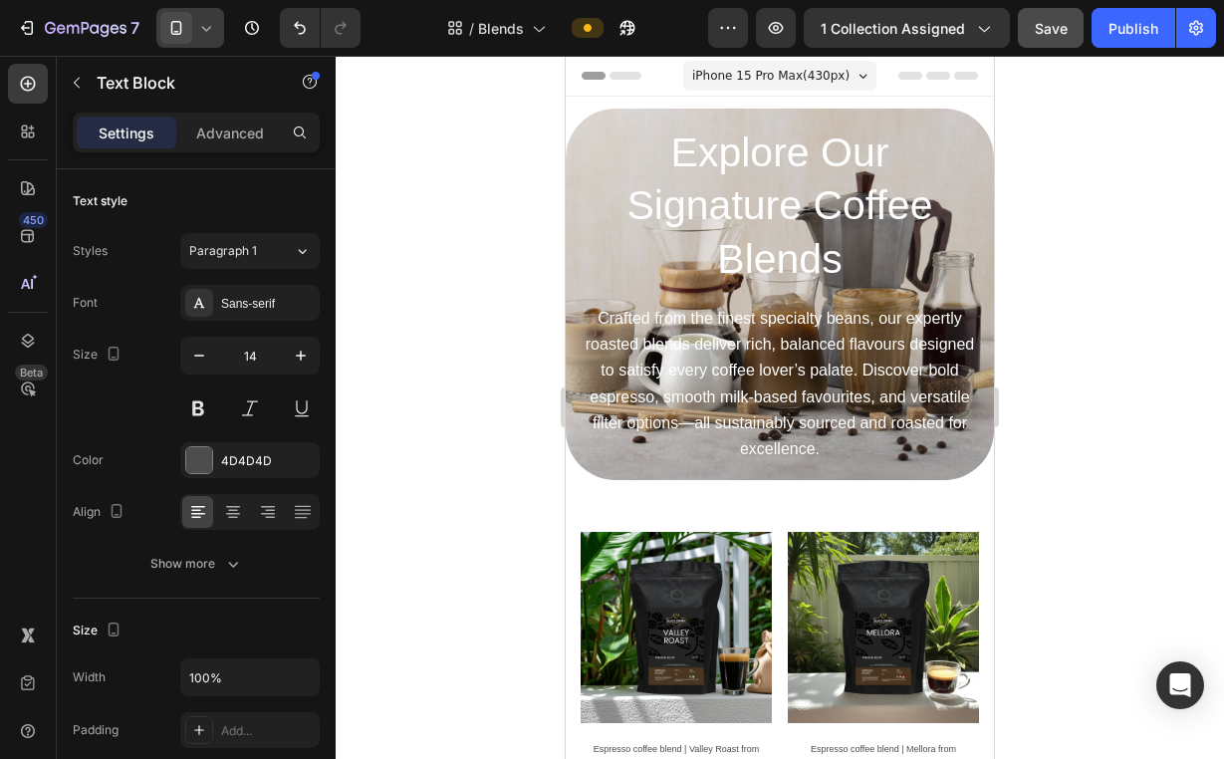
click at [212, 41] on div at bounding box center [190, 28] width 68 height 40
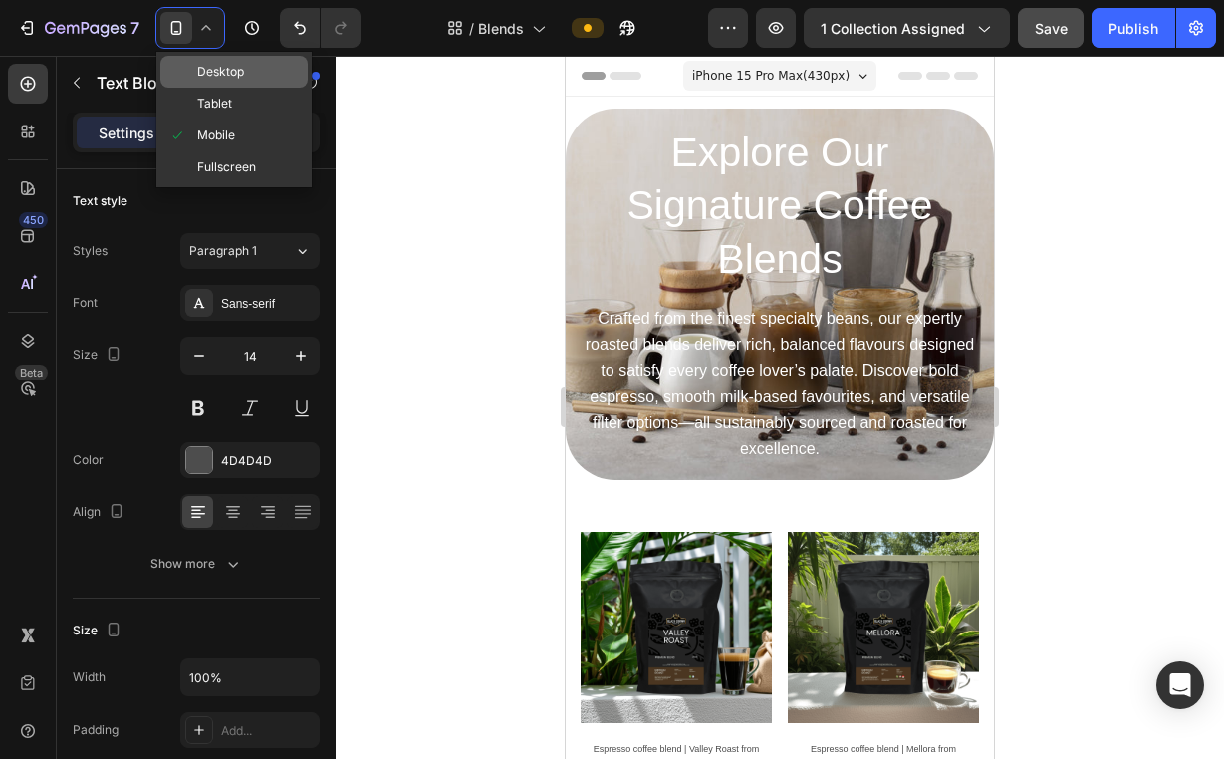
click at [237, 82] on div "Desktop" at bounding box center [233, 72] width 147 height 32
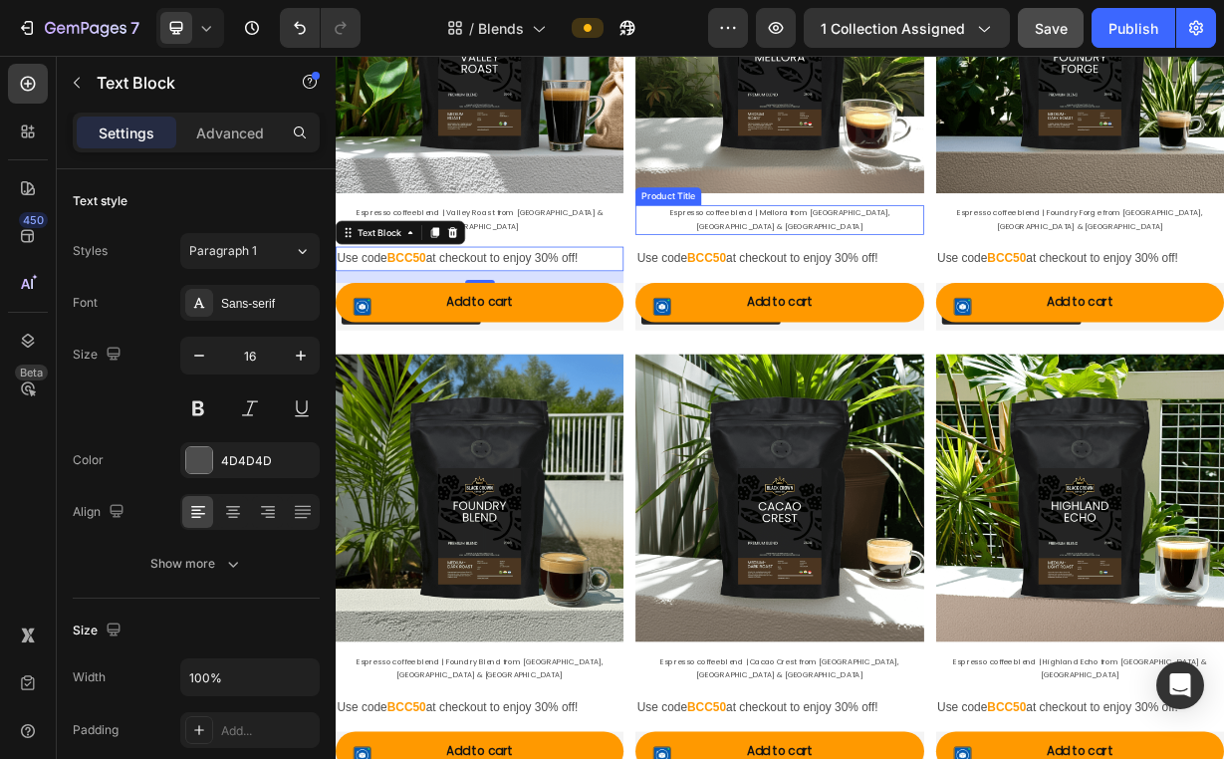
scroll to position [298, 0]
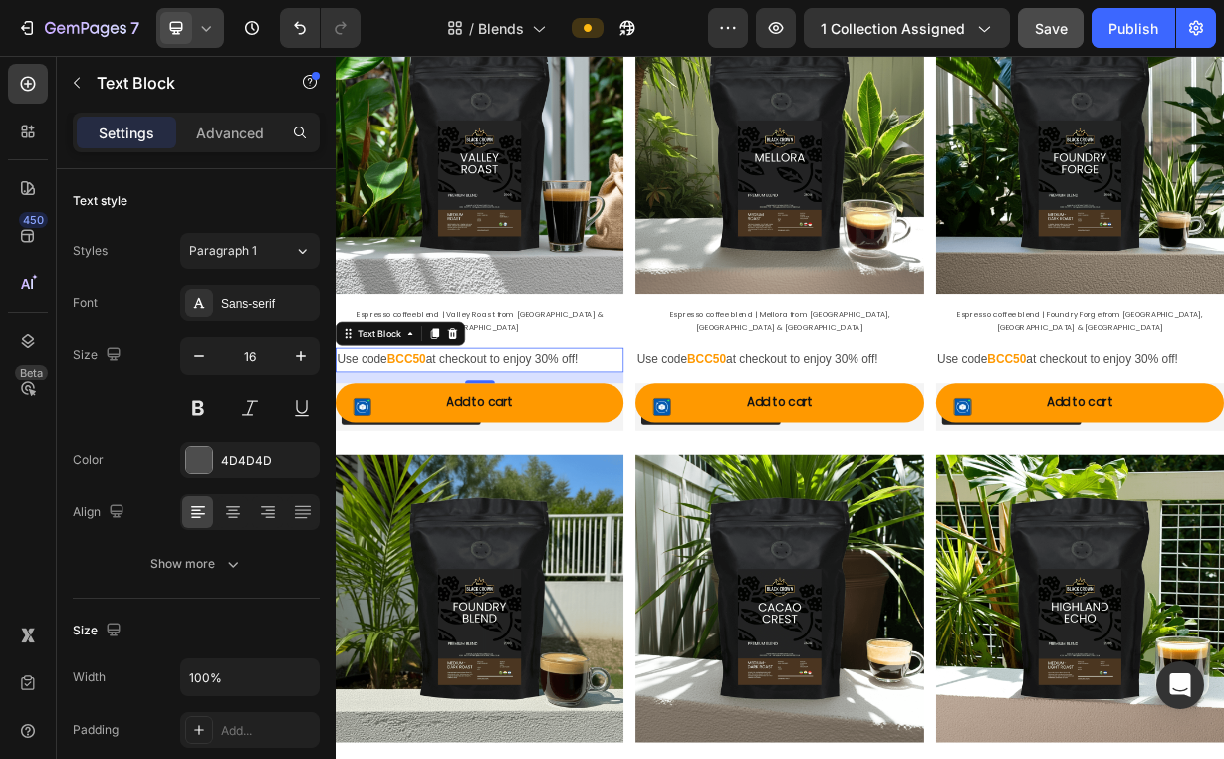
click at [221, 24] on div at bounding box center [190, 28] width 68 height 40
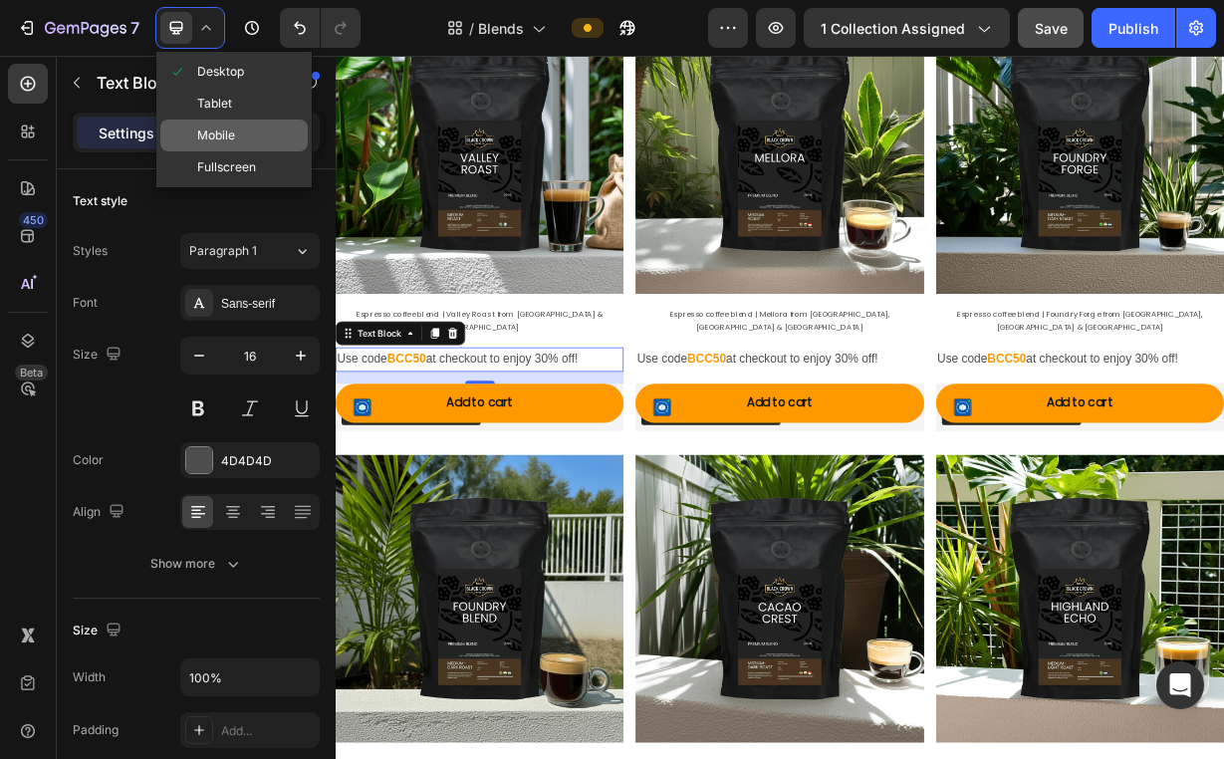
click at [242, 141] on div "Mobile" at bounding box center [233, 135] width 147 height 32
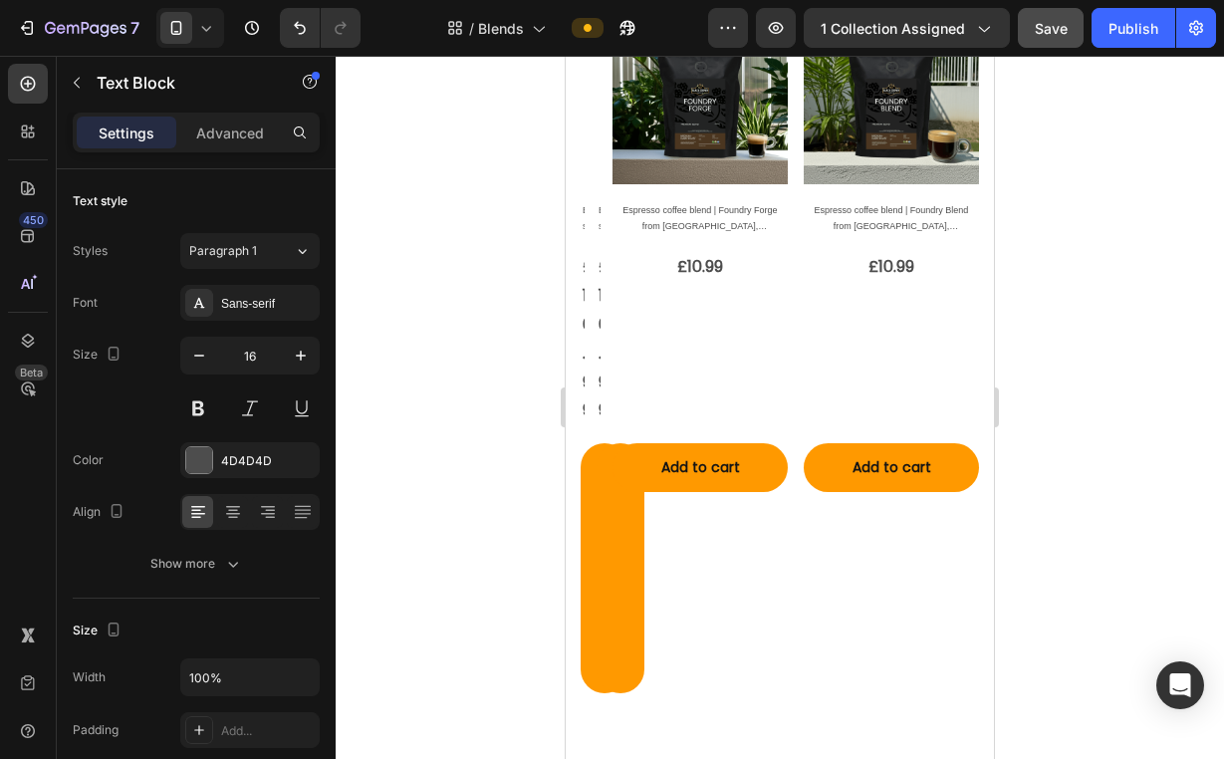
type input "14"
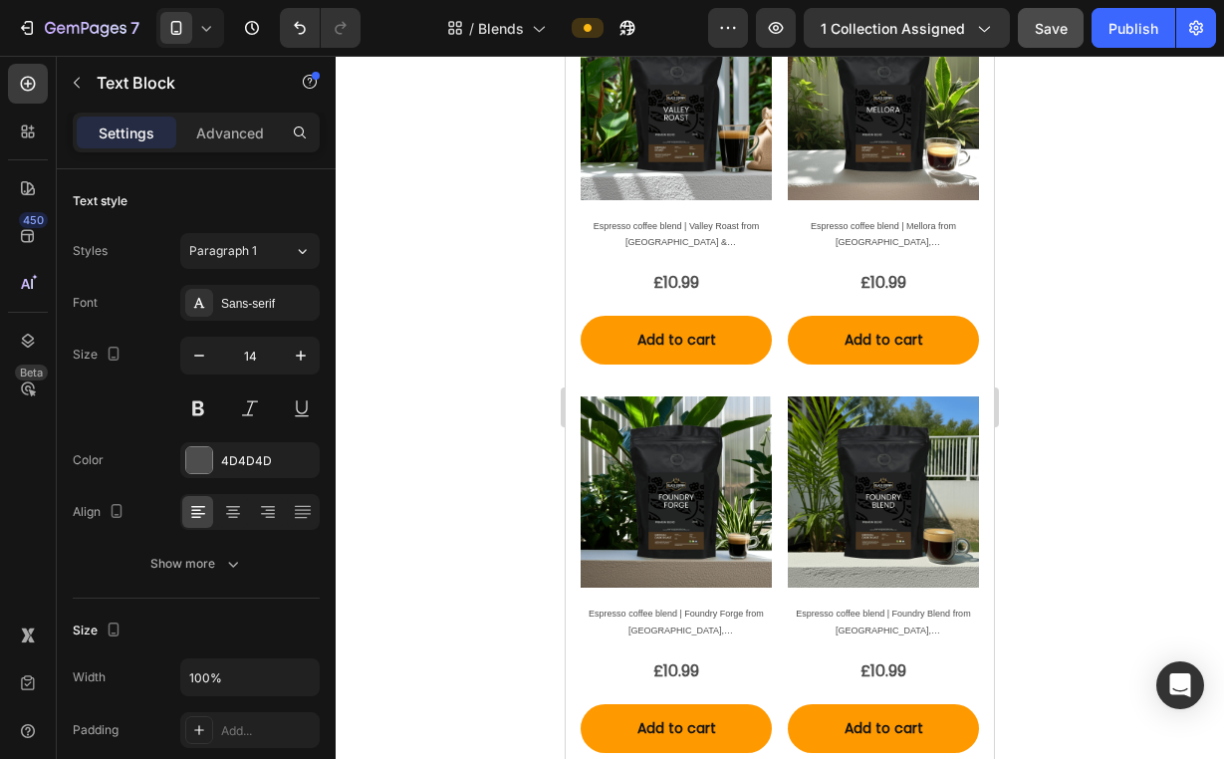
scroll to position [228, 0]
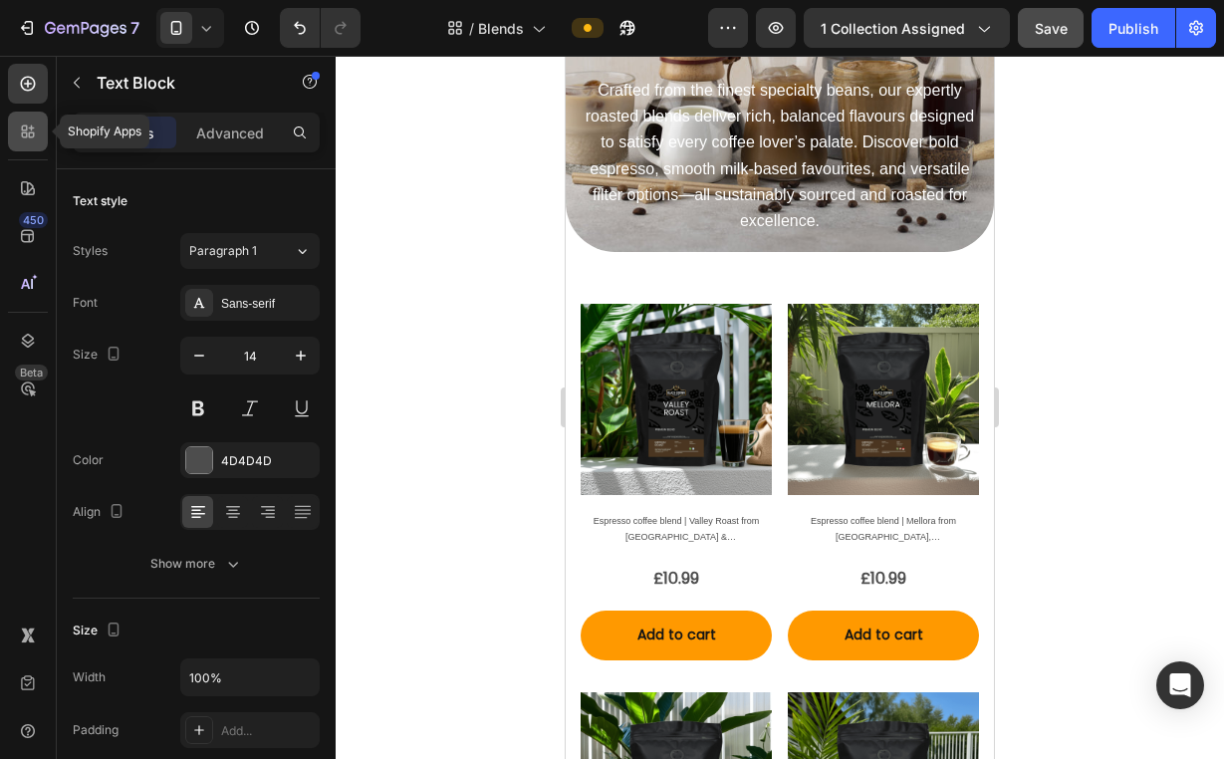
click at [37, 139] on icon at bounding box center [28, 131] width 20 height 20
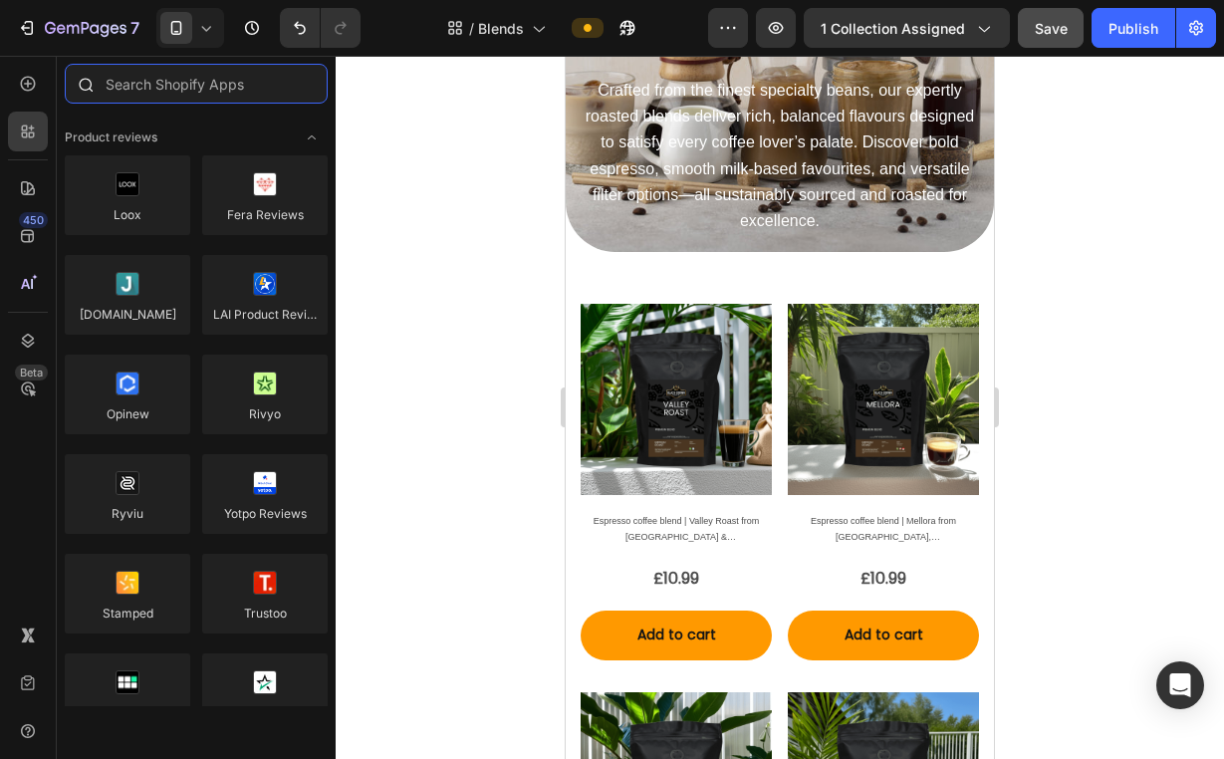
click at [177, 83] on input "text" at bounding box center [196, 84] width 263 height 40
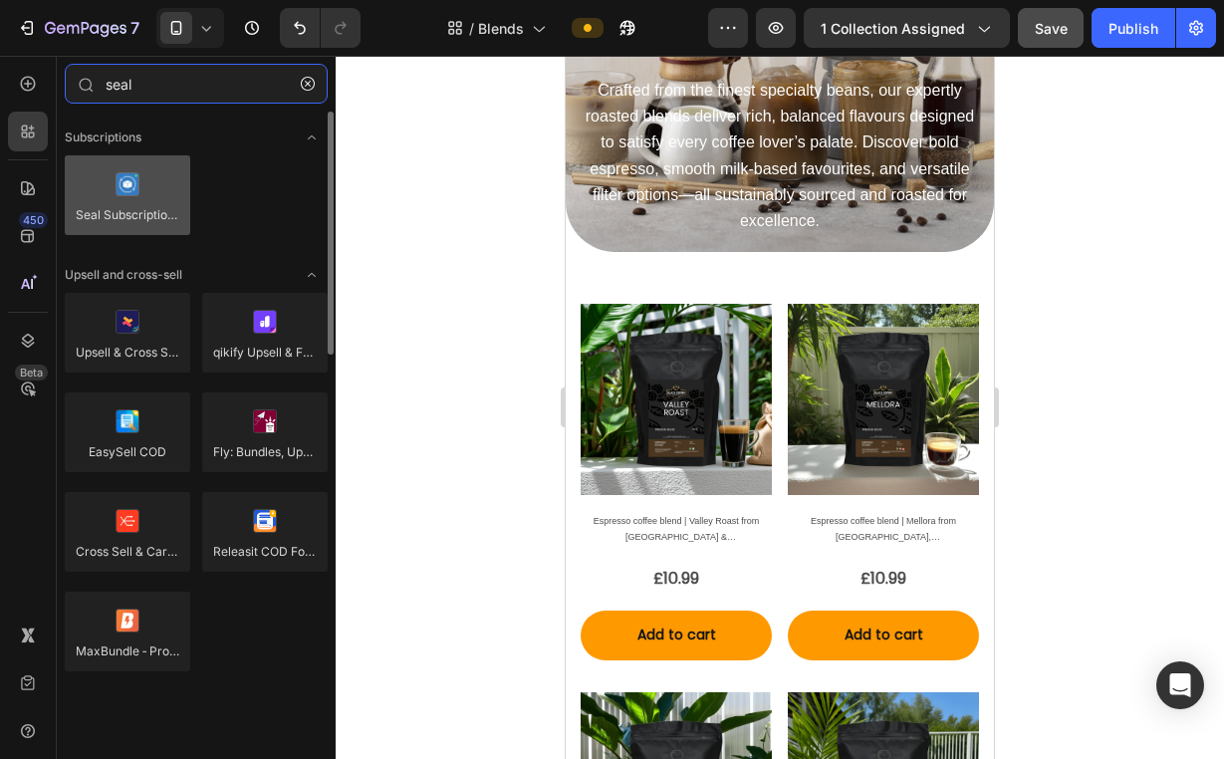
type input "seal"
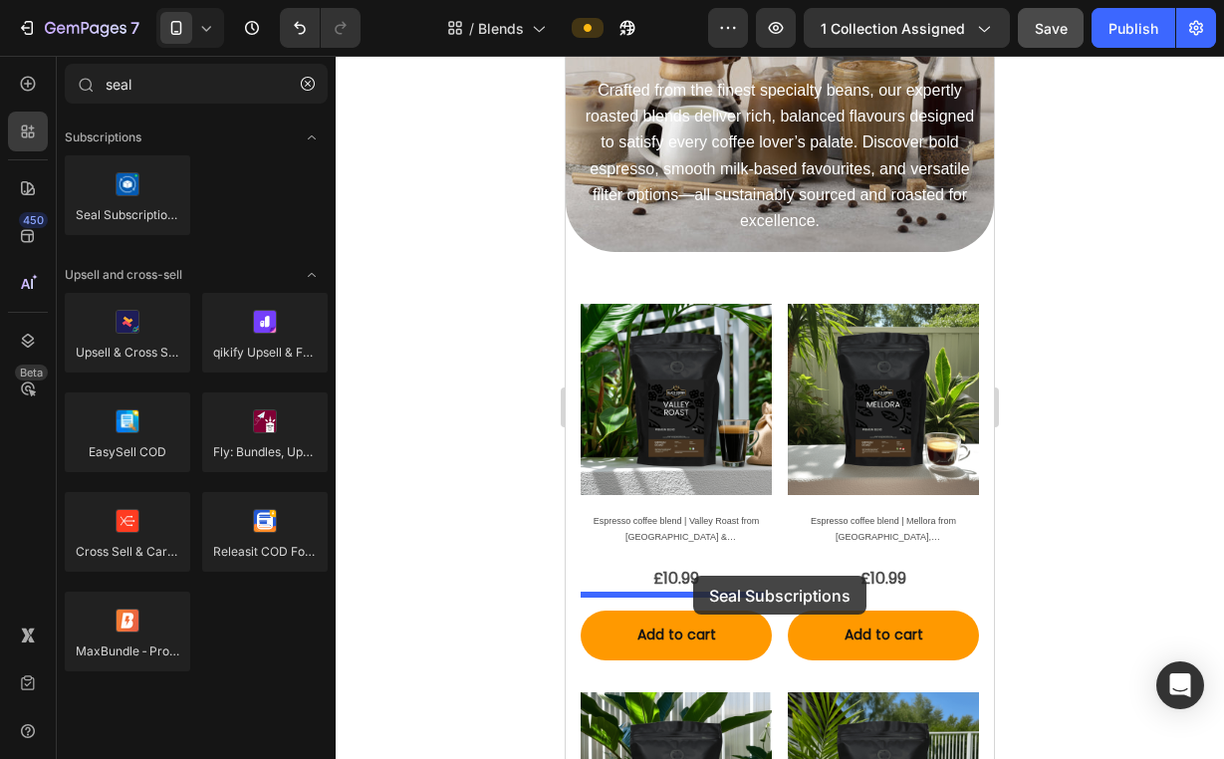
drag, startPoint x: 713, startPoint y: 232, endPoint x: 692, endPoint y: 575, distance: 344.1
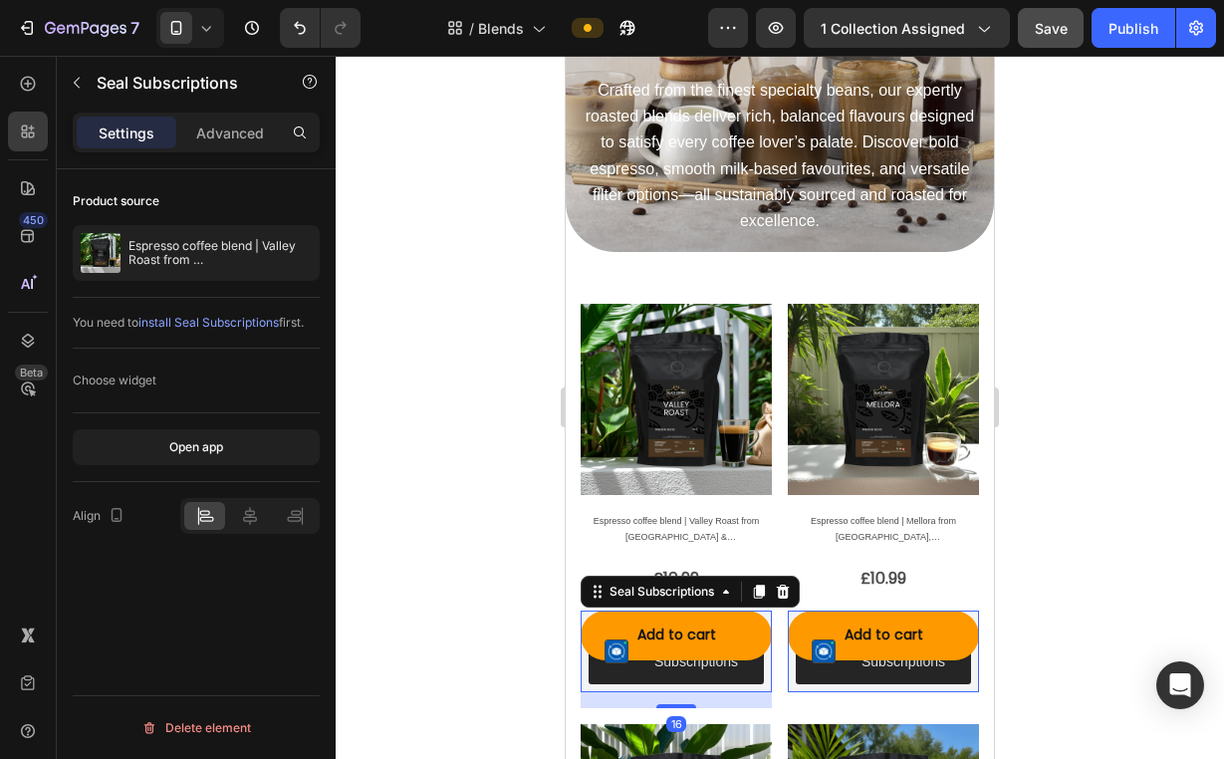
click at [493, 525] on div at bounding box center [780, 407] width 888 height 703
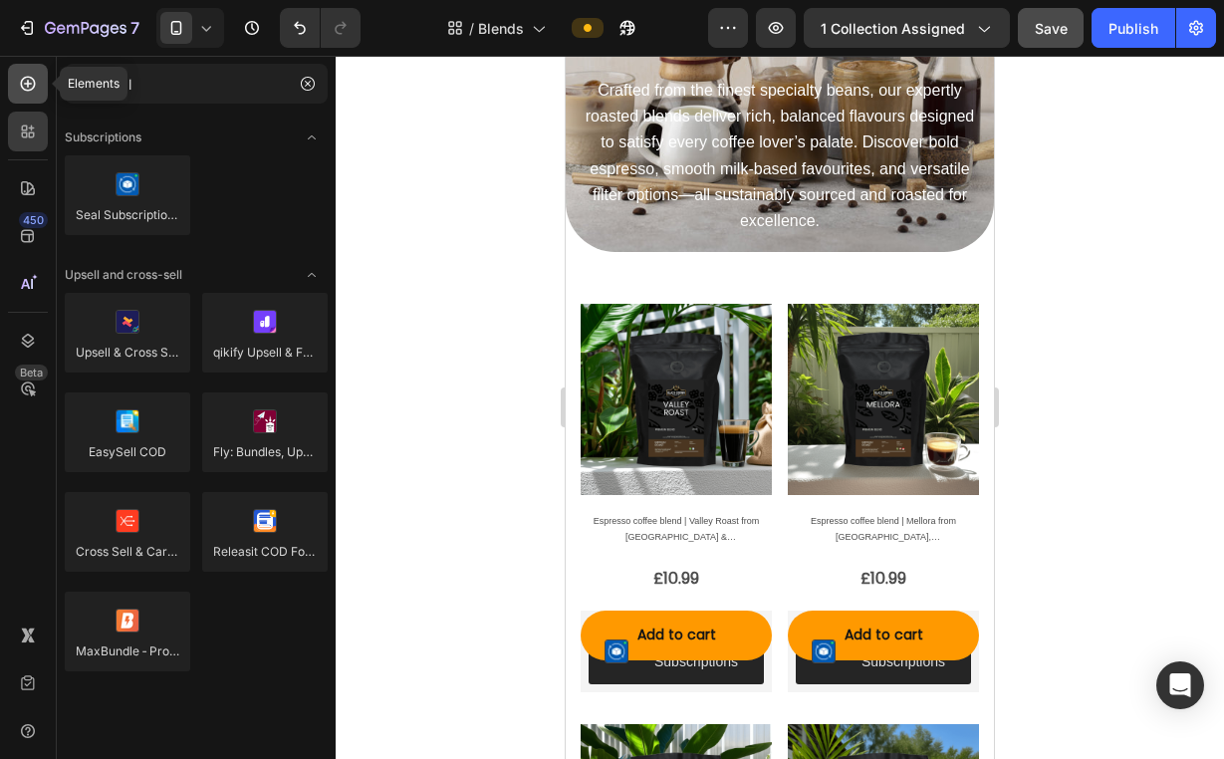
click at [44, 88] on div at bounding box center [28, 84] width 40 height 40
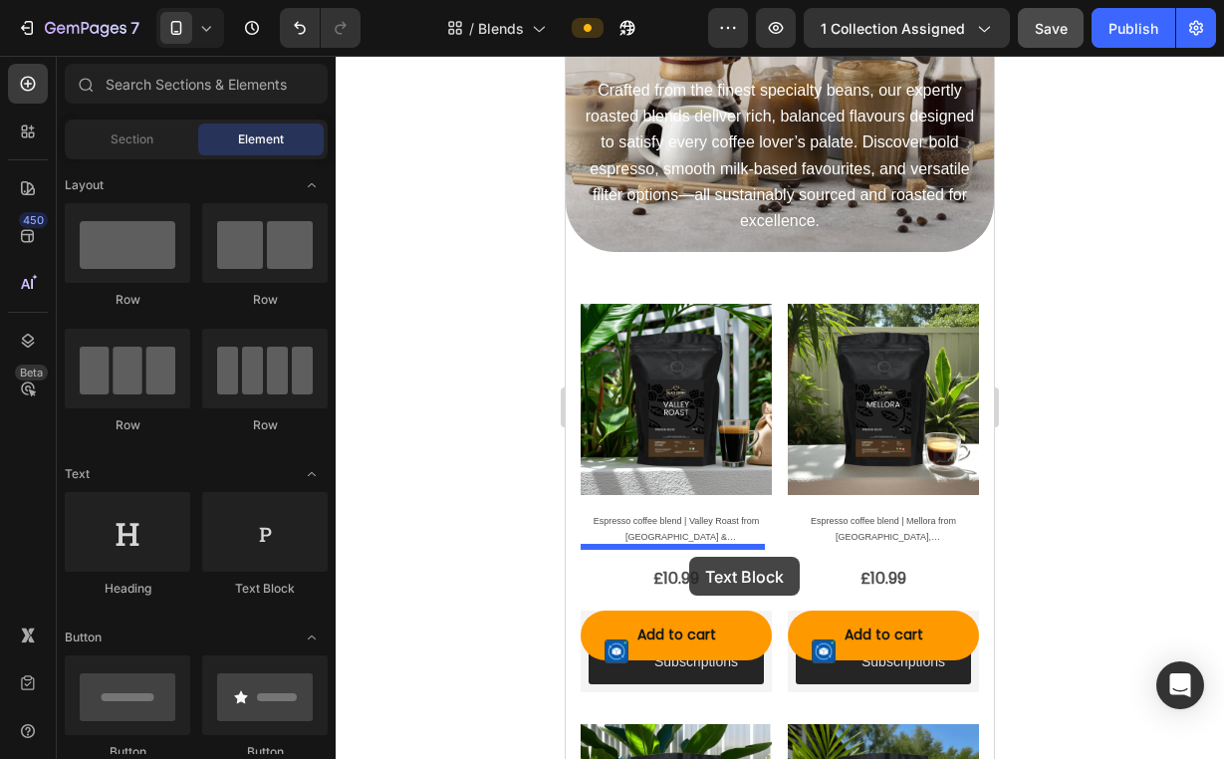
drag, startPoint x: 848, startPoint y: 590, endPoint x: 689, endPoint y: 557, distance: 162.9
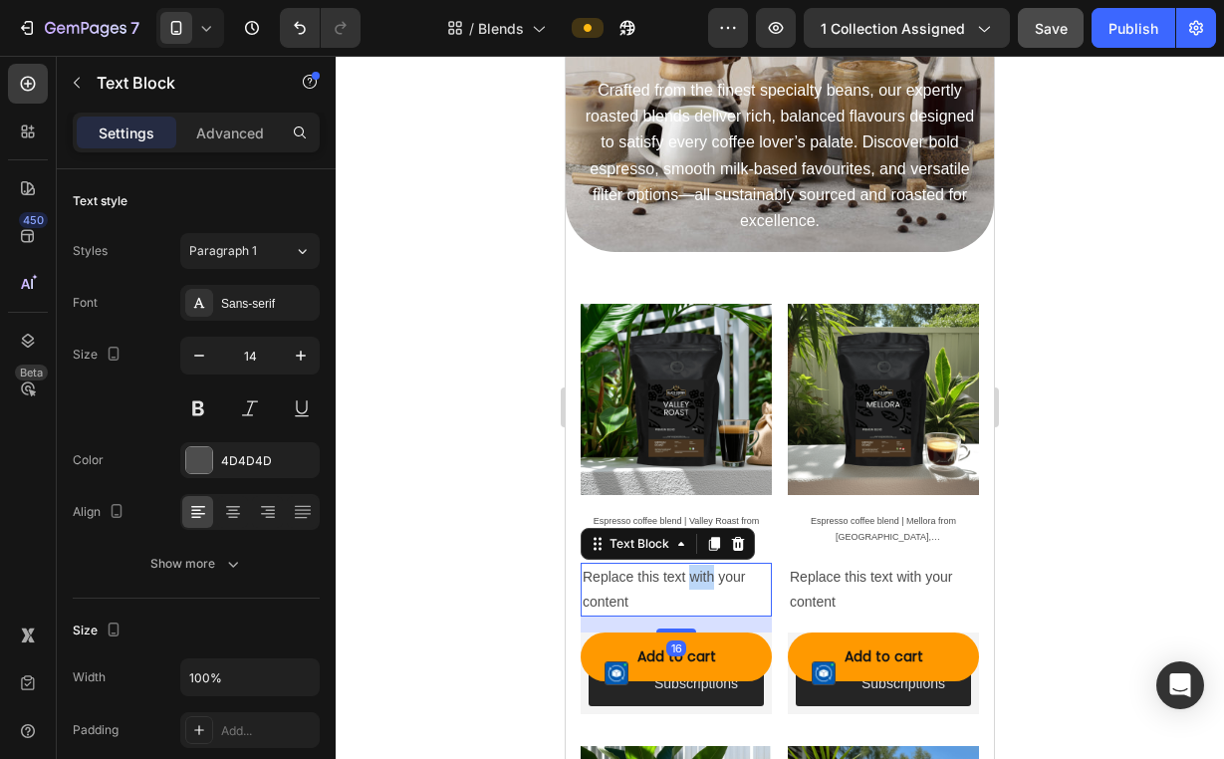
click at [690, 565] on p "Replace this text with your content" at bounding box center [675, 590] width 187 height 50
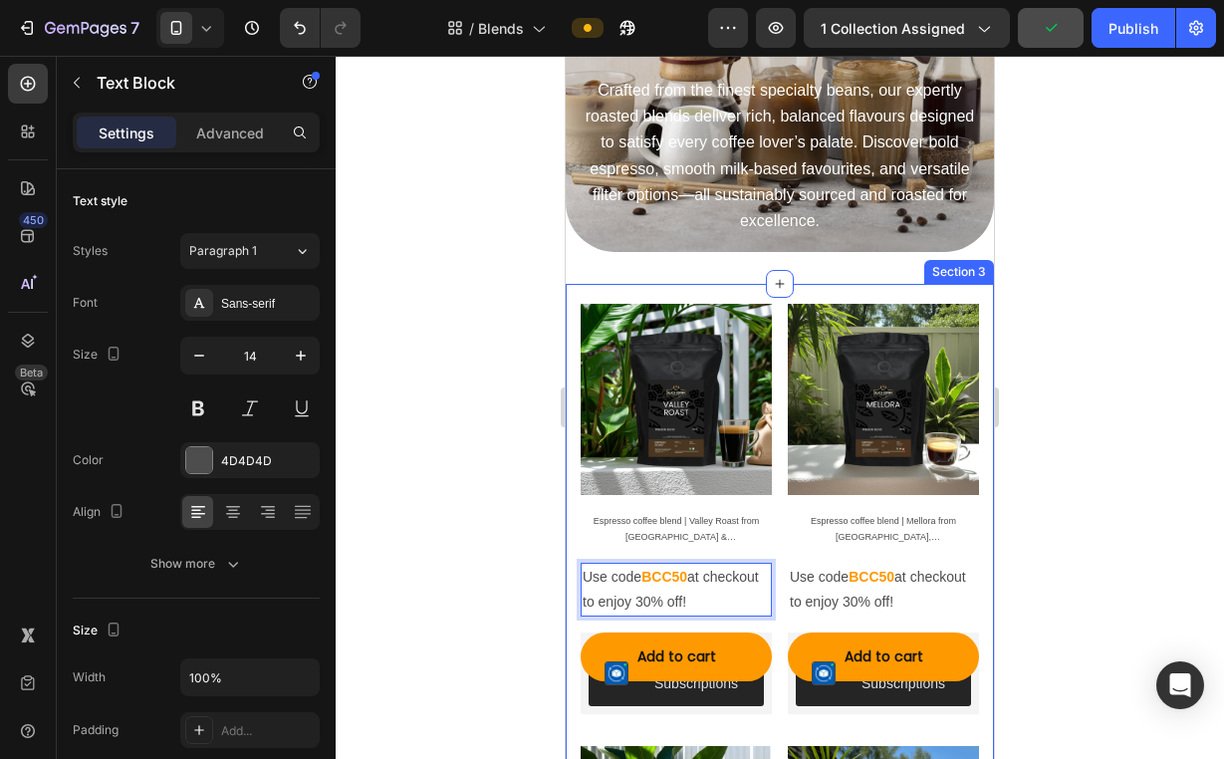
click at [1088, 547] on div at bounding box center [780, 407] width 888 height 703
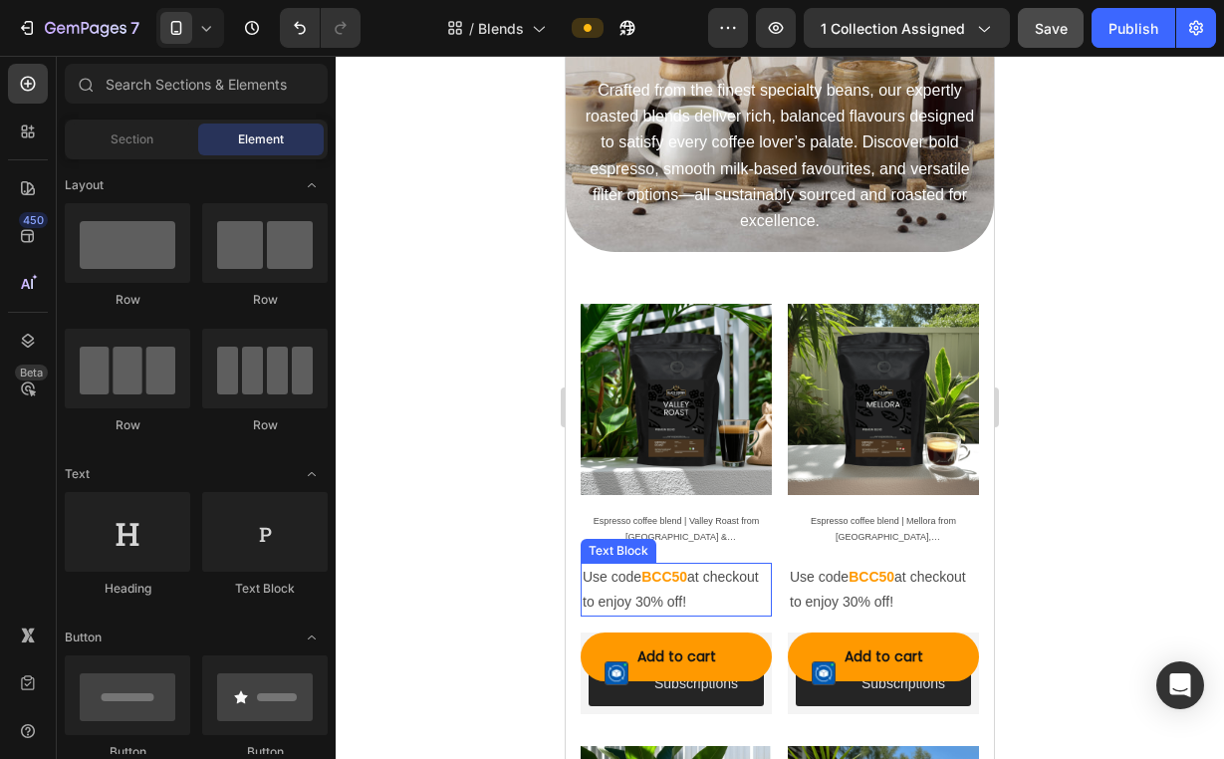
click at [709, 565] on p "Use code BCC50 at checkout to enjoy 30% off!" at bounding box center [675, 590] width 187 height 50
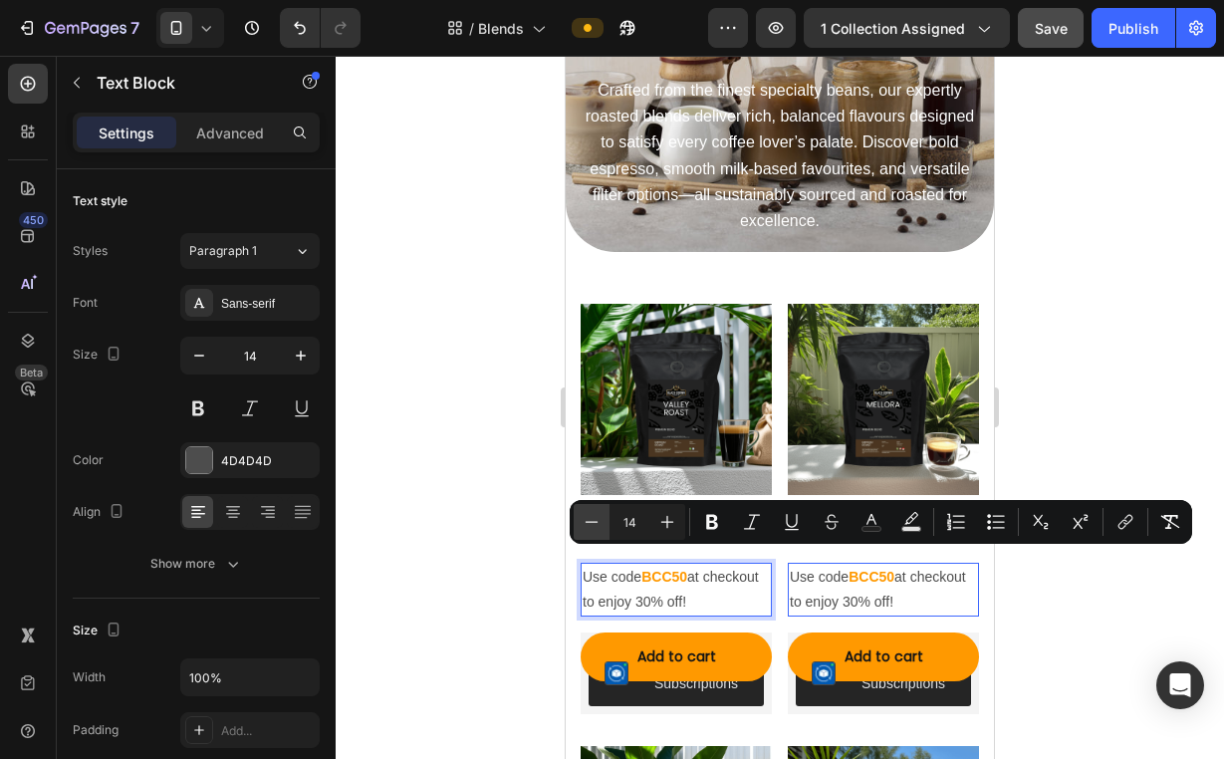
click at [574, 517] on button "Minus" at bounding box center [591, 522] width 36 height 36
click at [656, 523] on button "Plus" at bounding box center [667, 522] width 36 height 36
type input "14"
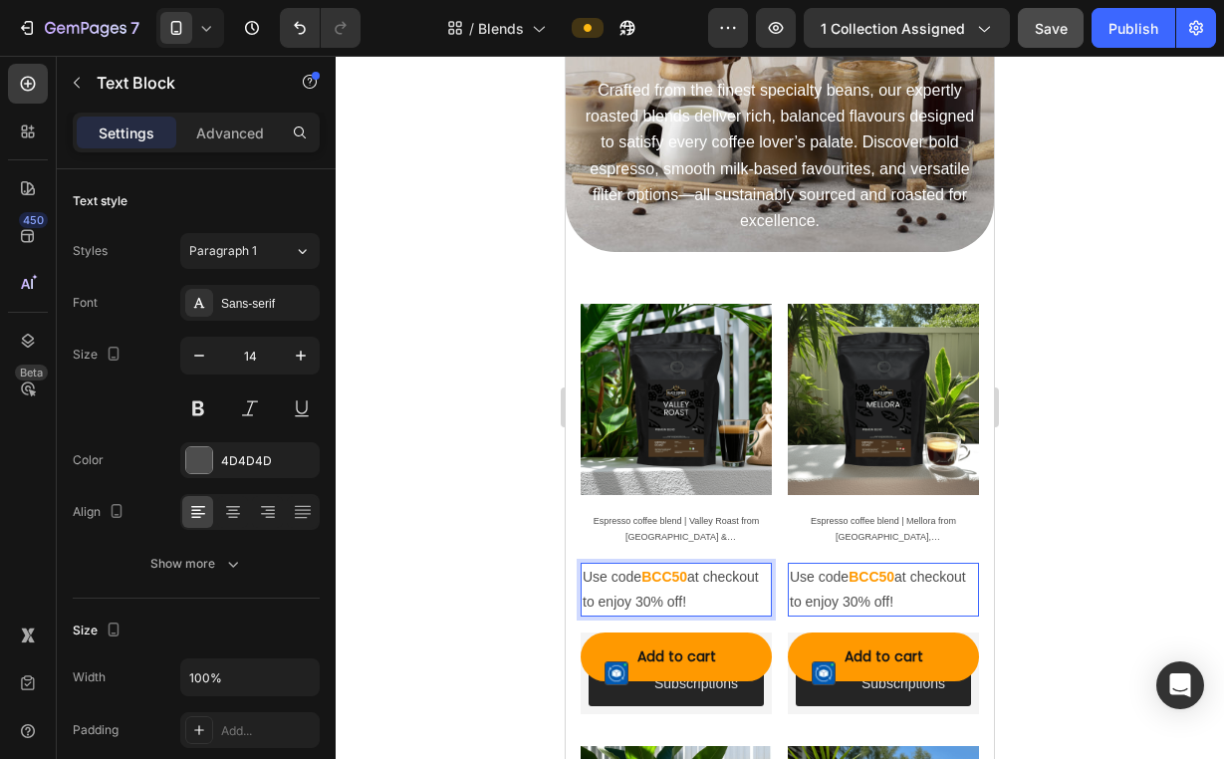
click at [672, 569] on strong "BCC50" at bounding box center [664, 577] width 46 height 16
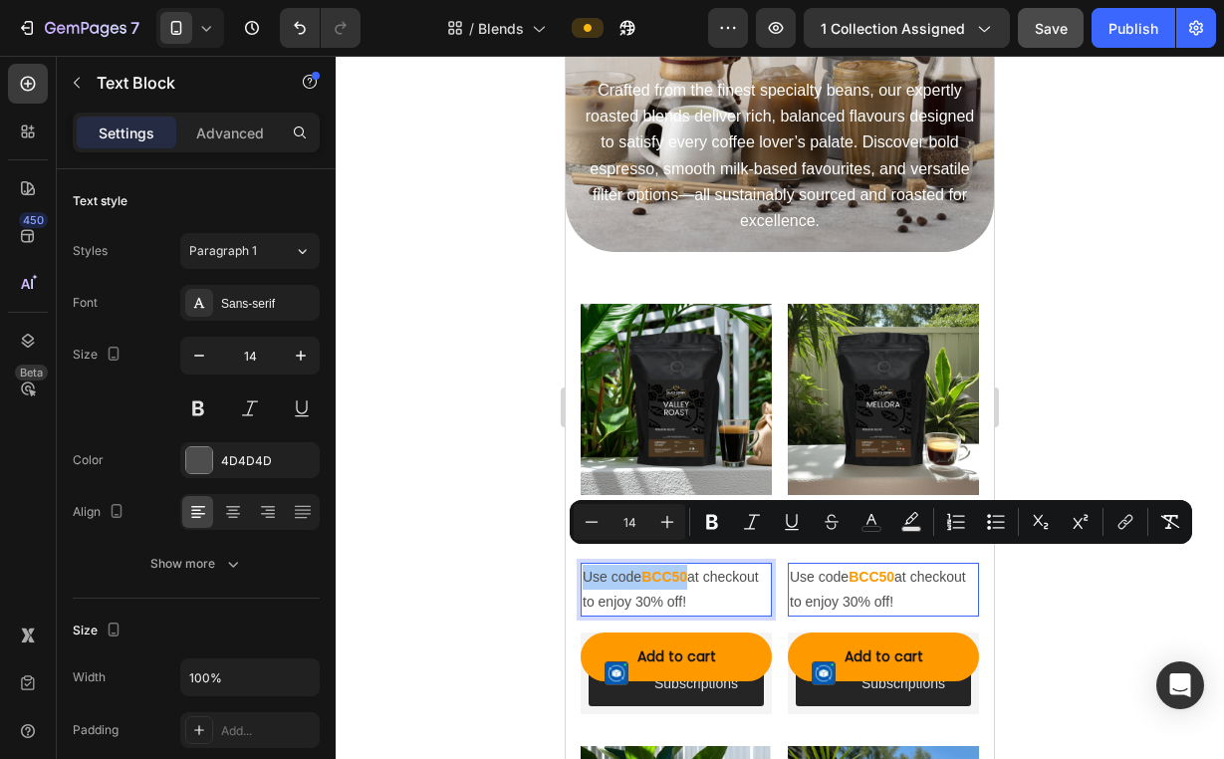
click at [642, 523] on input "14" at bounding box center [629, 522] width 40 height 24
type input "10"
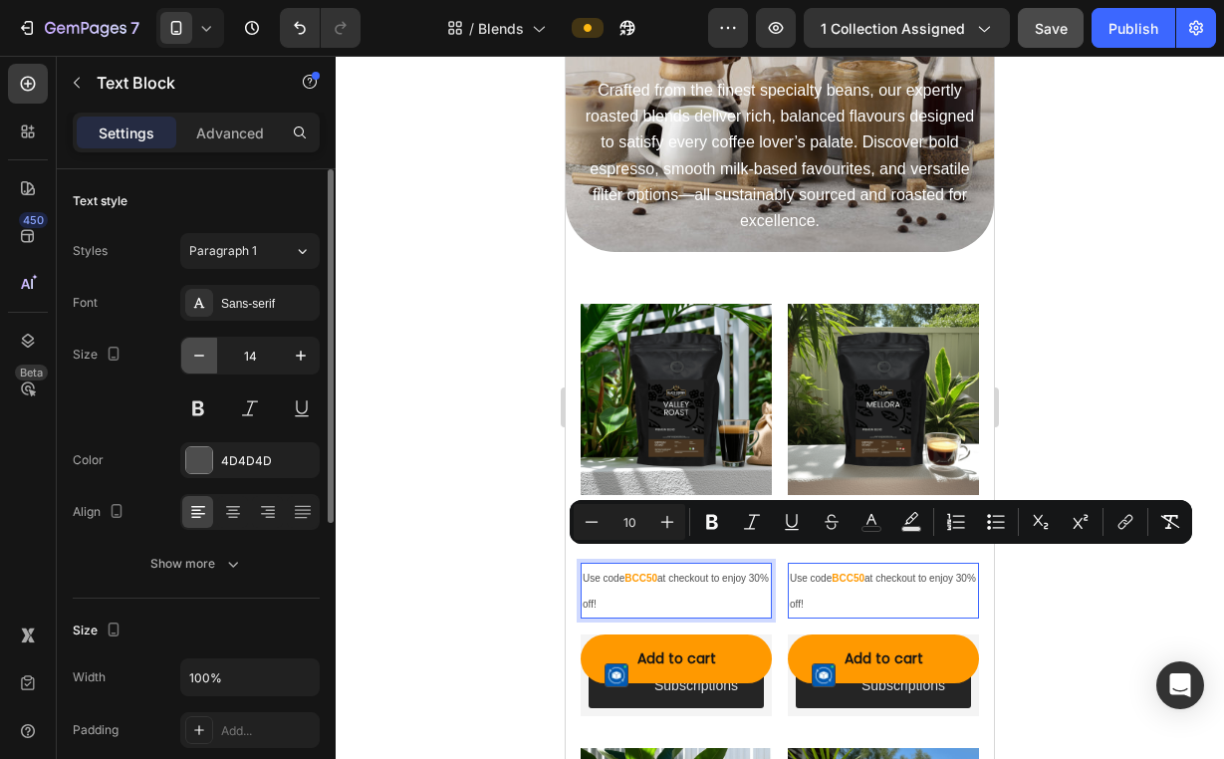
click at [197, 348] on icon "button" at bounding box center [199, 355] width 20 height 20
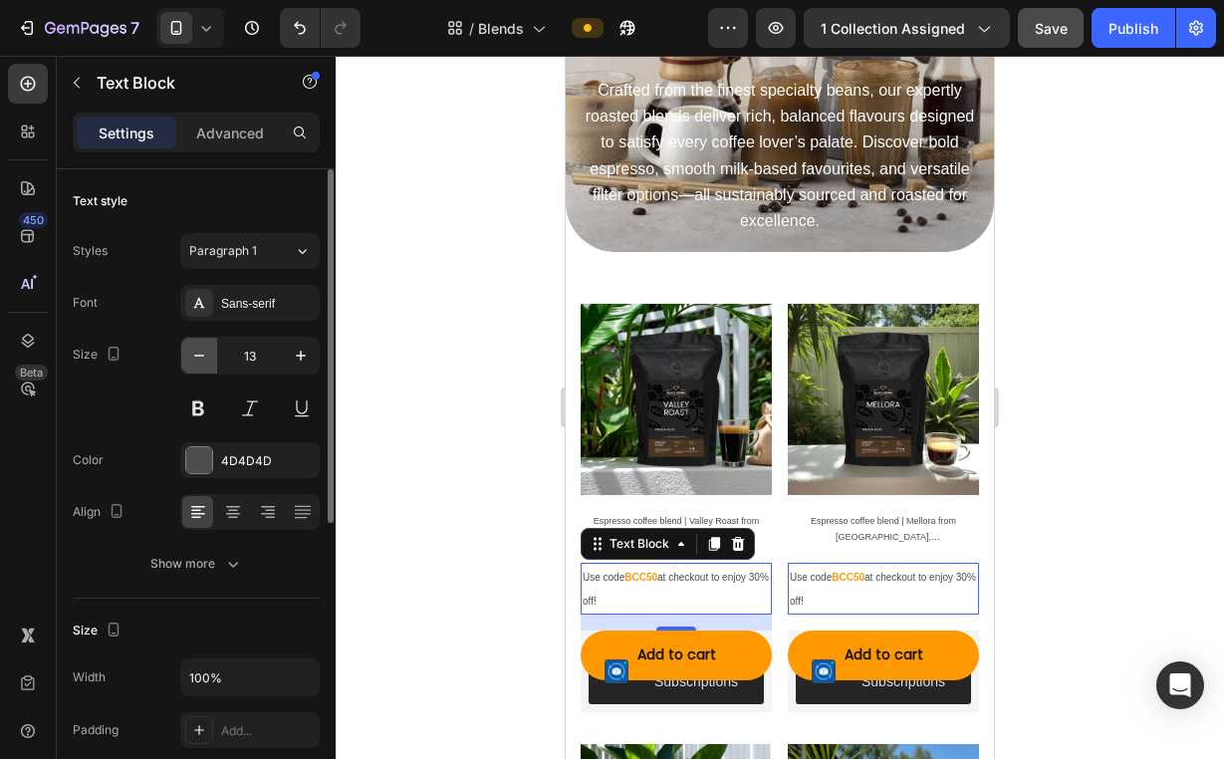
click at [197, 348] on icon "button" at bounding box center [199, 355] width 20 height 20
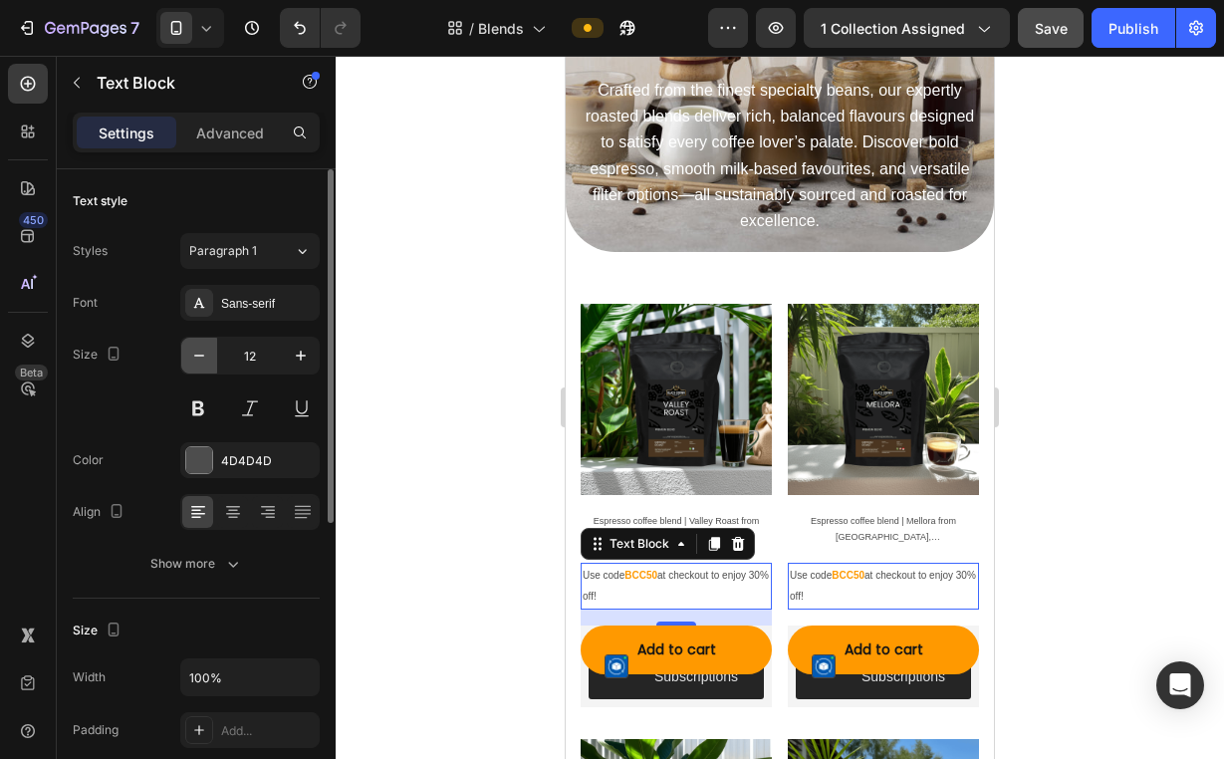
click at [197, 348] on icon "button" at bounding box center [199, 355] width 20 height 20
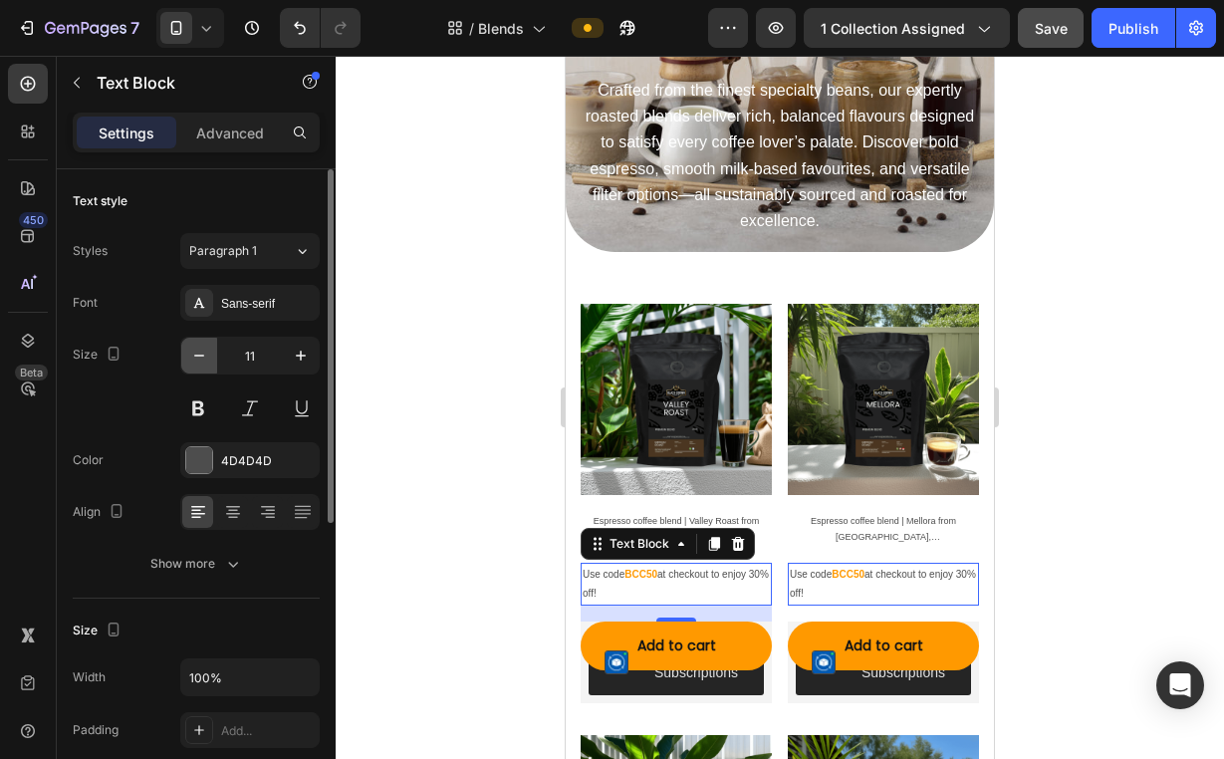
click at [197, 348] on icon "button" at bounding box center [199, 355] width 20 height 20
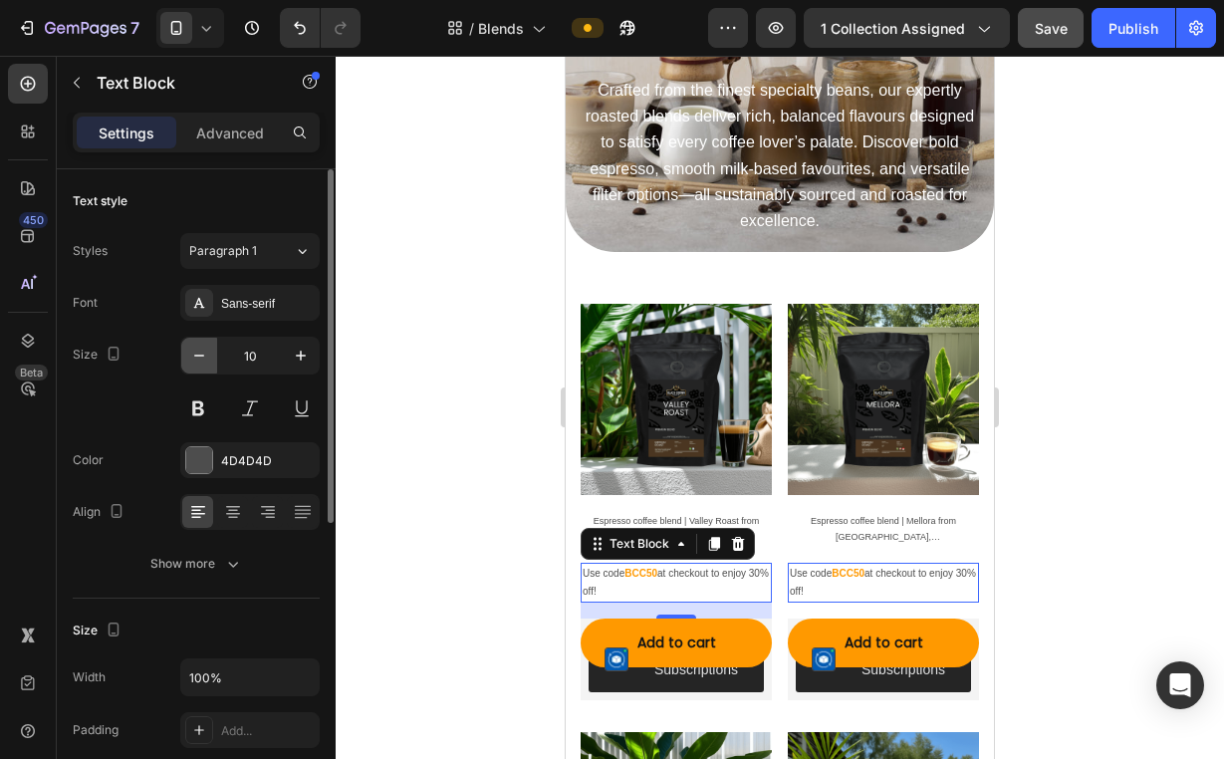
click at [197, 348] on icon "button" at bounding box center [199, 355] width 20 height 20
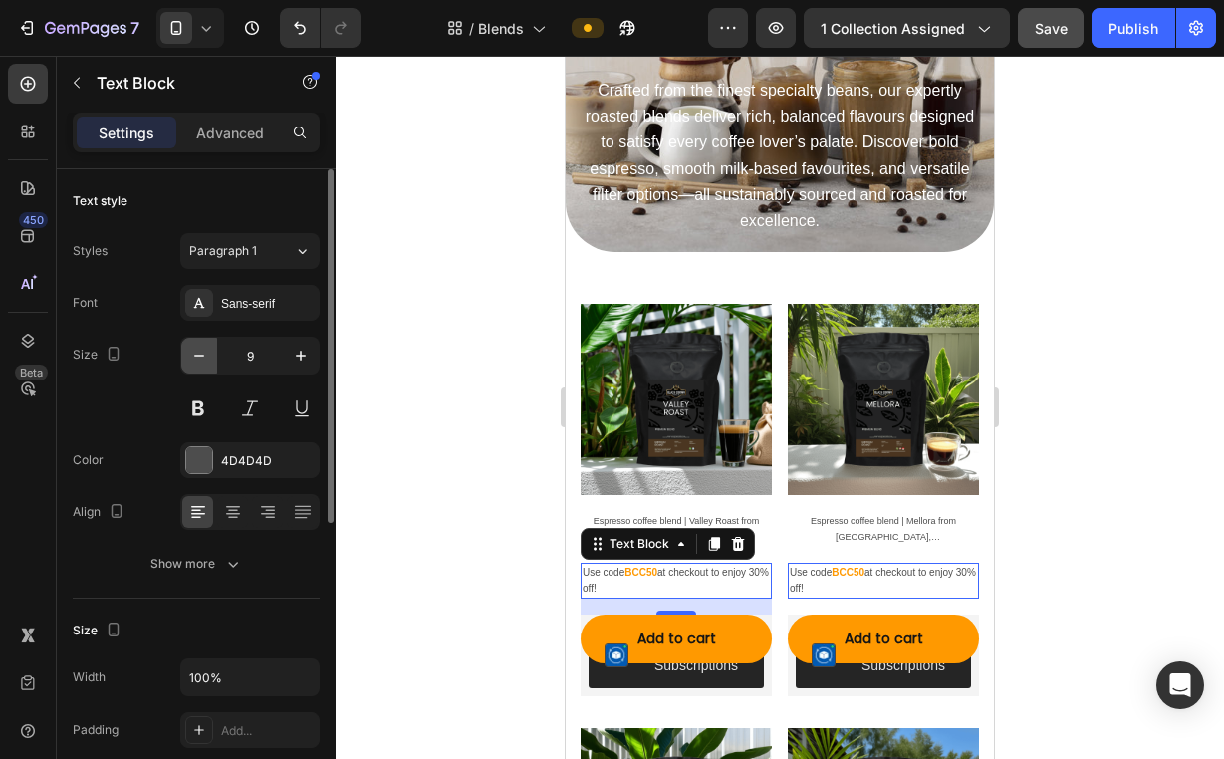
click at [197, 348] on icon "button" at bounding box center [199, 355] width 20 height 20
type input "8"
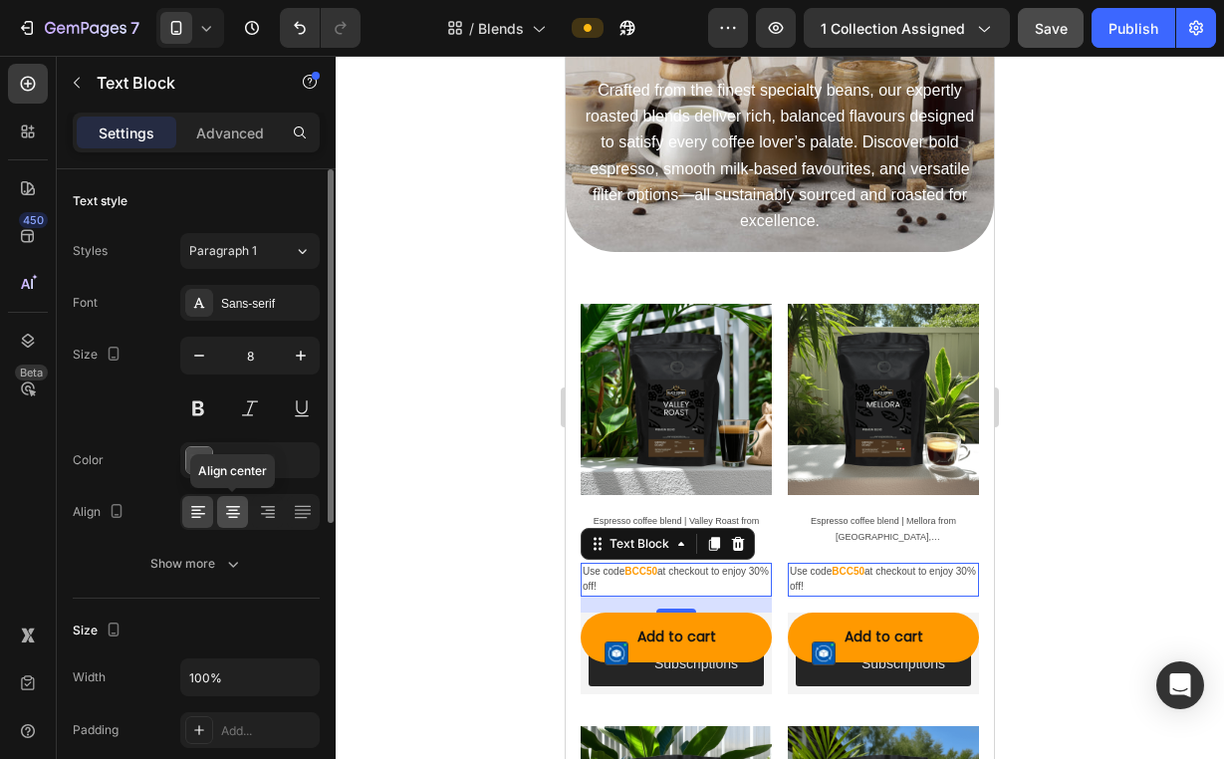
click at [232, 517] on icon at bounding box center [233, 512] width 20 height 20
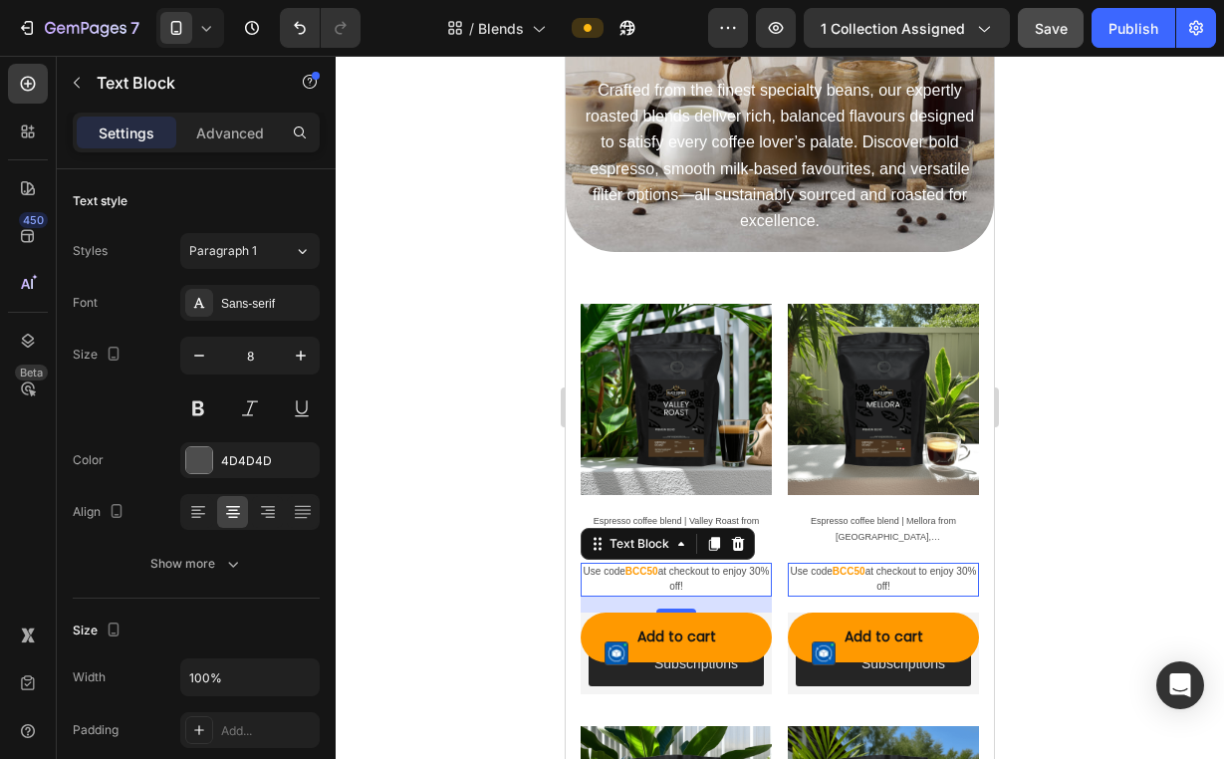
click at [522, 466] on div at bounding box center [780, 407] width 888 height 703
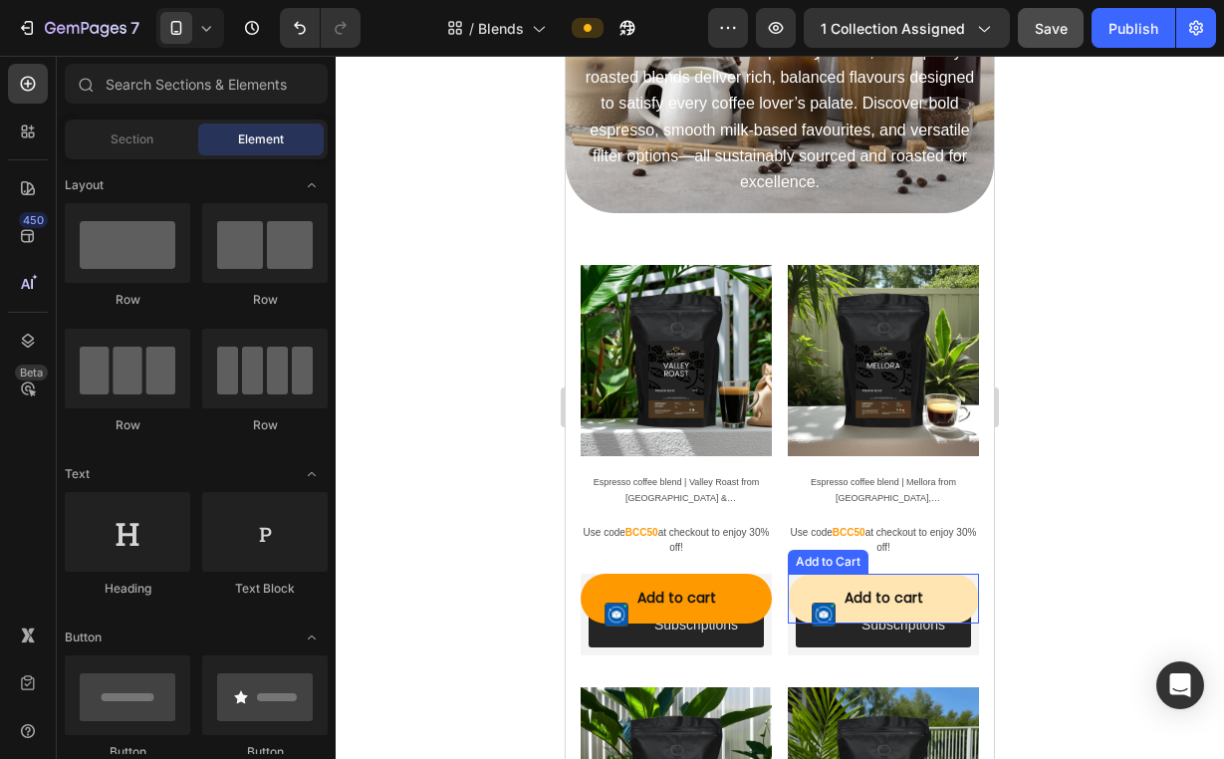
scroll to position [381, 0]
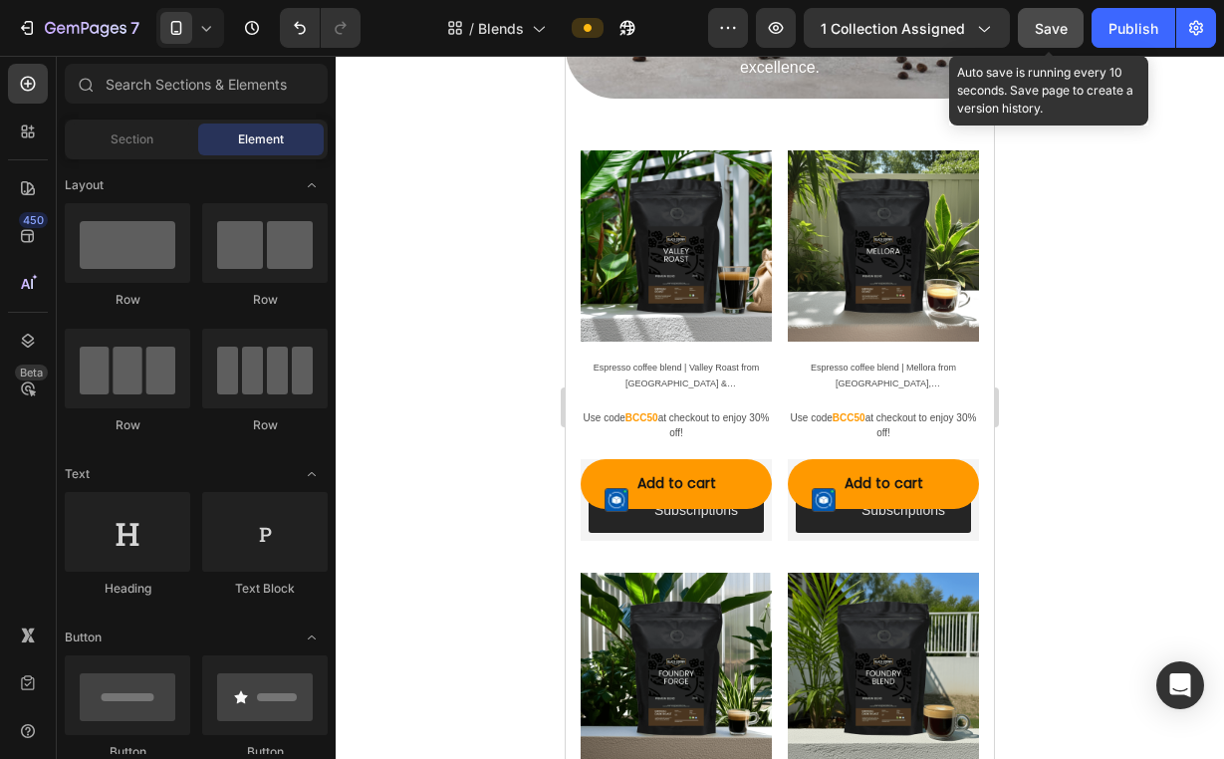
click at [1049, 39] on button "Save" at bounding box center [1051, 28] width 66 height 40
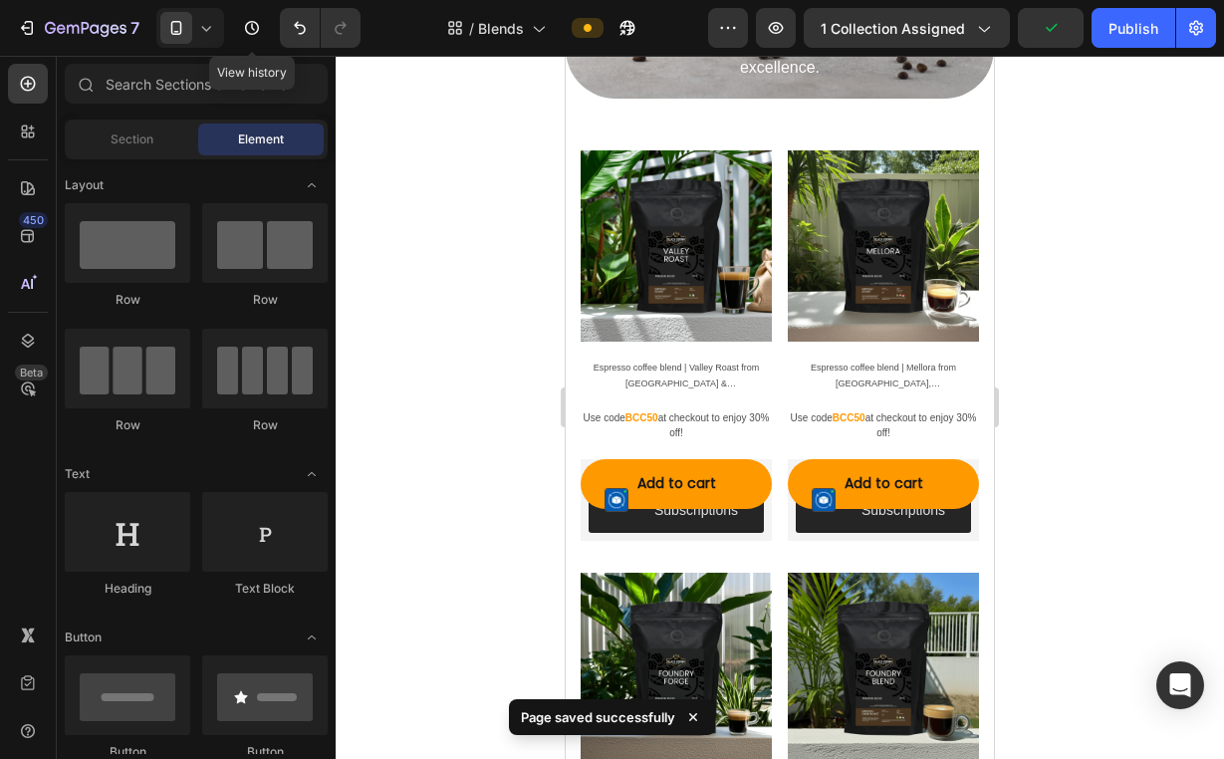
click at [230, 28] on div "7 Version history View history" at bounding box center [188, 28] width 376 height 40
click at [223, 28] on div at bounding box center [190, 28] width 68 height 40
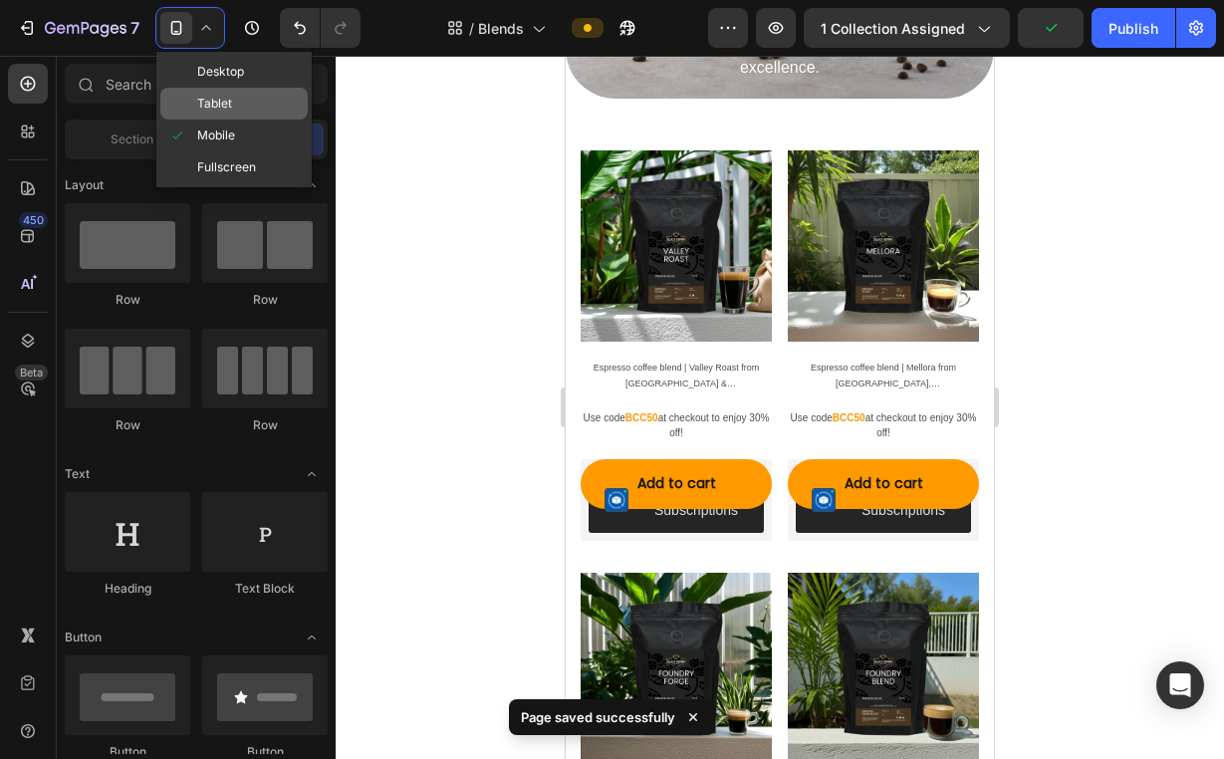
click at [233, 102] on div "Tablet" at bounding box center [233, 104] width 147 height 32
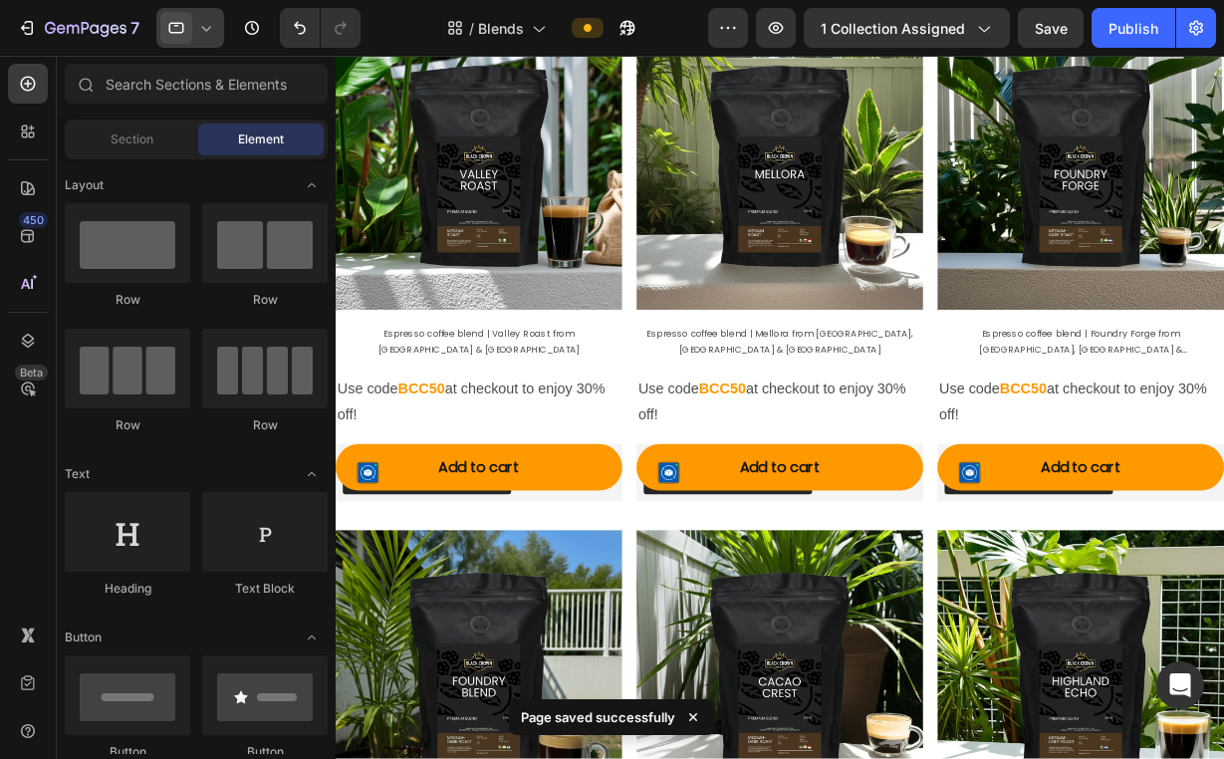
click at [198, 23] on icon at bounding box center [206, 28] width 20 height 20
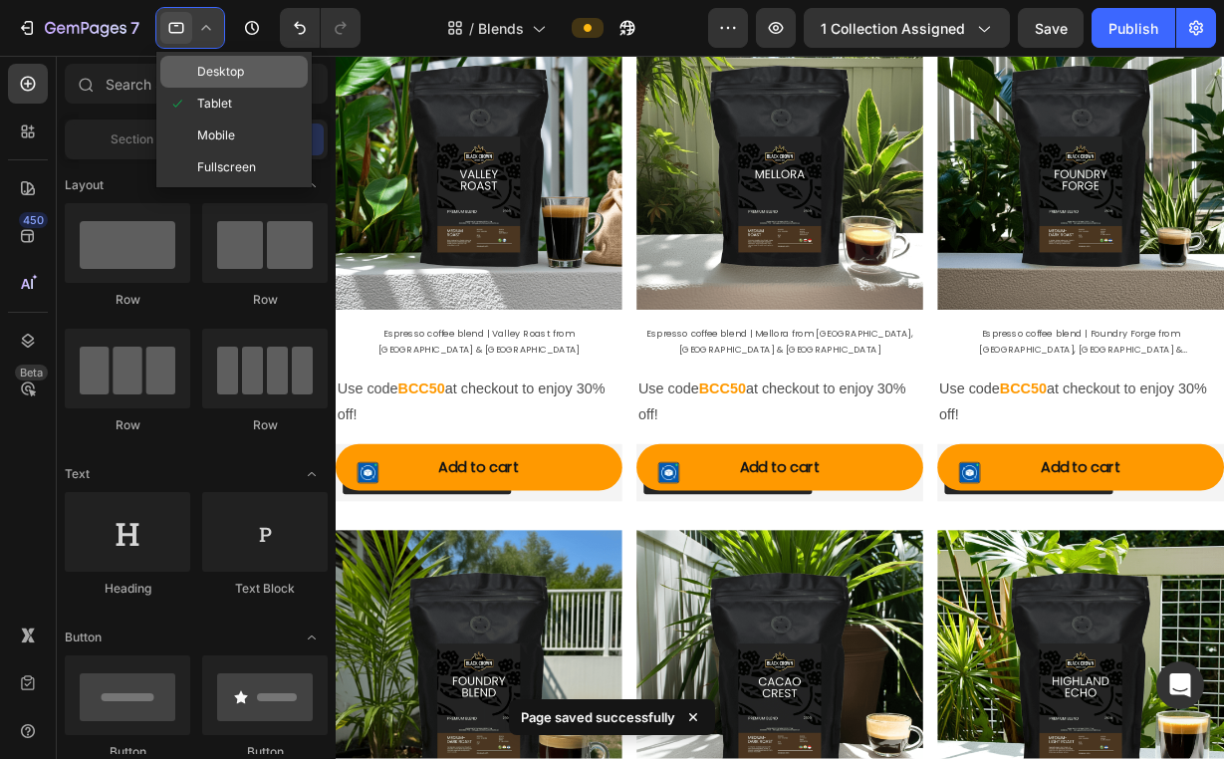
click at [215, 61] on div "Desktop" at bounding box center [233, 72] width 147 height 32
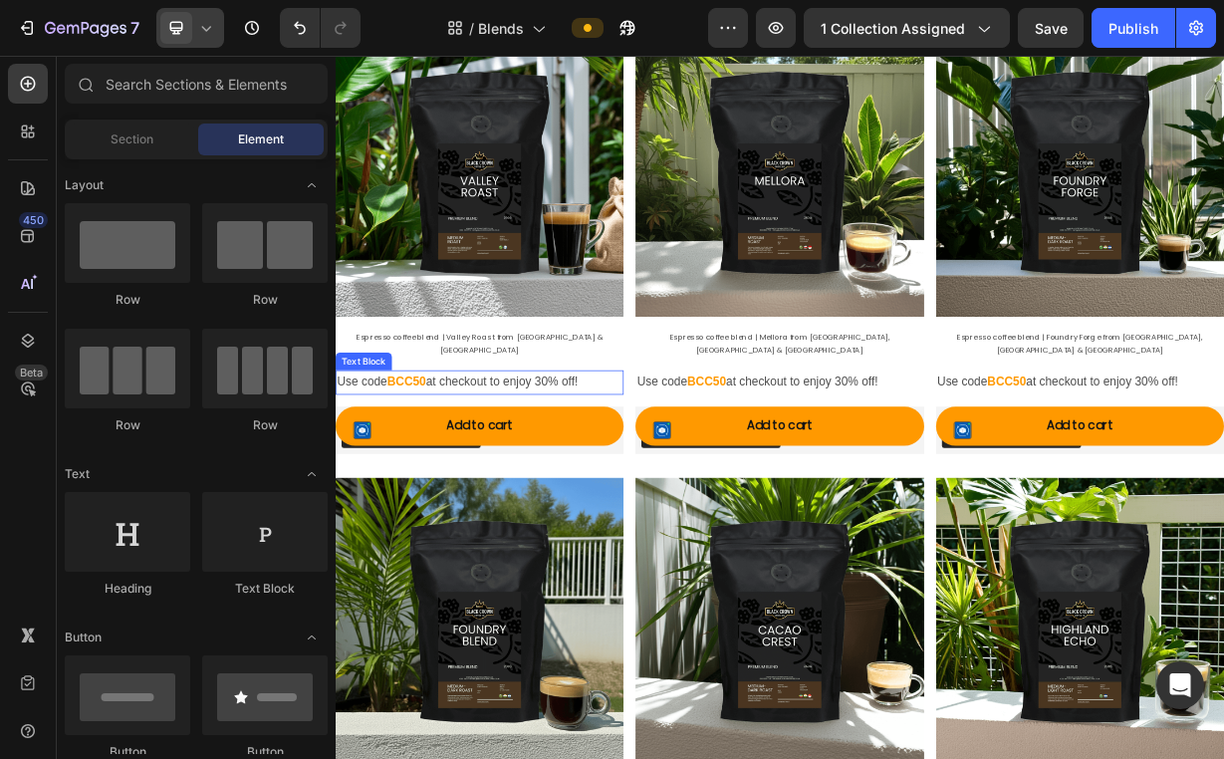
click at [617, 481] on p "Use code BCC50 at checkout to enjoy 30% off!" at bounding box center [529, 495] width 383 height 29
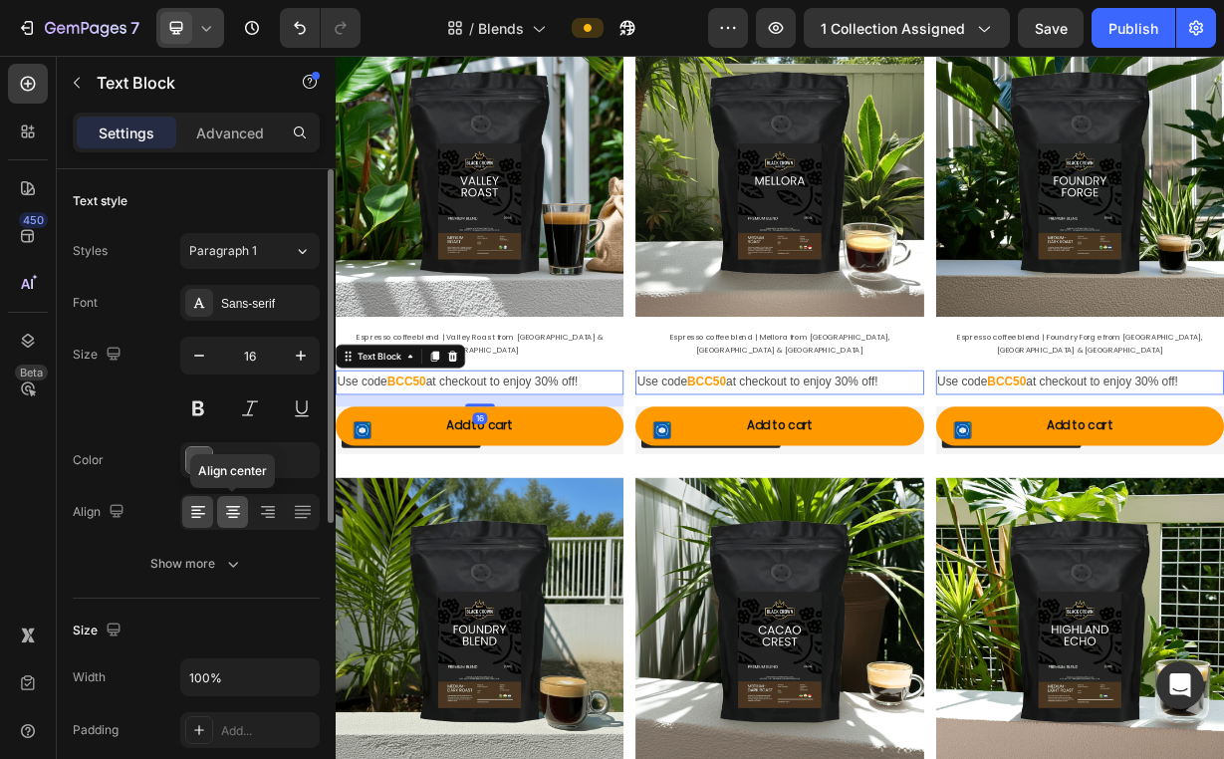
click at [227, 521] on icon at bounding box center [233, 512] width 20 height 20
click at [253, 322] on div "Font Sans-serif Size 16 Color 4D4D4D Align Show more" at bounding box center [196, 433] width 247 height 297
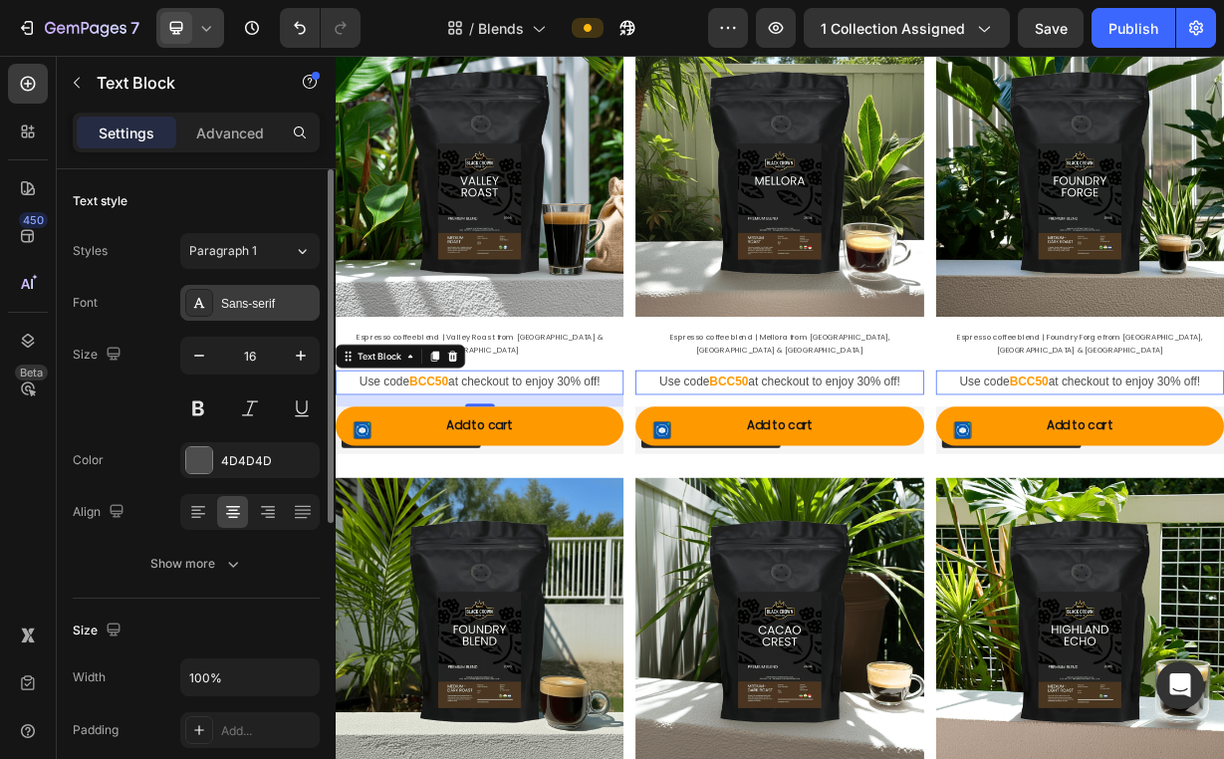
click at [253, 308] on div "Sans-serif" at bounding box center [268, 304] width 94 height 18
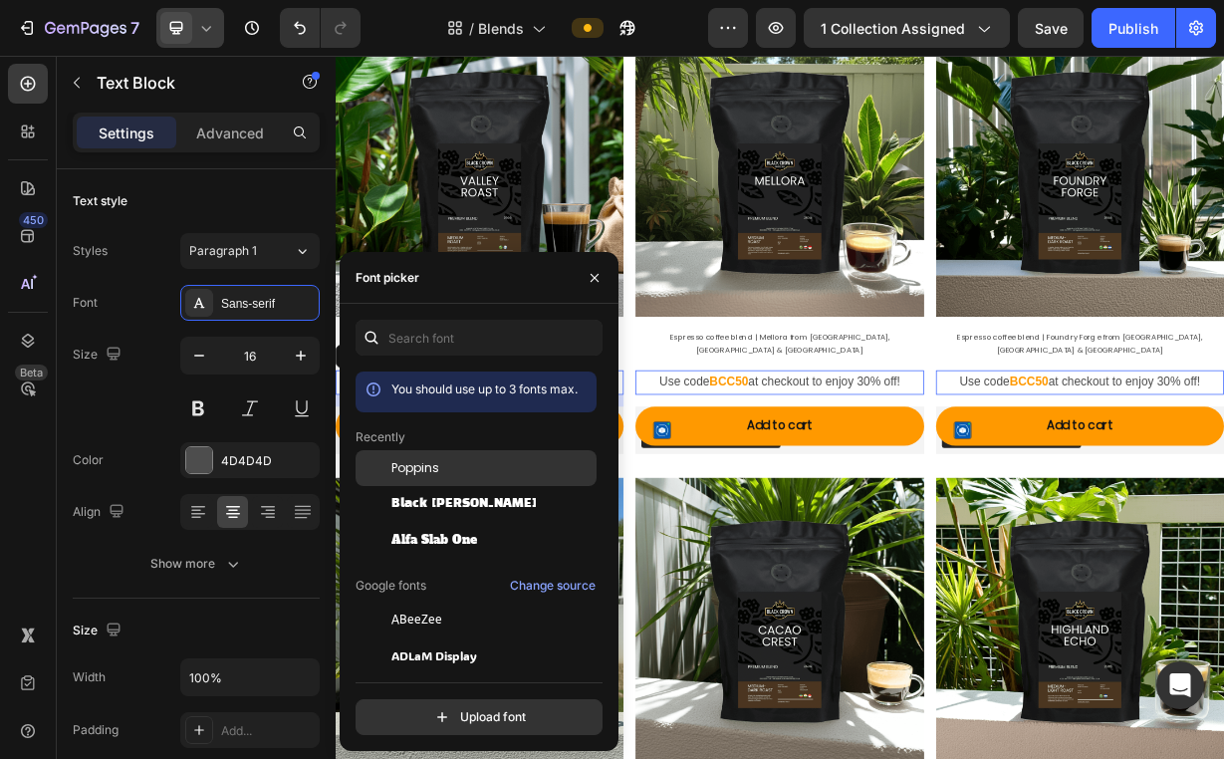
click at [442, 474] on div "Poppins" at bounding box center [491, 468] width 201 height 18
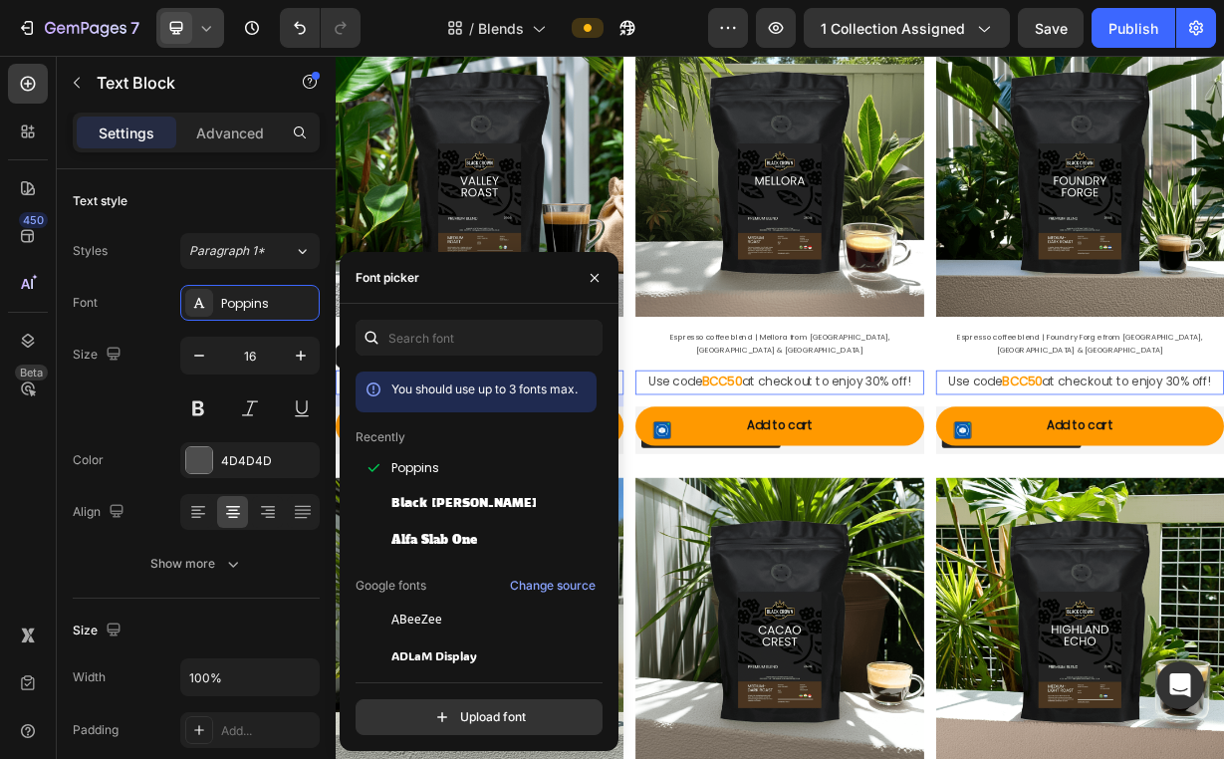
click at [217, 30] on div at bounding box center [190, 28] width 68 height 40
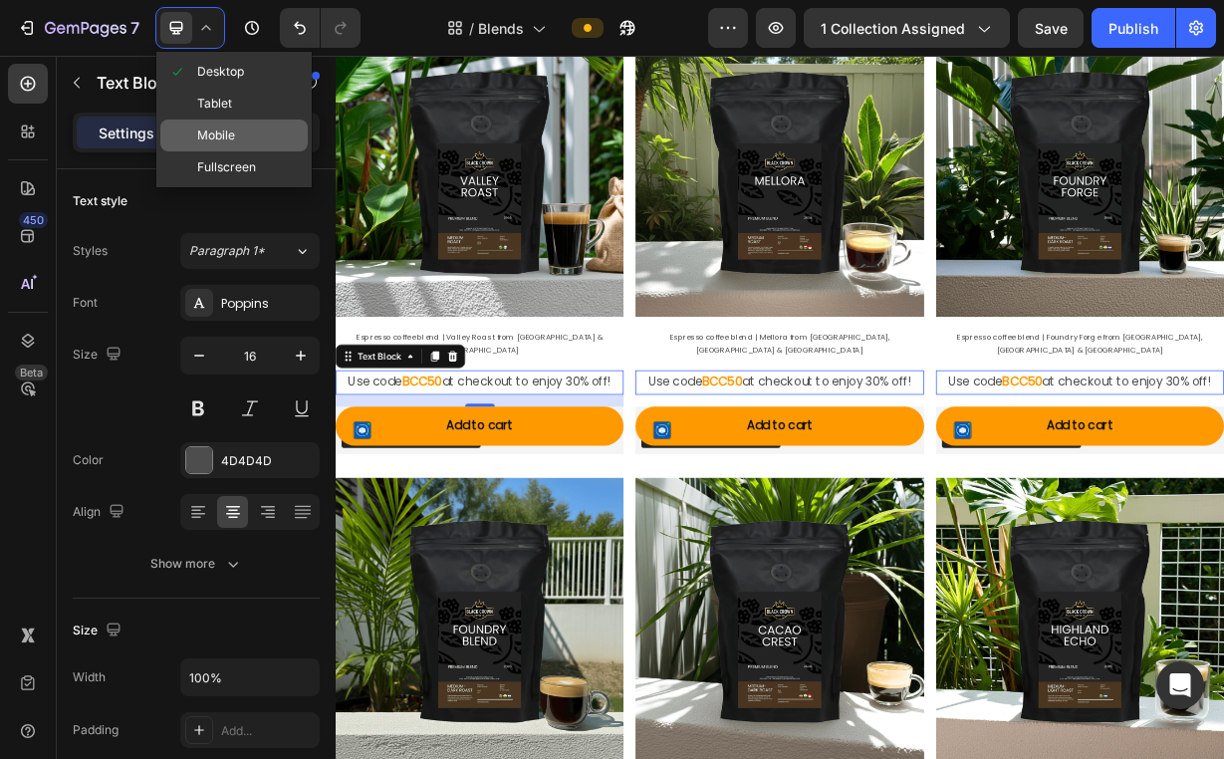
click at [239, 136] on div "Mobile" at bounding box center [233, 135] width 147 height 32
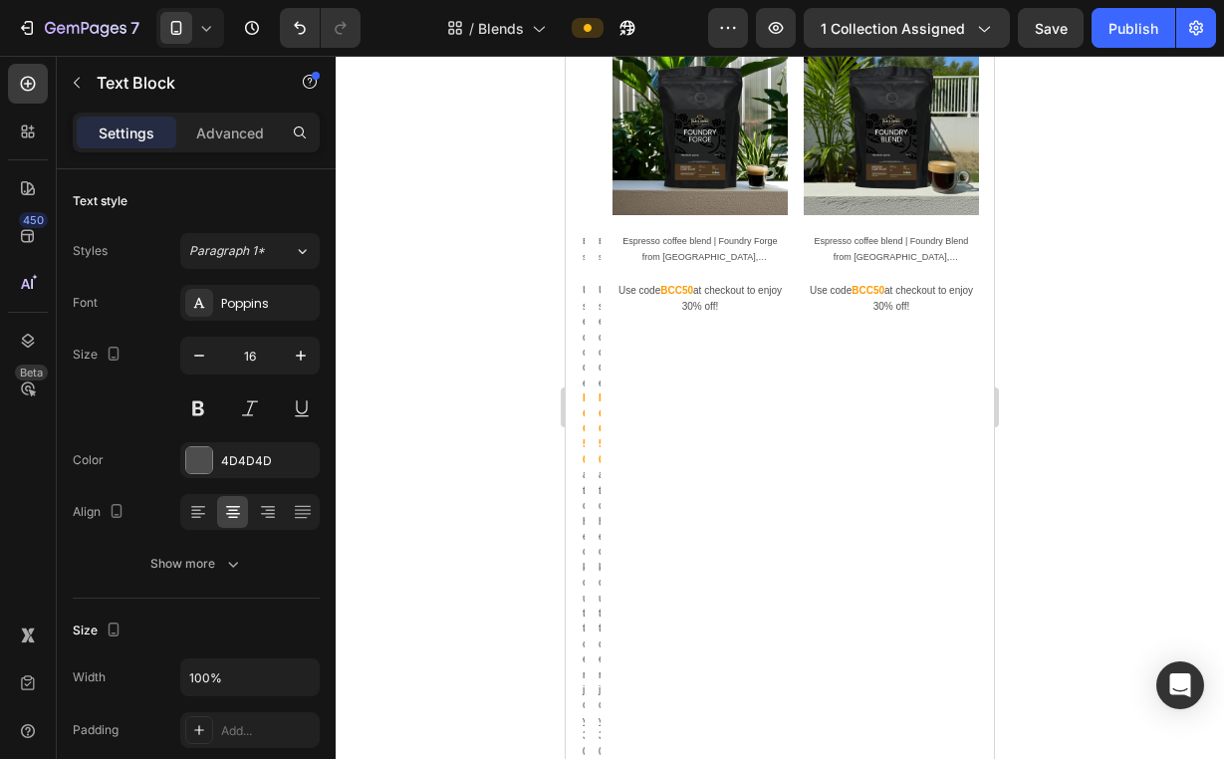
type input "14"
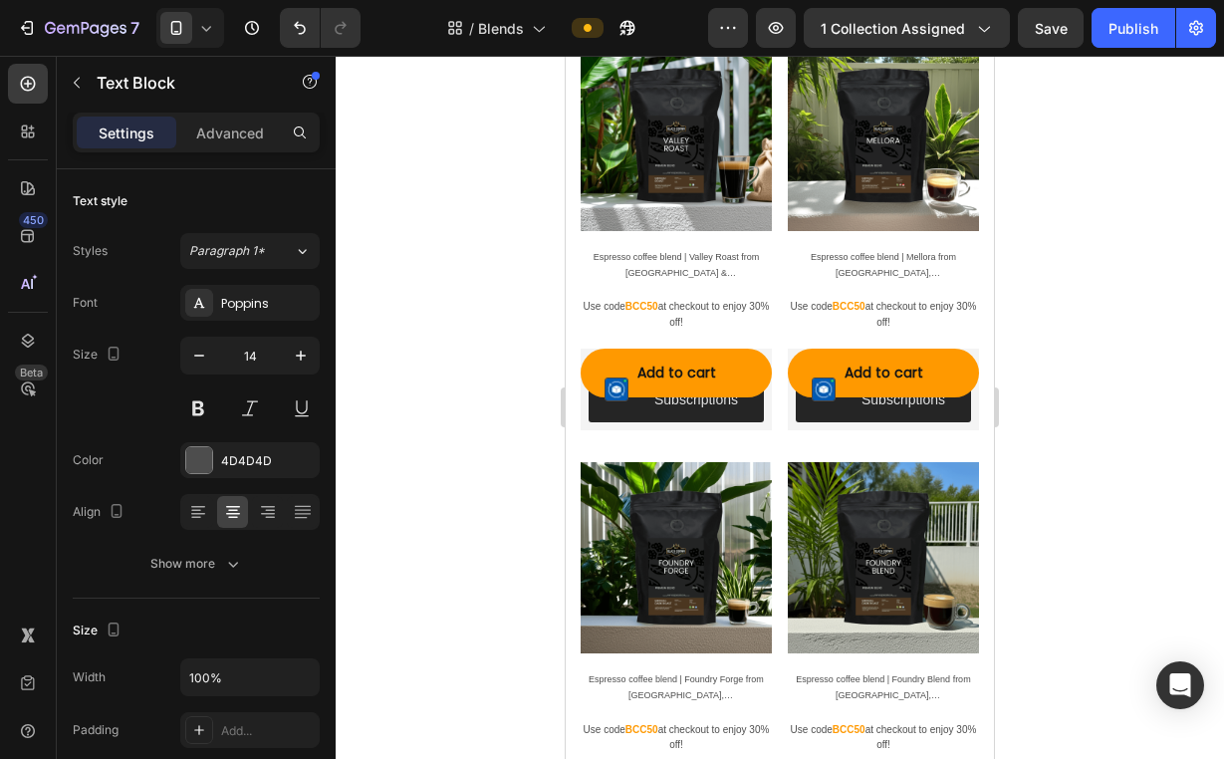
scroll to position [312, 0]
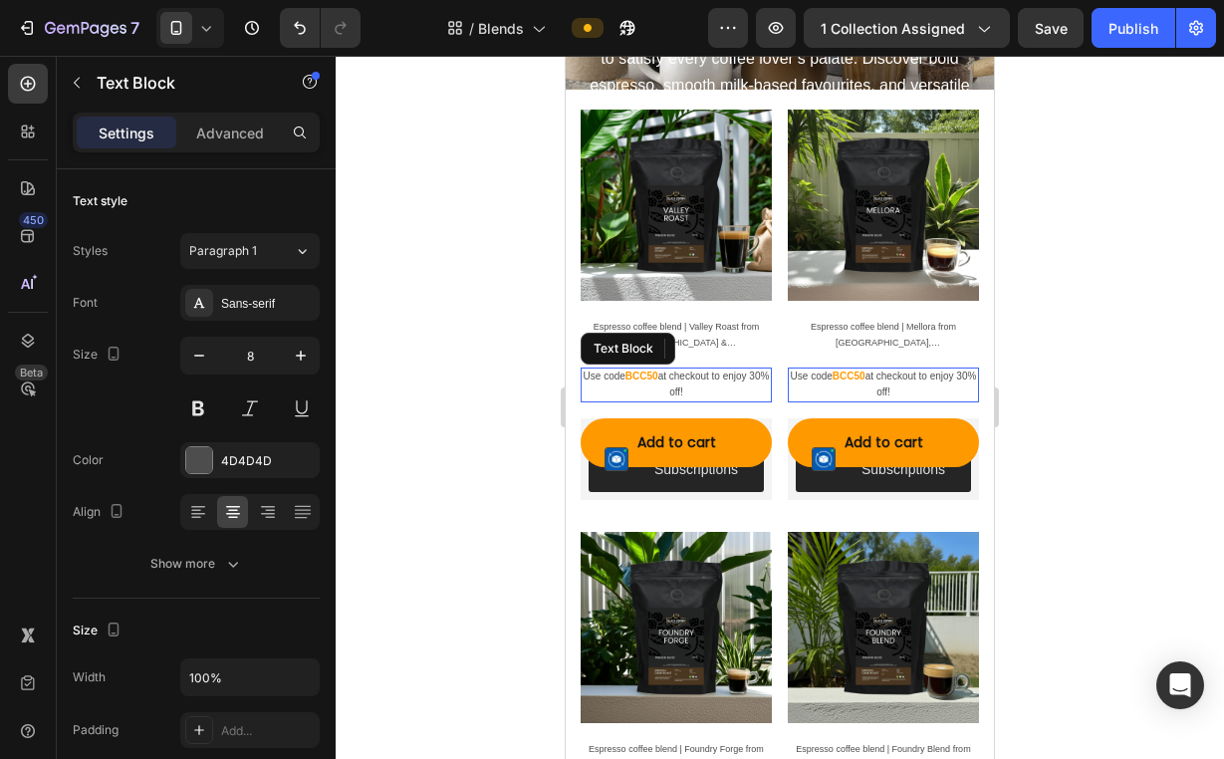
click at [685, 382] on span "at checkout to enjoy 30% off!" at bounding box center [714, 383] width 112 height 26
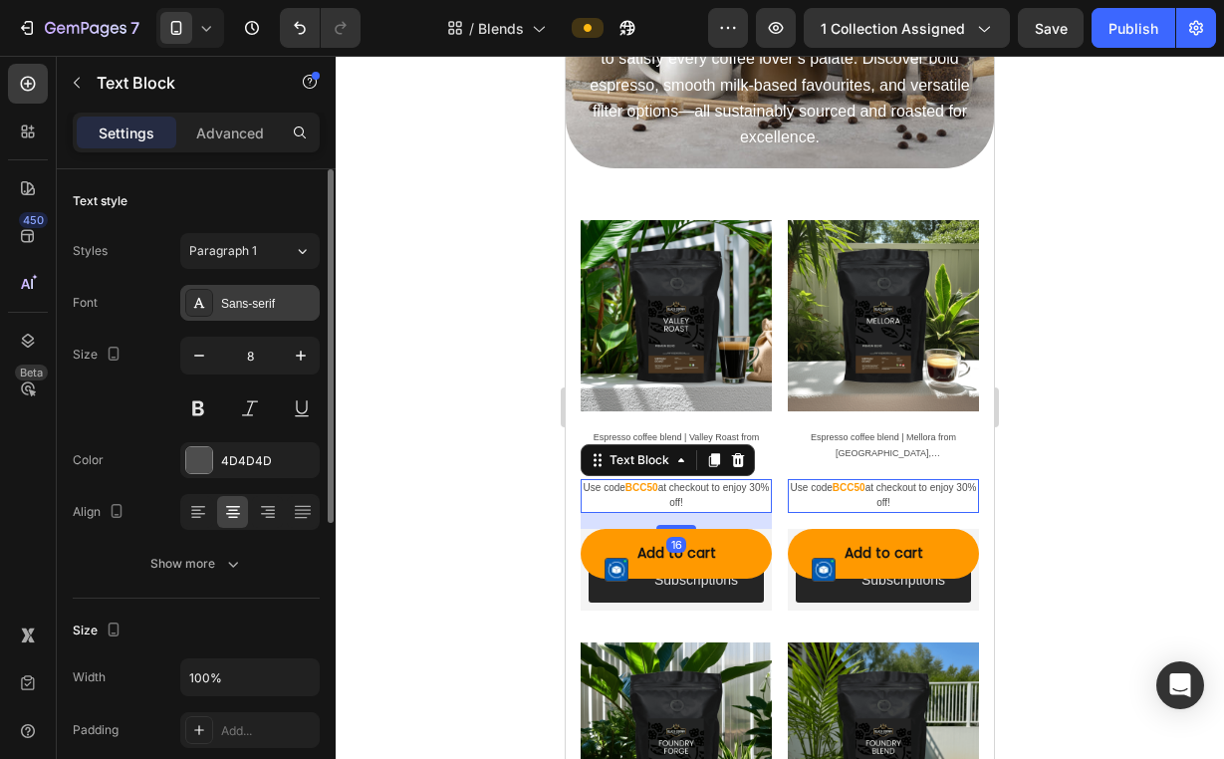
click at [276, 308] on div "Sans-serif" at bounding box center [268, 304] width 94 height 18
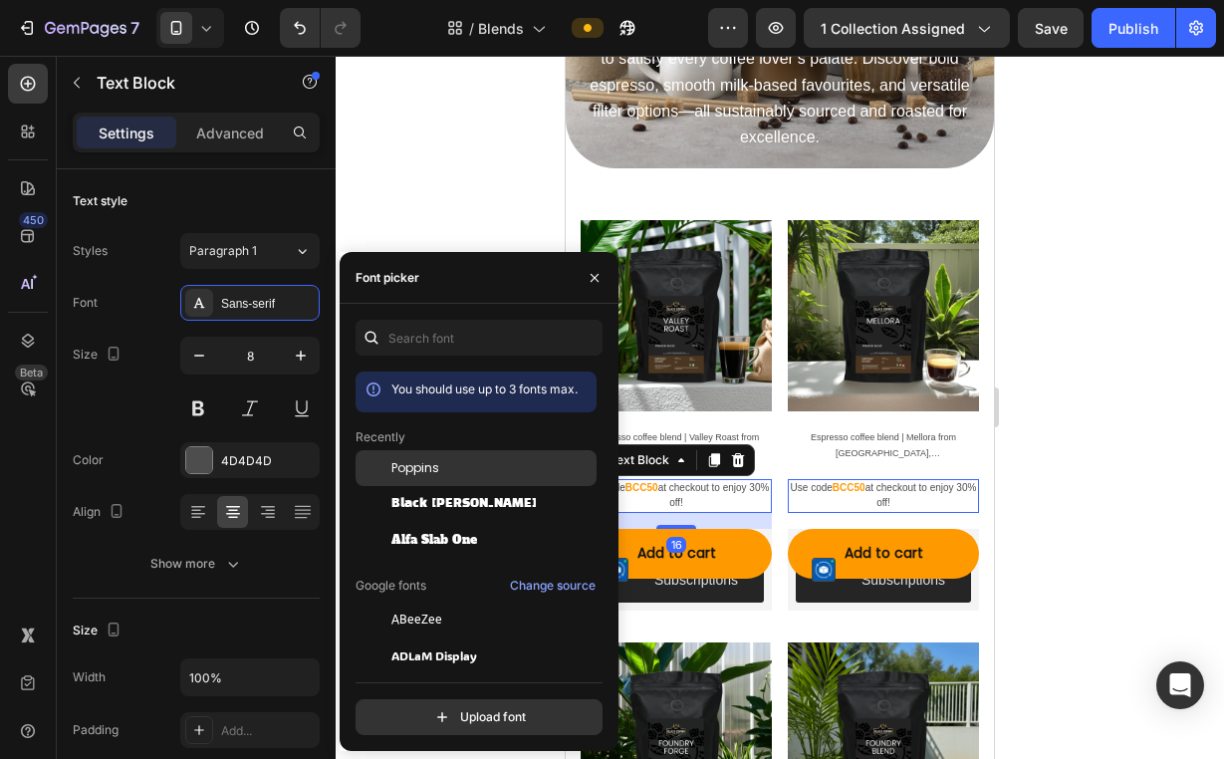
click at [459, 485] on div "Poppins" at bounding box center [475, 468] width 241 height 36
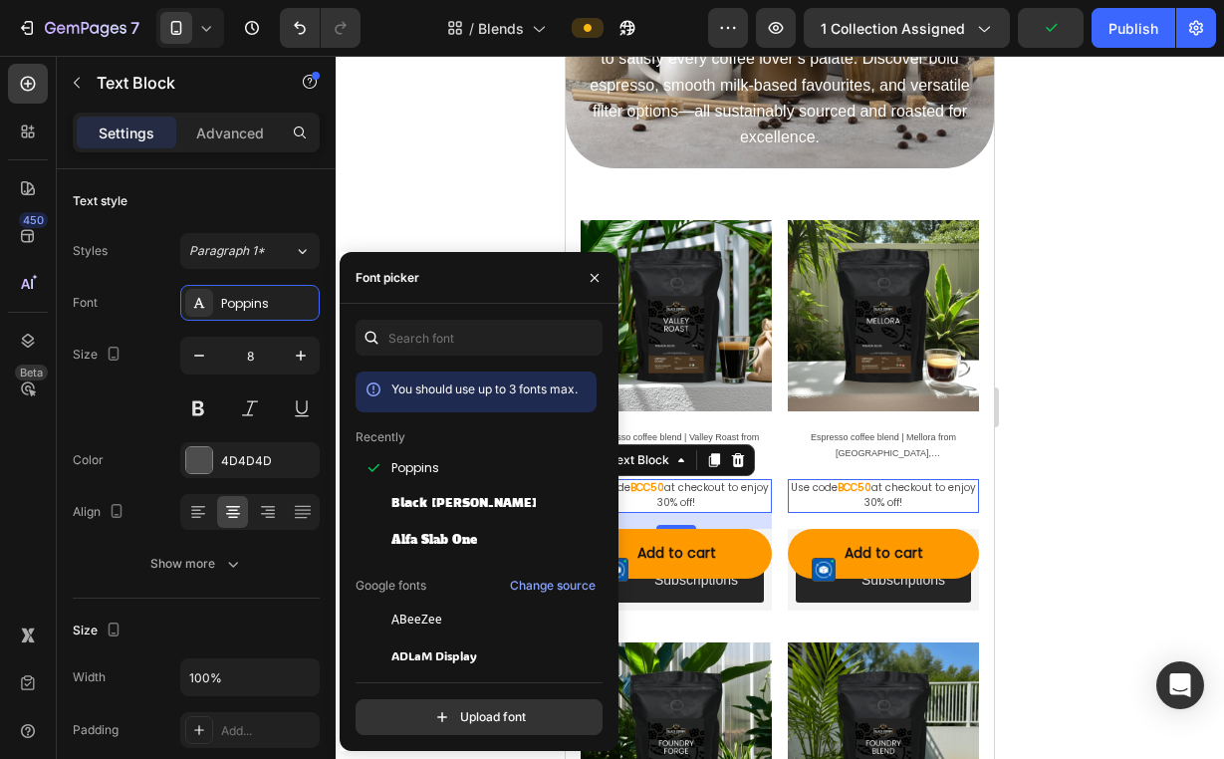
click at [1168, 302] on div at bounding box center [780, 407] width 888 height 703
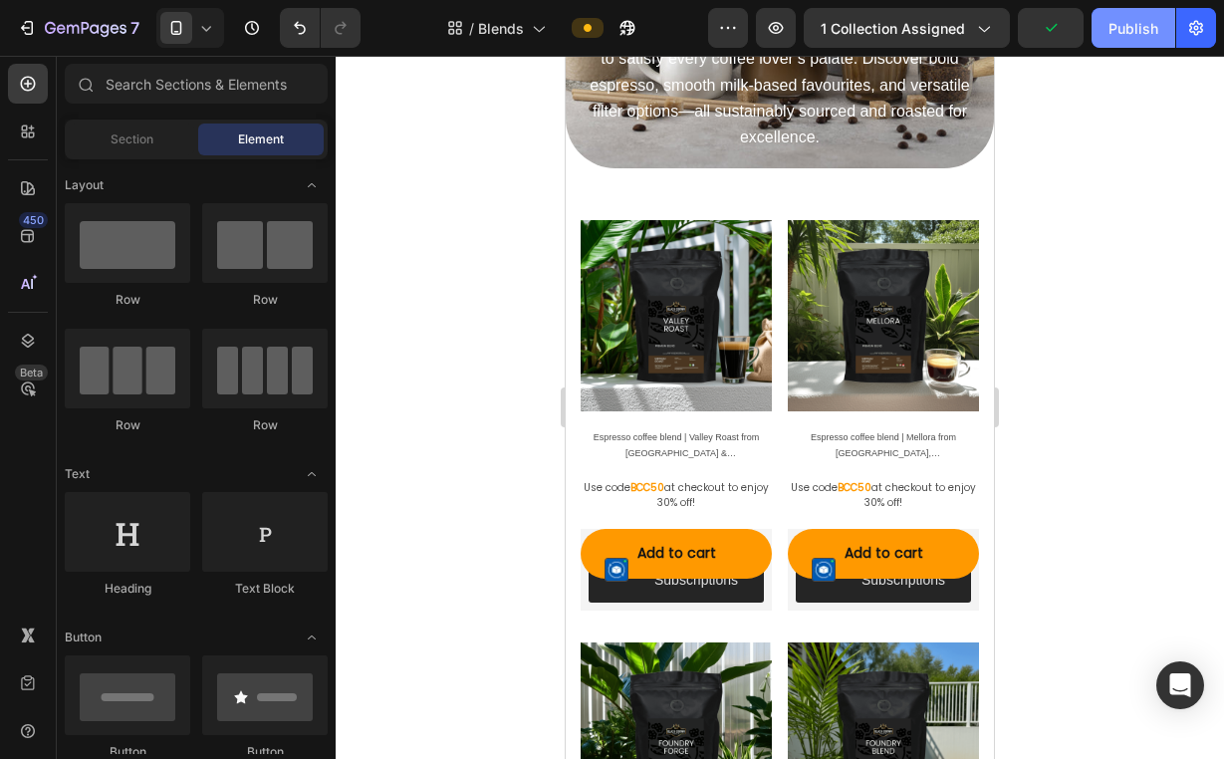
click at [1137, 30] on div "Publish" at bounding box center [1133, 28] width 50 height 21
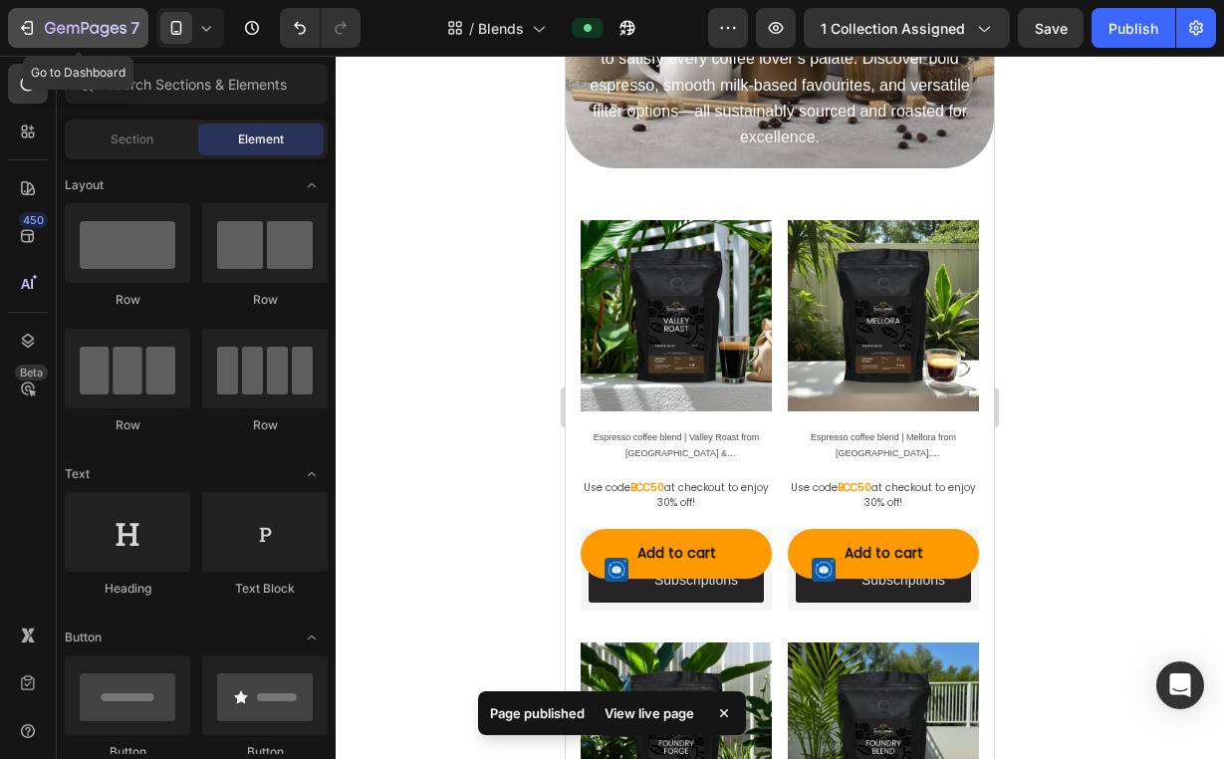
click at [99, 37] on icon "button" at bounding box center [86, 29] width 82 height 17
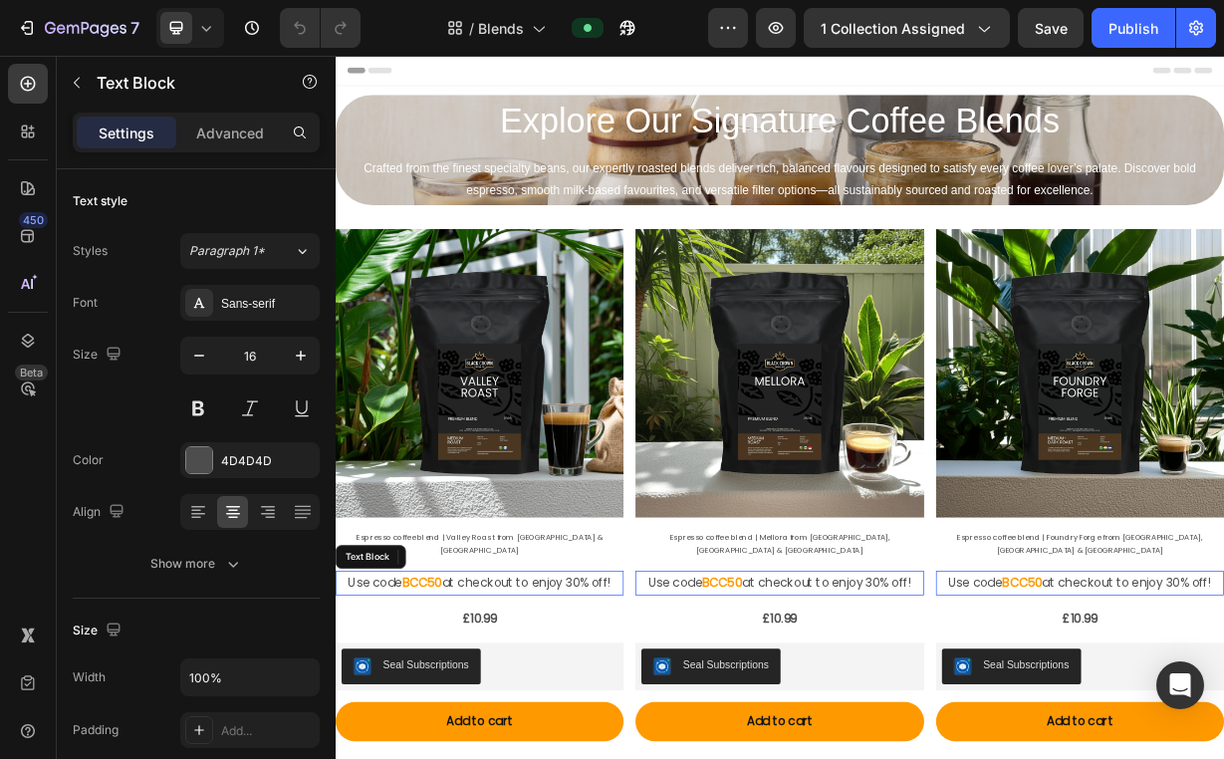
click at [492, 751] on p "Use code BCC50 at checkout to enjoy 30% off!" at bounding box center [529, 765] width 383 height 29
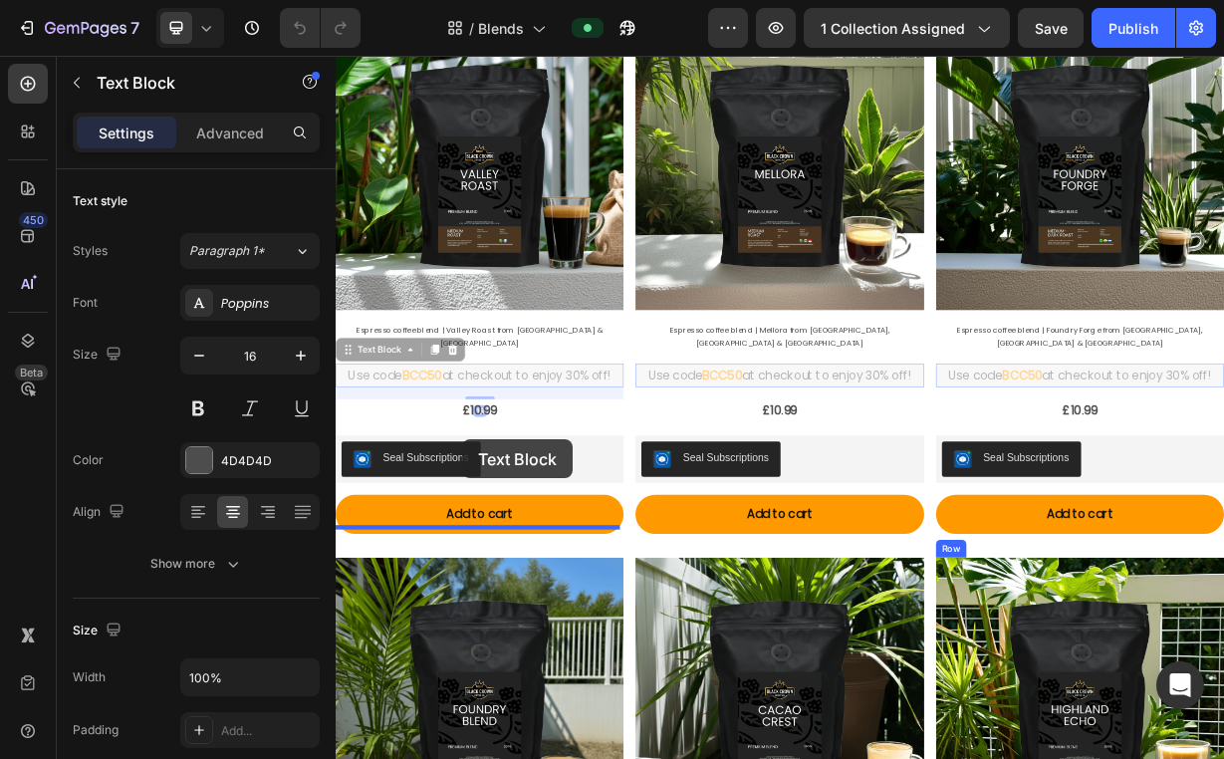
scroll to position [355, 0]
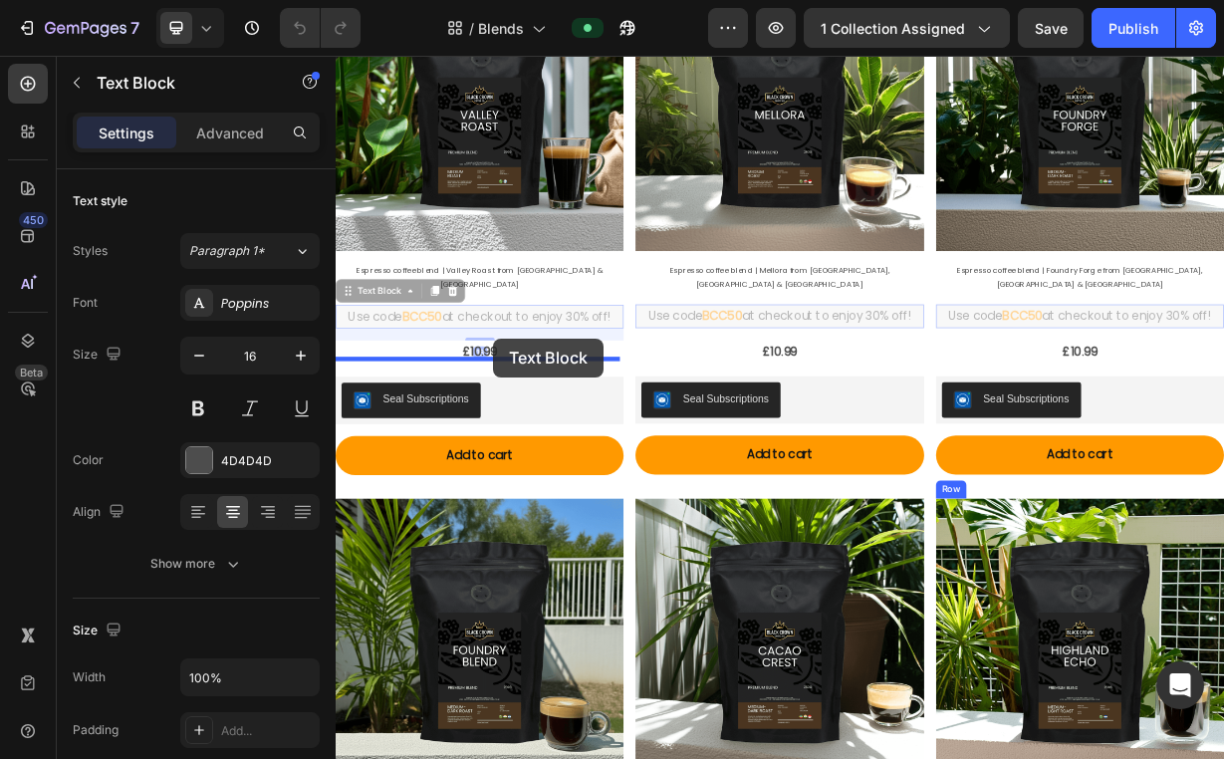
drag, startPoint x: 350, startPoint y: 708, endPoint x: 548, endPoint y: 436, distance: 335.8
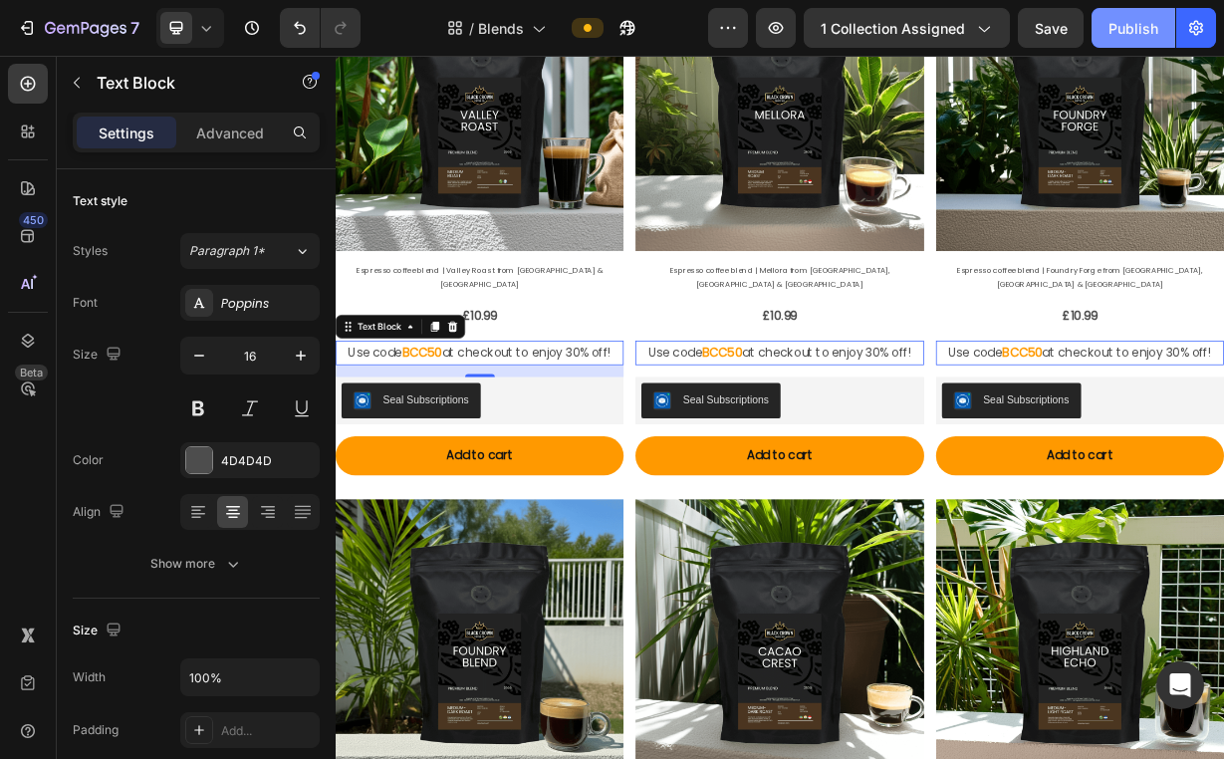
click at [1125, 44] on button "Publish" at bounding box center [1133, 28] width 84 height 40
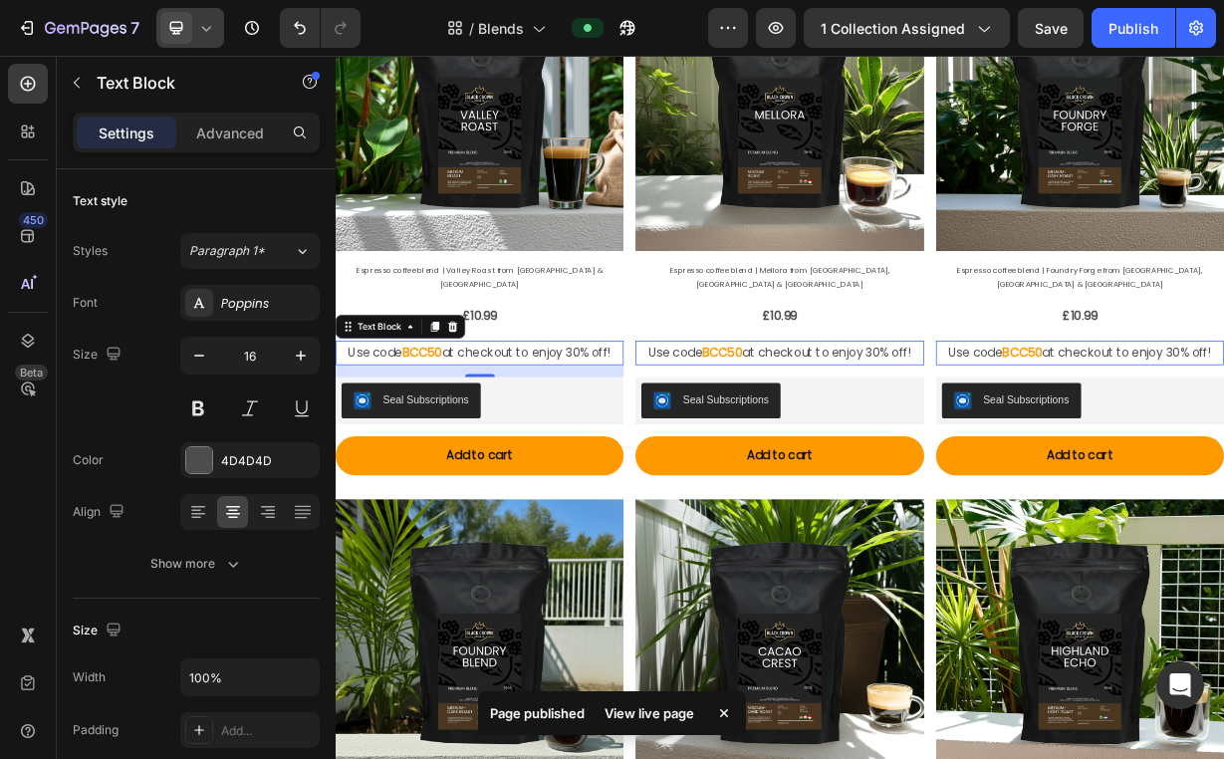
click at [213, 31] on icon at bounding box center [206, 28] width 20 height 20
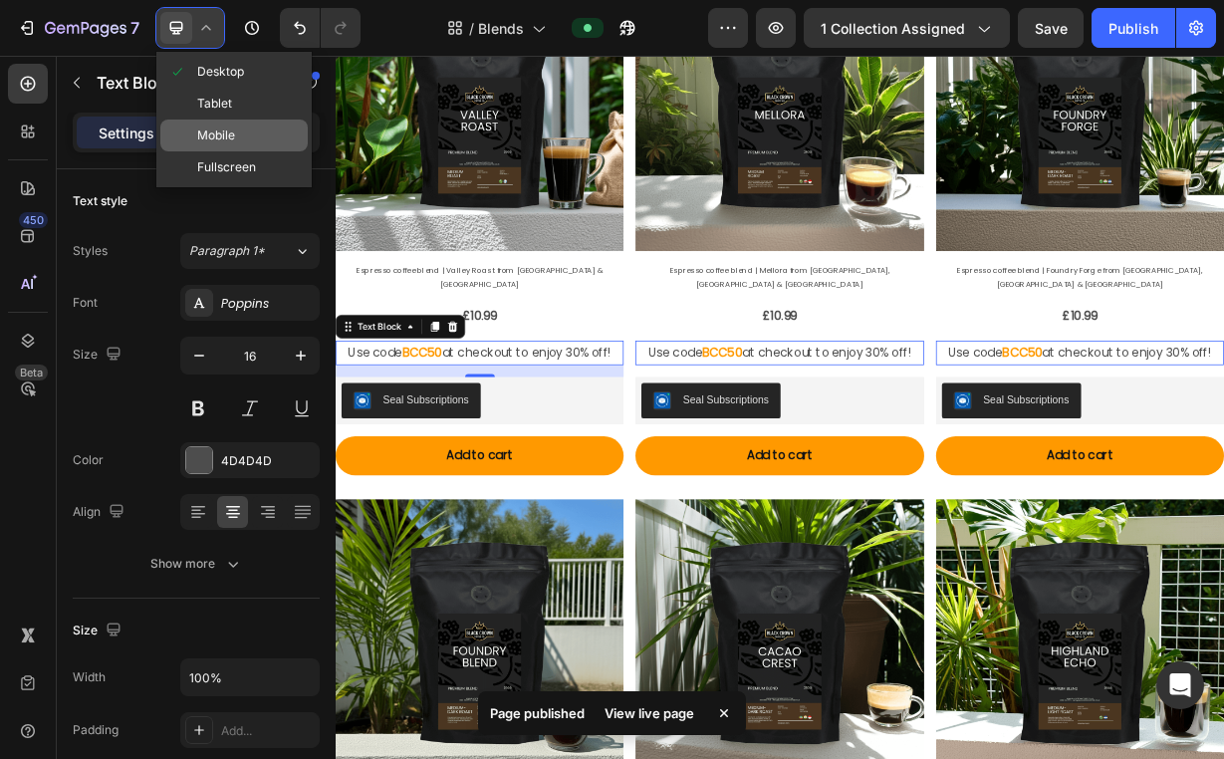
click at [225, 133] on span "Mobile" at bounding box center [216, 135] width 38 height 20
type input "14"
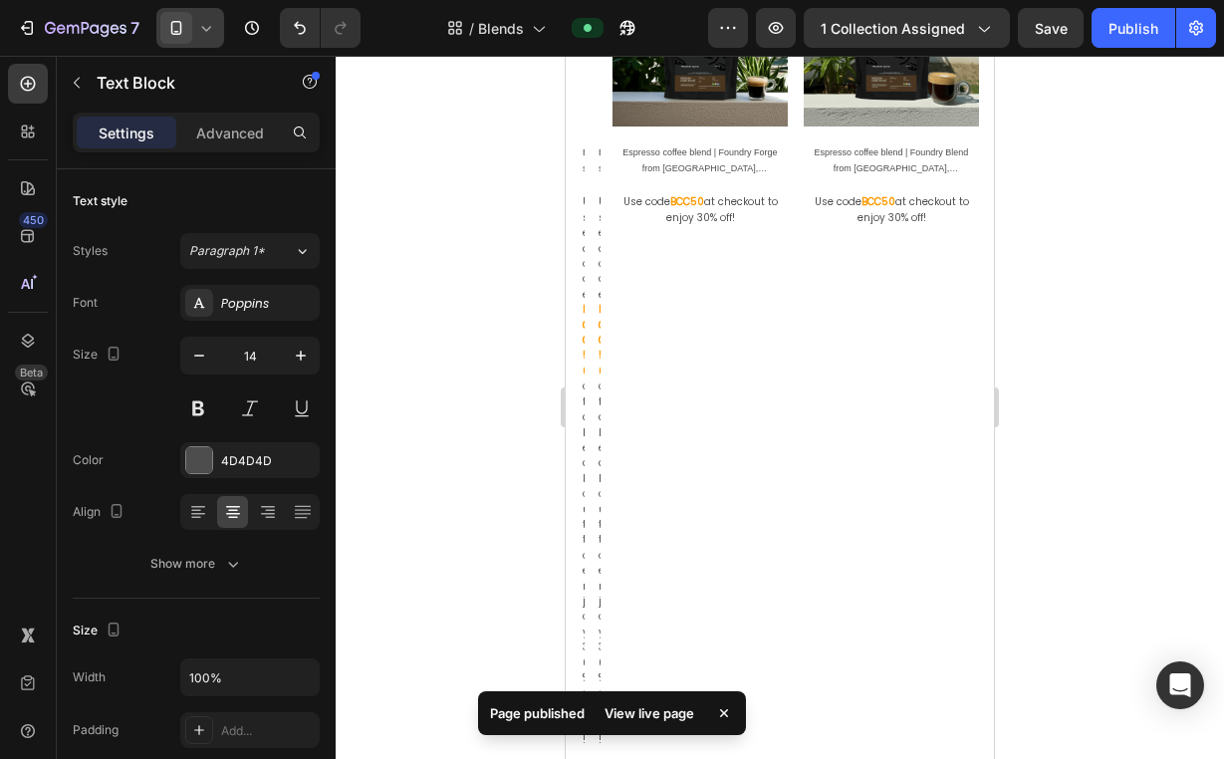
scroll to position [286, 0]
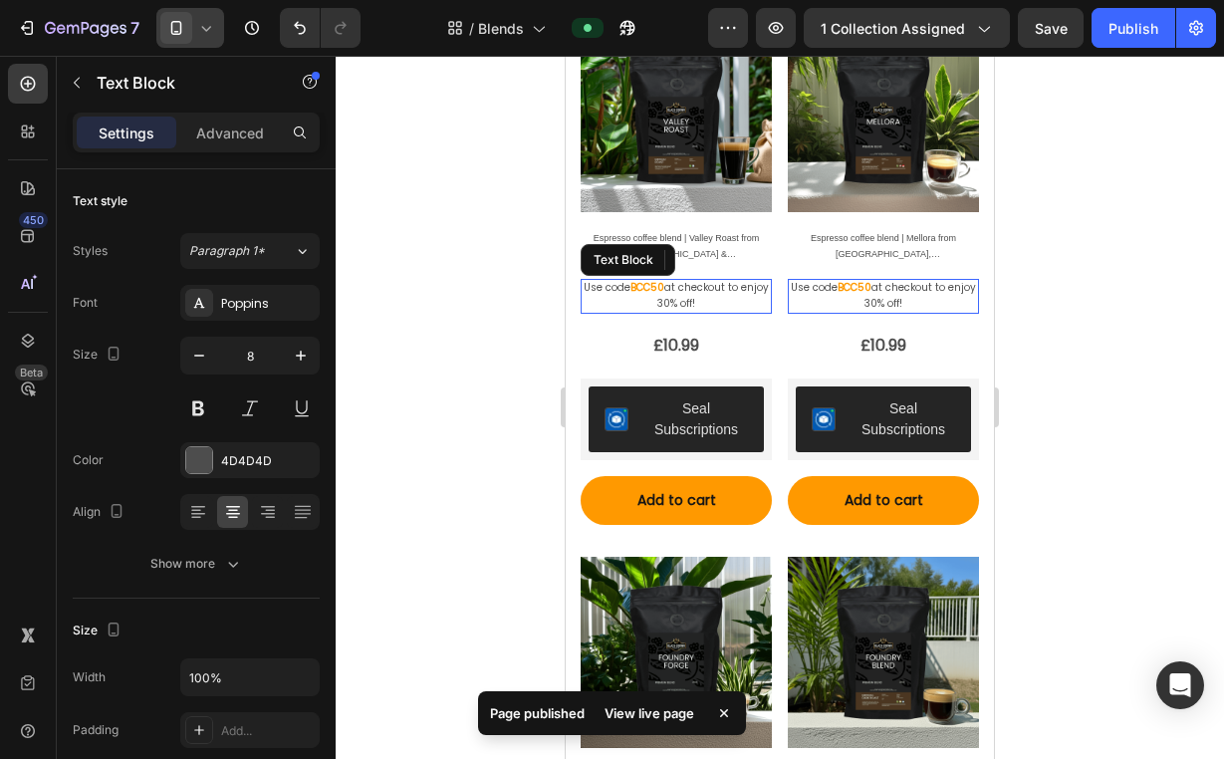
click at [702, 293] on span "at checkout to enjoy 30% off!" at bounding box center [713, 295] width 112 height 30
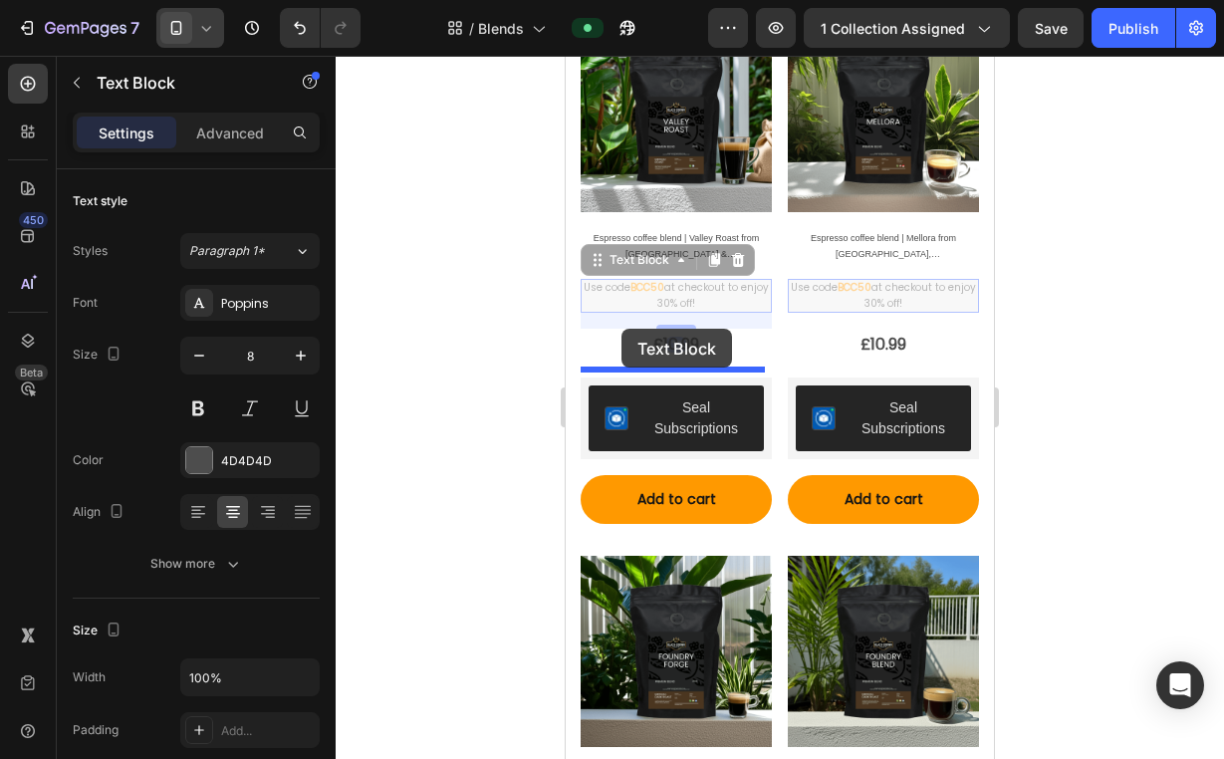
drag, startPoint x: 598, startPoint y: 257, endPoint x: 621, endPoint y: 329, distance: 75.3
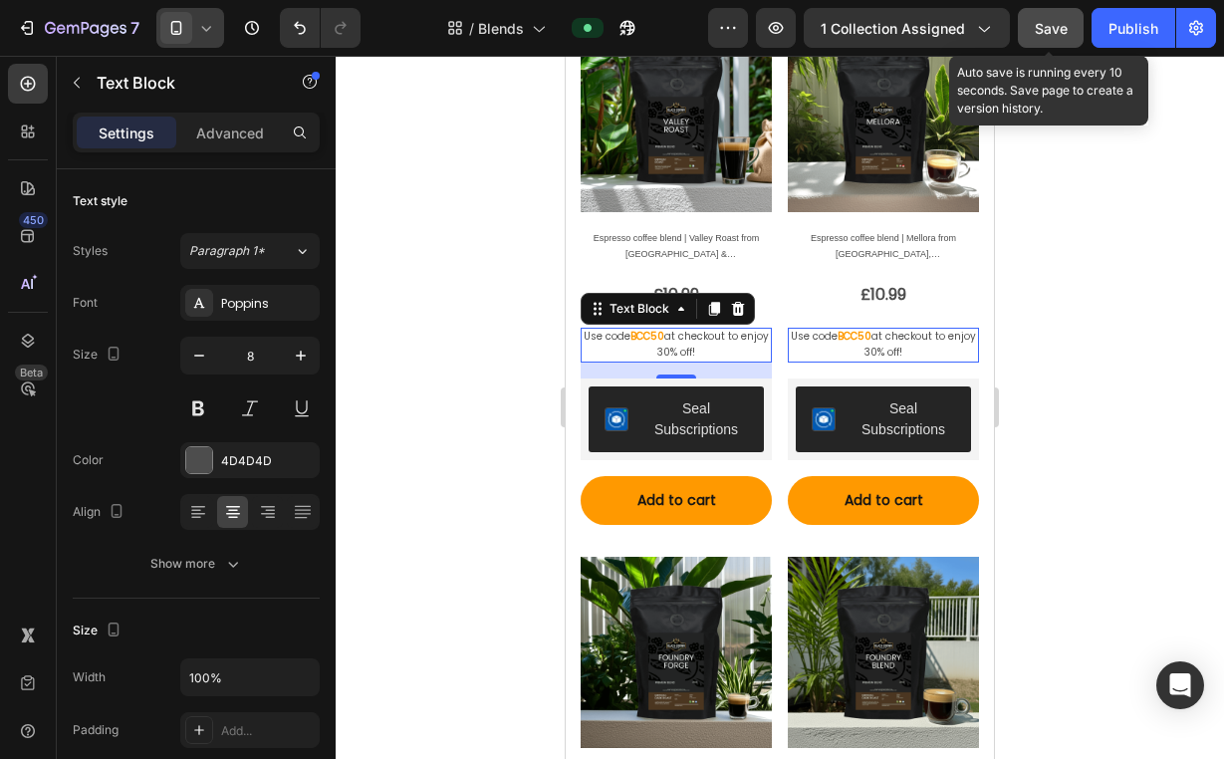
click at [1051, 22] on span "Save" at bounding box center [1050, 28] width 33 height 17
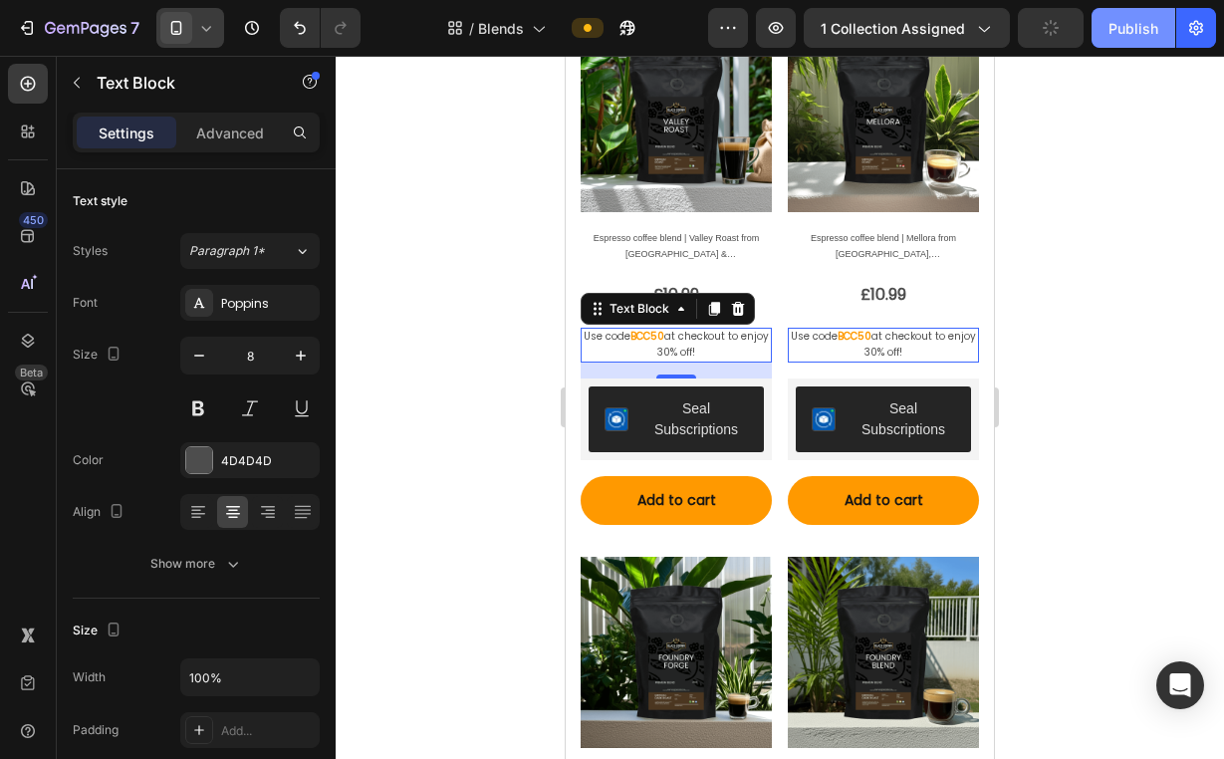
click at [1149, 28] on div "Publish" at bounding box center [1133, 28] width 50 height 21
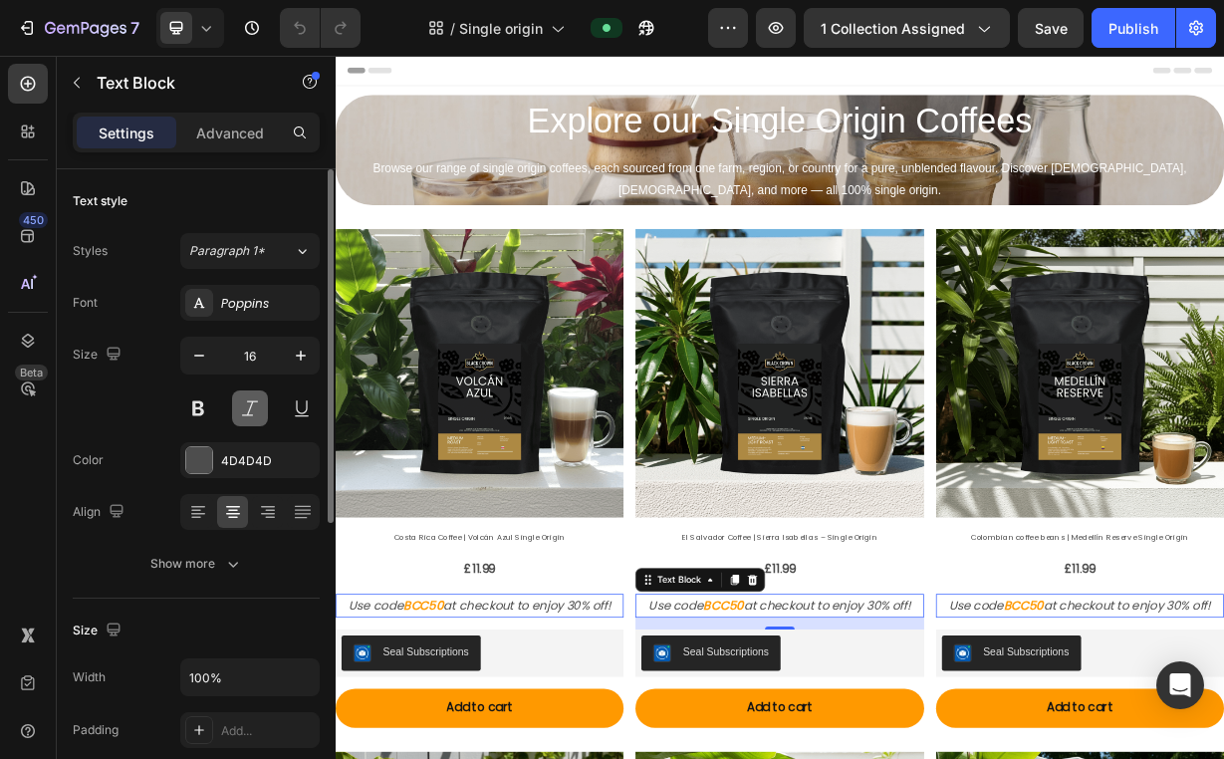
click at [259, 406] on button at bounding box center [250, 408] width 36 height 36
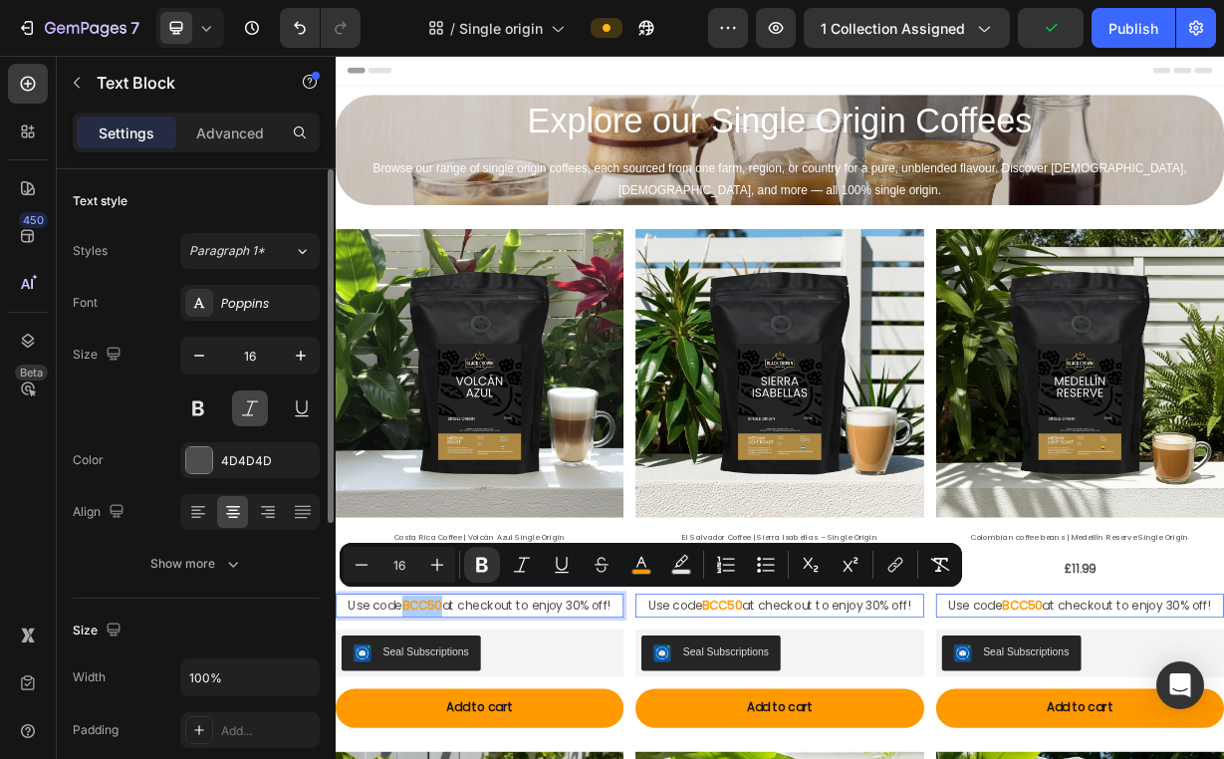
click at [255, 410] on button at bounding box center [250, 408] width 36 height 36
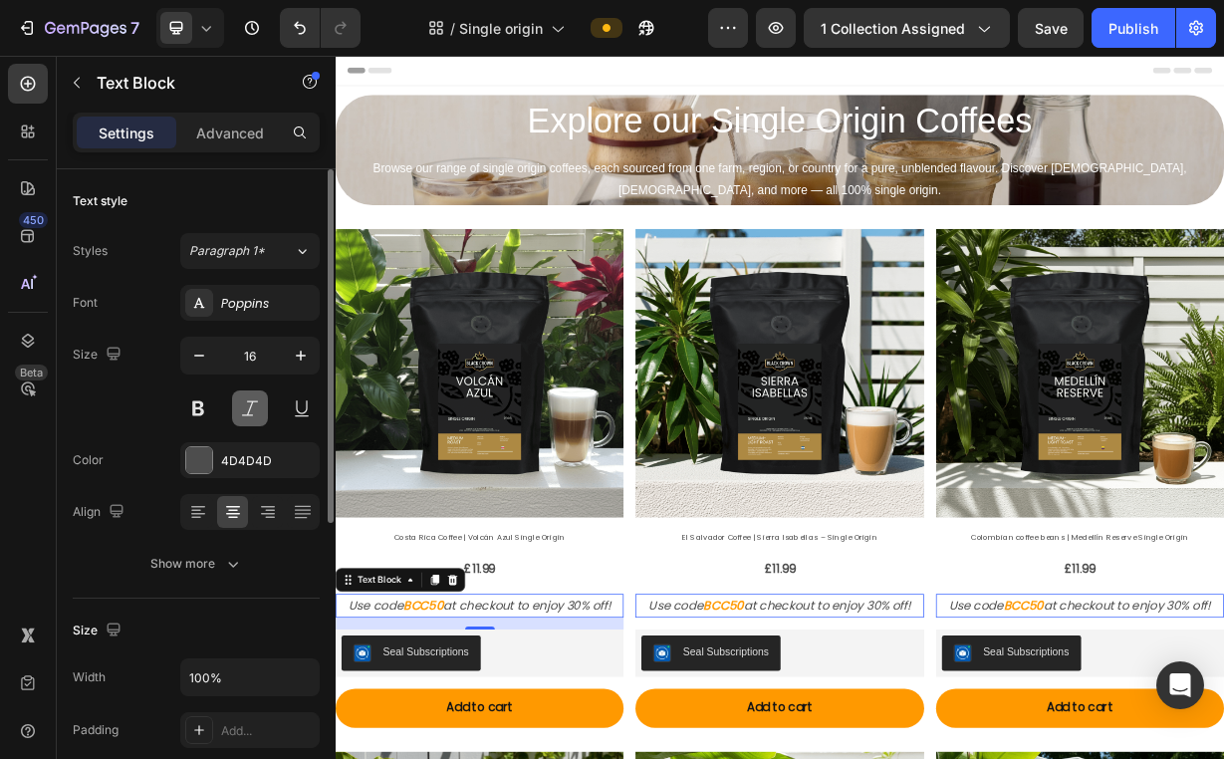
click at [249, 411] on button at bounding box center [250, 408] width 36 height 36
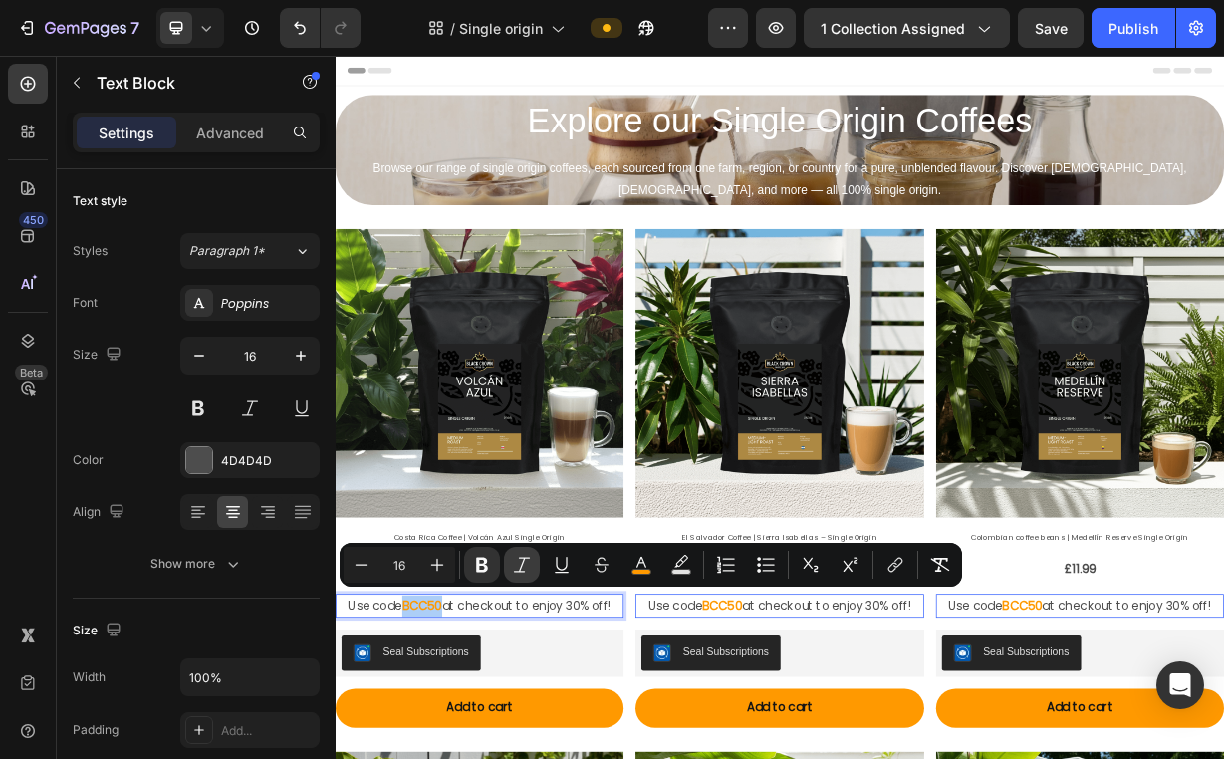
click at [532, 563] on button "Italic" at bounding box center [522, 565] width 36 height 36
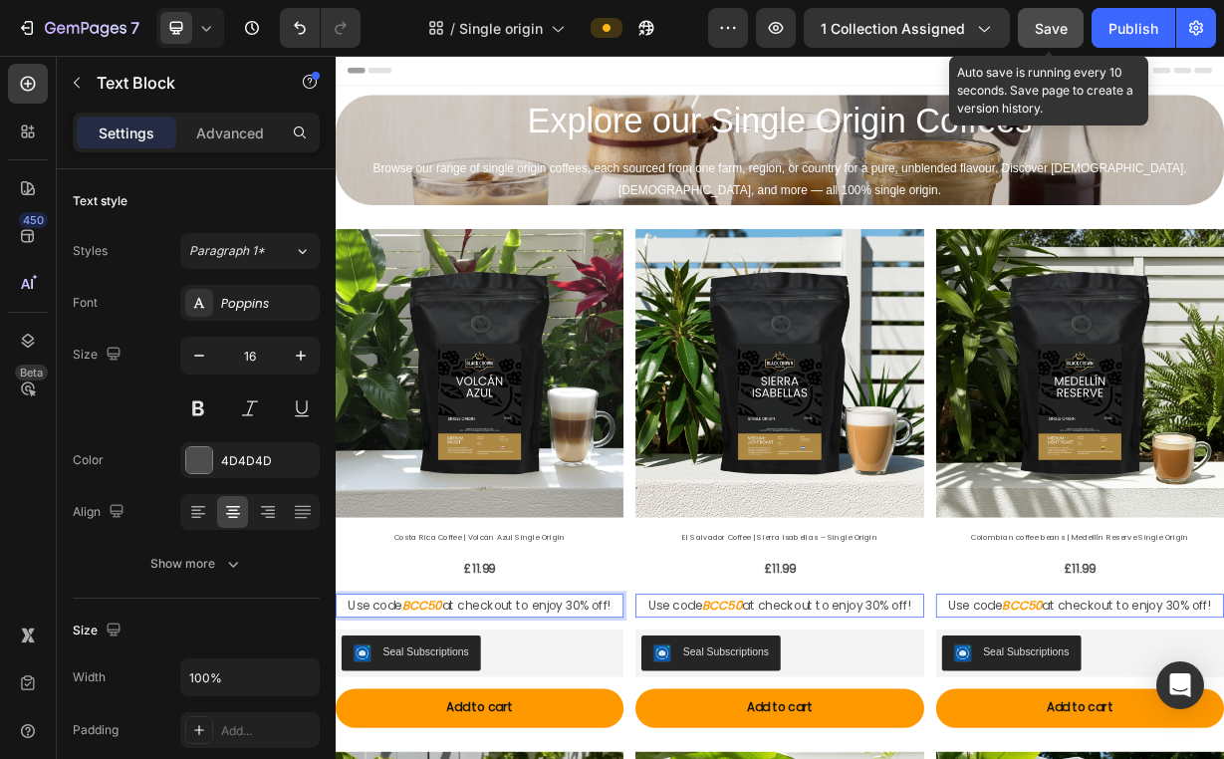
click at [1041, 37] on div "Save" at bounding box center [1050, 28] width 33 height 21
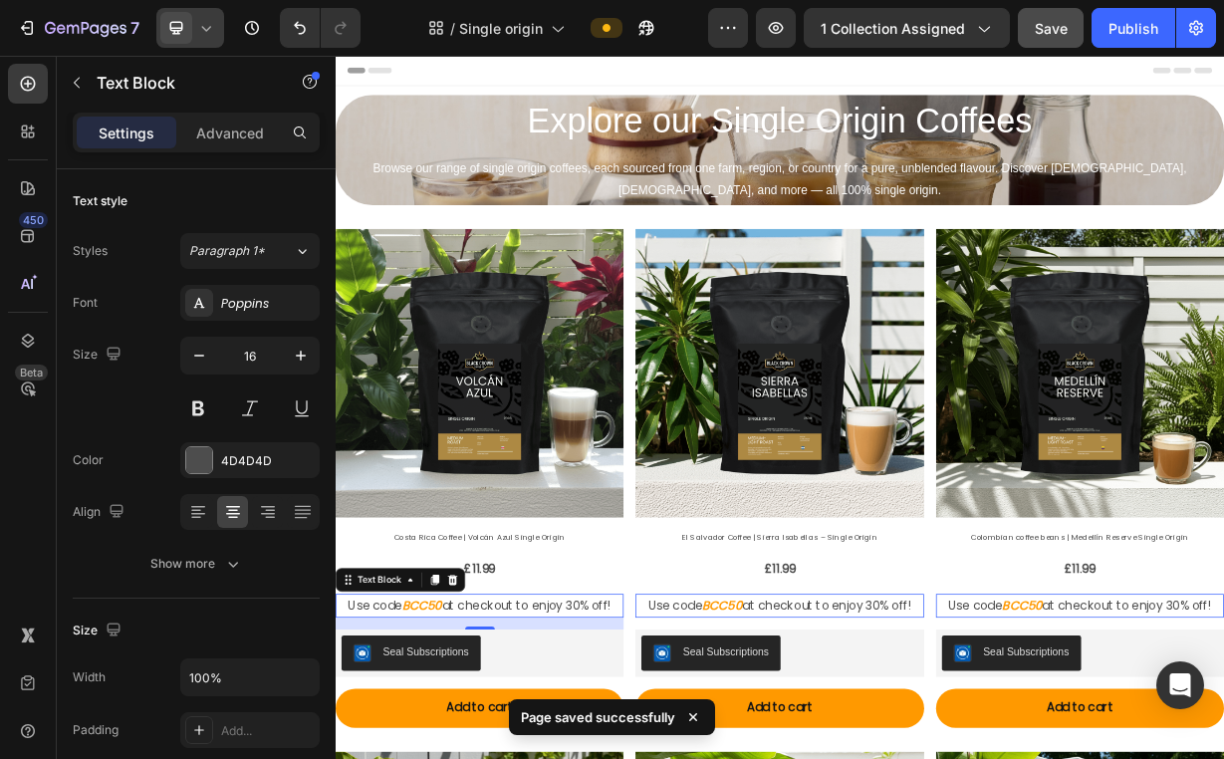
click at [208, 24] on icon at bounding box center [206, 28] width 20 height 20
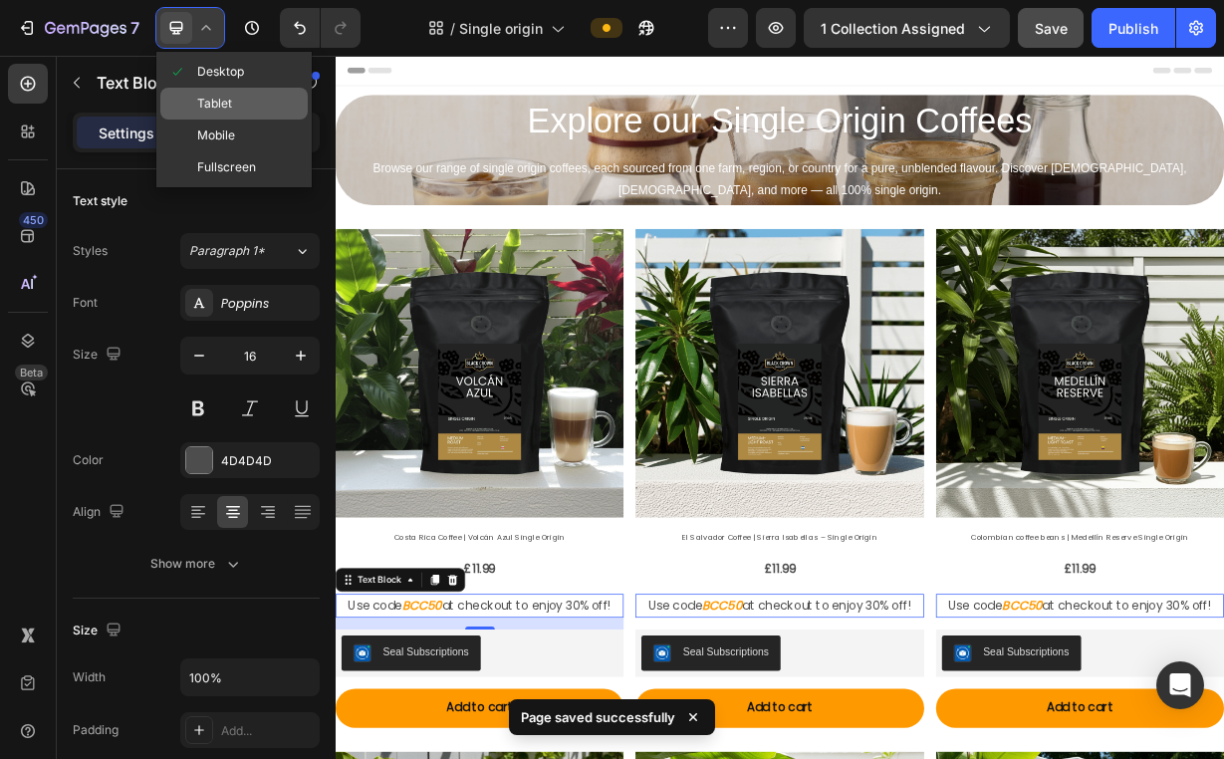
click at [241, 109] on div "Tablet" at bounding box center [233, 104] width 147 height 32
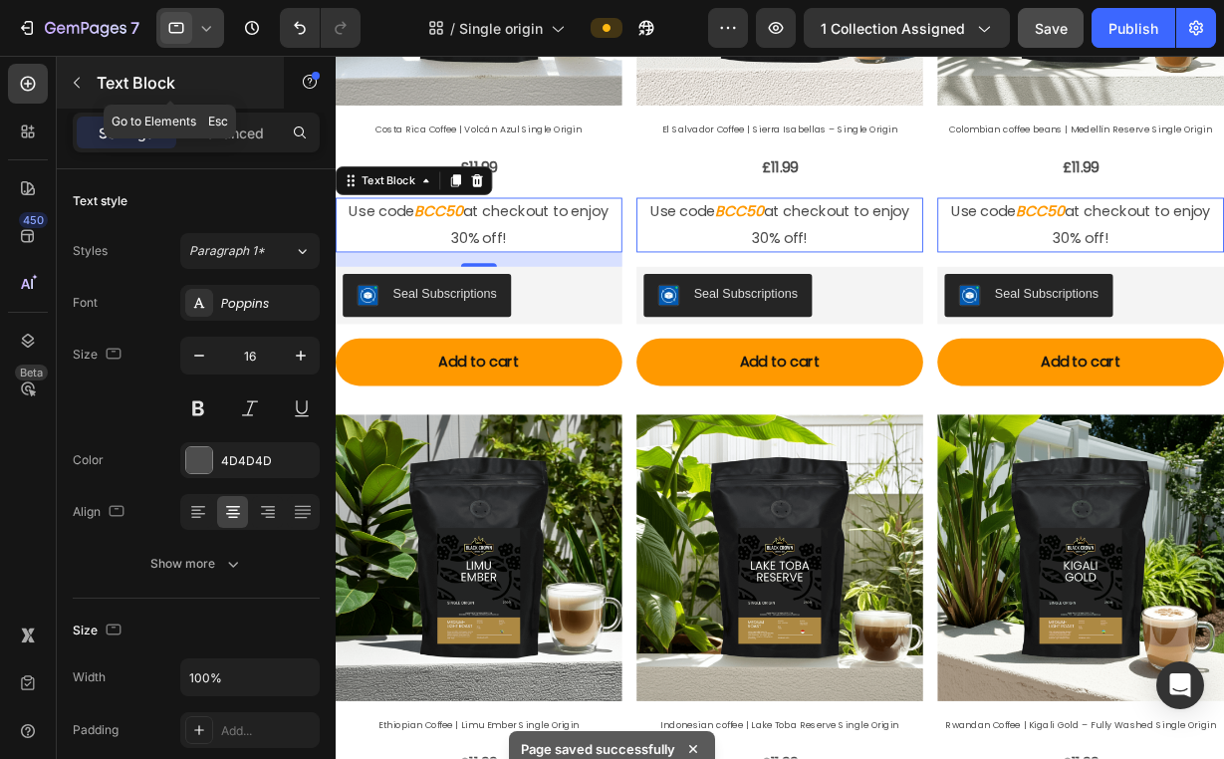
scroll to position [576, 0]
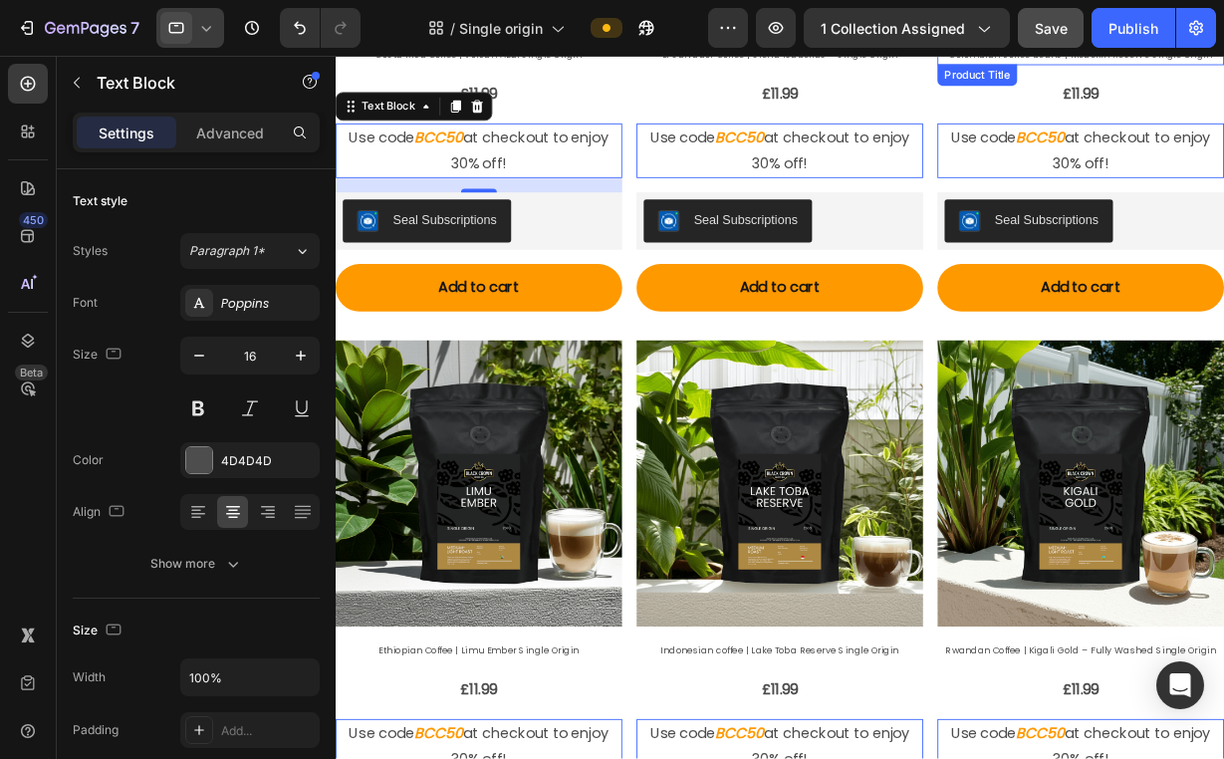
click at [219, 33] on div at bounding box center [190, 28] width 68 height 40
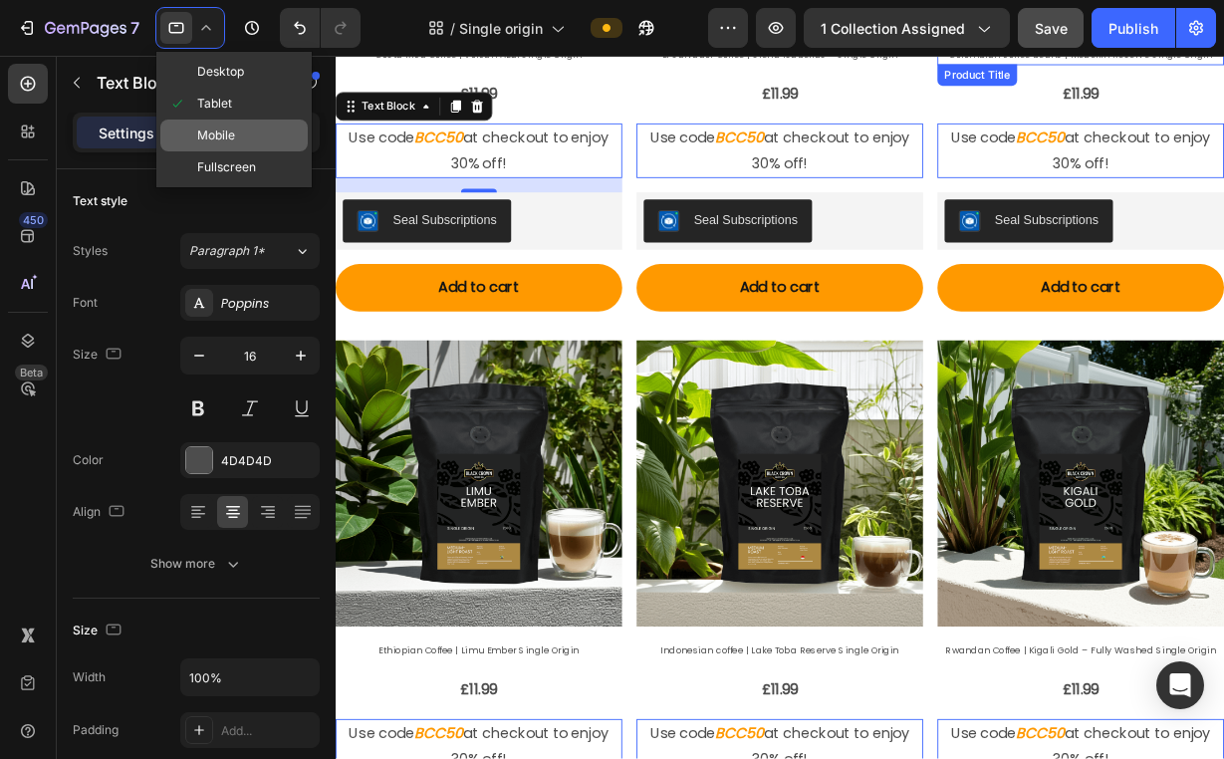
click at [234, 143] on span "Mobile" at bounding box center [216, 135] width 38 height 20
type input "14"
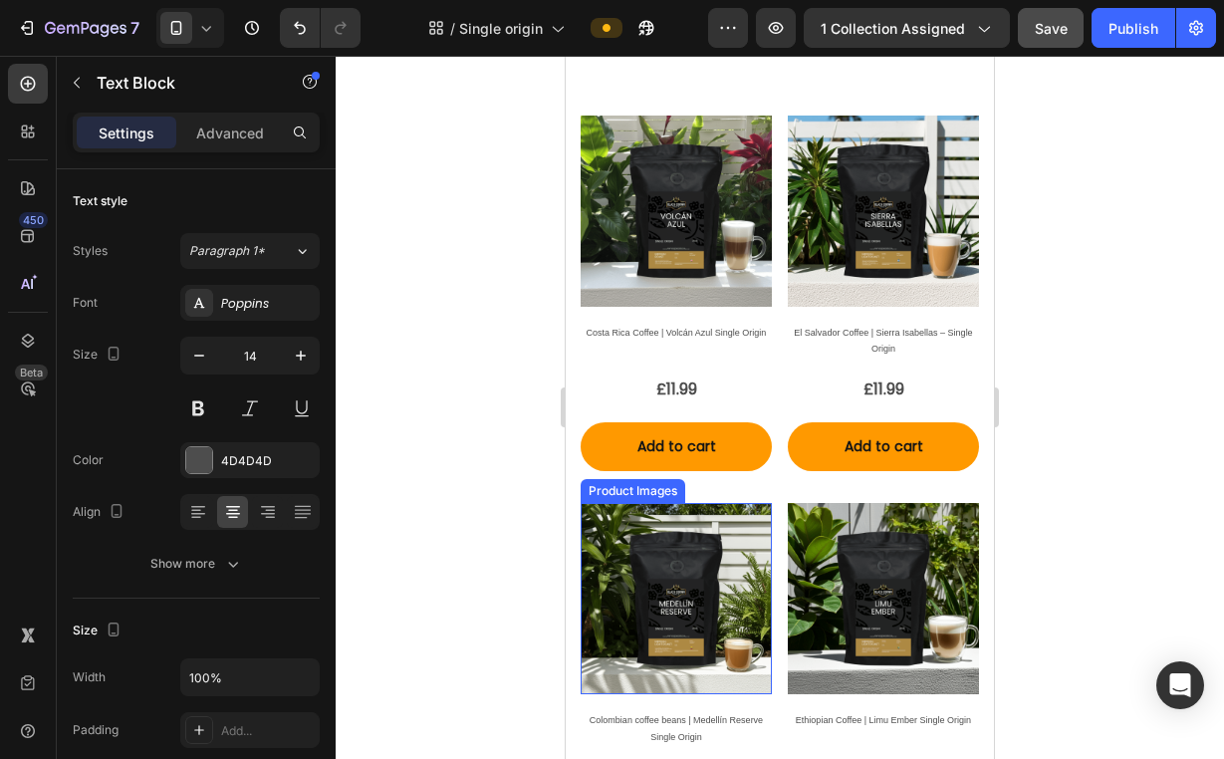
scroll to position [2, 0]
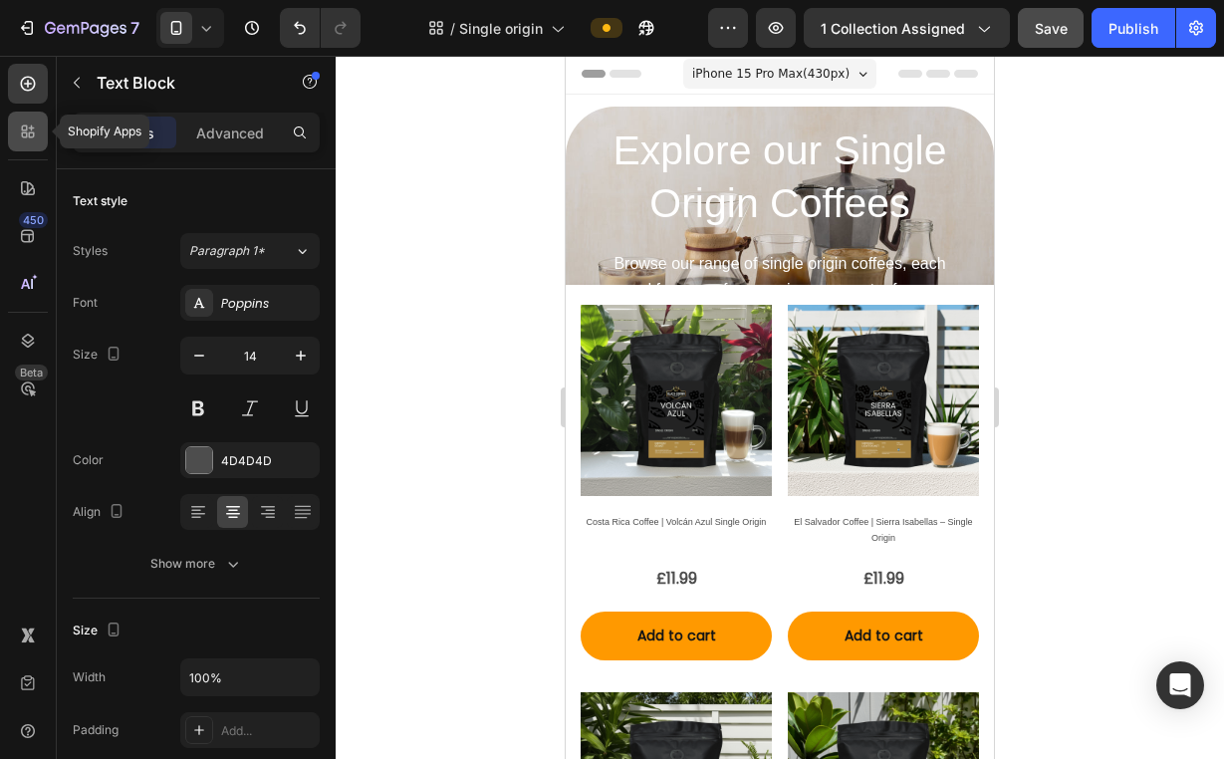
click at [28, 129] on icon at bounding box center [28, 131] width 20 height 20
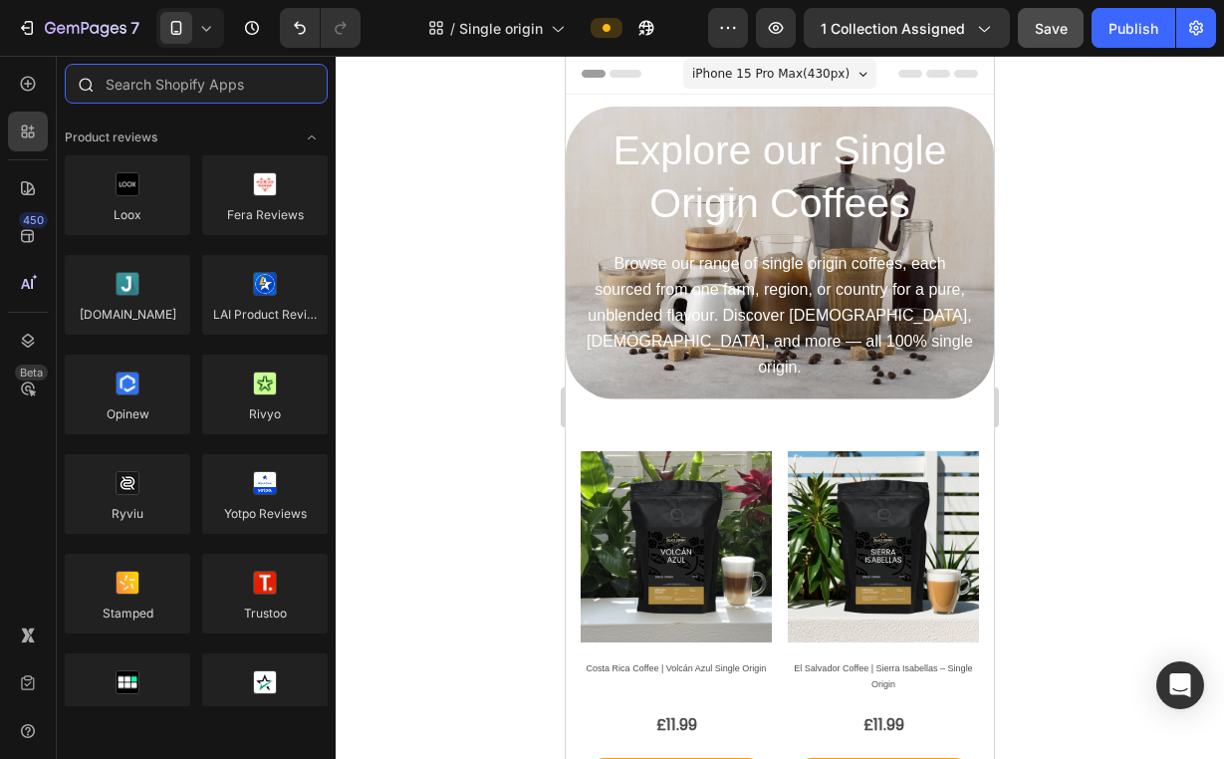
click at [170, 98] on input "text" at bounding box center [196, 84] width 263 height 40
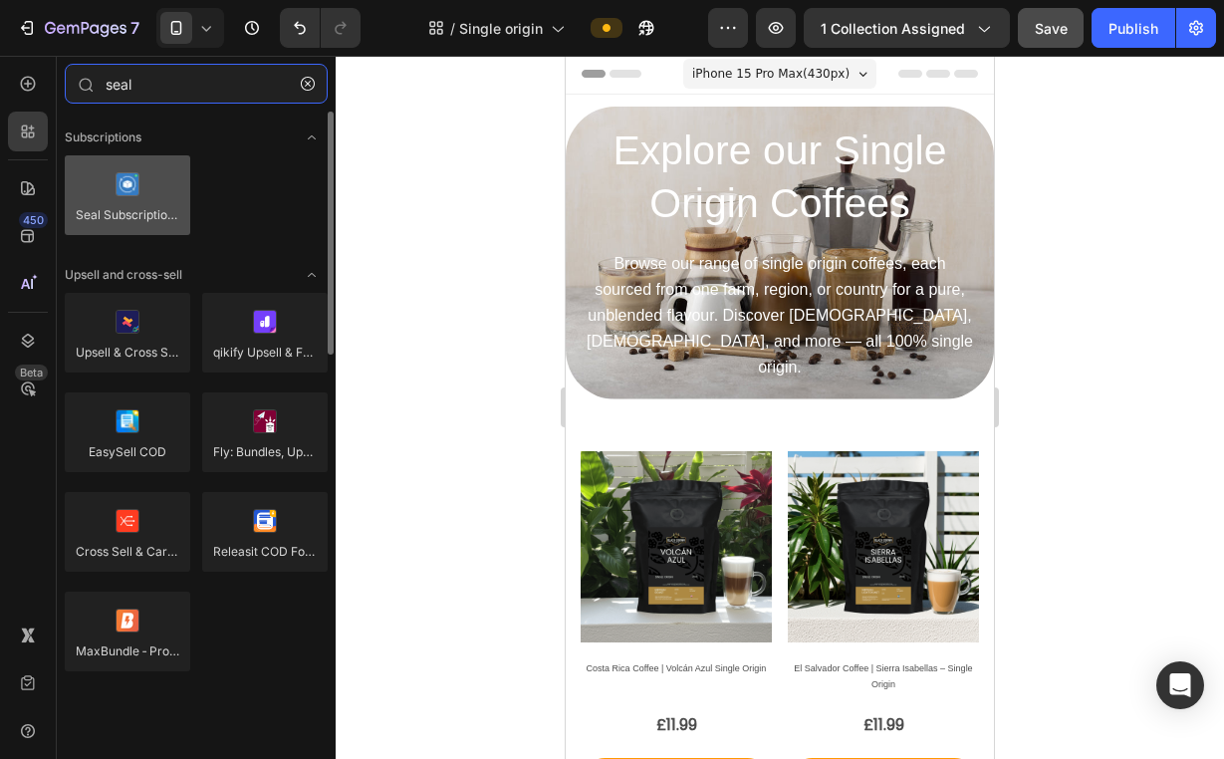
type input "seal"
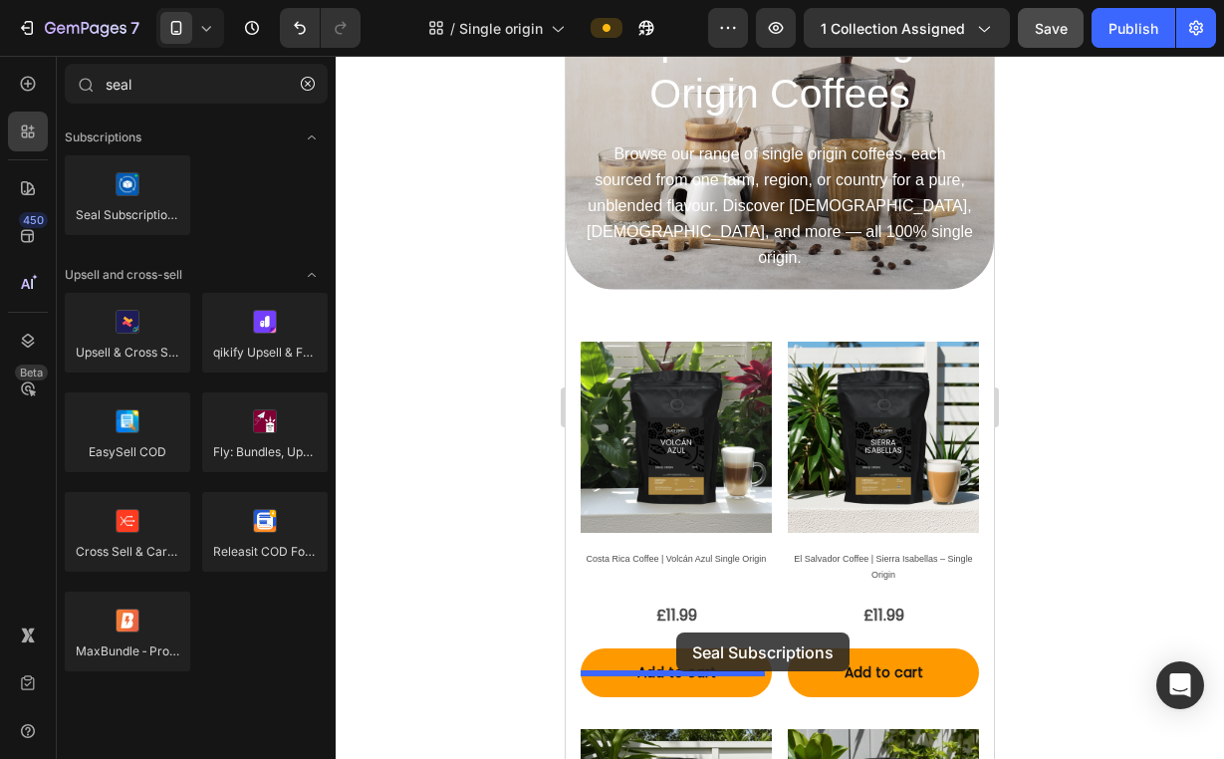
scroll to position [116, 0]
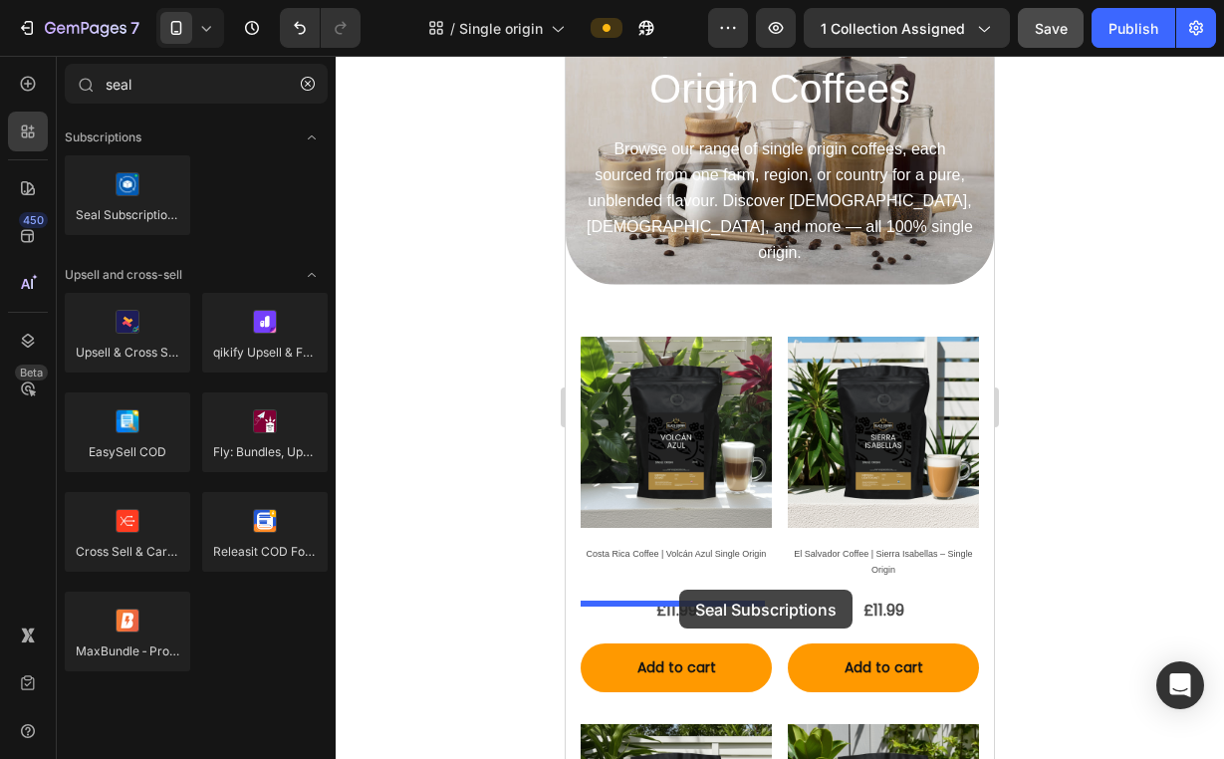
drag, startPoint x: 720, startPoint y: 250, endPoint x: 679, endPoint y: 589, distance: 342.0
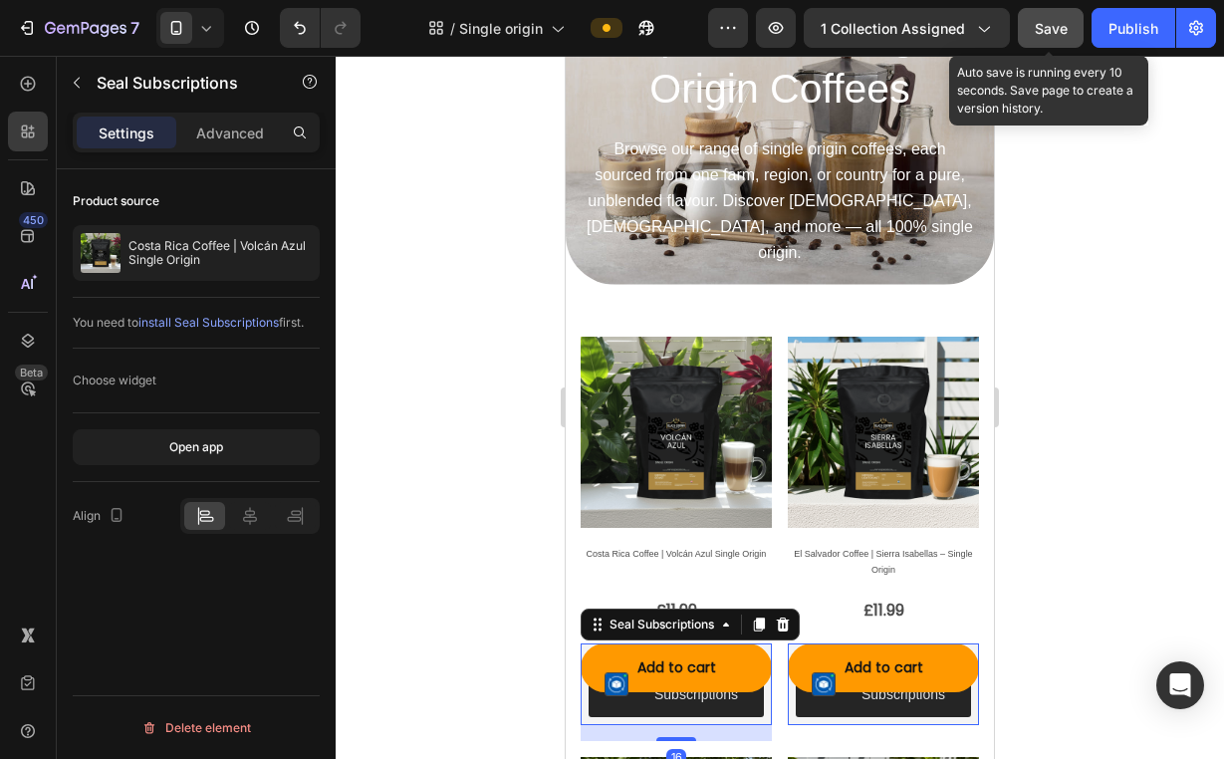
click at [1060, 26] on span "Save" at bounding box center [1050, 28] width 33 height 17
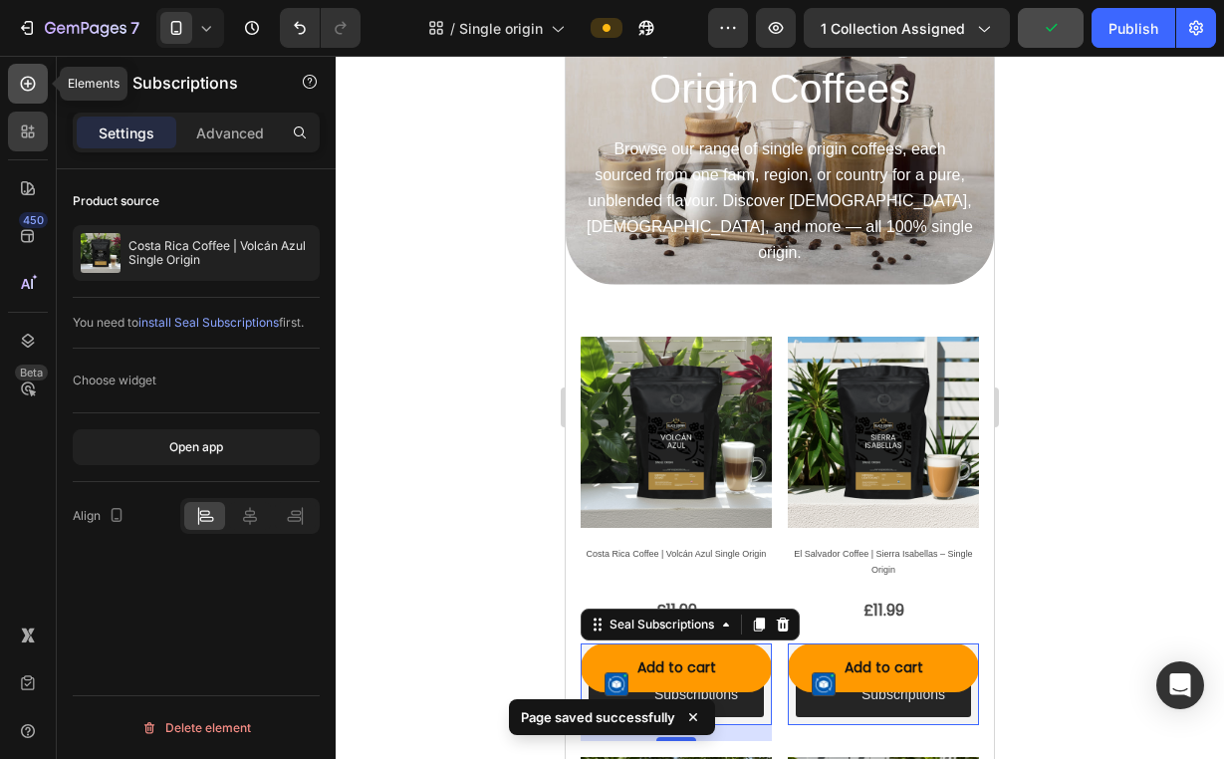
click at [18, 101] on div at bounding box center [28, 84] width 40 height 40
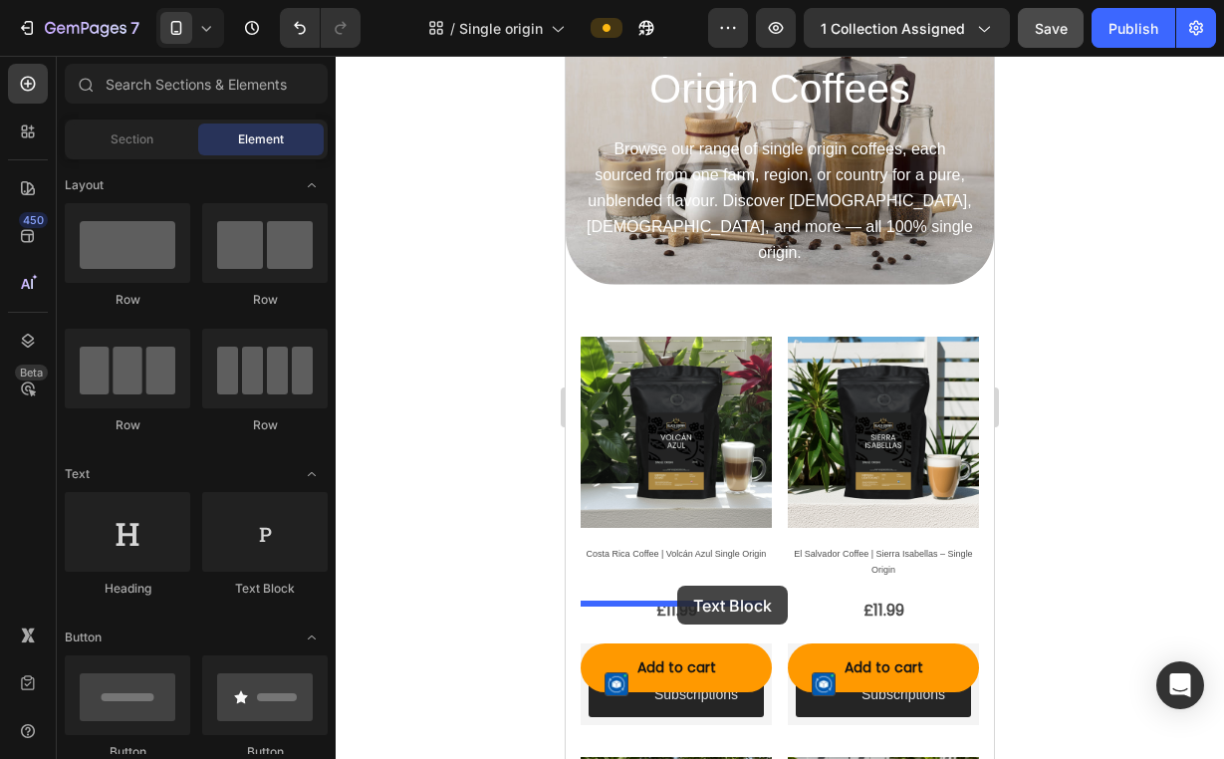
drag, startPoint x: 810, startPoint y: 598, endPoint x: 677, endPoint y: 585, distance: 134.0
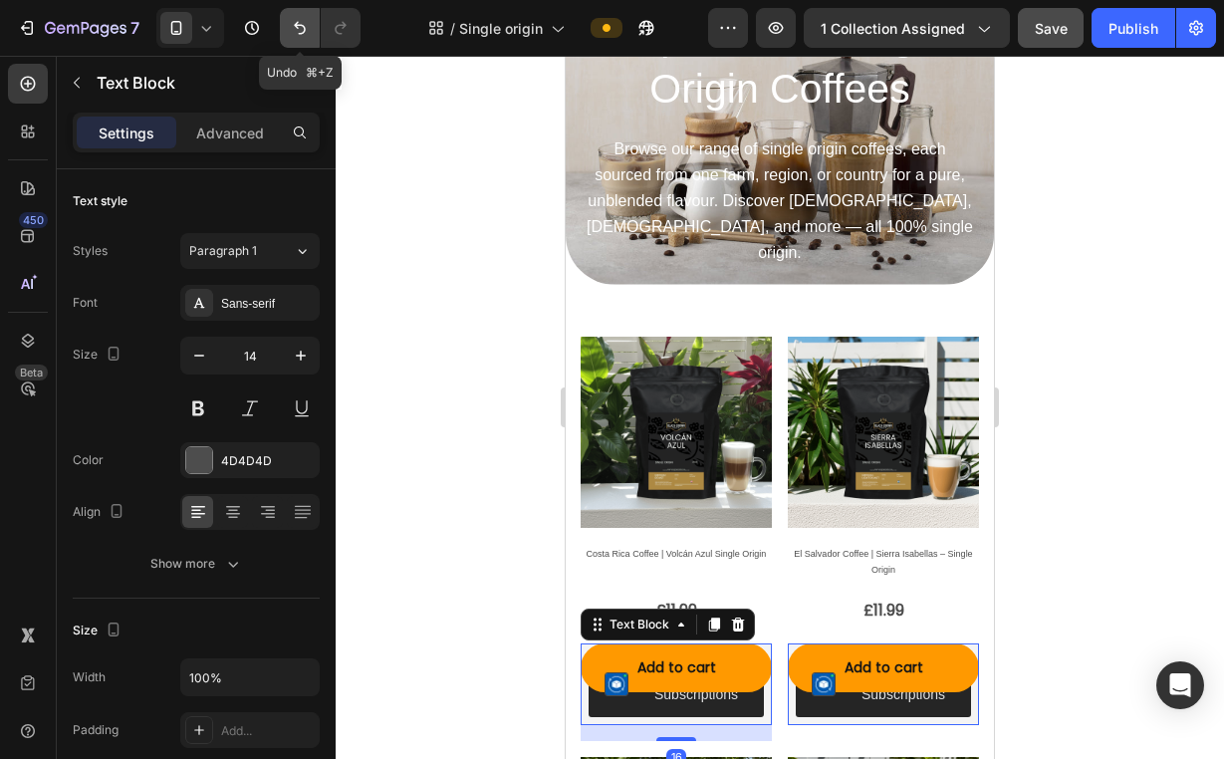
click at [301, 30] on icon "Undo/Redo" at bounding box center [300, 28] width 20 height 20
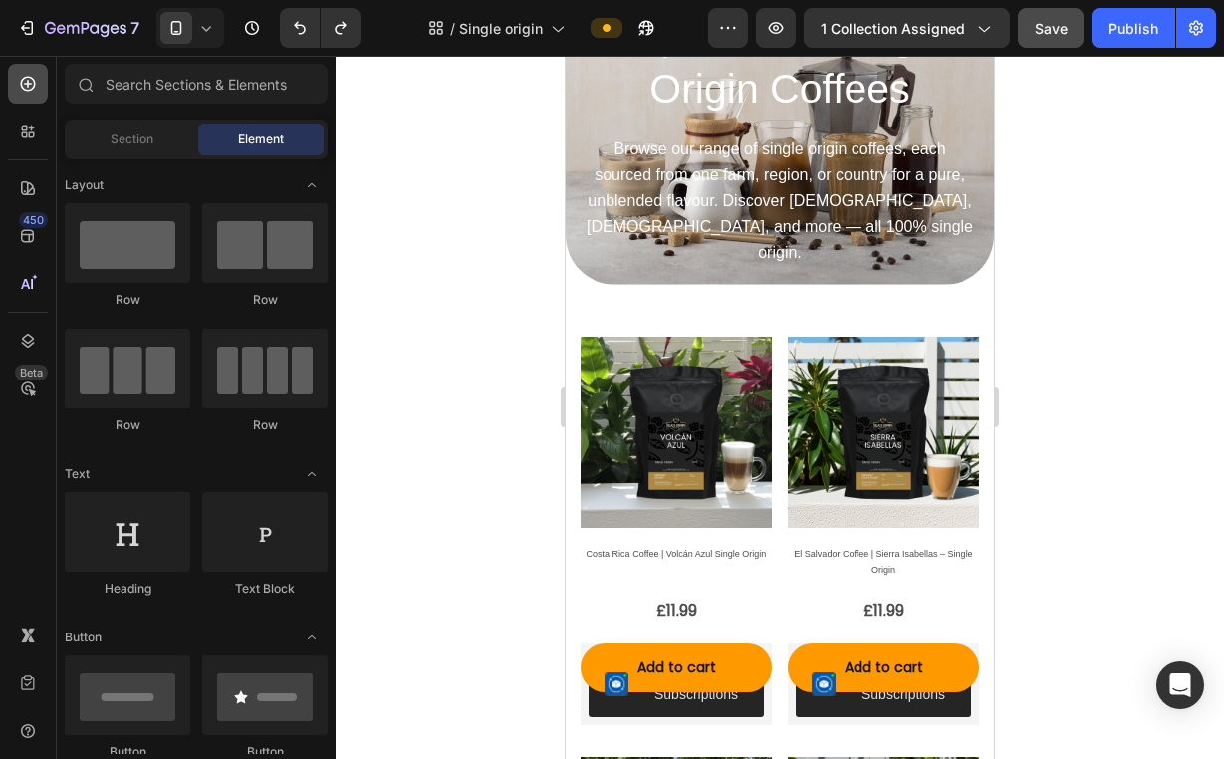
click at [29, 93] on icon at bounding box center [28, 84] width 20 height 20
drag, startPoint x: 837, startPoint y: 590, endPoint x: 641, endPoint y: 558, distance: 198.9
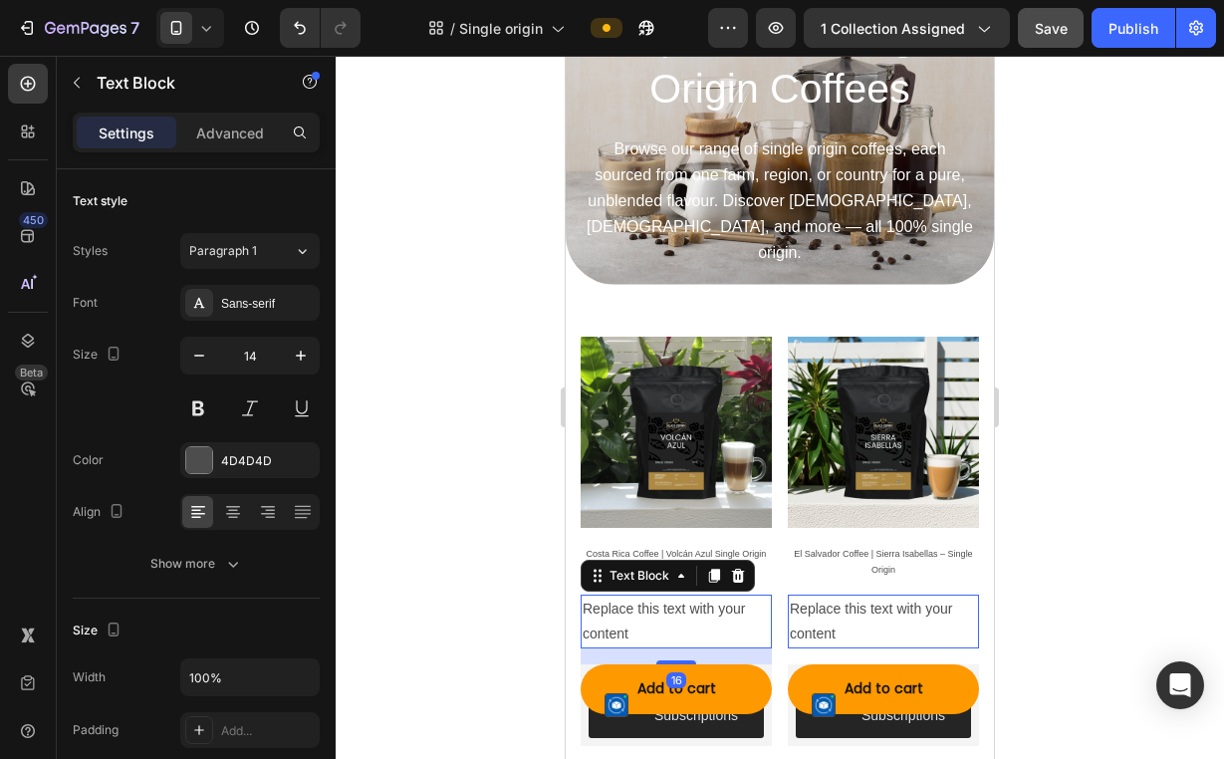
click at [682, 594] on div "Replace this text with your content" at bounding box center [675, 621] width 191 height 54
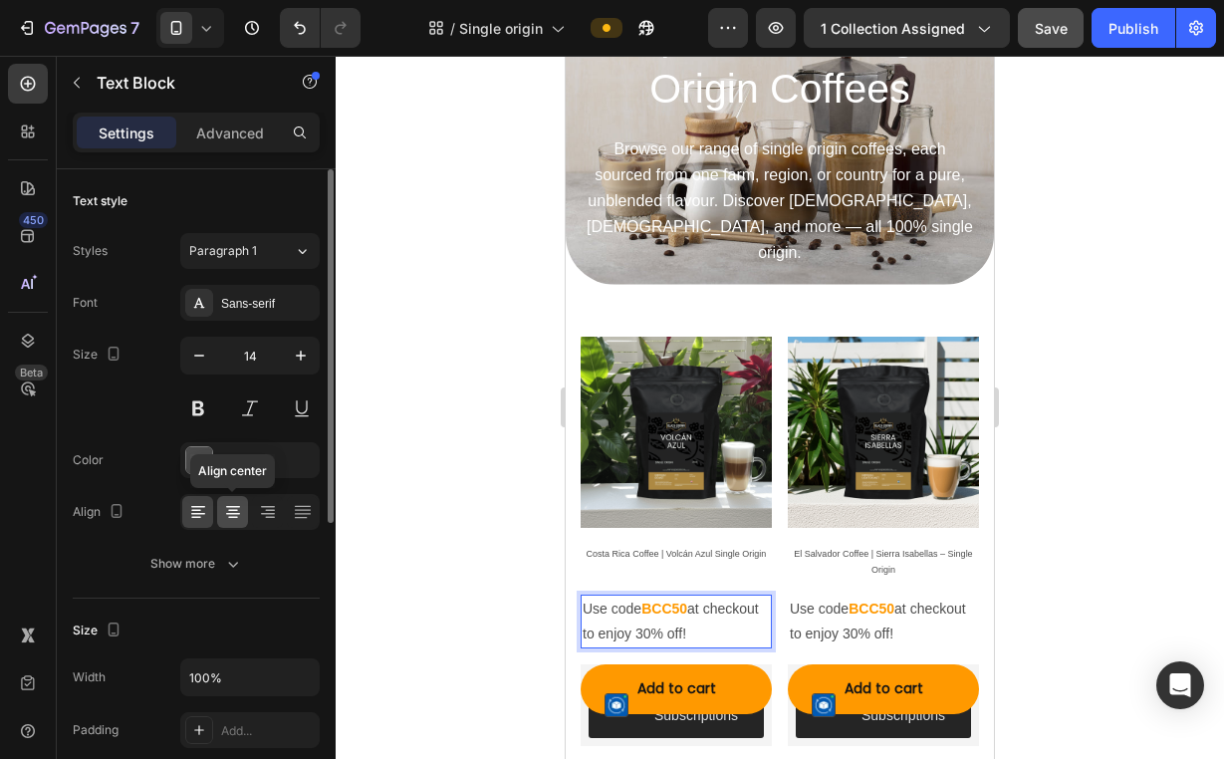
click at [226, 513] on icon at bounding box center [233, 512] width 20 height 20
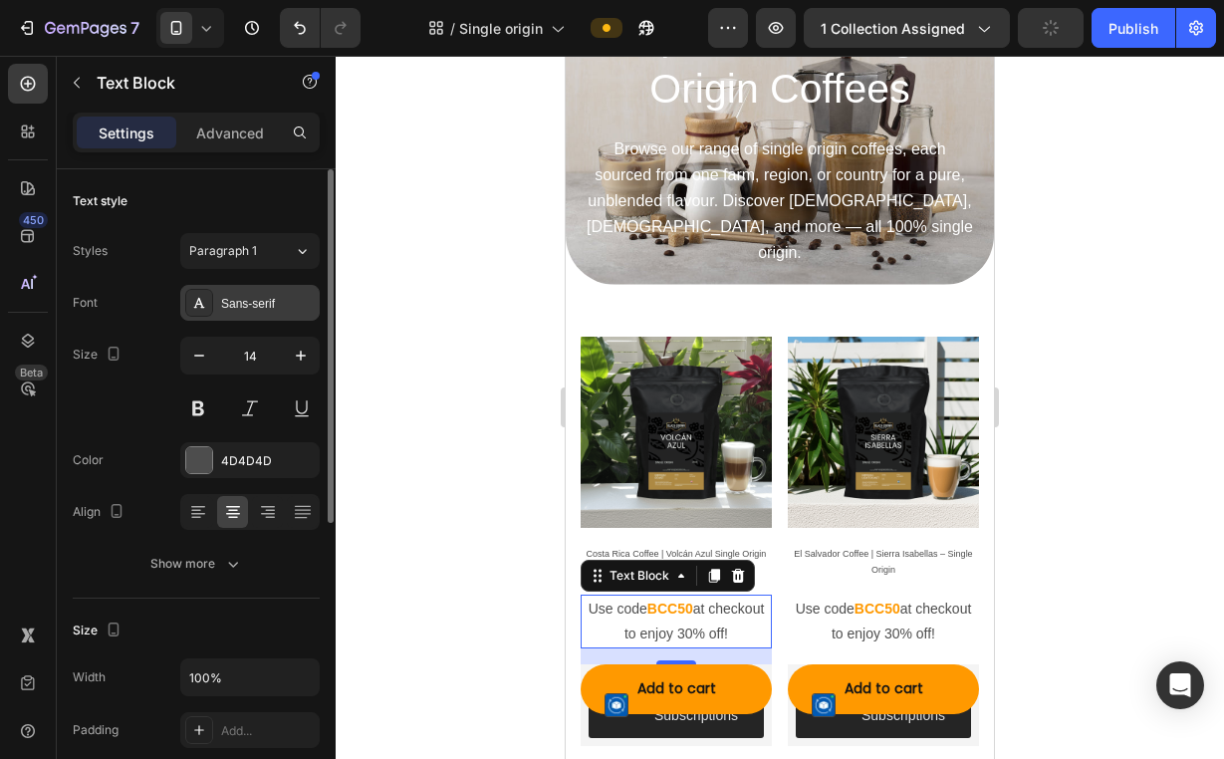
click at [246, 297] on div "Sans-serif" at bounding box center [268, 304] width 94 height 18
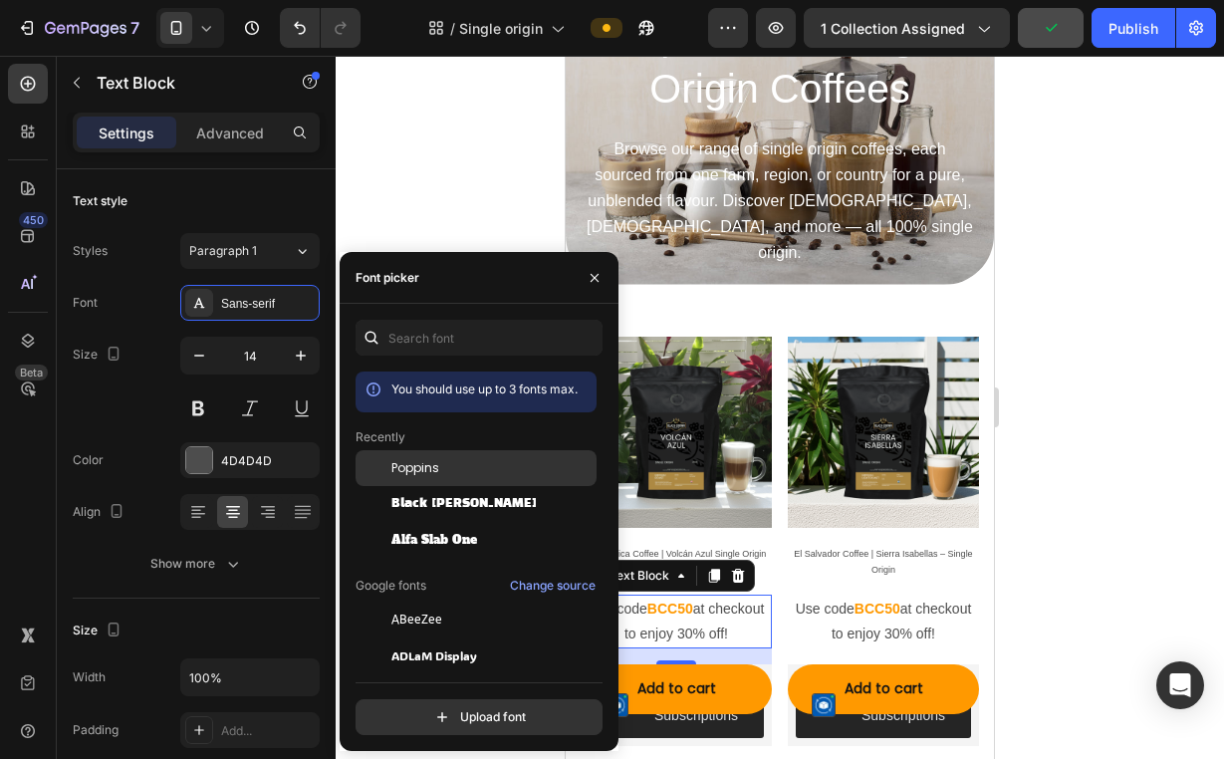
click at [442, 465] on div "Poppins" at bounding box center [491, 468] width 201 height 18
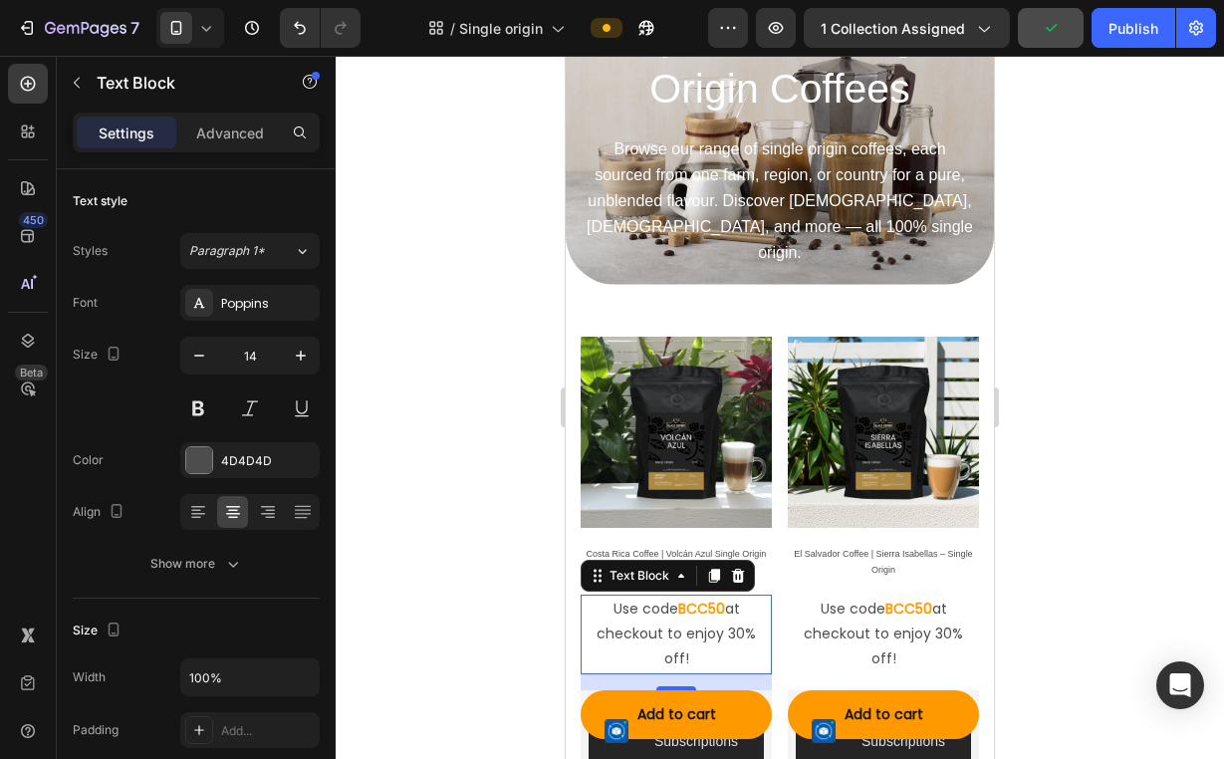
click at [1088, 472] on div at bounding box center [780, 407] width 888 height 703
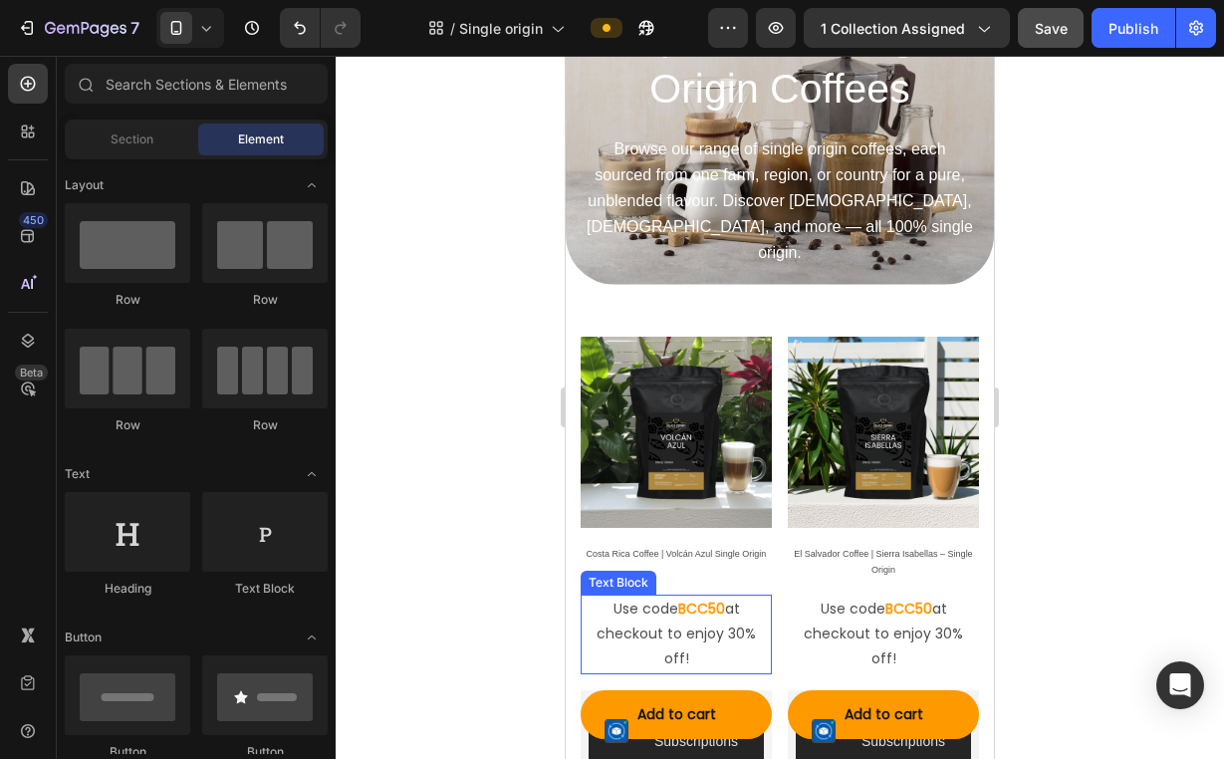
click at [689, 598] on strong "BCC50" at bounding box center [701, 608] width 47 height 20
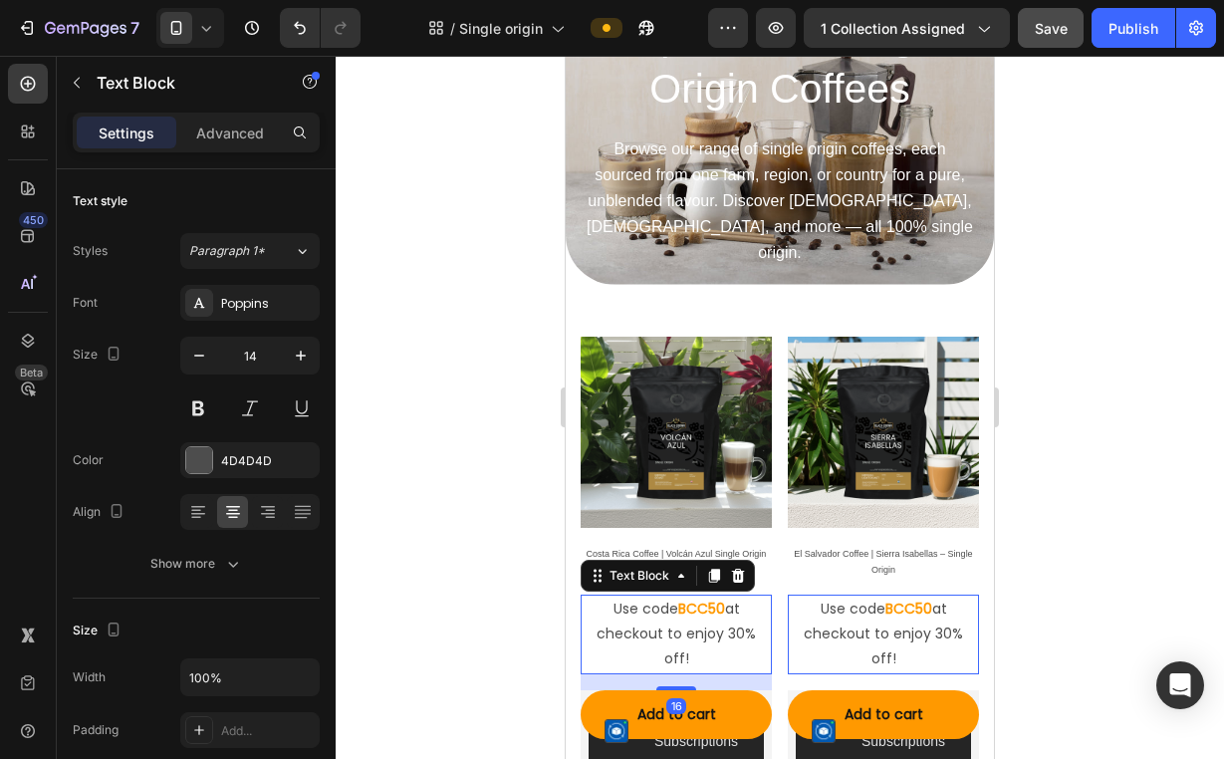
click at [617, 596] on p "Use code BCC50 at checkout to enjoy 30% off!" at bounding box center [675, 634] width 187 height 76
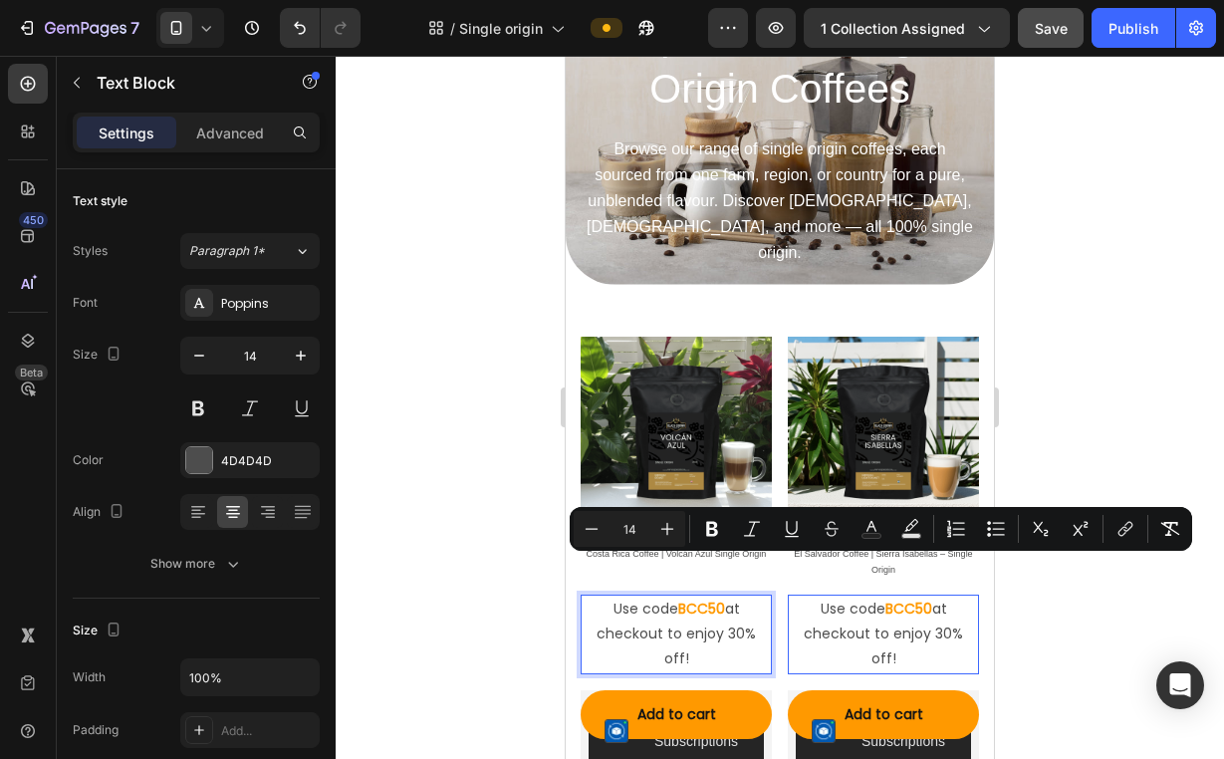
click at [643, 538] on input "14" at bounding box center [629, 529] width 40 height 24
type input "12"
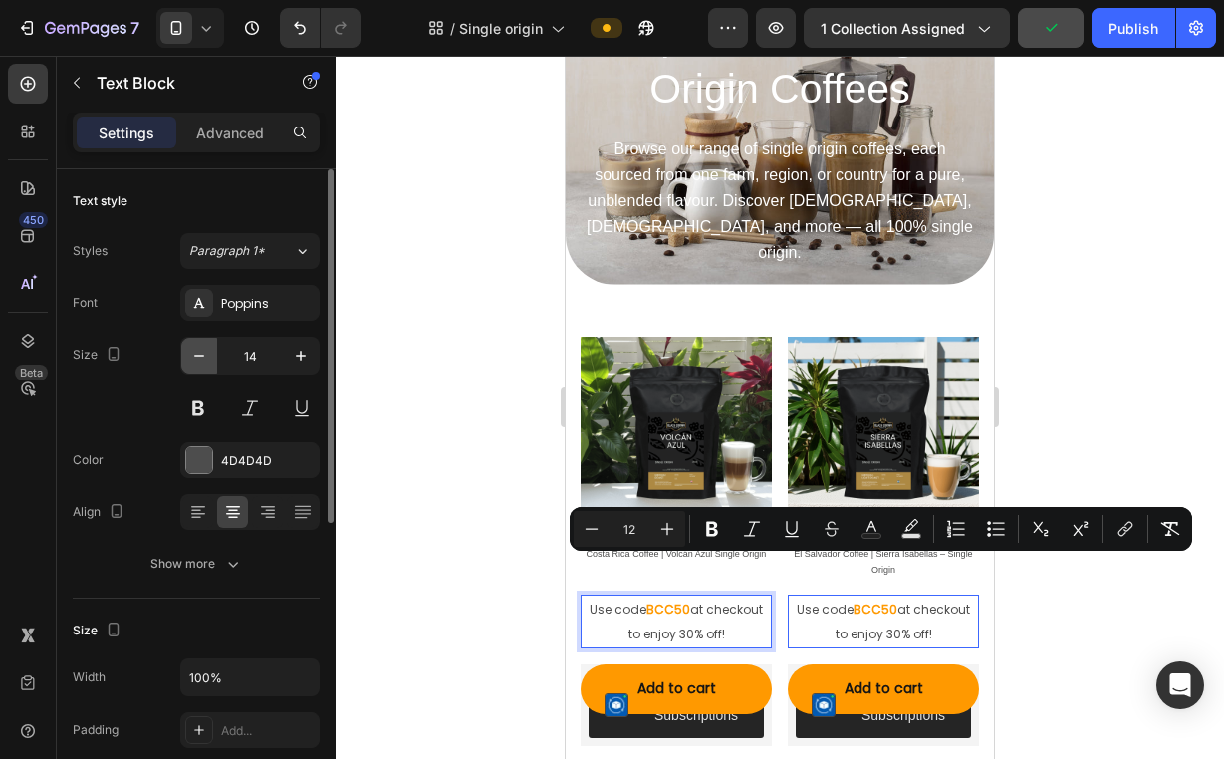
click at [201, 360] on icon "button" at bounding box center [199, 355] width 20 height 20
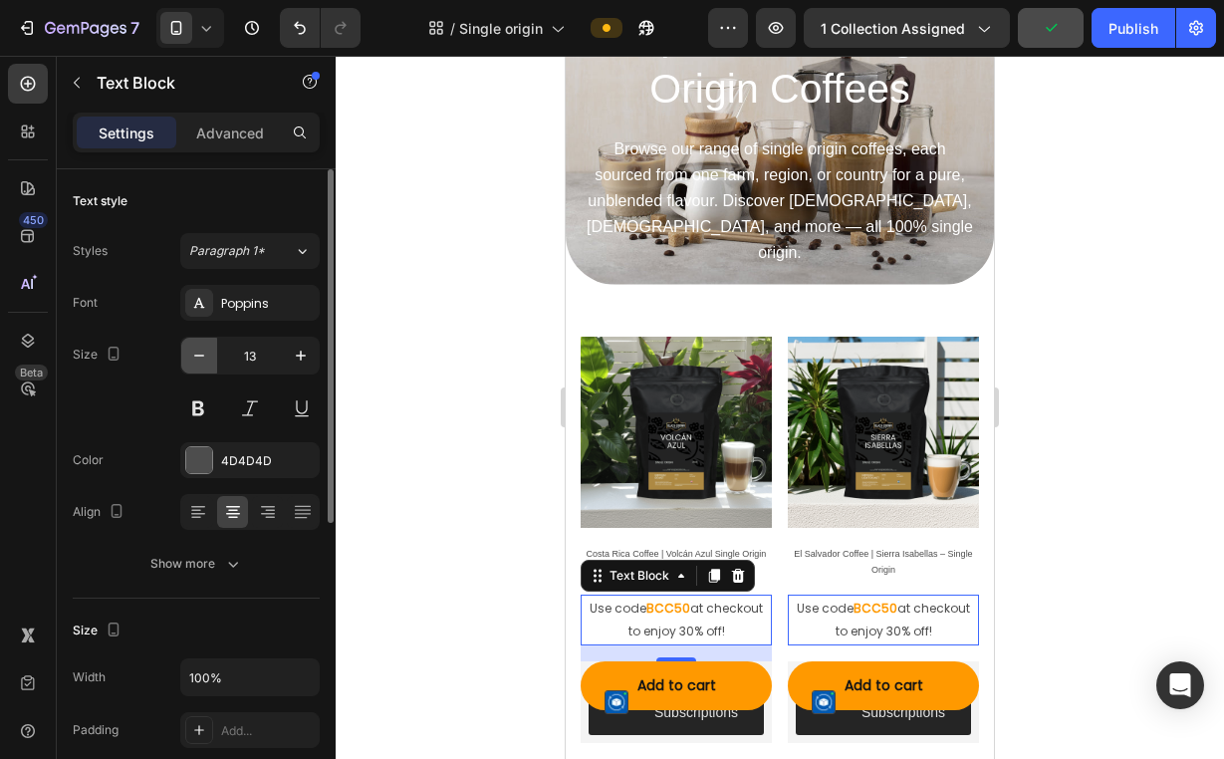
click at [201, 360] on icon "button" at bounding box center [199, 355] width 20 height 20
type input "12"
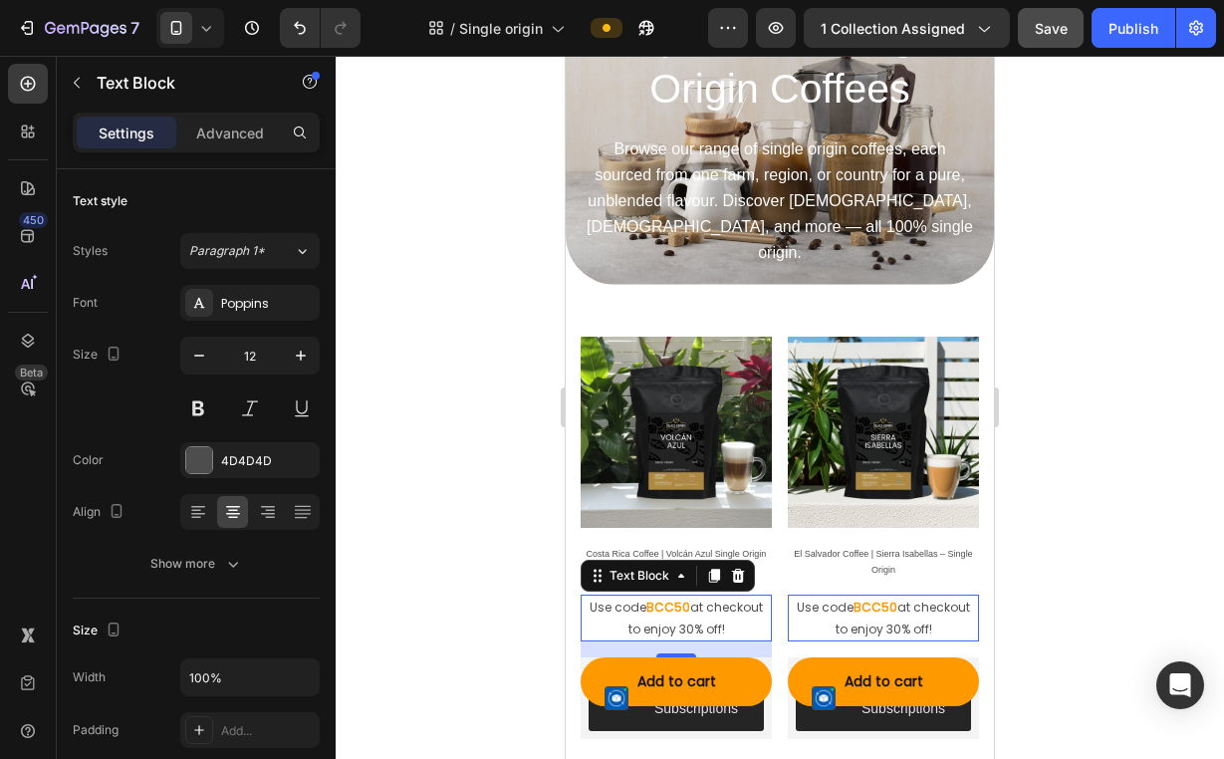
click at [531, 505] on div at bounding box center [780, 407] width 888 height 703
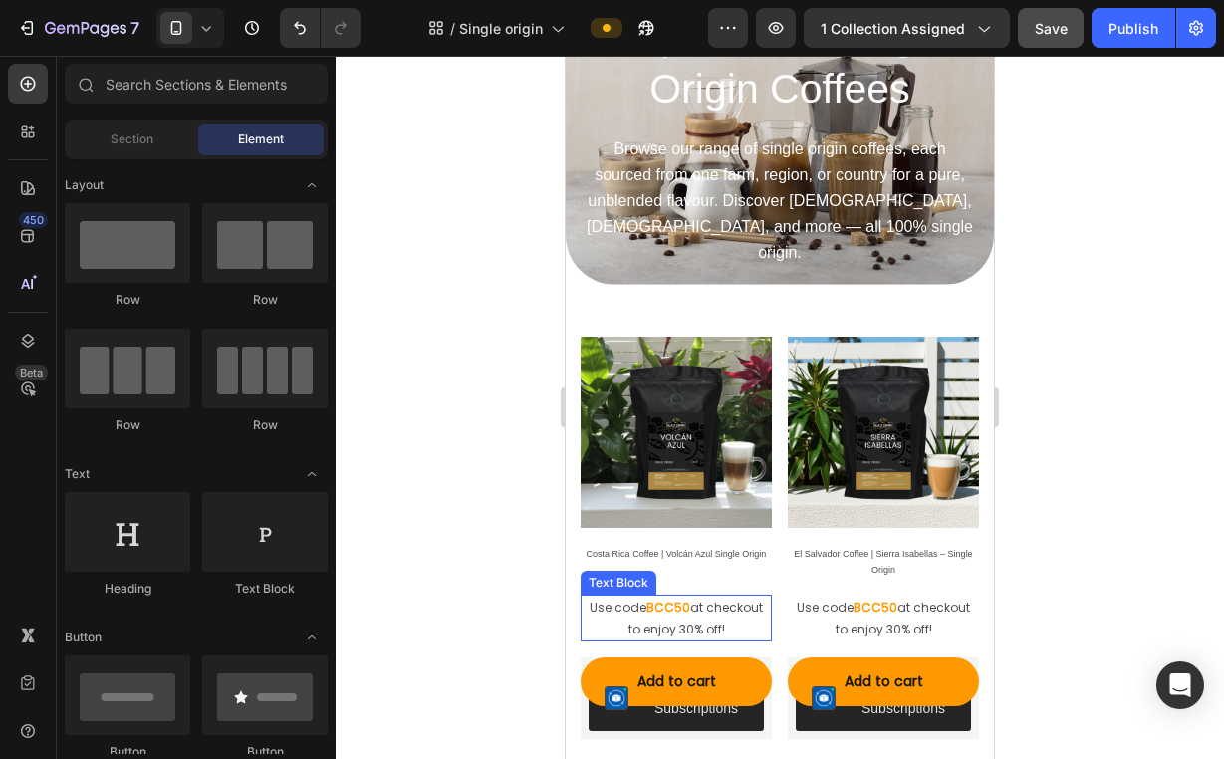
click at [646, 598] on strong "BCC50" at bounding box center [668, 606] width 44 height 17
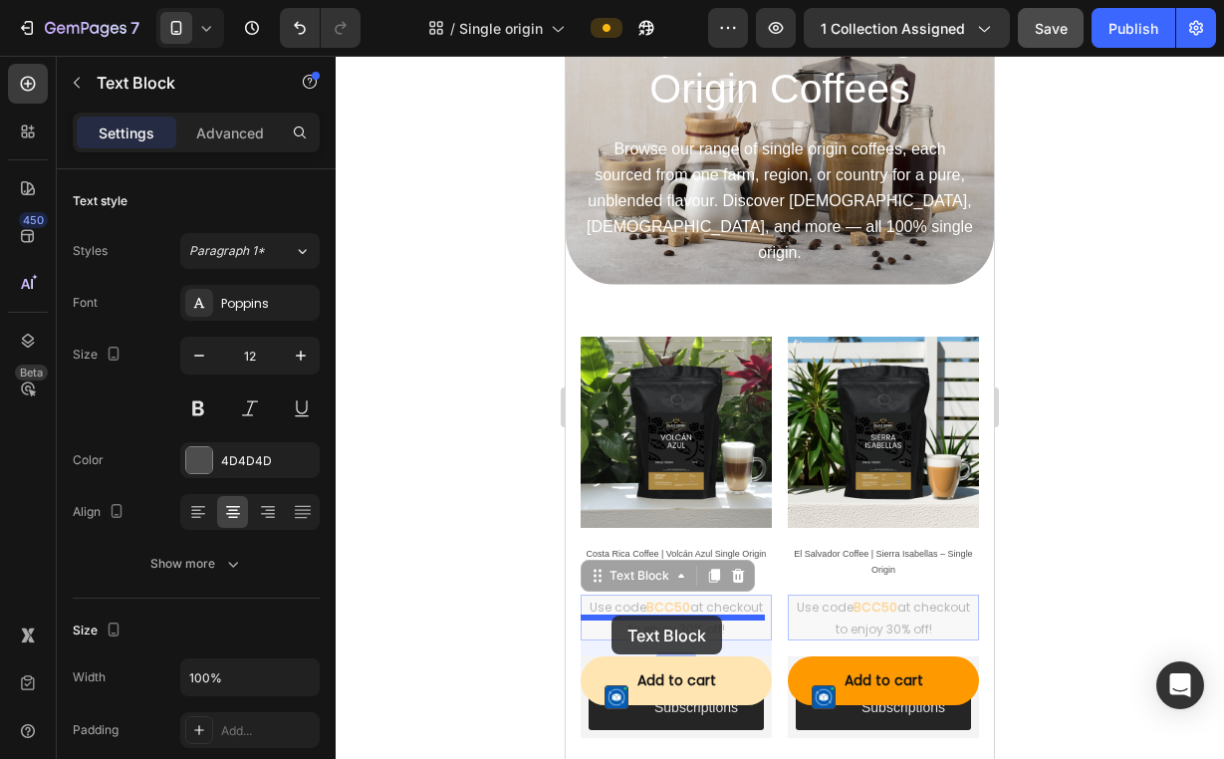
drag, startPoint x: 595, startPoint y: 543, endPoint x: 612, endPoint y: 612, distance: 71.7
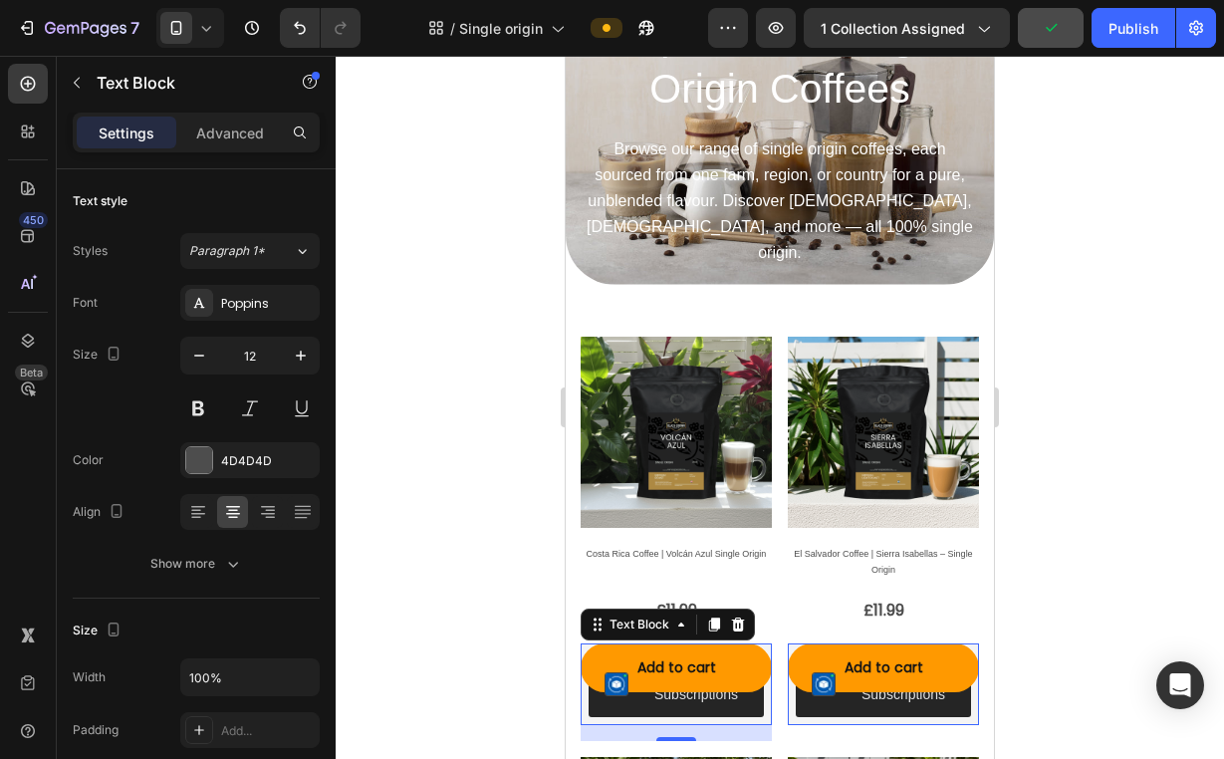
click at [298, 50] on div "7 Version history / Single origin Preview 1 collection assigned Publish" at bounding box center [612, 28] width 1224 height 57
click at [299, 42] on button "Undo/Redo" at bounding box center [300, 28] width 40 height 40
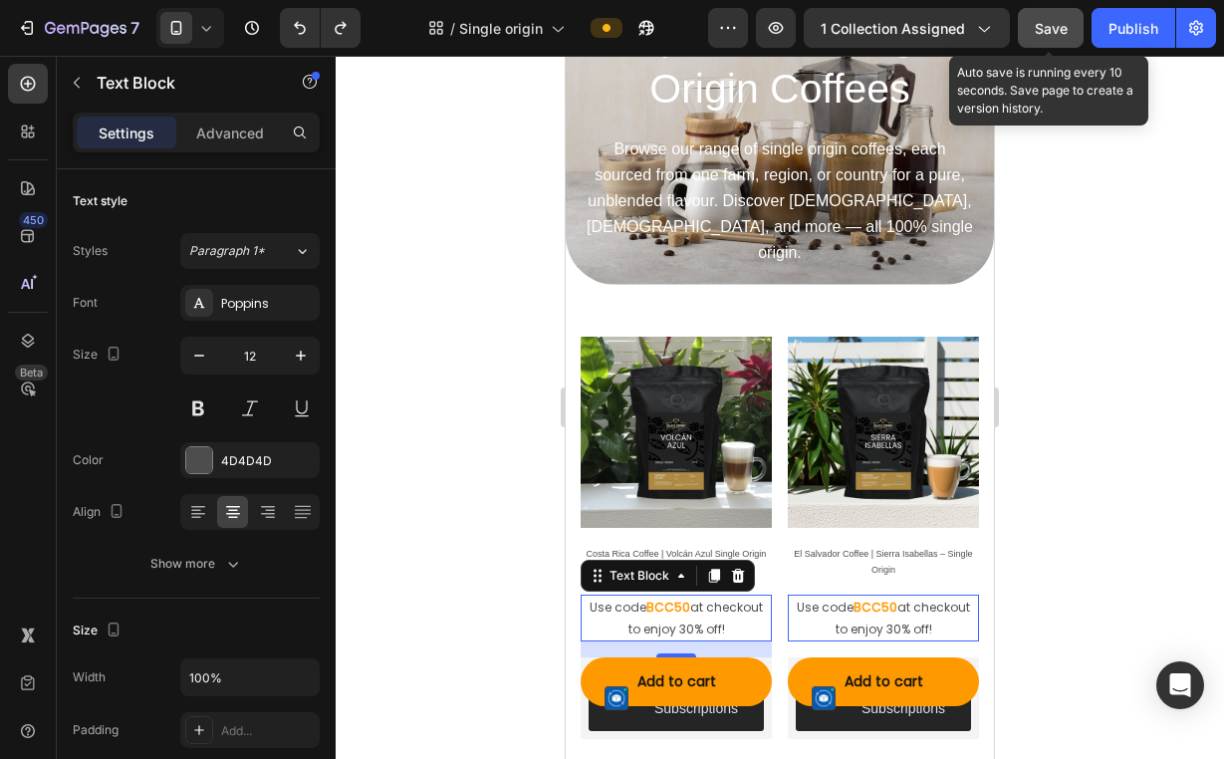
click at [1081, 27] on button "Save" at bounding box center [1051, 28] width 66 height 40
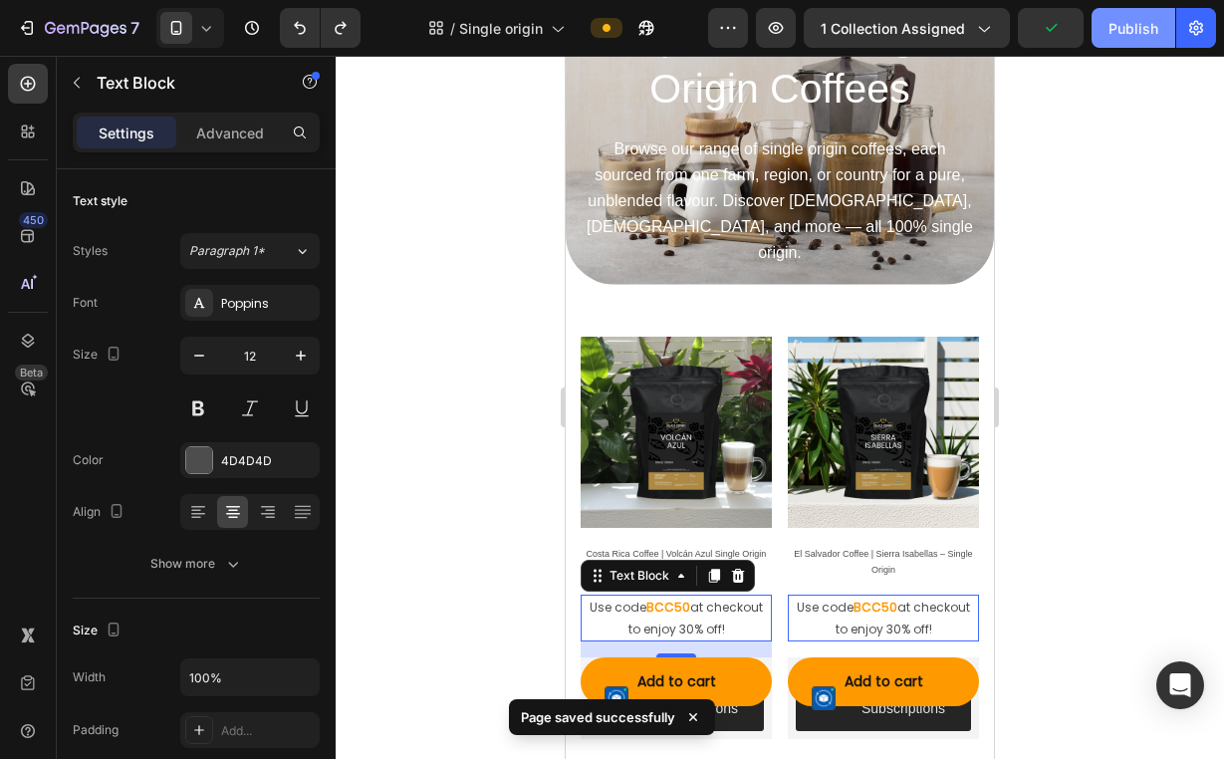
click at [1101, 25] on button "Publish" at bounding box center [1133, 28] width 84 height 40
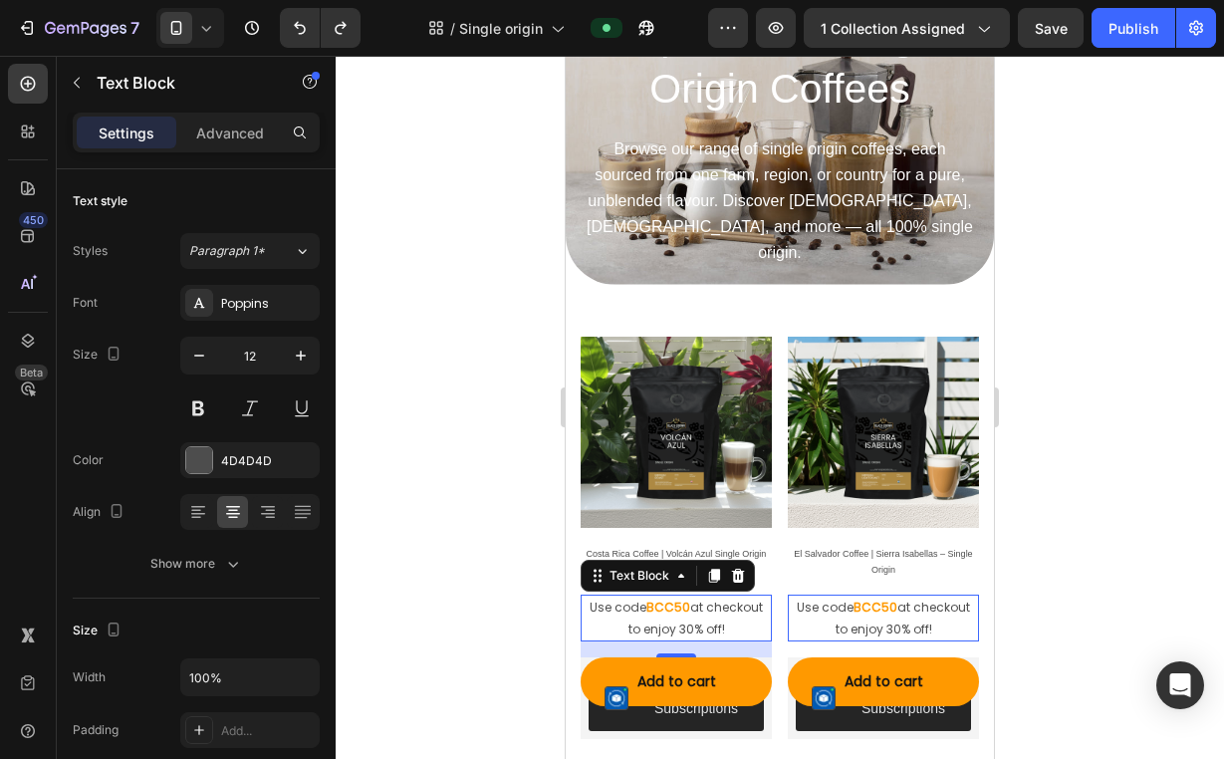
click at [445, 341] on div at bounding box center [780, 407] width 888 height 703
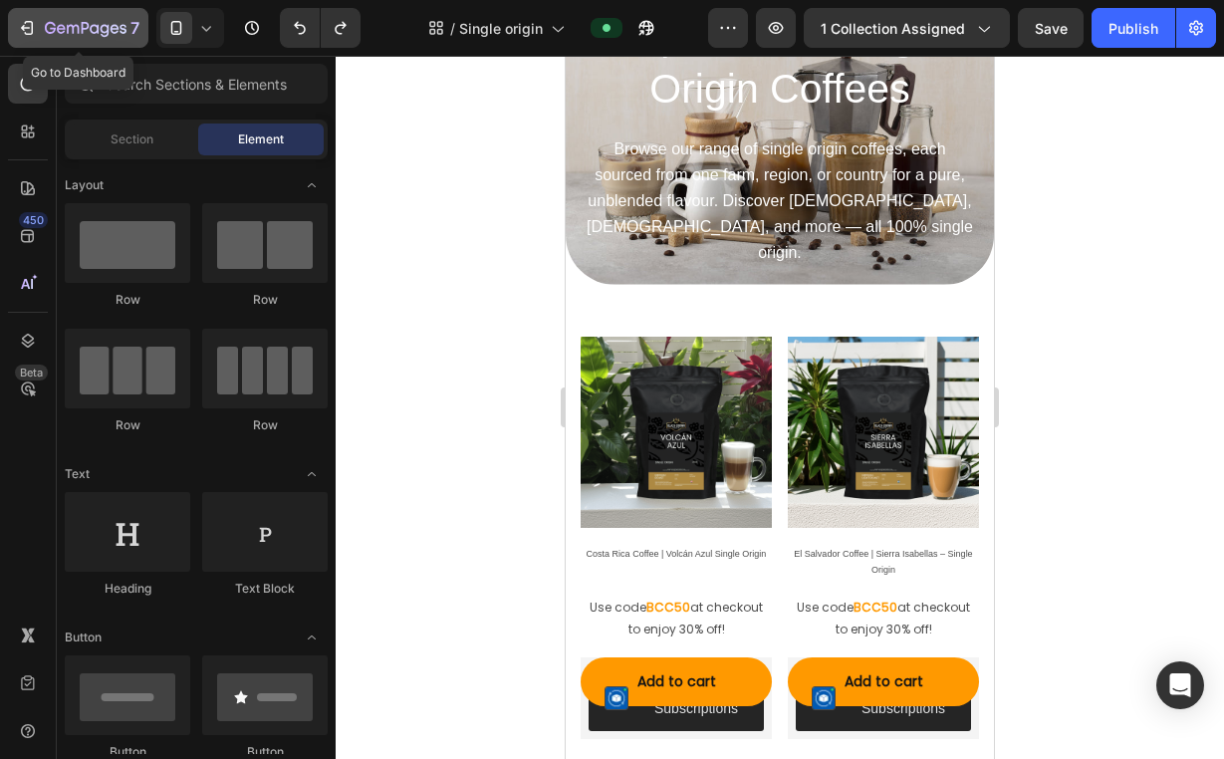
click at [76, 21] on icon "button" at bounding box center [86, 29] width 82 height 17
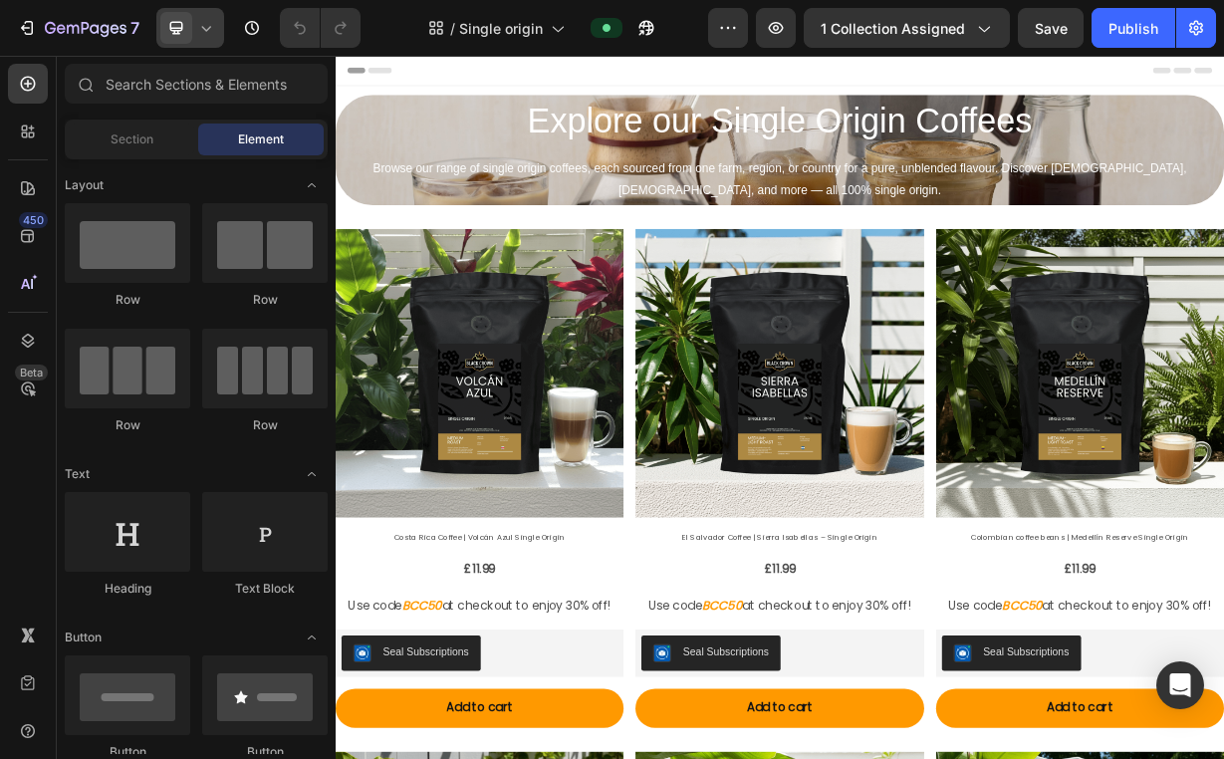
click at [221, 39] on div at bounding box center [190, 28] width 68 height 40
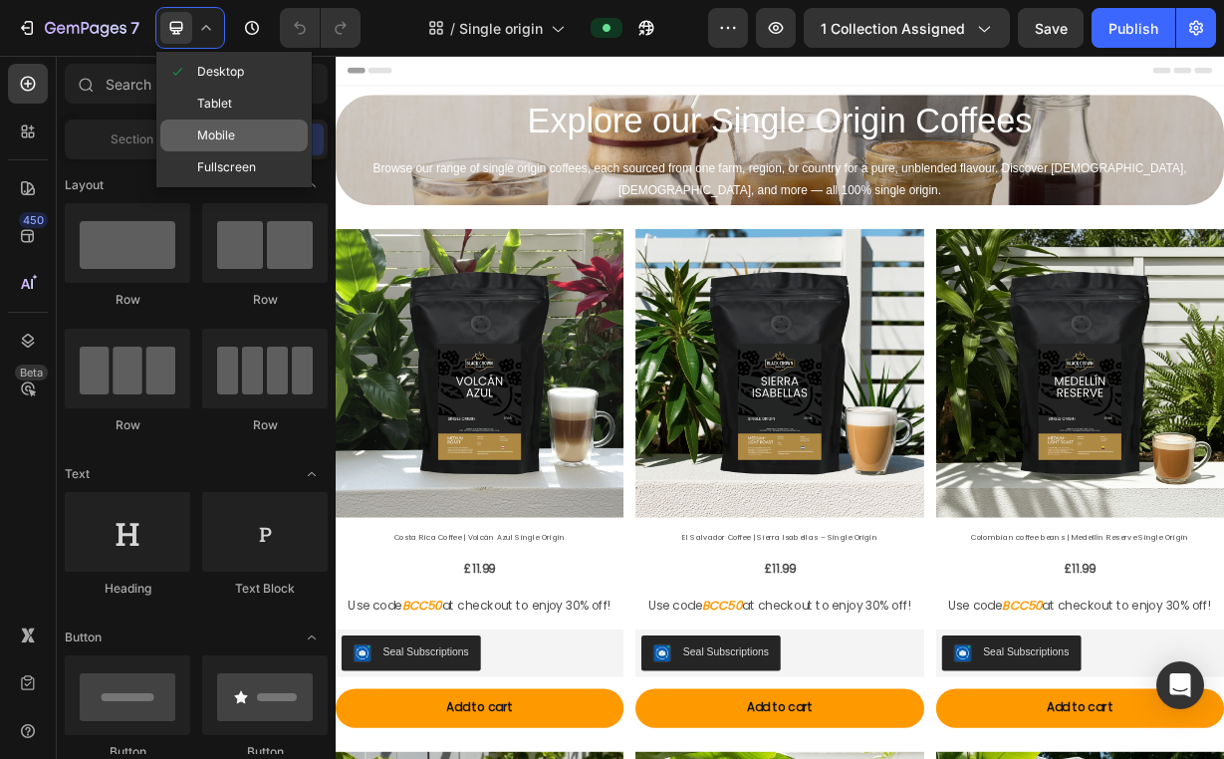
click at [247, 125] on div "Mobile" at bounding box center [233, 135] width 147 height 32
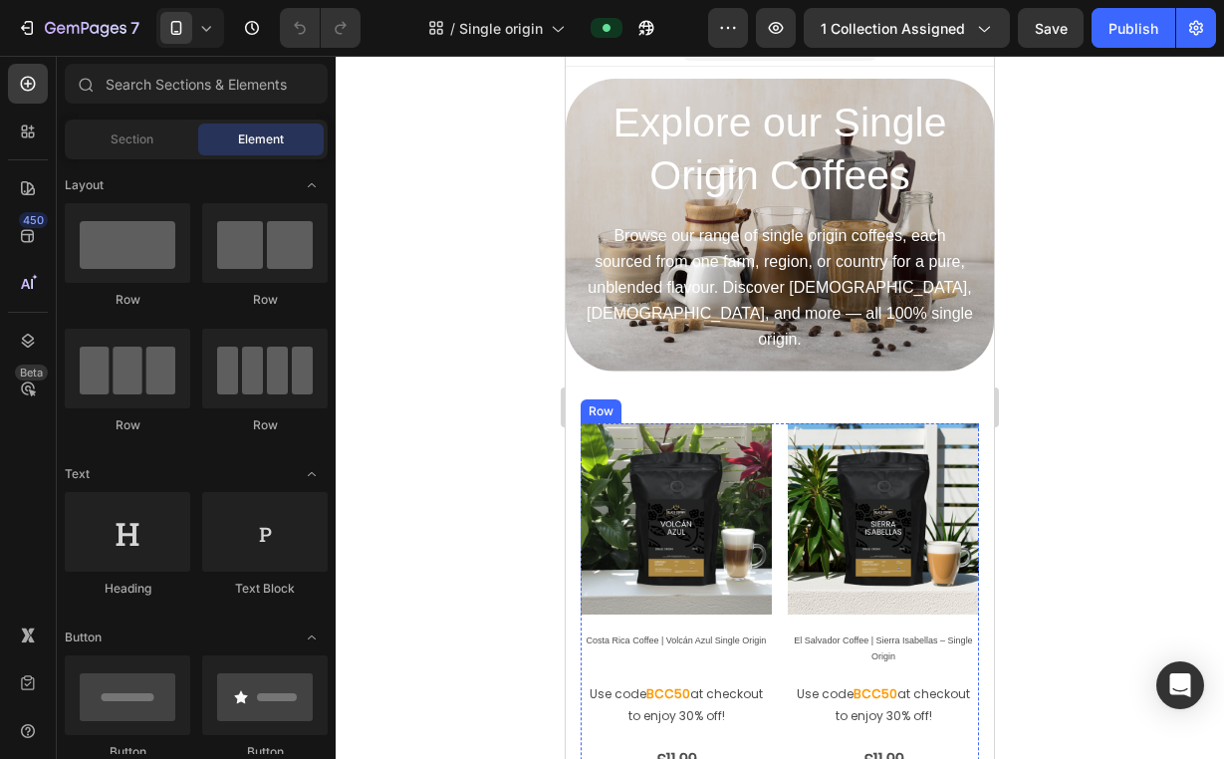
scroll to position [171, 0]
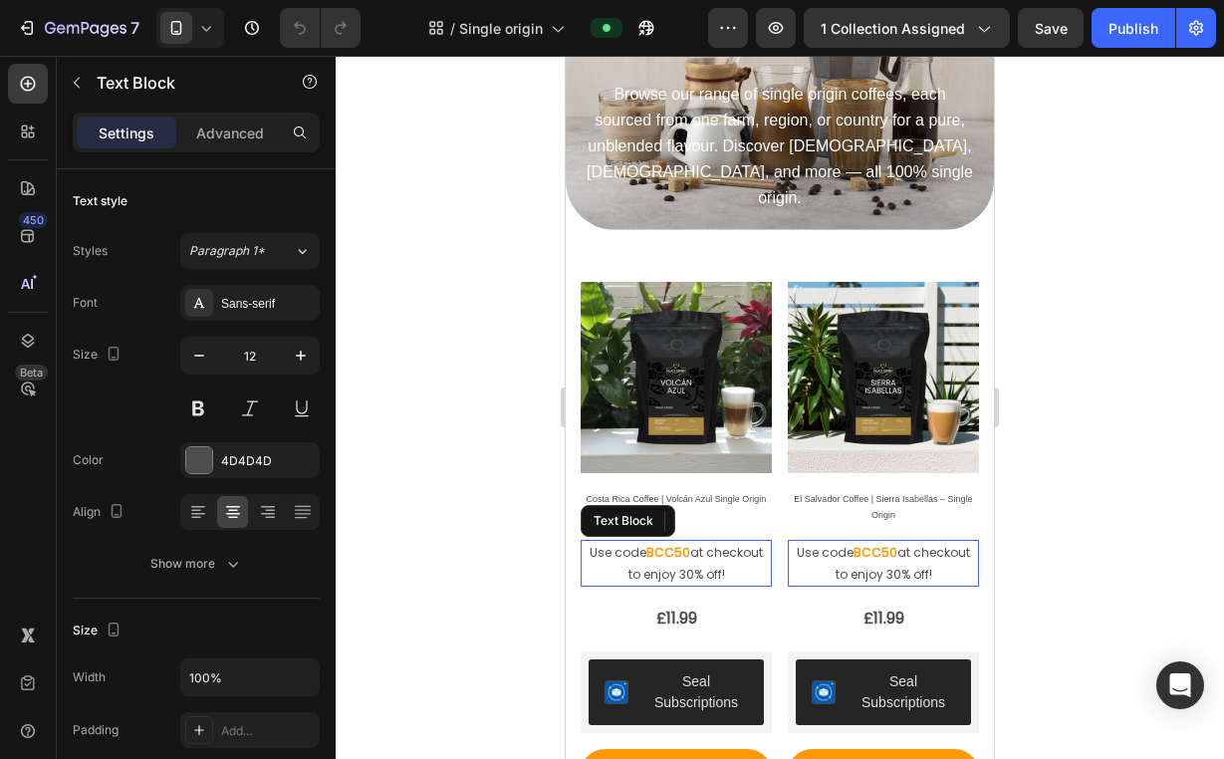
click at [706, 542] on p "Use code BCC50 at checkout to enjoy 30% off!" at bounding box center [675, 563] width 187 height 43
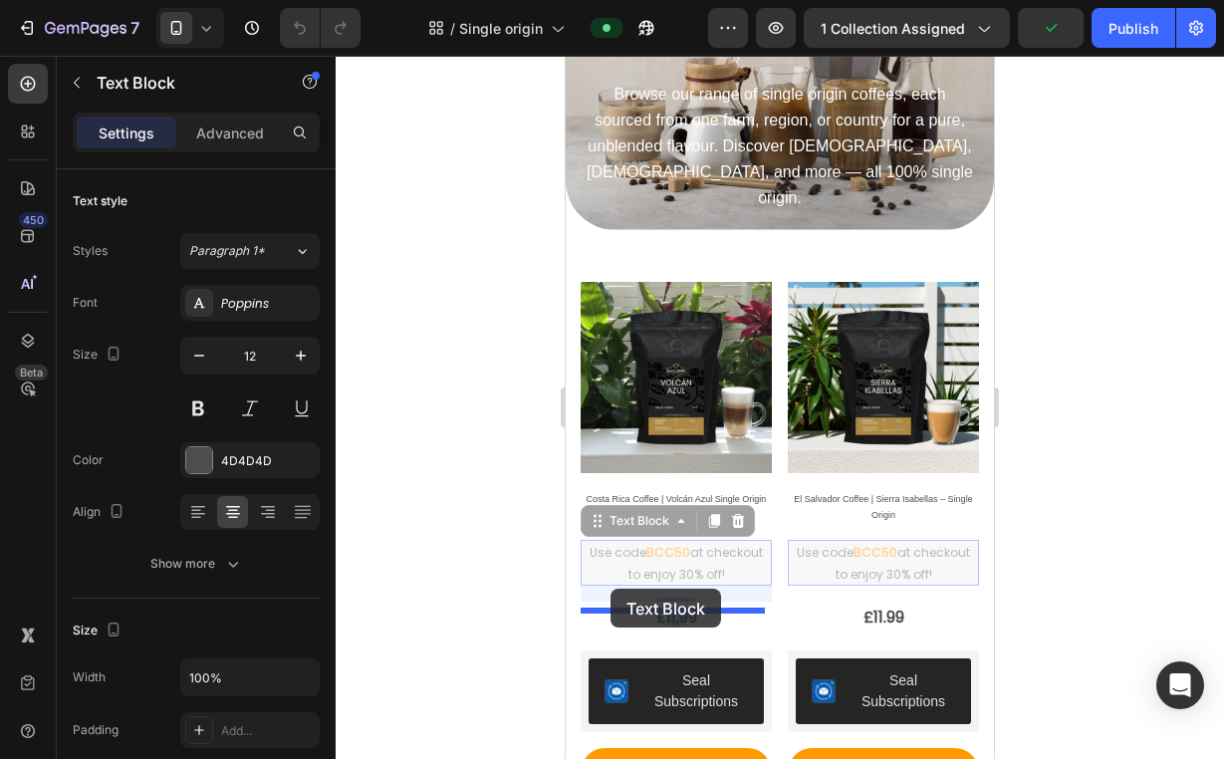
drag, startPoint x: 596, startPoint y: 483, endPoint x: 610, endPoint y: 588, distance: 106.5
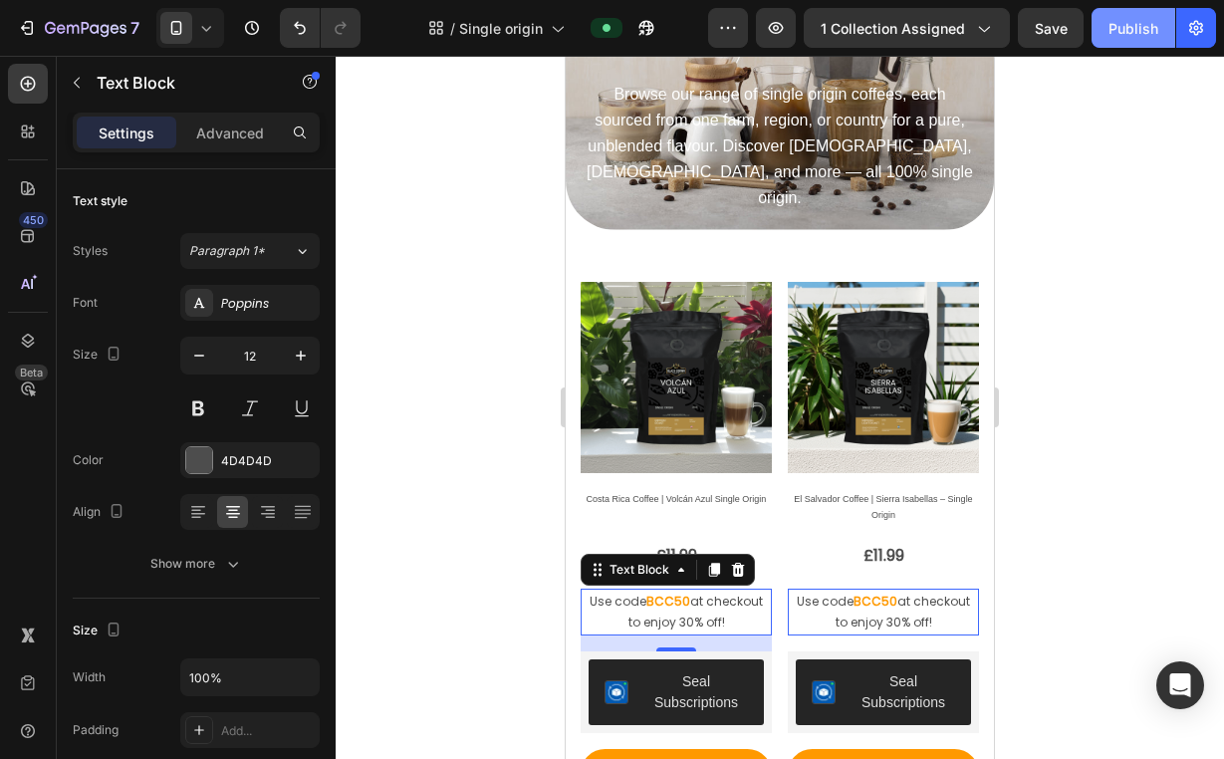
click at [1122, 28] on div "Publish" at bounding box center [1133, 28] width 50 height 21
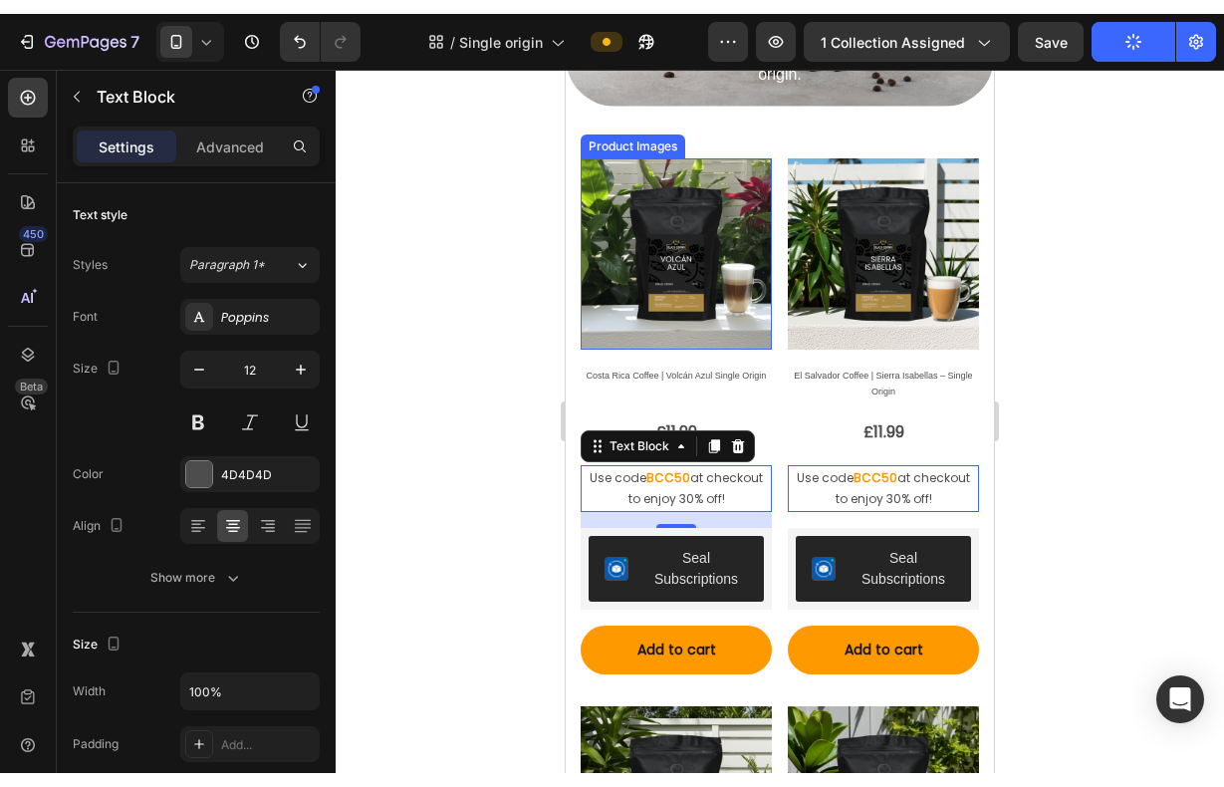
scroll to position [0, 0]
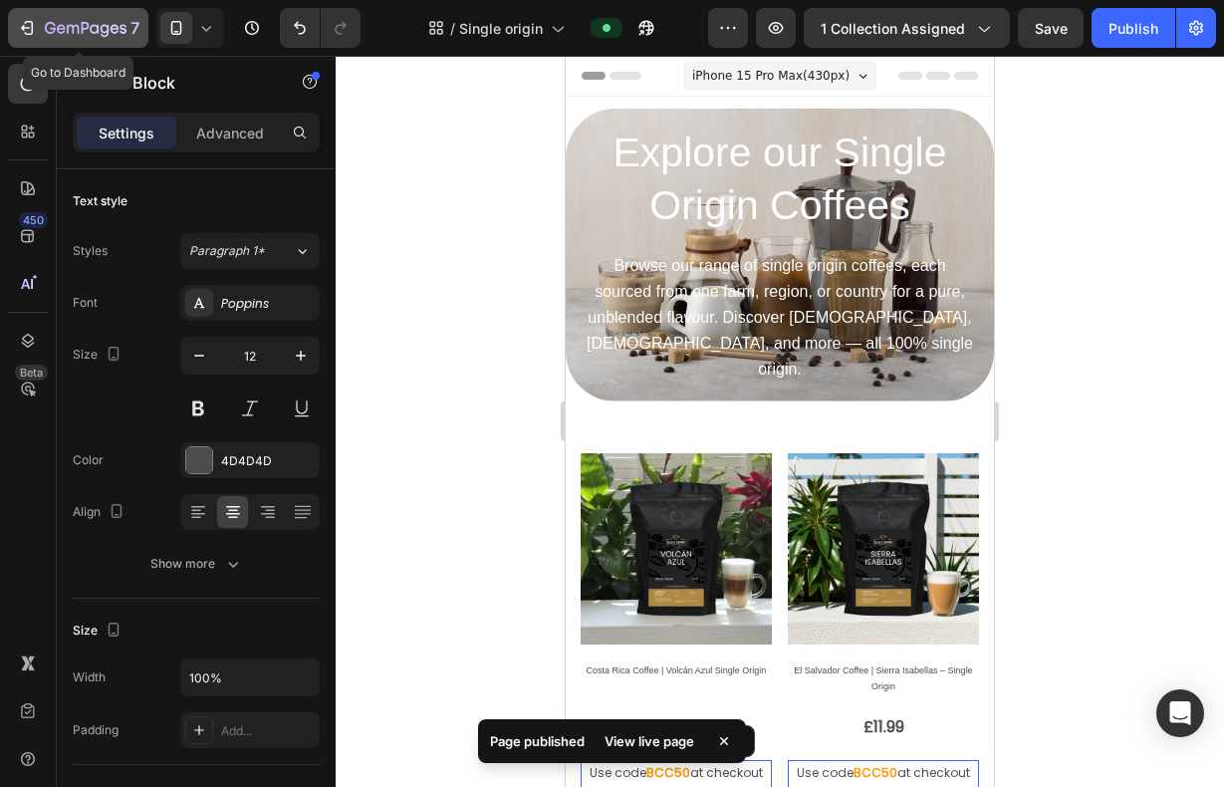
click at [72, 34] on icon "button" at bounding box center [86, 29] width 82 height 17
